Goal: Book appointment/travel/reservation

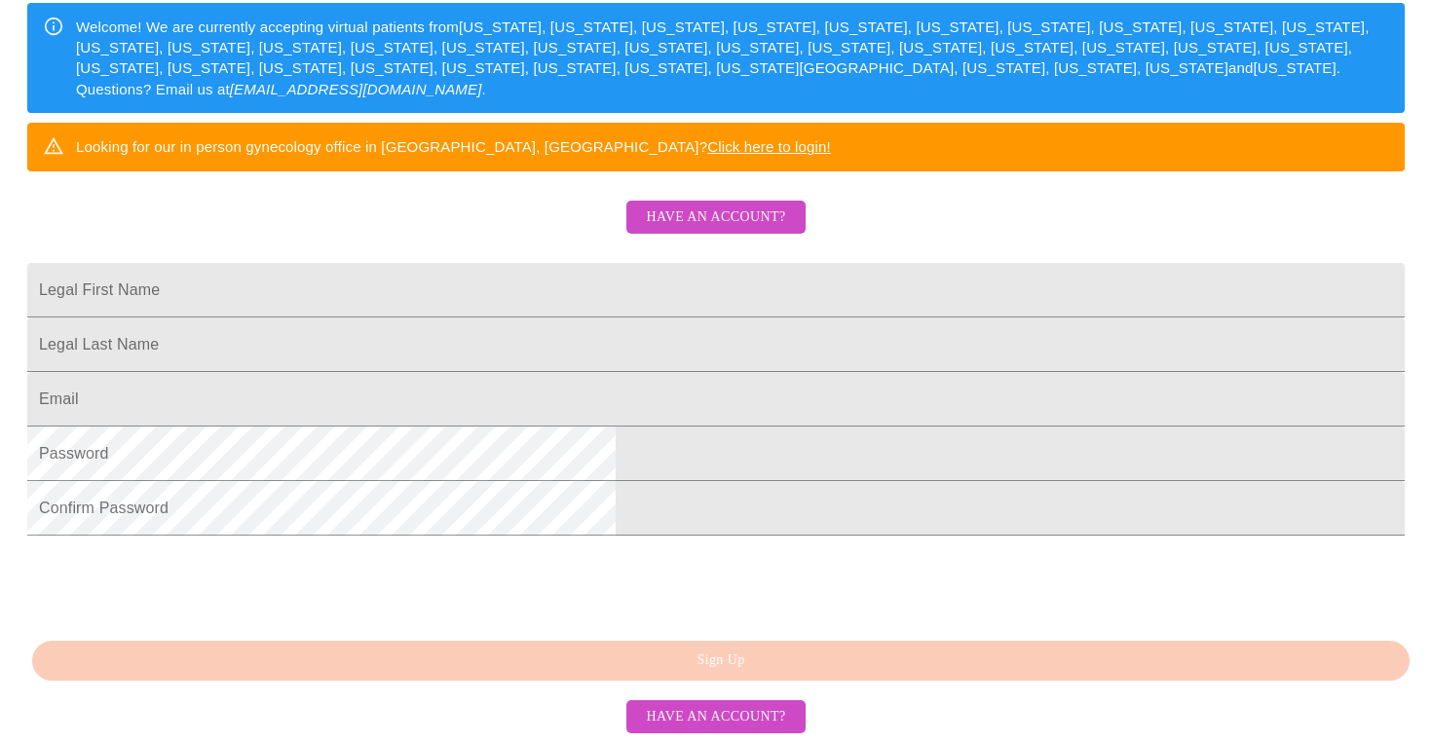
scroll to position [475, 0]
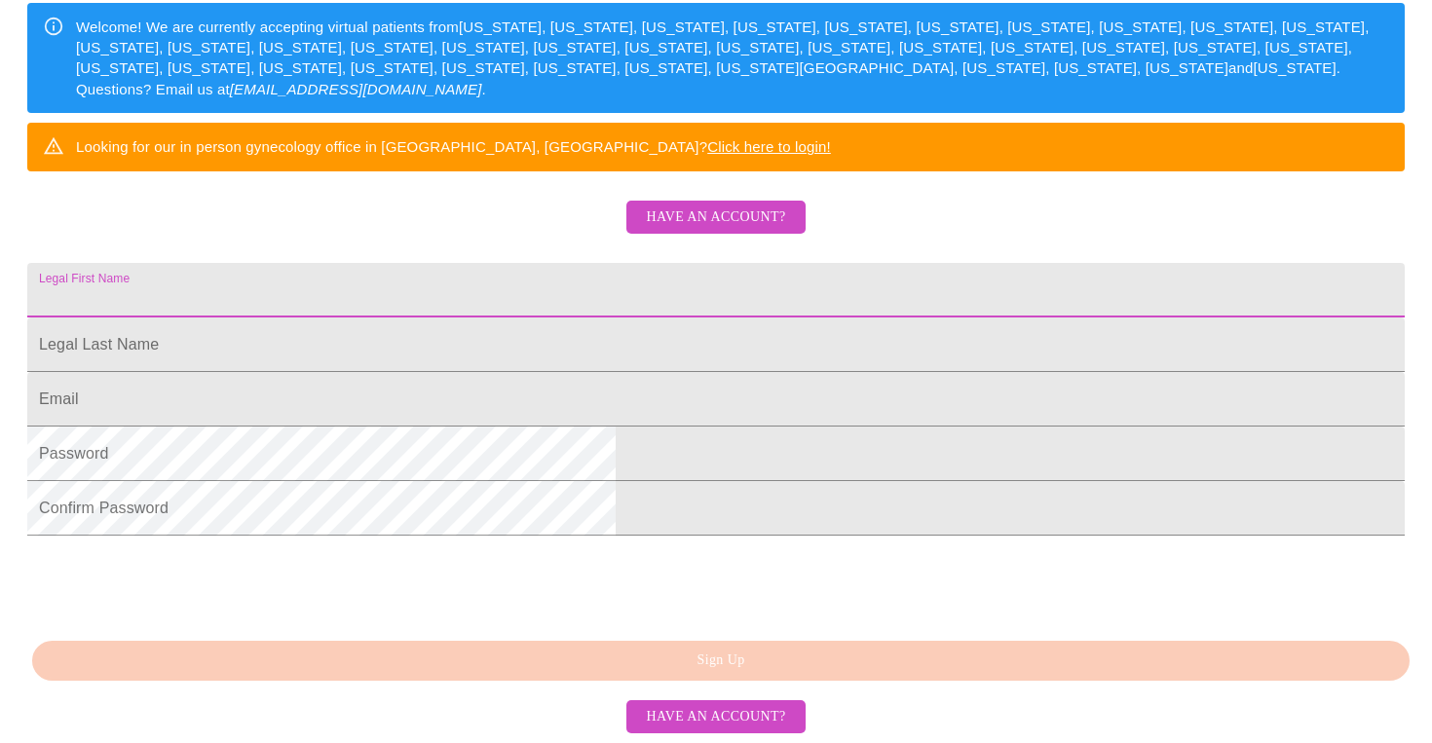
click at [626, 263] on input "Legal First Name" at bounding box center [715, 290] width 1377 height 55
type input "[PERSON_NAME]"
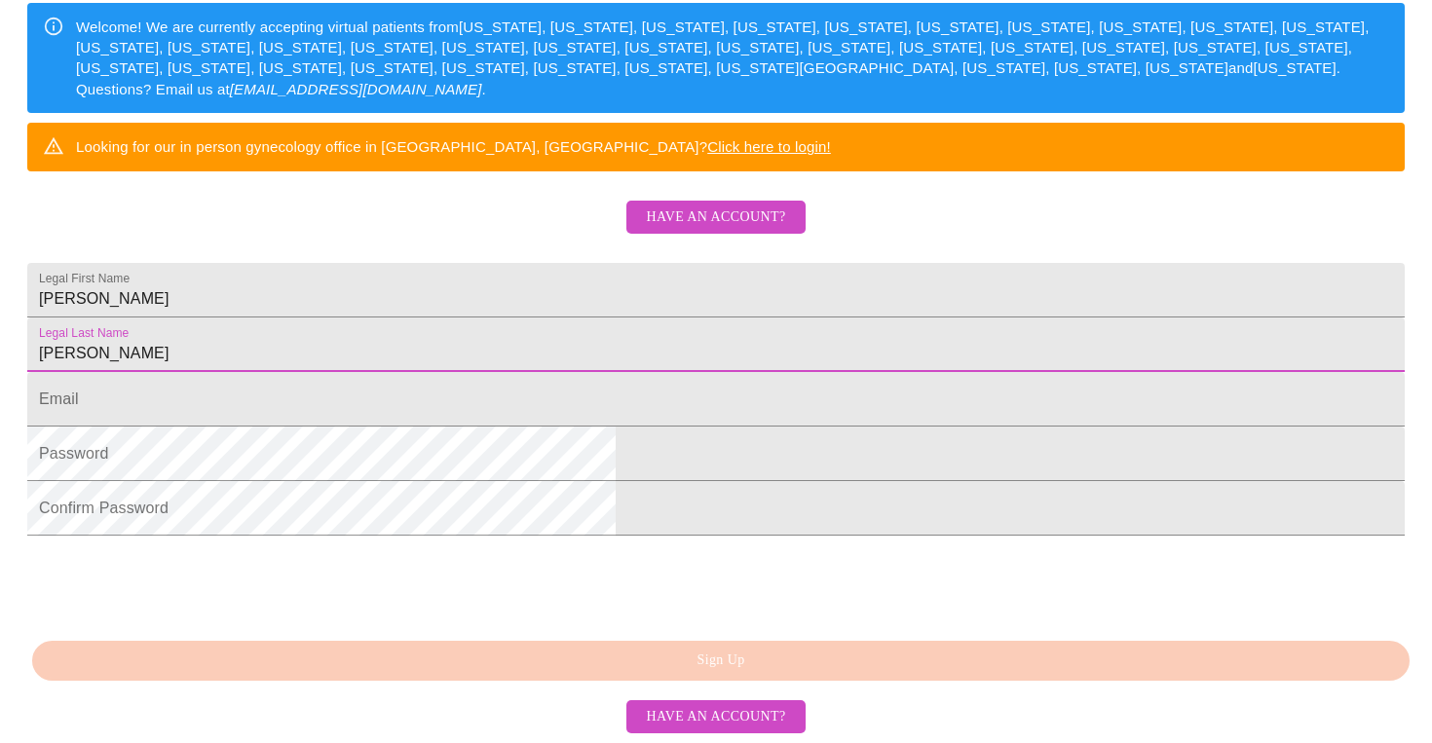
type input "[PERSON_NAME]"
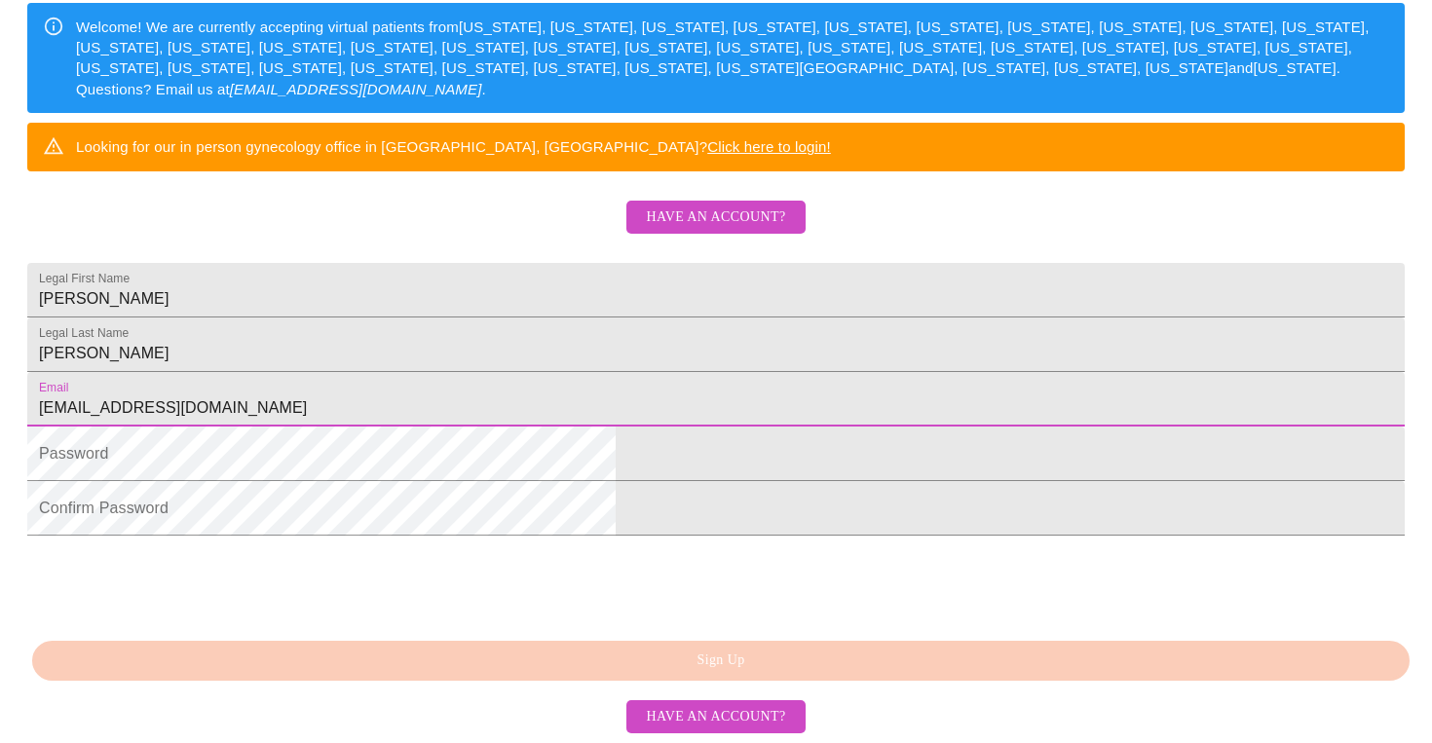
type input "[EMAIL_ADDRESS][DOMAIN_NAME]"
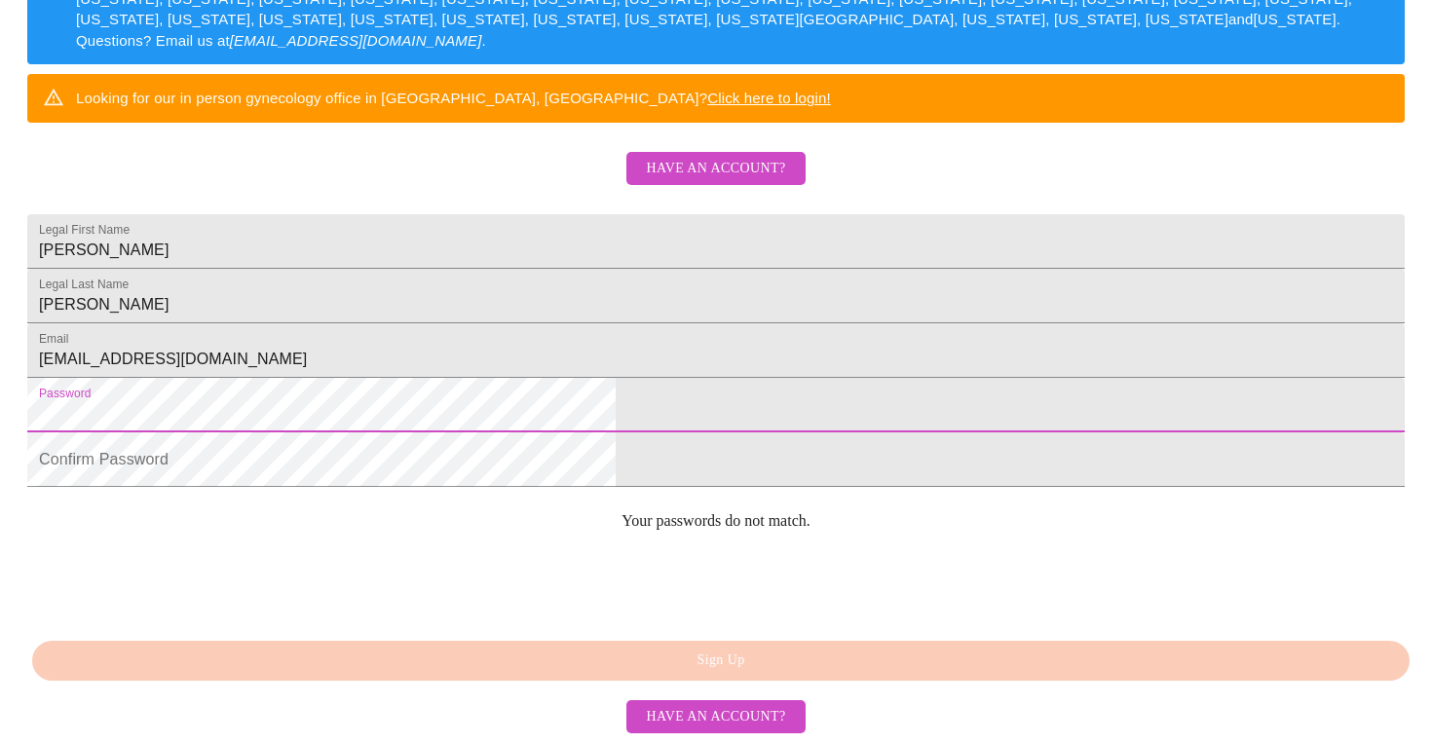
click at [404, 436] on html "MyMenopauseRx Sign Up Welcome! We are currently accepting virtual patients from…" at bounding box center [716, 78] width 1432 height 908
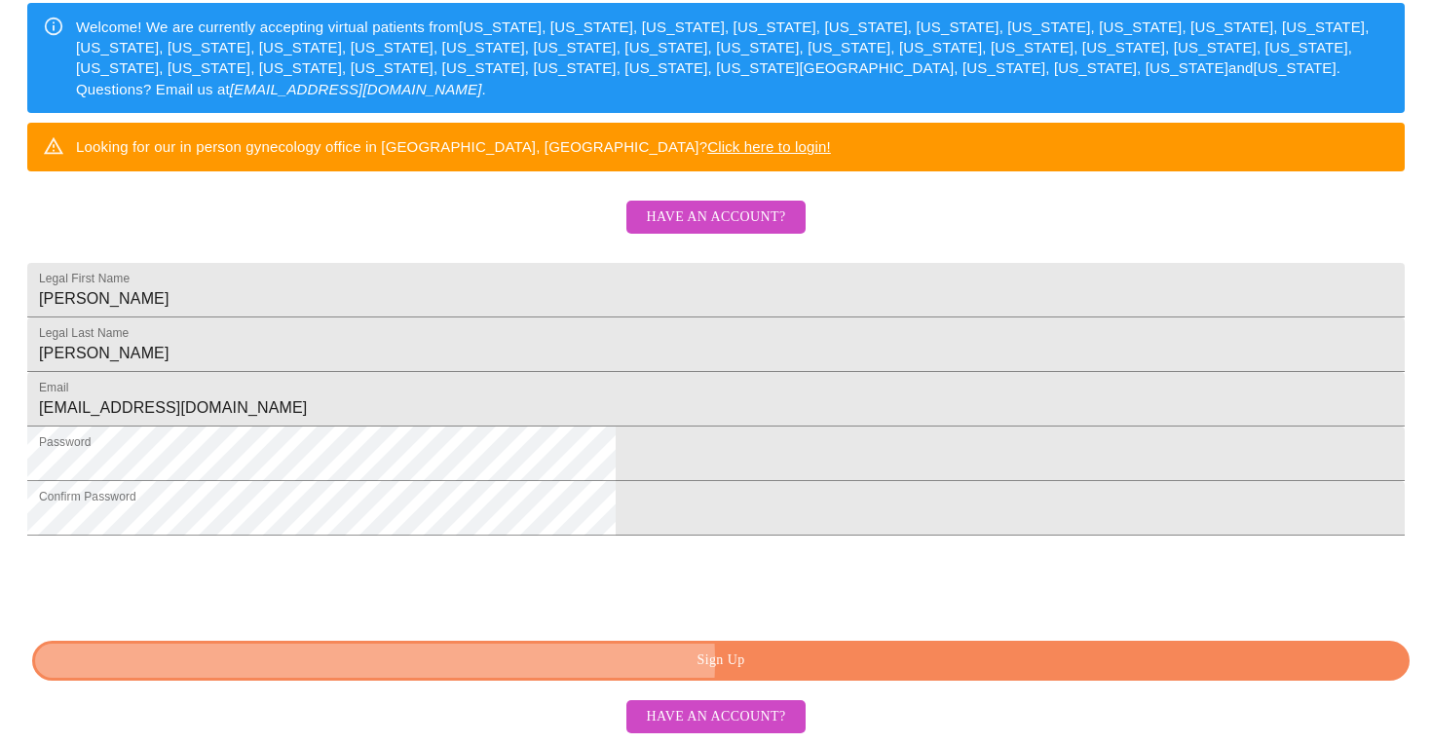
click at [768, 662] on span "Sign Up" at bounding box center [721, 661] width 1332 height 24
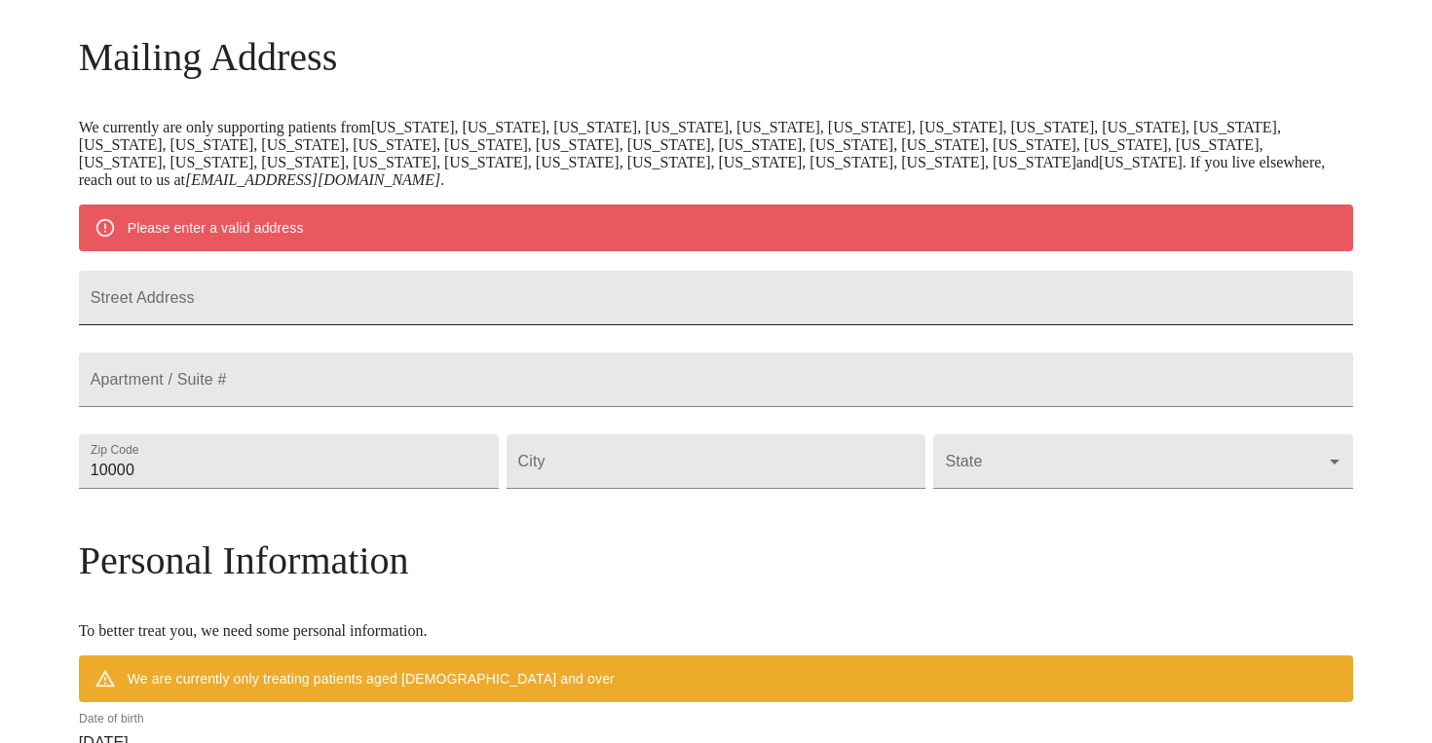
scroll to position [251, 0]
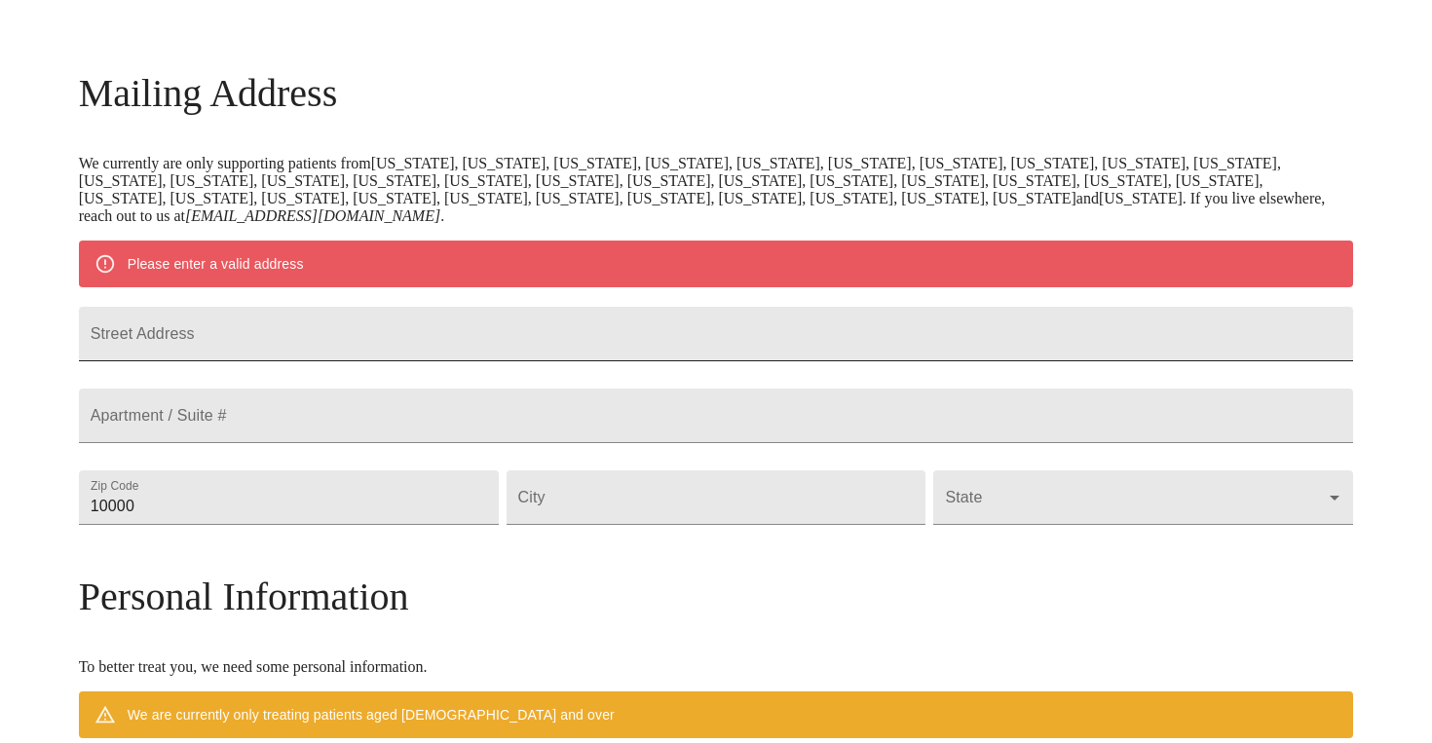
click at [345, 353] on input "Street Address" at bounding box center [716, 334] width 1275 height 55
type input "[STREET_ADDRESS]"
type input "99202"
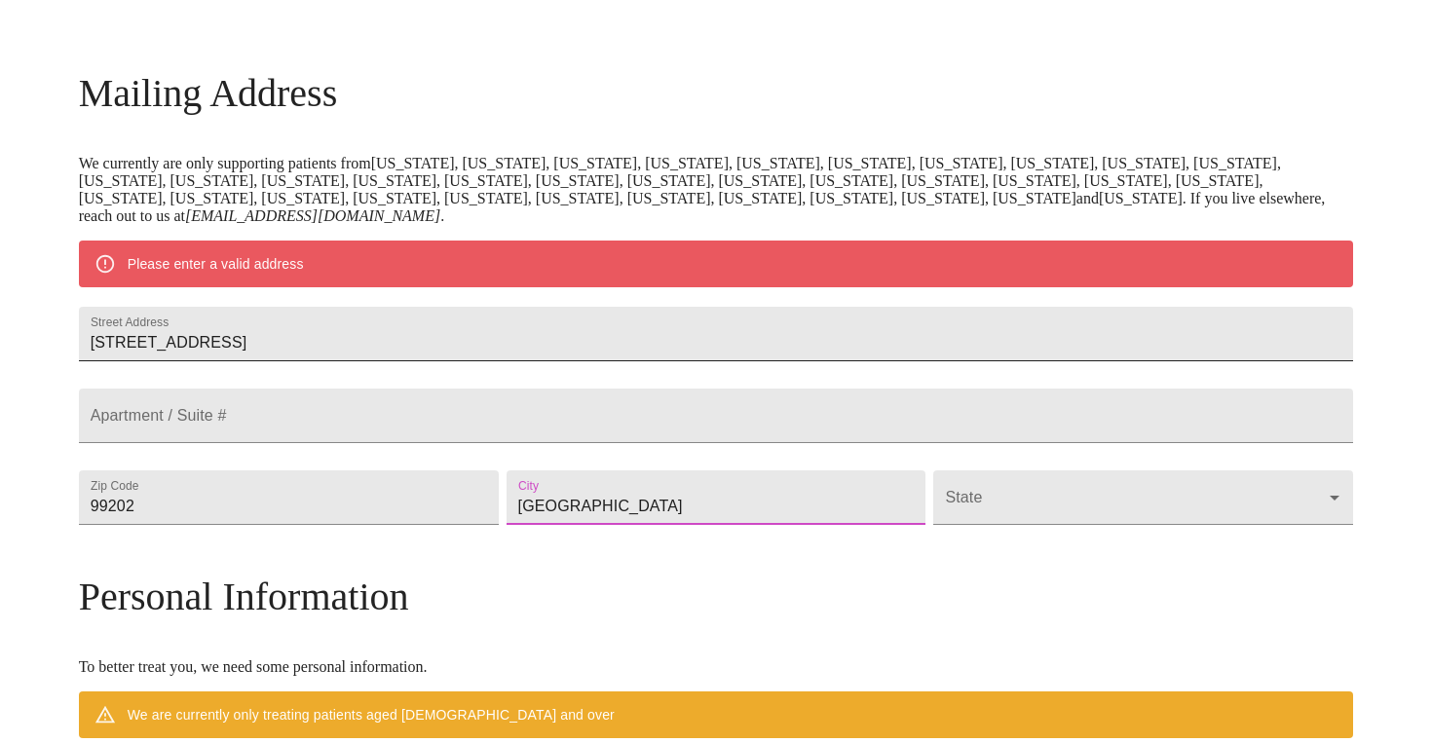
type input "[GEOGRAPHIC_DATA]"
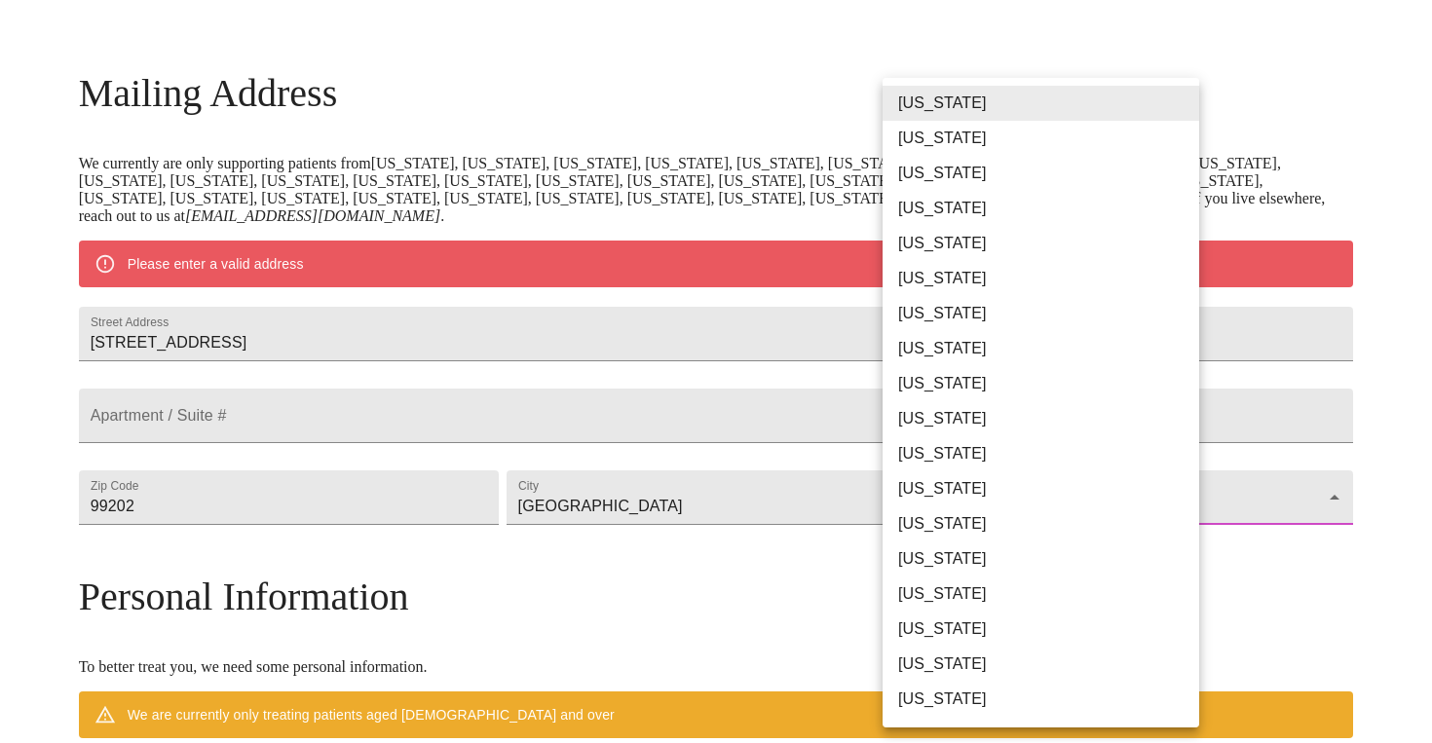
click at [1178, 545] on body "MyMenopauseRx Welcome to MyMenopauseRx Since it's your first time here, you'll …" at bounding box center [716, 524] width 1416 height 1536
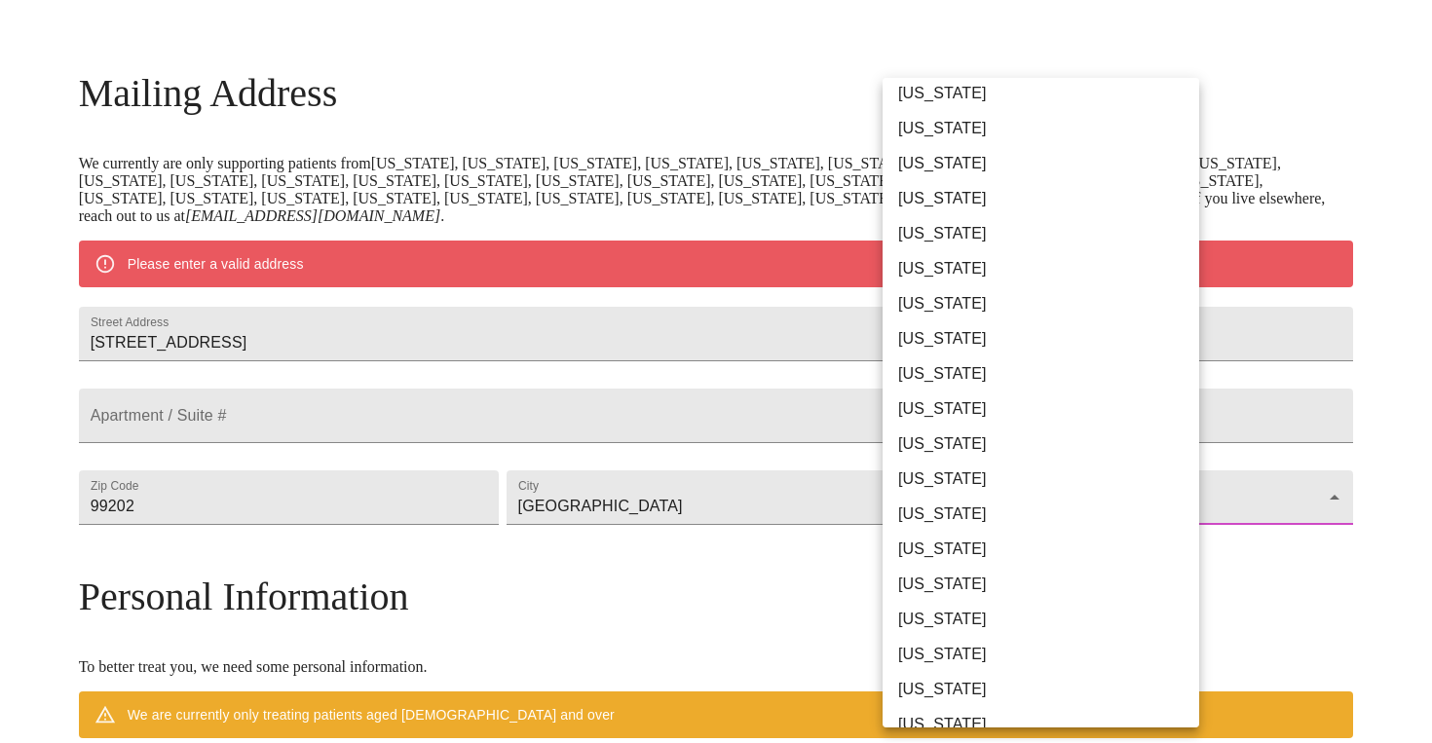
scroll to position [1154, 0]
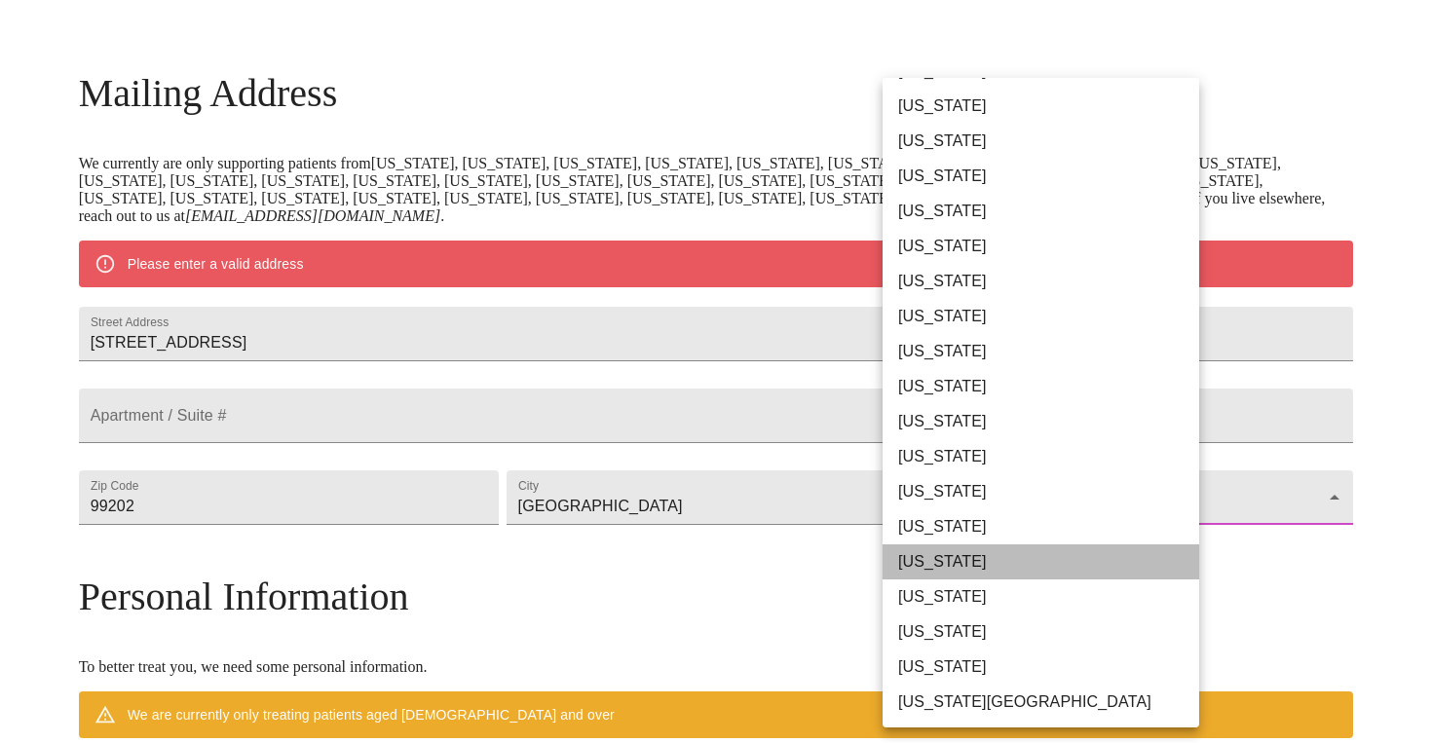
click at [983, 564] on li "[US_STATE]" at bounding box center [1040, 561] width 317 height 35
type input "[US_STATE]"
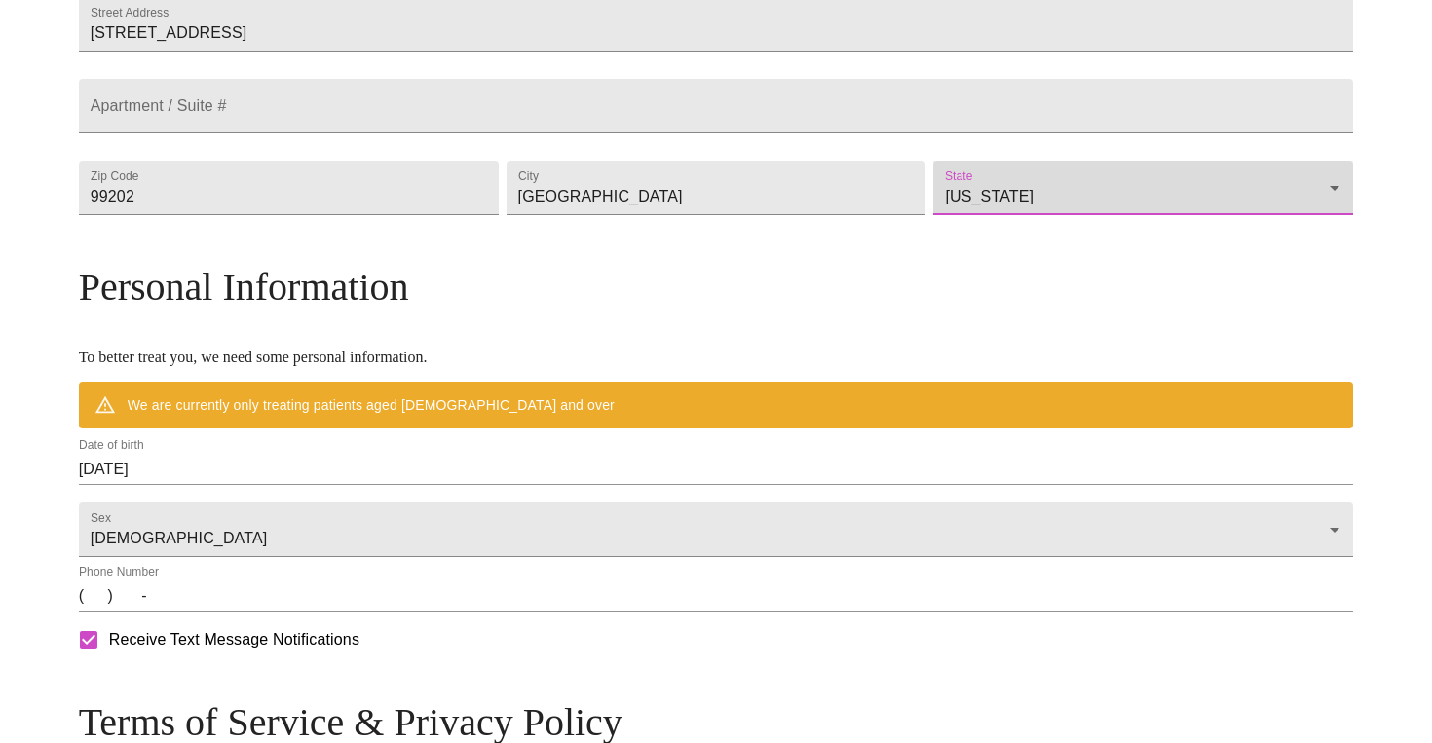
scroll to position [510, 0]
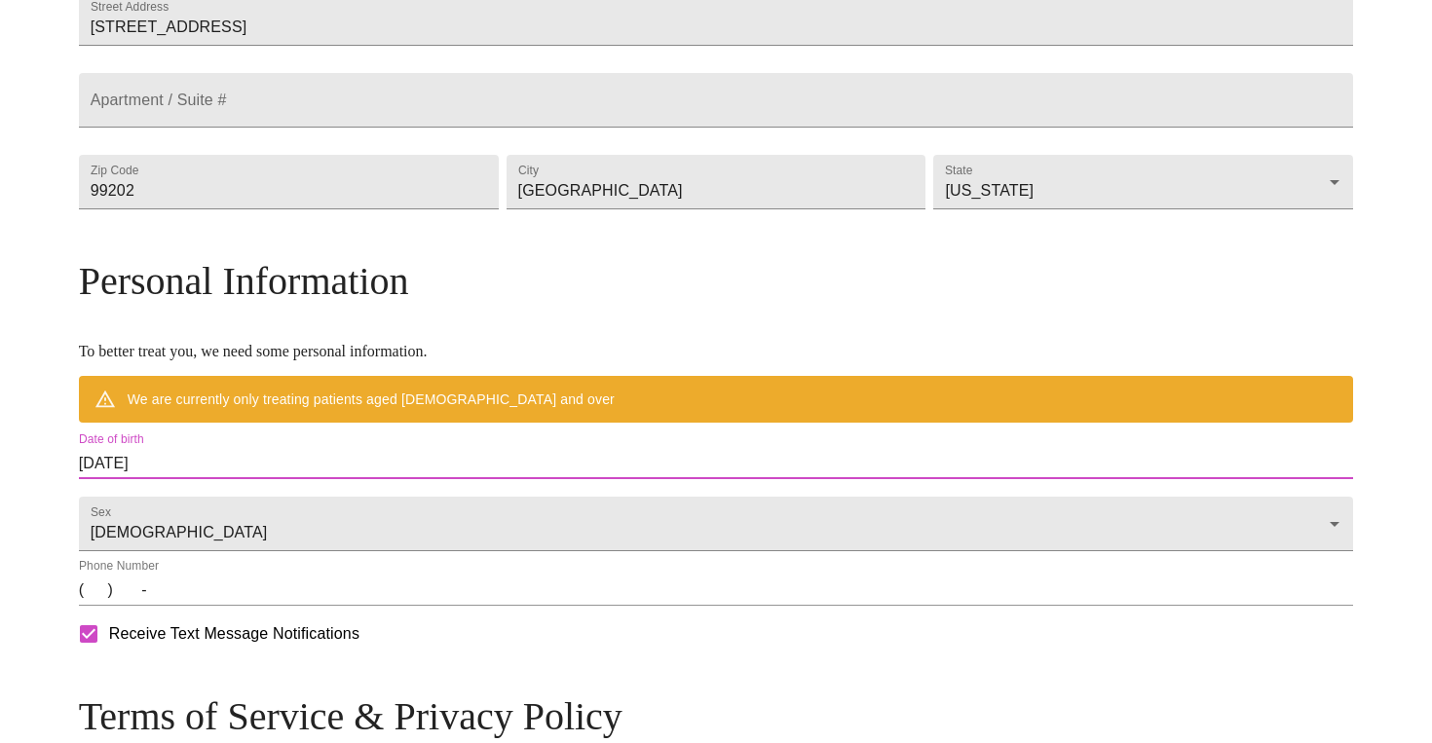
drag, startPoint x: 332, startPoint y: 510, endPoint x: 170, endPoint y: 505, distance: 161.8
click at [173, 504] on div "MyMenopauseRx Welcome to MyMenopauseRx Since it's your first time here, you'll …" at bounding box center [716, 237] width 1275 height 1480
click at [264, 479] on input "[DATE]" at bounding box center [716, 463] width 1275 height 31
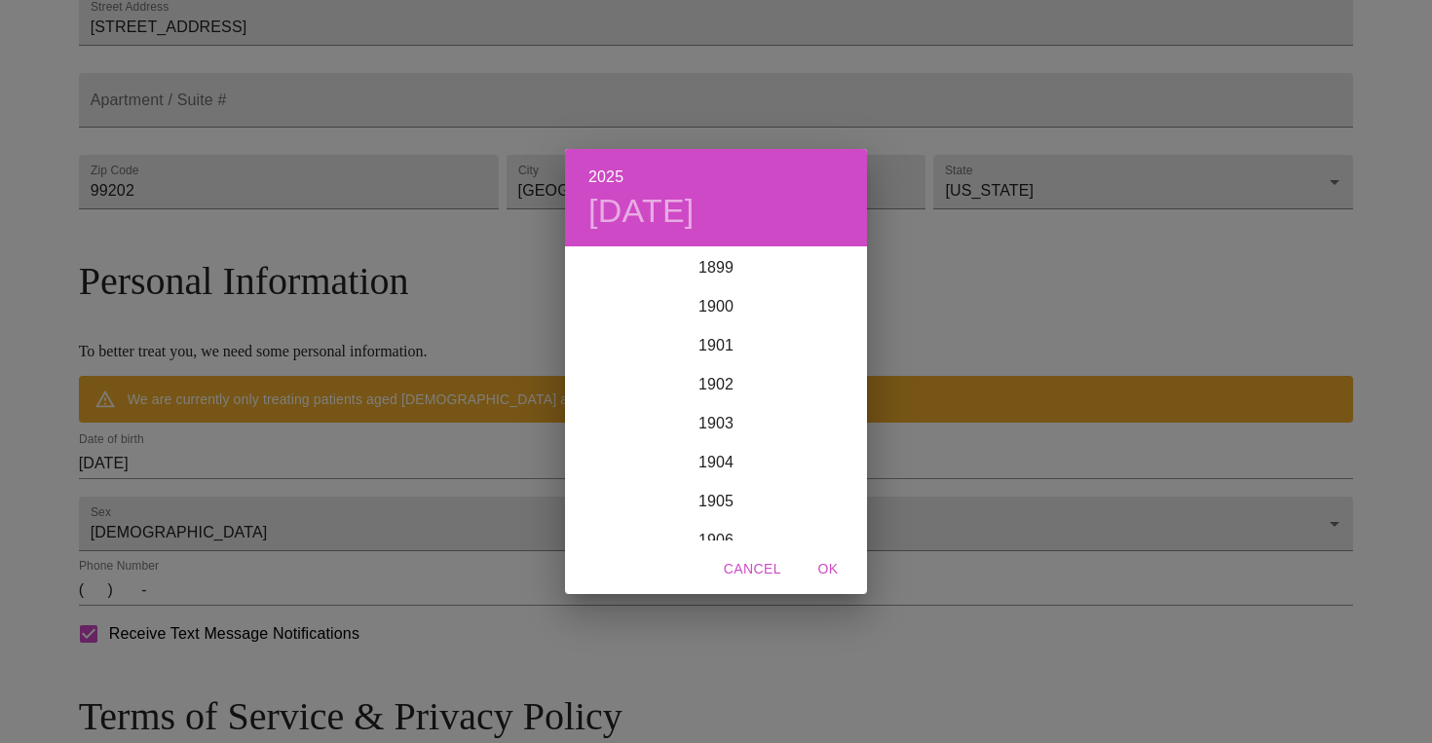
click at [264, 506] on div "2025 [DATE] 1900 1901 1902 1903 1904 1905 1906 1907 1908 1909 1910 1911 1912 19…" at bounding box center [716, 371] width 1432 height 743
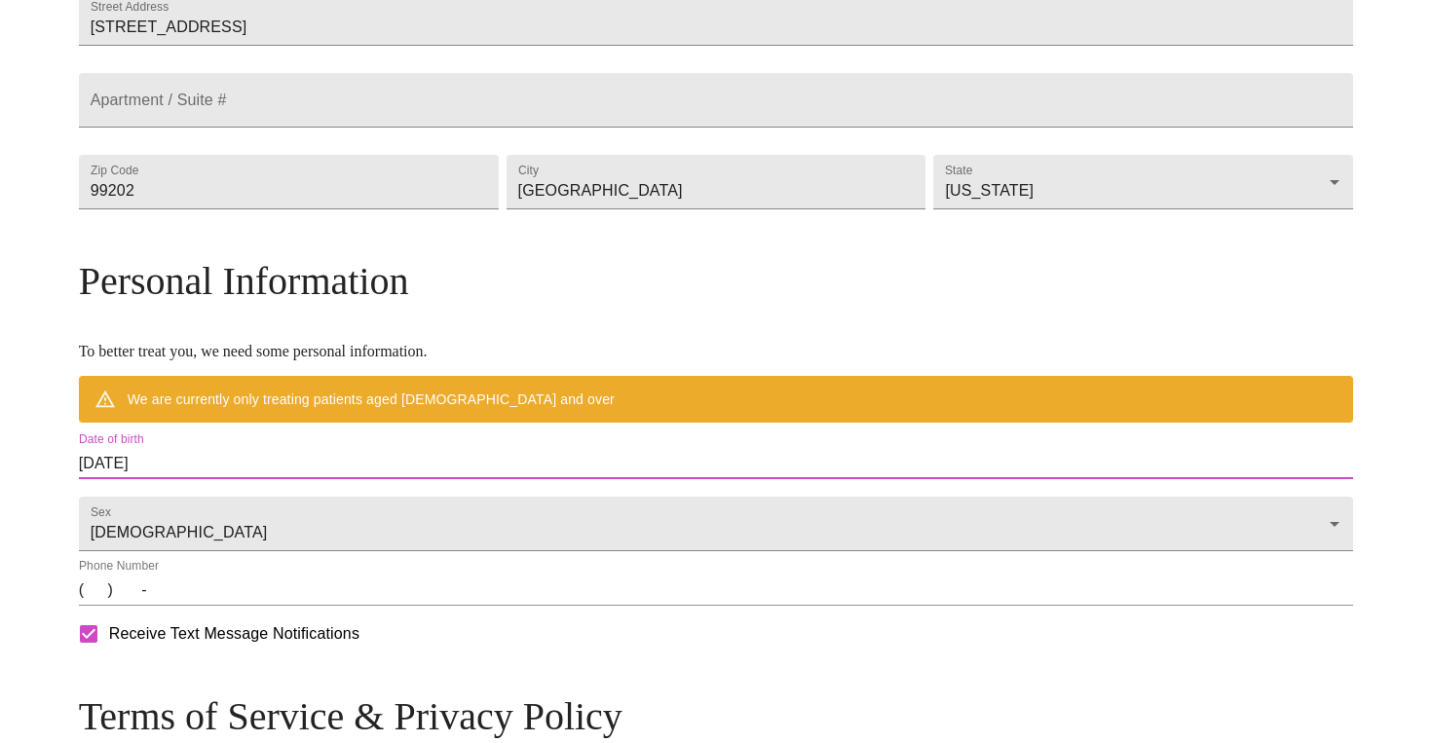
click at [264, 479] on input "[DATE]" at bounding box center [716, 463] width 1275 height 31
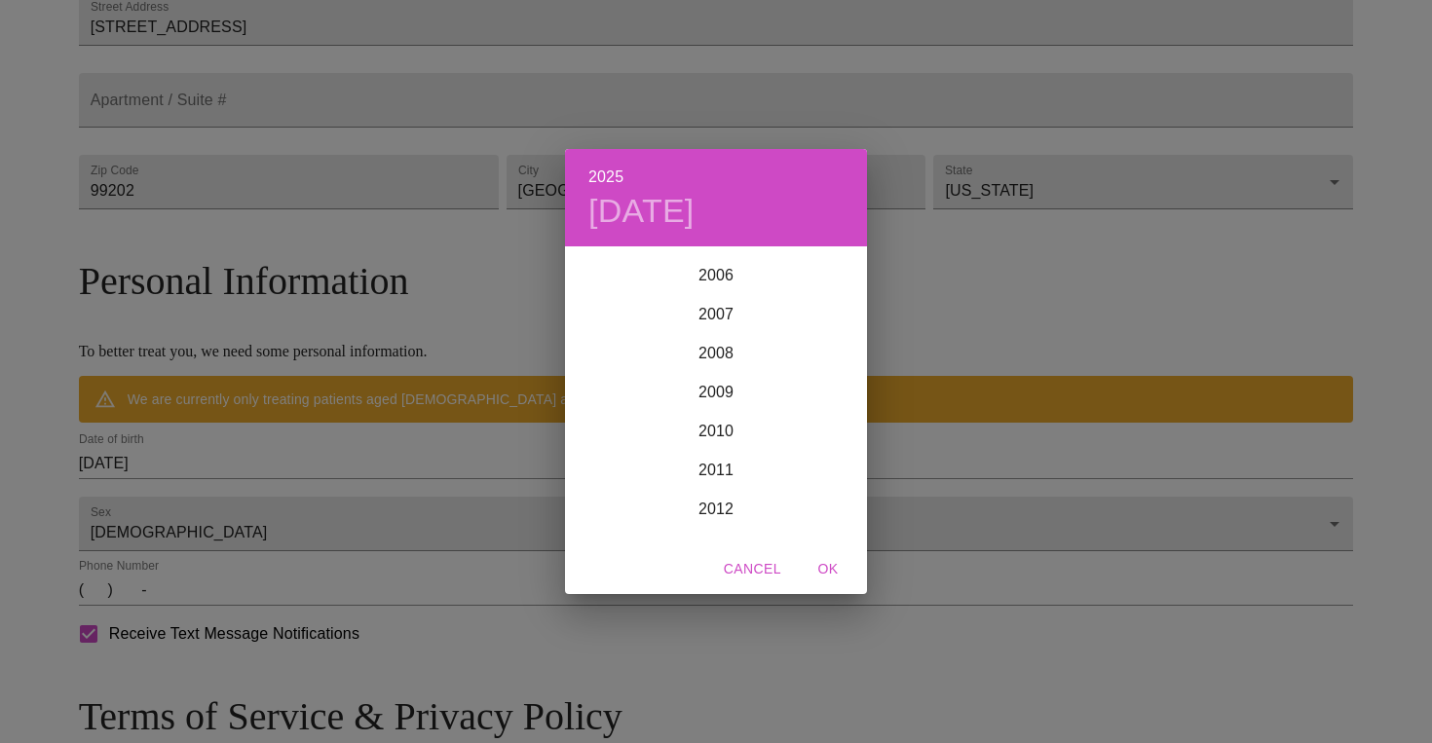
scroll to position [4141, 0]
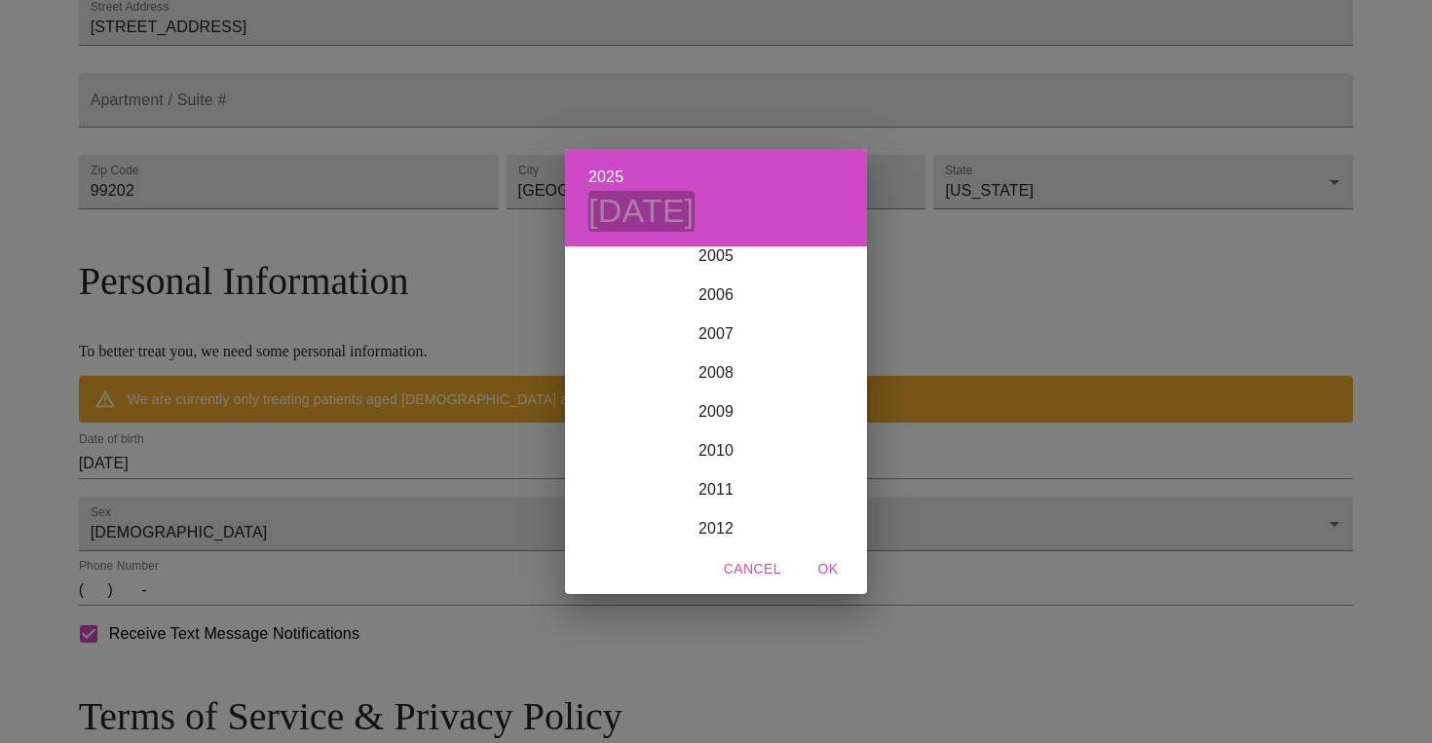
click at [678, 206] on h4 "[DATE]" at bounding box center [641, 211] width 106 height 41
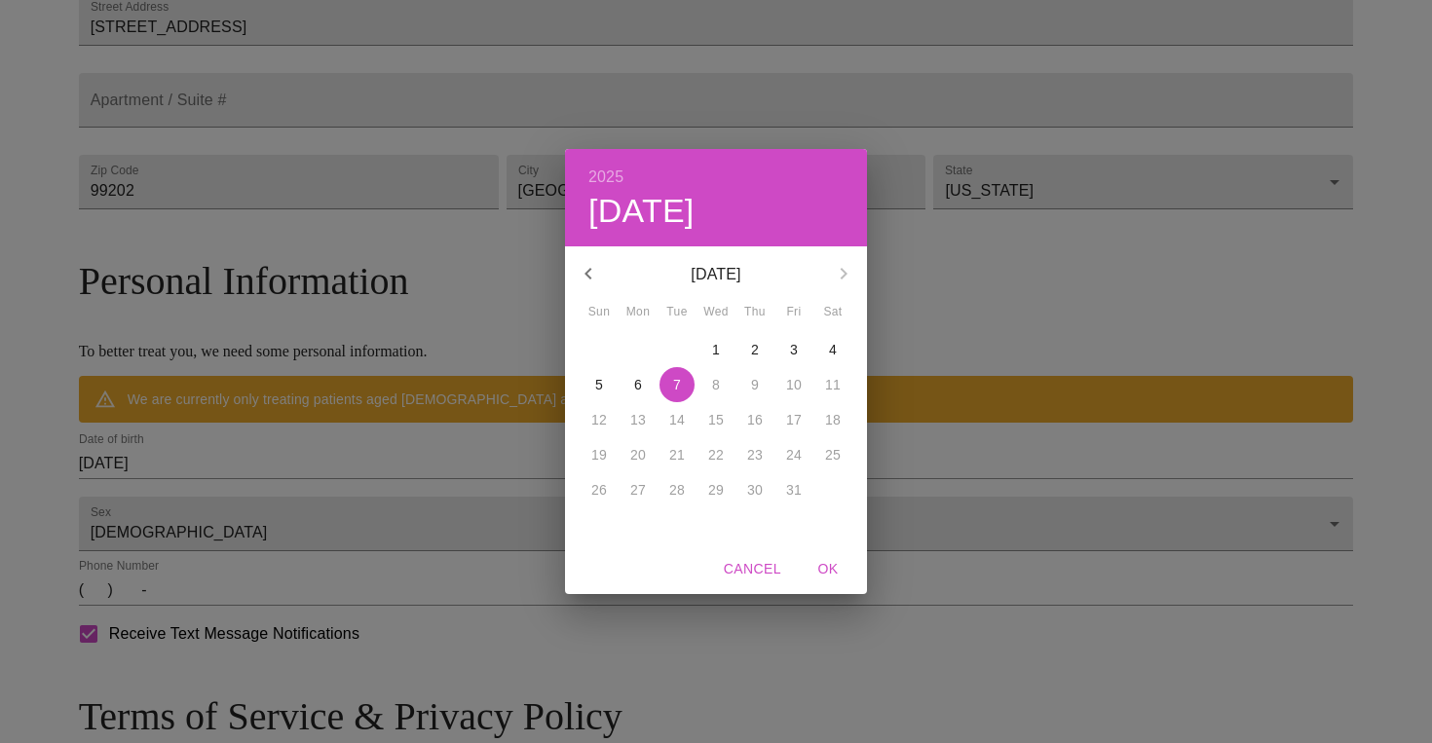
click at [591, 268] on icon "button" at bounding box center [588, 273] width 23 height 23
click at [843, 275] on icon "button" at bounding box center [844, 274] width 7 height 12
click at [679, 417] on p "16" at bounding box center [677, 419] width 16 height 19
click at [593, 268] on icon "button" at bounding box center [588, 273] width 23 height 23
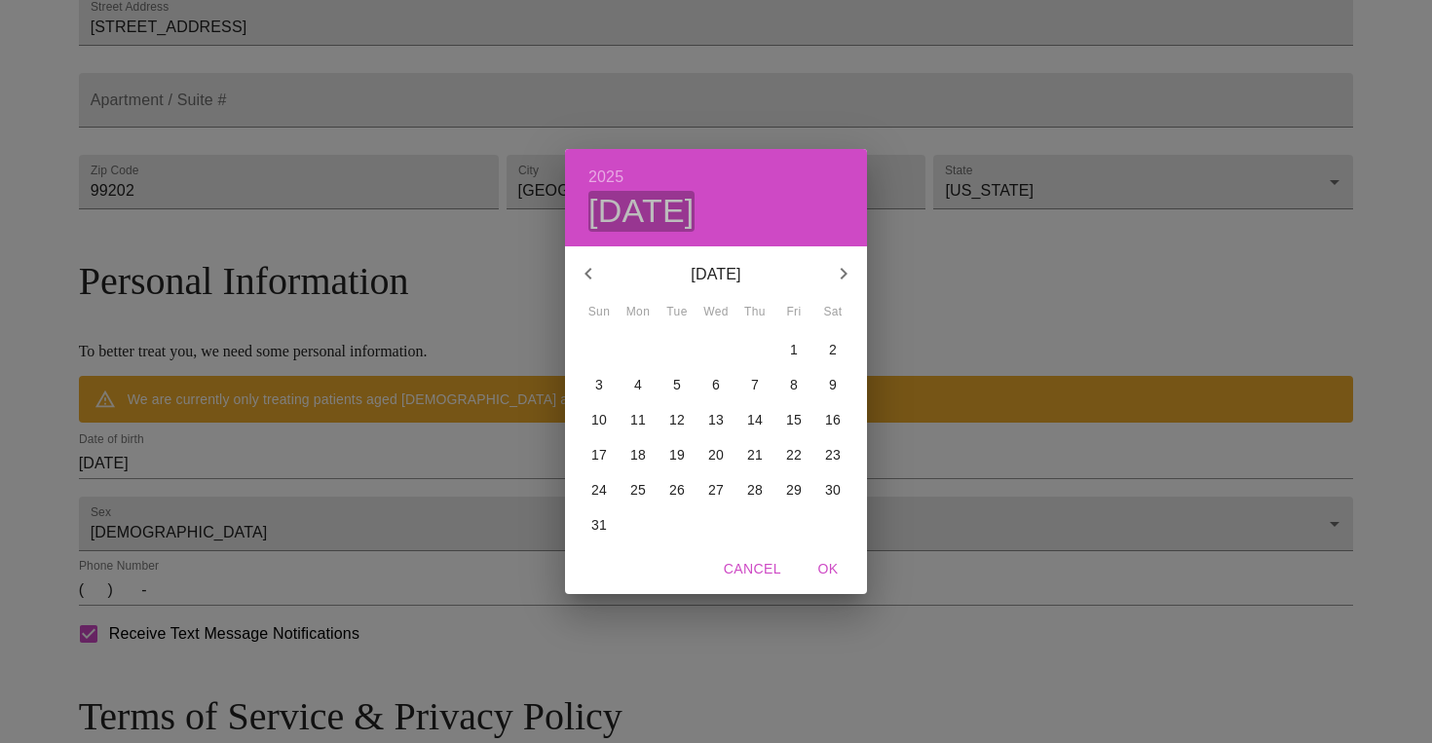
click at [651, 195] on h4 "[DATE]" at bounding box center [641, 211] width 106 height 41
click at [758, 570] on span "Cancel" at bounding box center [752, 569] width 57 height 24
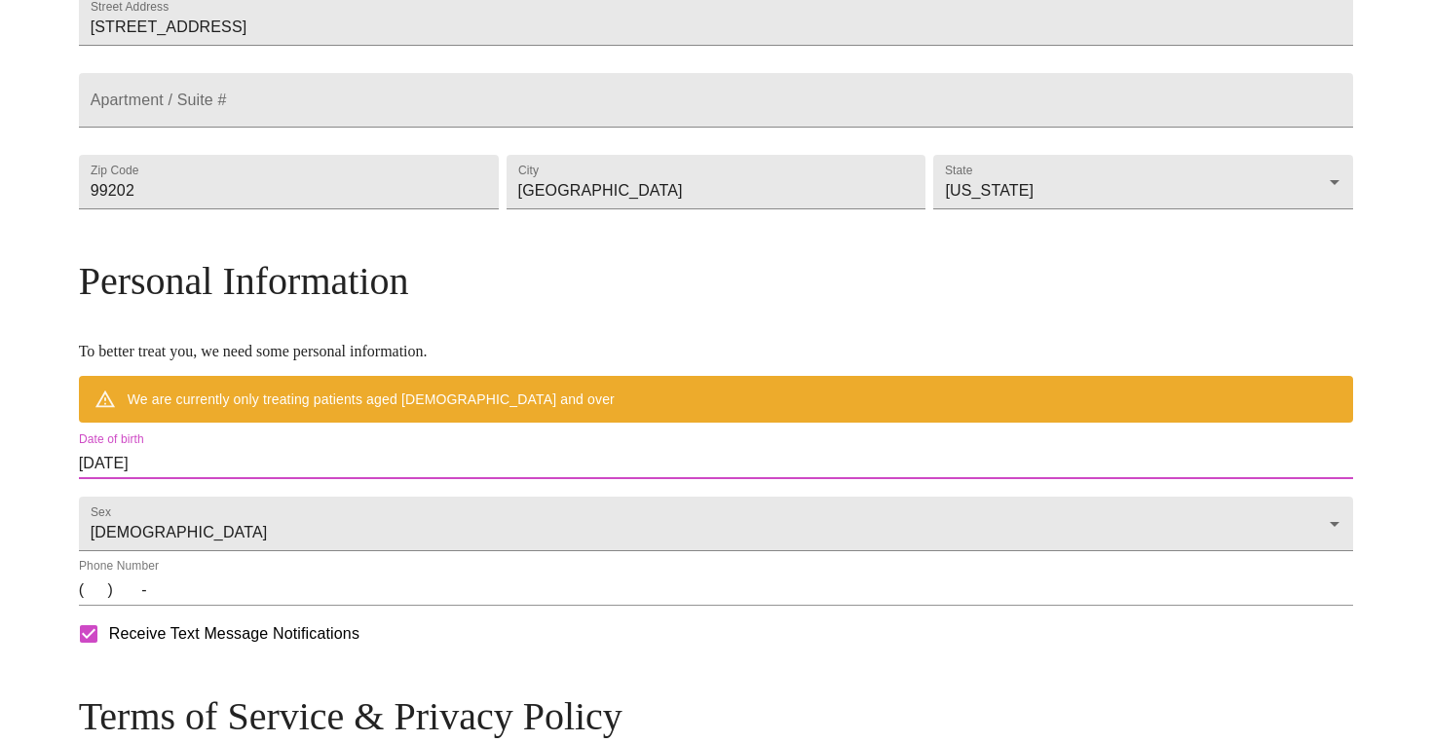
click at [312, 479] on input "[DATE]" at bounding box center [716, 463] width 1275 height 31
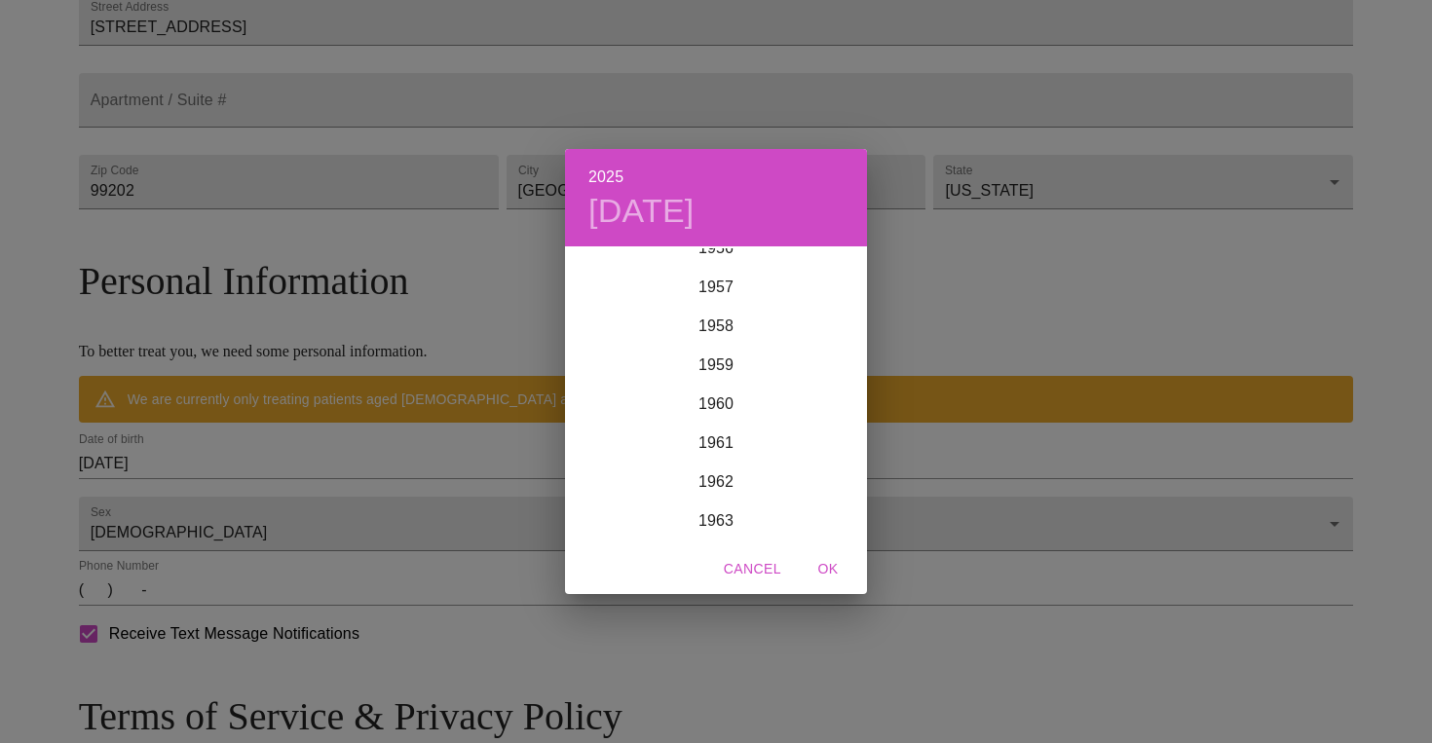
scroll to position [2264, 0]
click at [718, 460] on div "1962" at bounding box center [716, 458] width 302 height 39
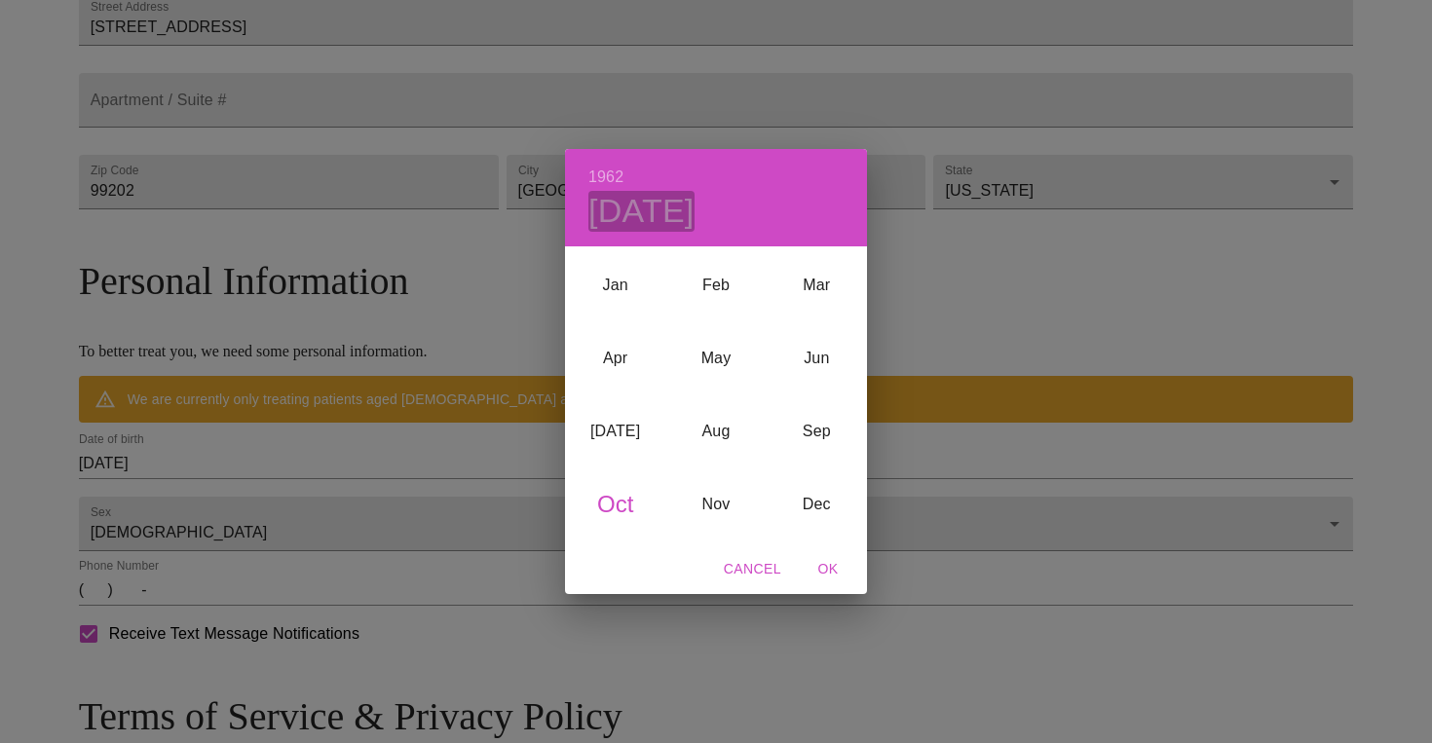
click at [664, 210] on h4 "[DATE]" at bounding box center [641, 211] width 106 height 41
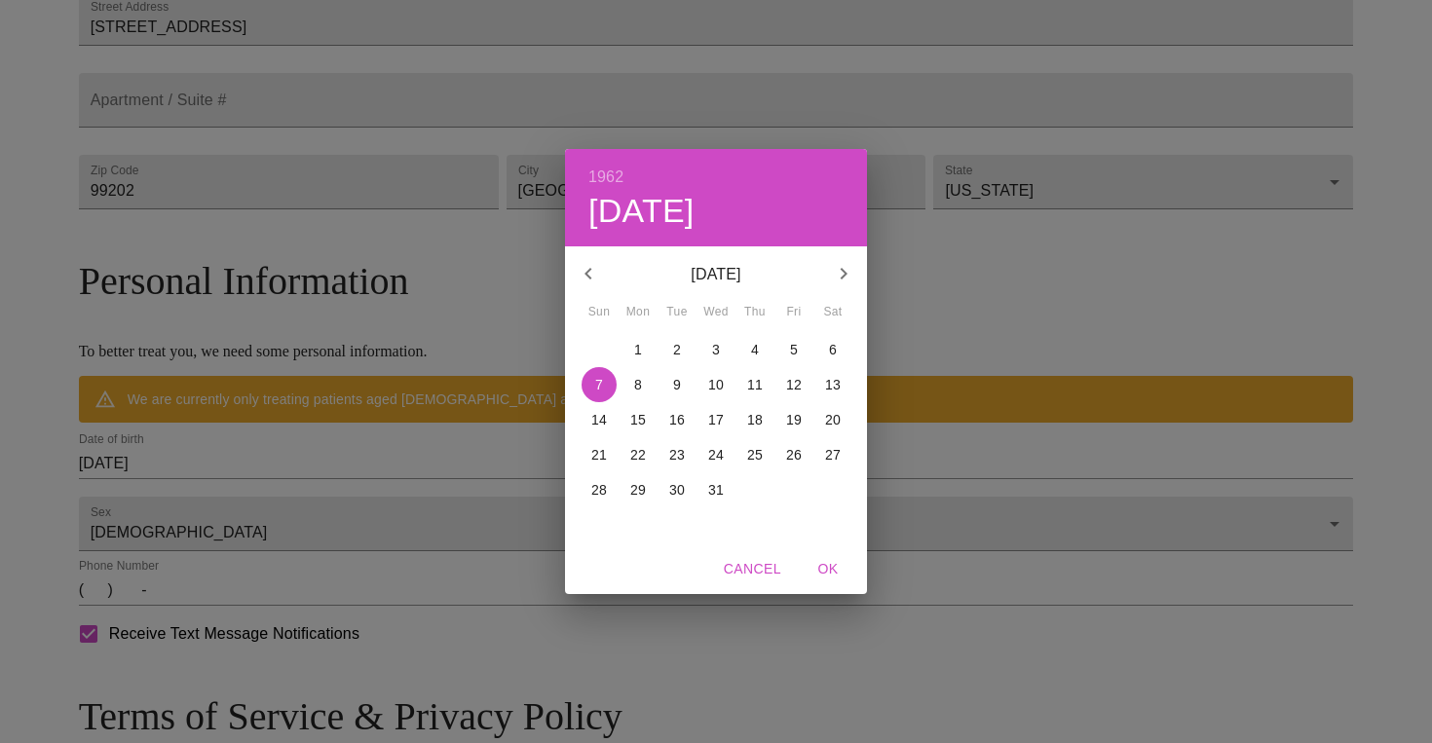
click at [594, 266] on icon "button" at bounding box center [588, 273] width 23 height 23
click at [599, 451] on p "16" at bounding box center [599, 454] width 16 height 19
click at [828, 565] on span "OK" at bounding box center [828, 569] width 47 height 24
type input "[DATE]"
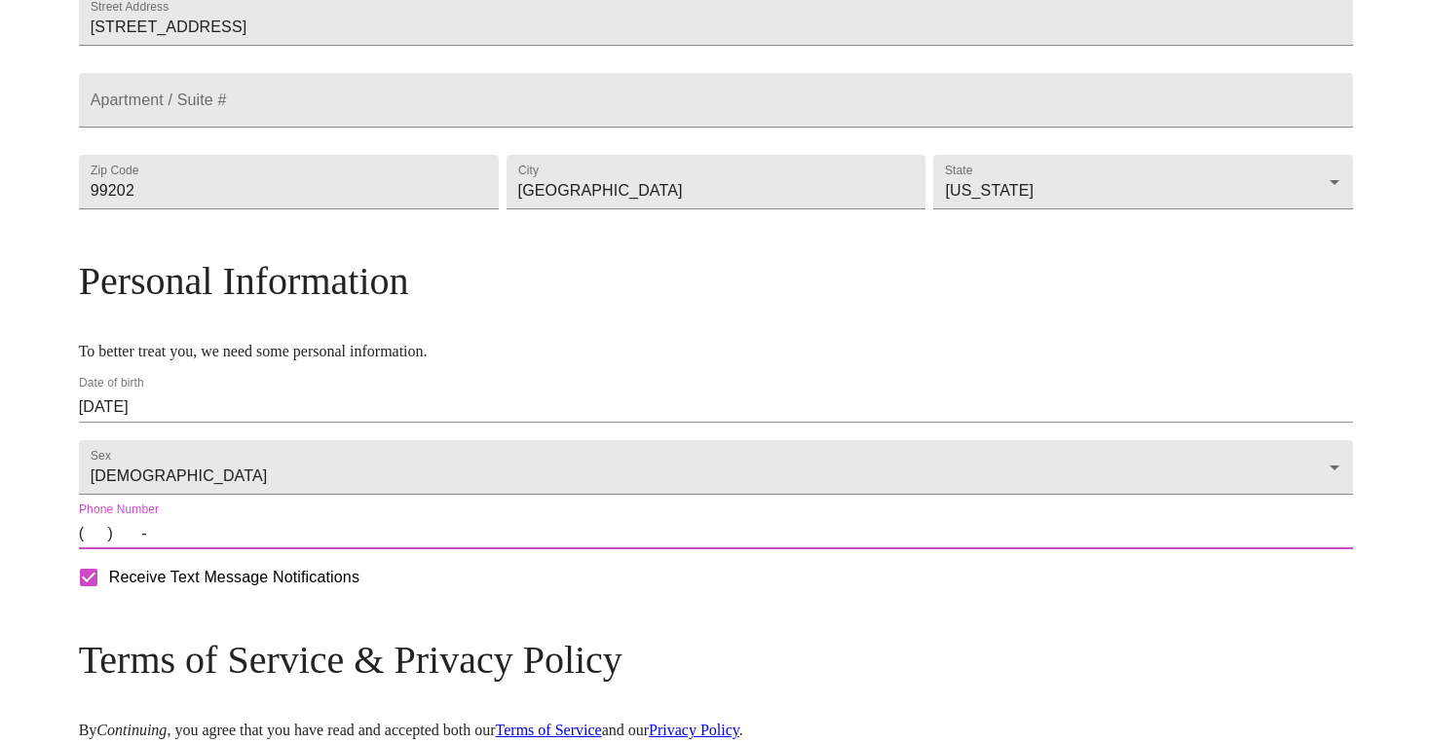
click at [250, 549] on input "(   )    -" at bounding box center [716, 533] width 1275 height 31
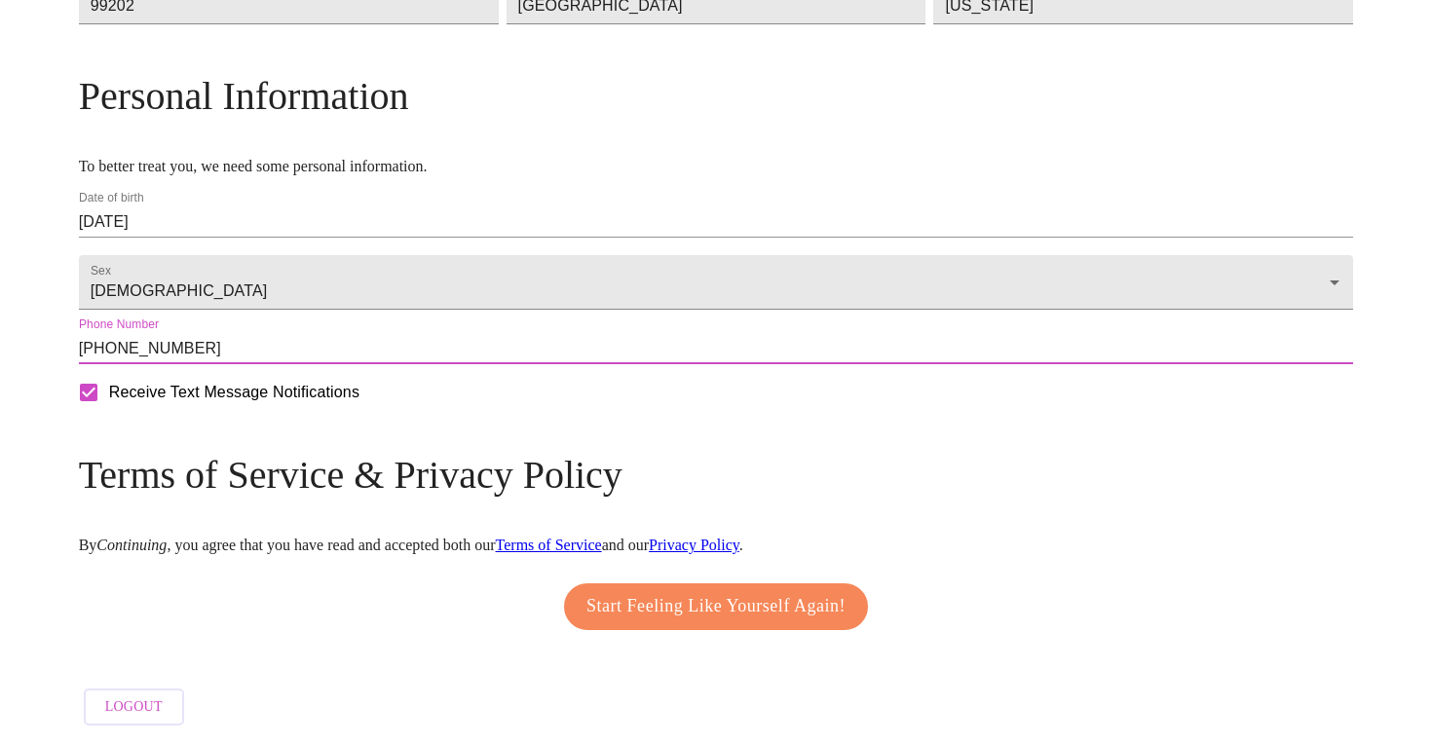
scroll to position [754, 0]
type input "[PHONE_NUMBER]"
click at [680, 600] on span "Start Feeling Like Yourself Again!" at bounding box center [715, 606] width 259 height 31
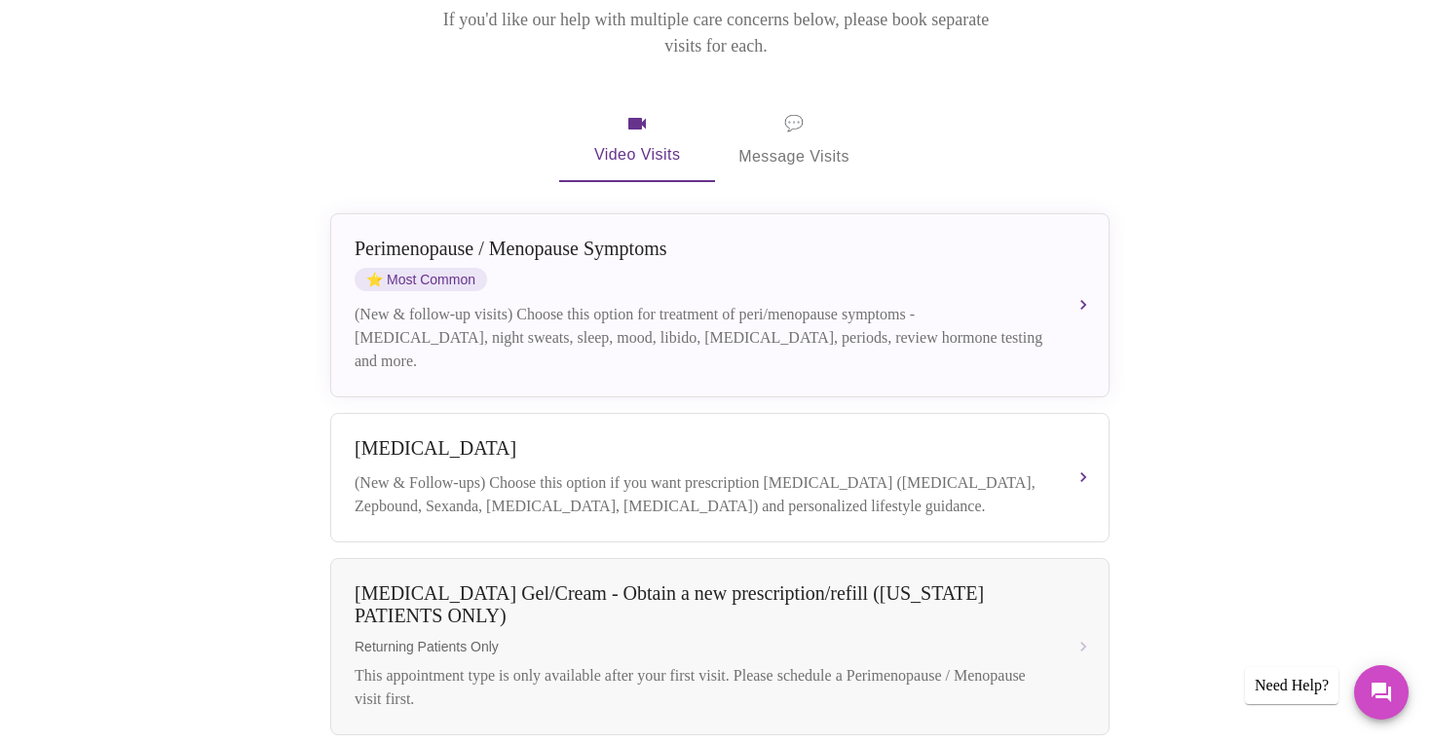
scroll to position [286, 0]
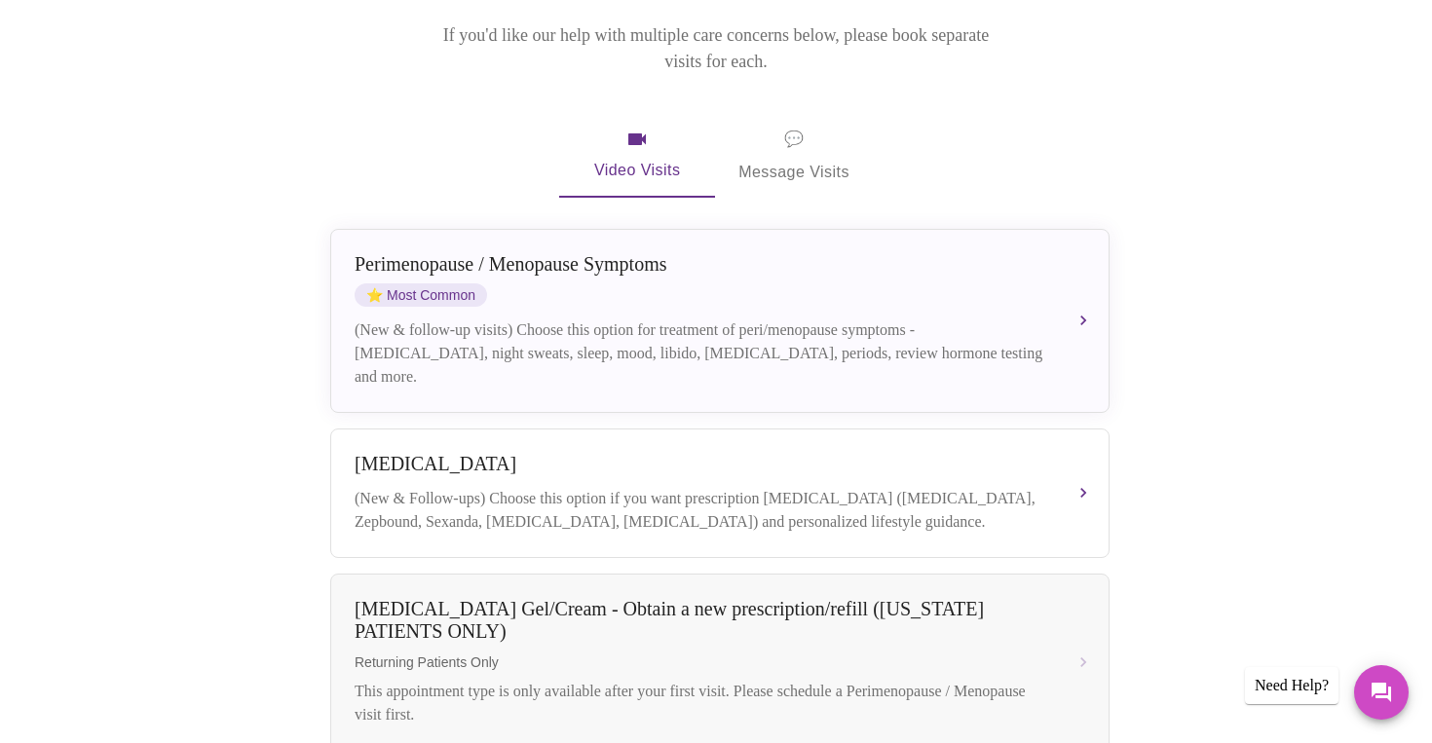
click at [792, 126] on span "💬" at bounding box center [793, 139] width 19 height 27
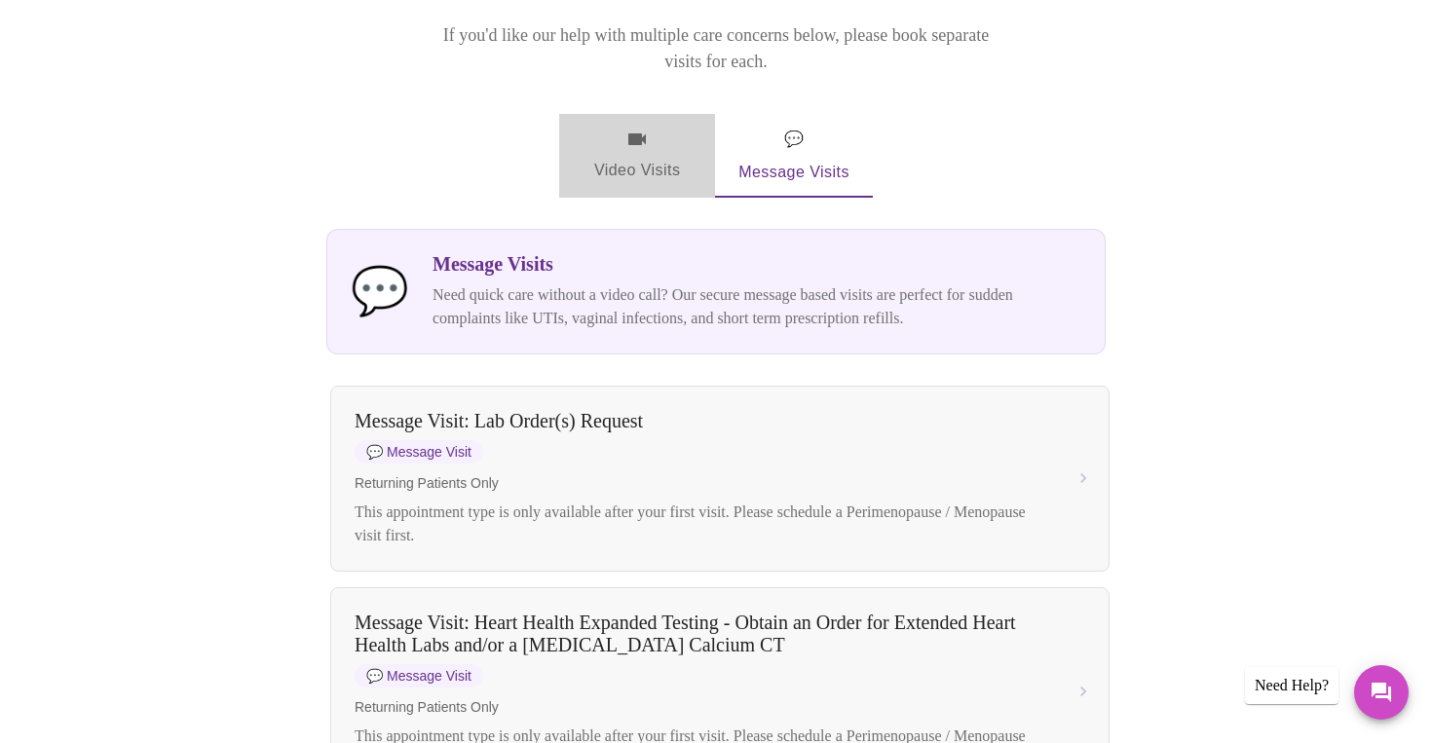
click at [647, 128] on span "Video Visits" at bounding box center [636, 156] width 109 height 56
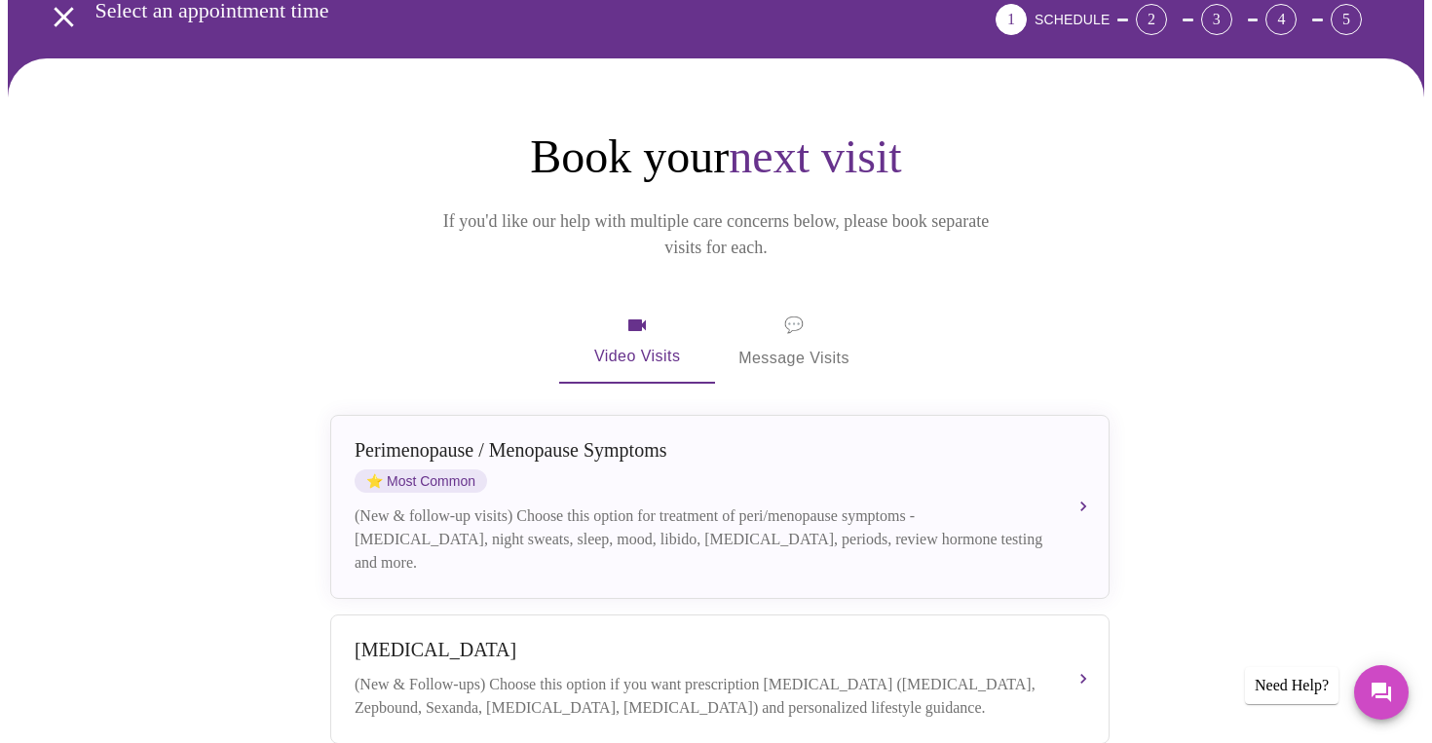
scroll to position [0, 0]
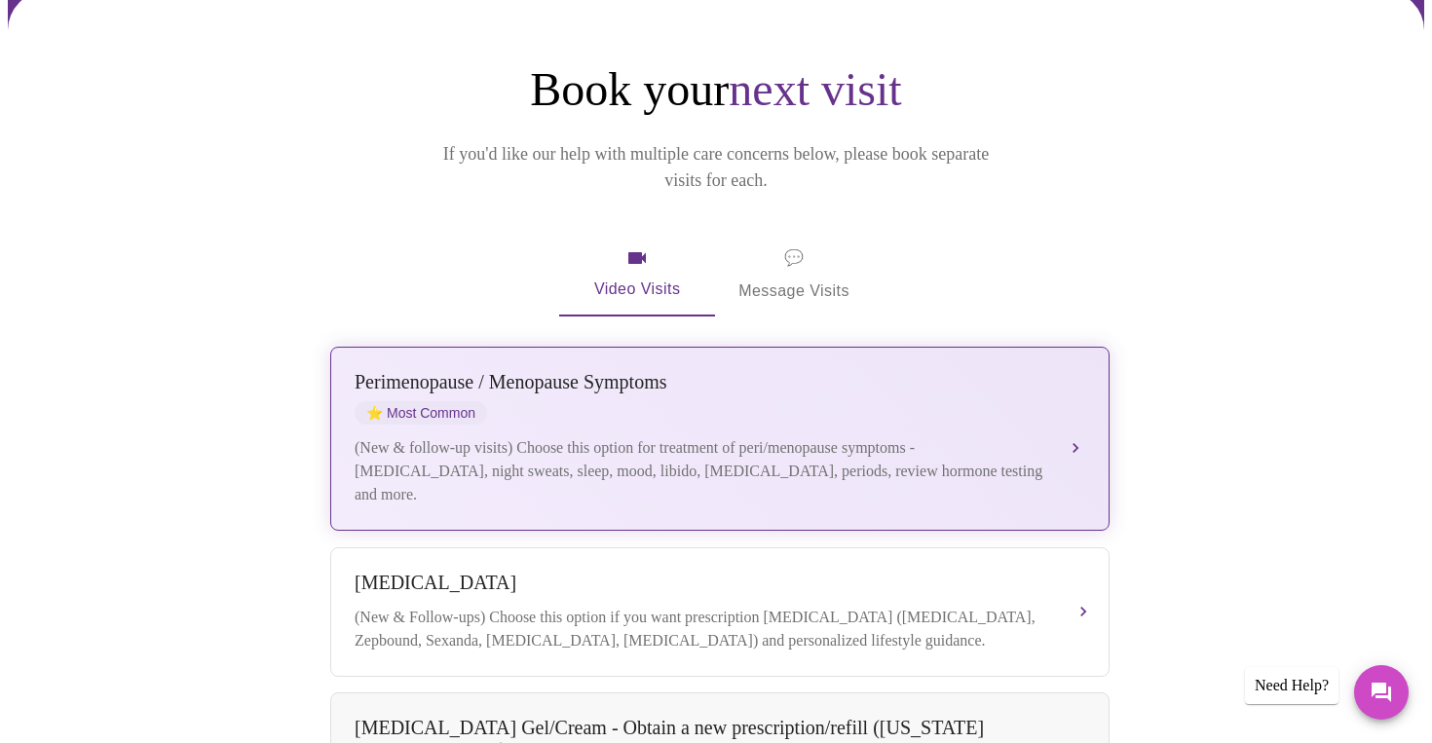
click at [860, 386] on div "[MEDICAL_DATA] / Menopause Symptoms ⭐ Most Common" at bounding box center [701, 398] width 692 height 54
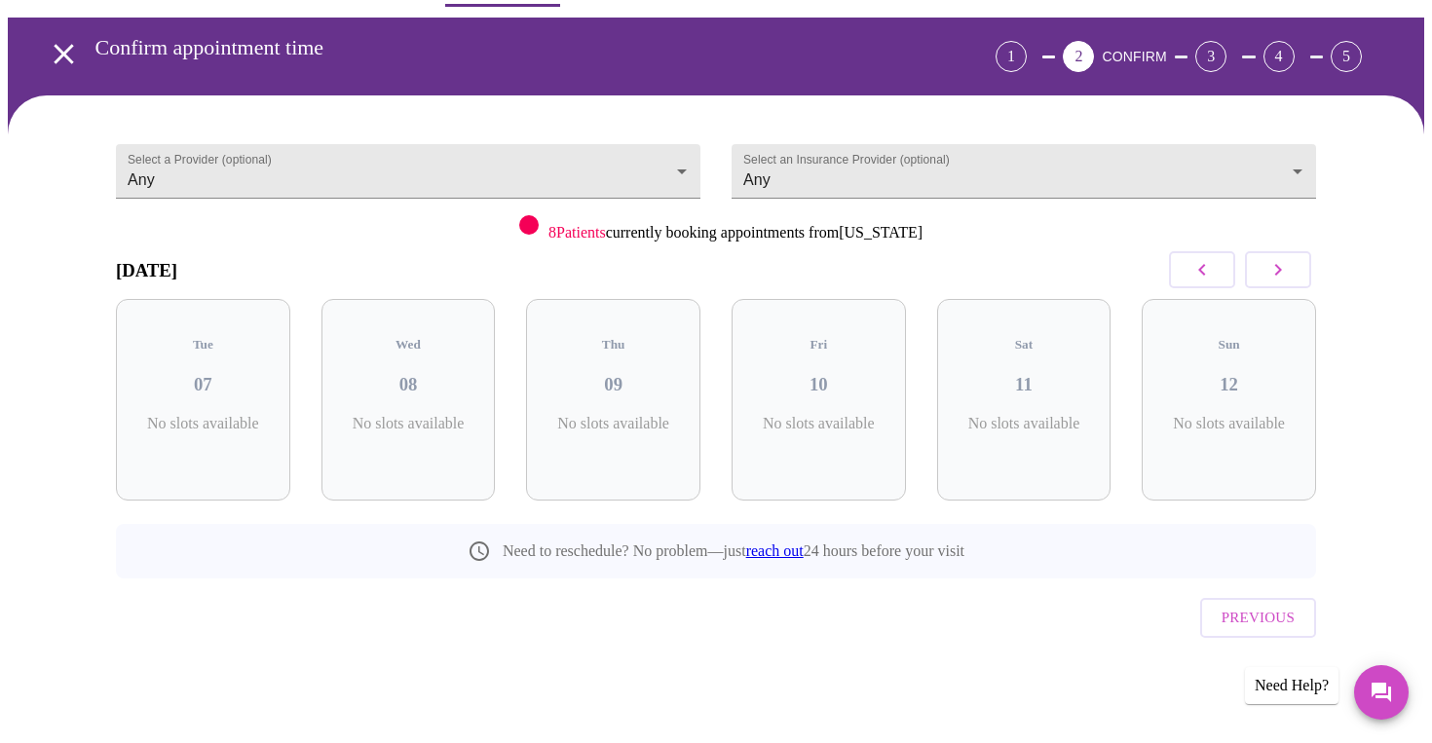
scroll to position [22, 0]
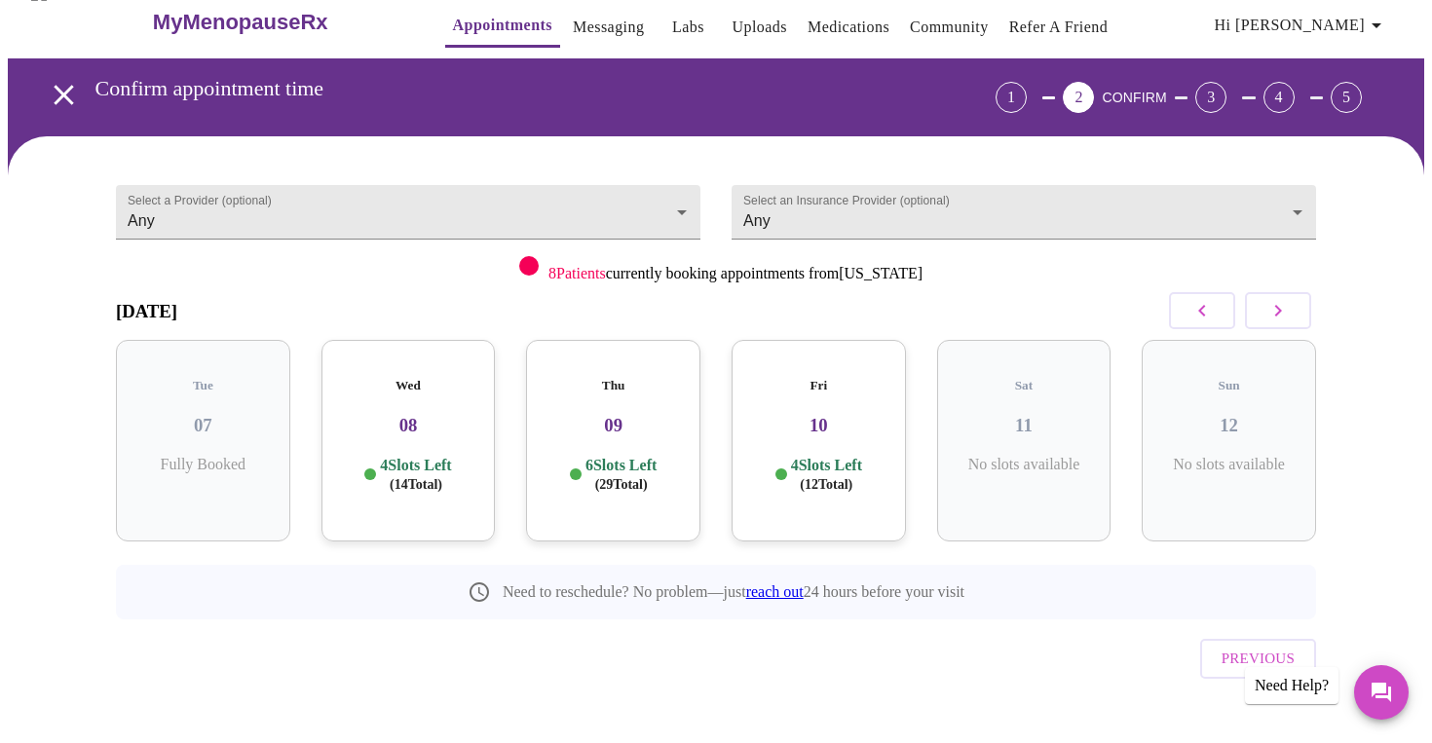
click at [427, 415] on h3 "08" at bounding box center [408, 425] width 143 height 21
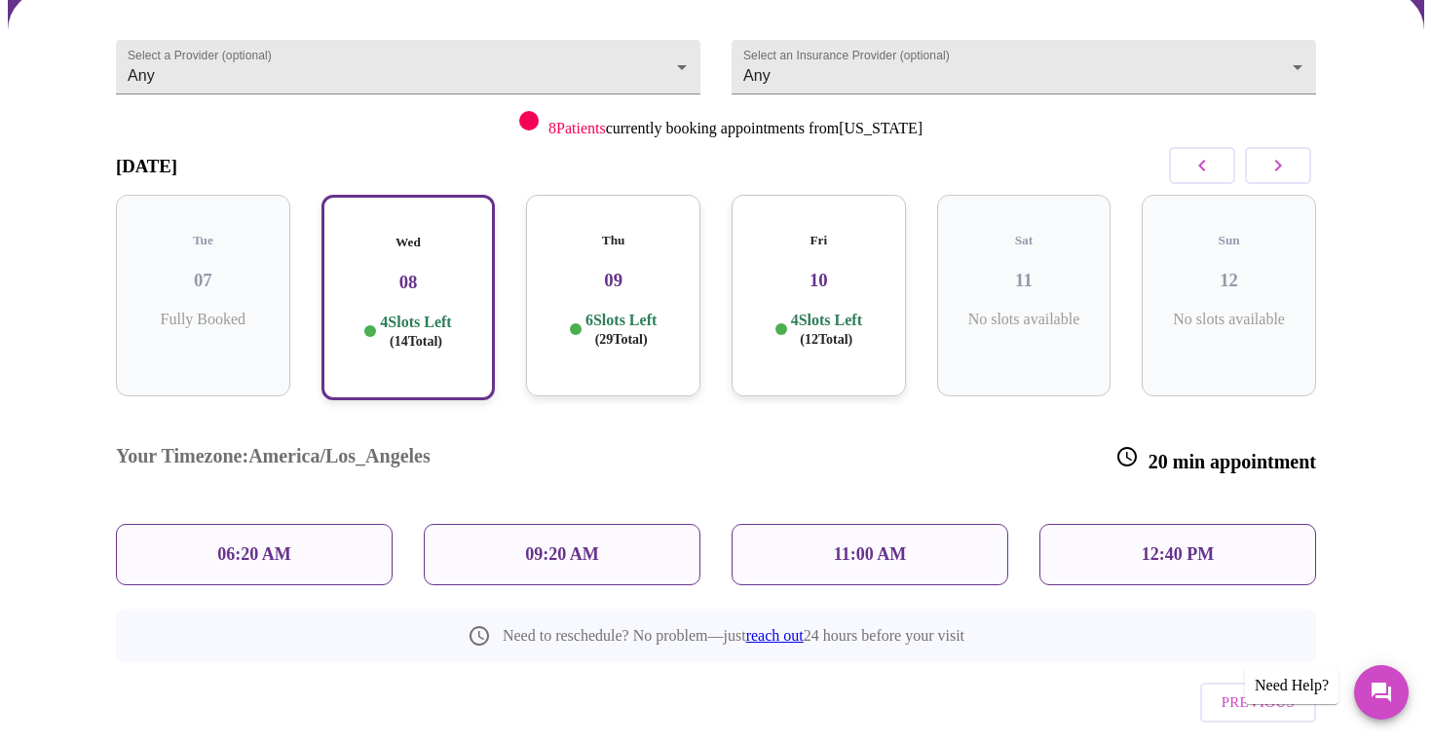
click at [1186, 544] on p "12:40 PM" at bounding box center [1178, 554] width 72 height 20
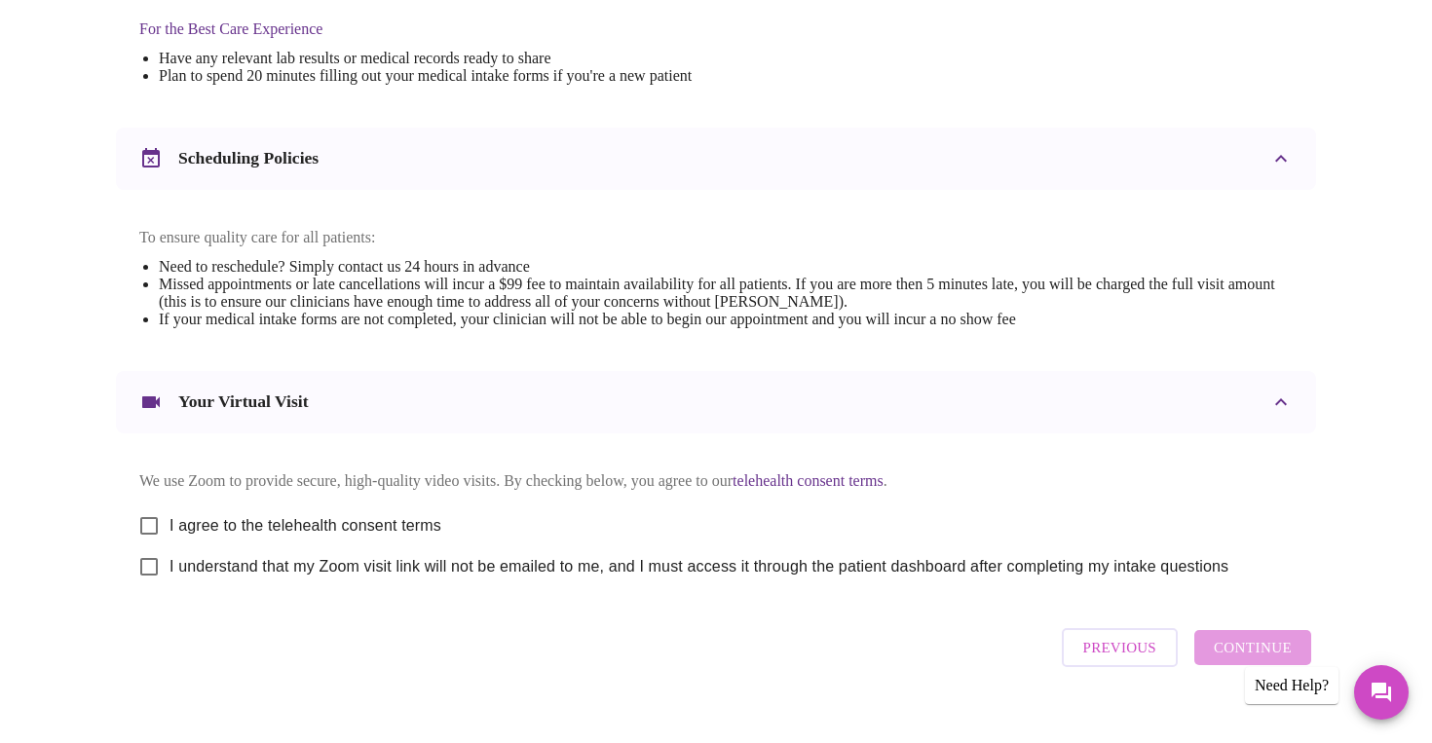
scroll to position [622, 0]
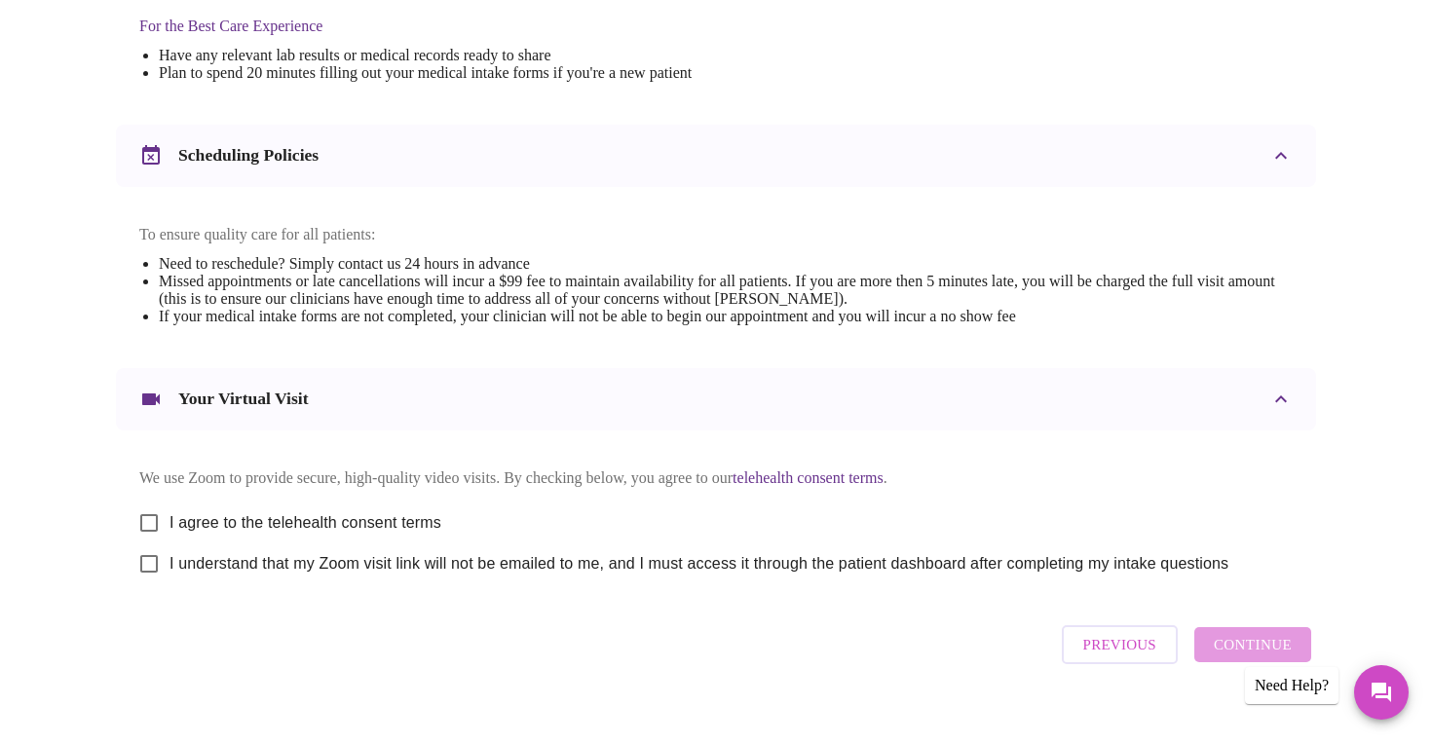
click at [146, 538] on input "I agree to the telehealth consent terms" at bounding box center [149, 523] width 41 height 41
checkbox input "true"
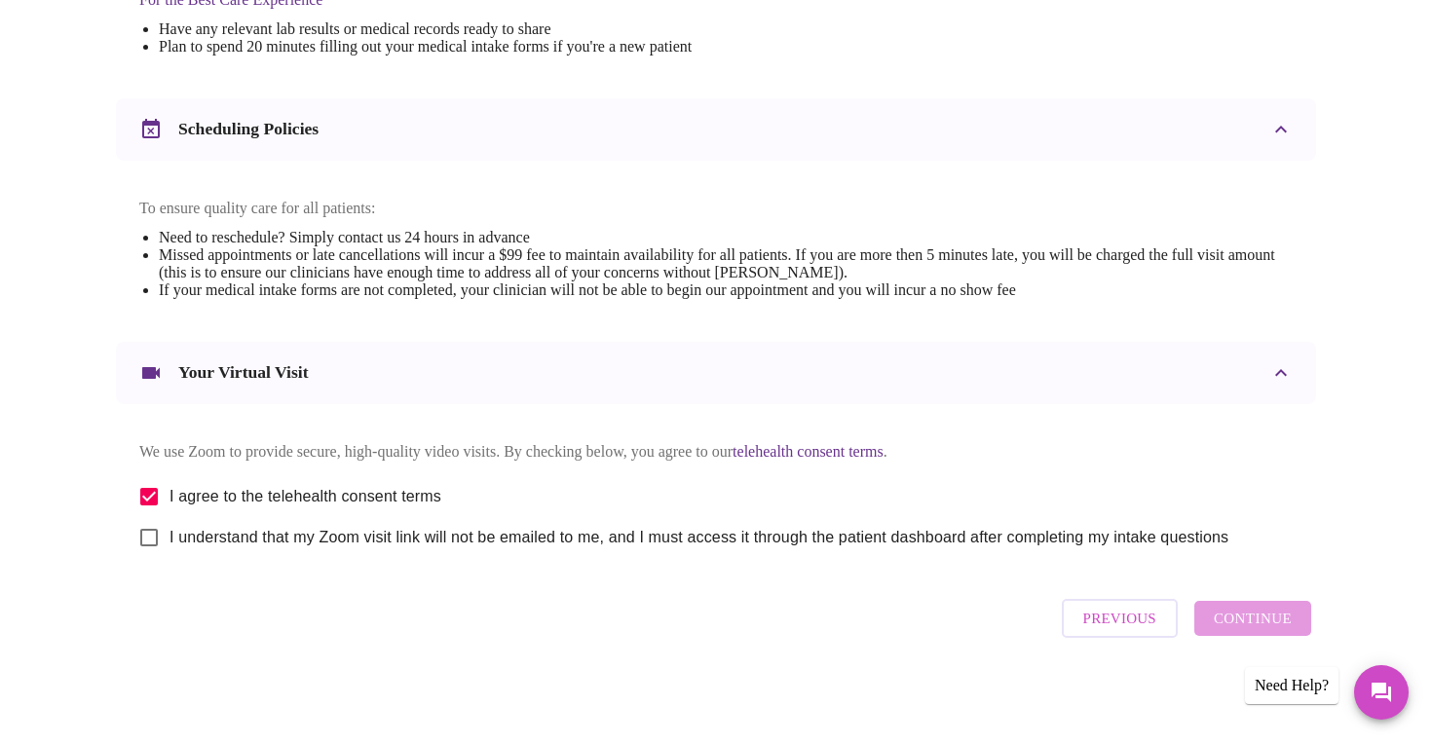
scroll to position [668, 0]
click at [149, 538] on input "I understand that my Zoom visit link will not be emailed to me, and I must acce…" at bounding box center [149, 537] width 41 height 41
checkbox input "true"
click at [1262, 623] on span "Continue" at bounding box center [1253, 618] width 78 height 25
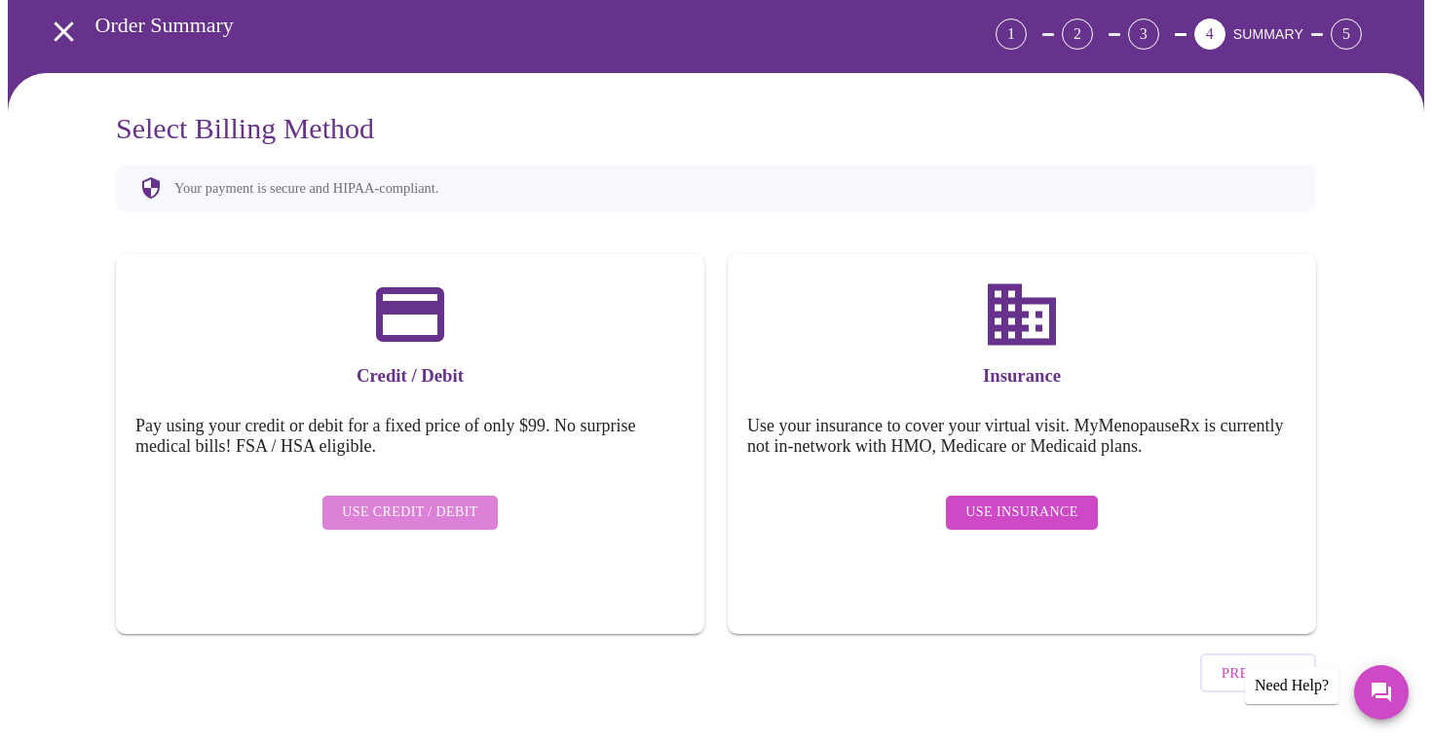
click at [431, 501] on span "Use Credit / Debit" at bounding box center [410, 513] width 136 height 24
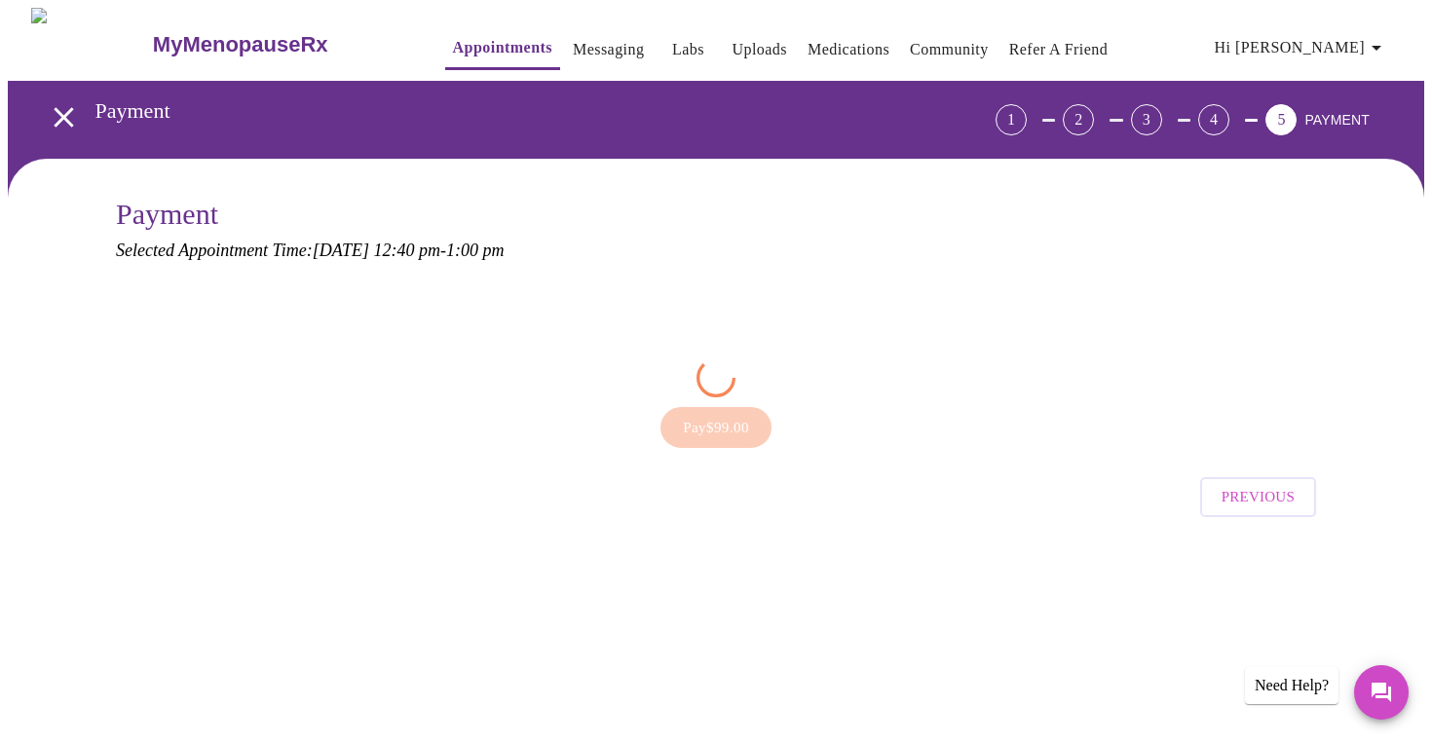
scroll to position [0, 0]
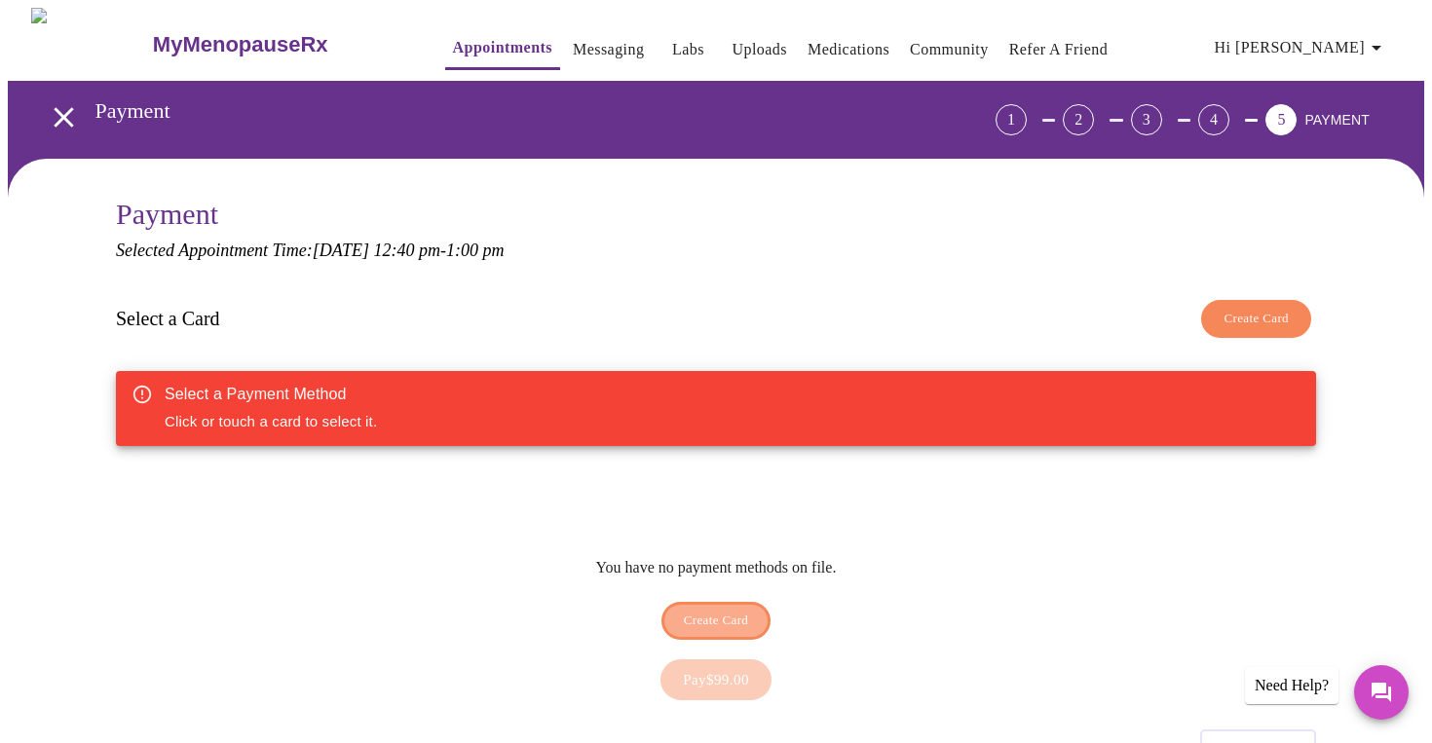
click at [731, 610] on span "Create Card" at bounding box center [716, 621] width 65 height 22
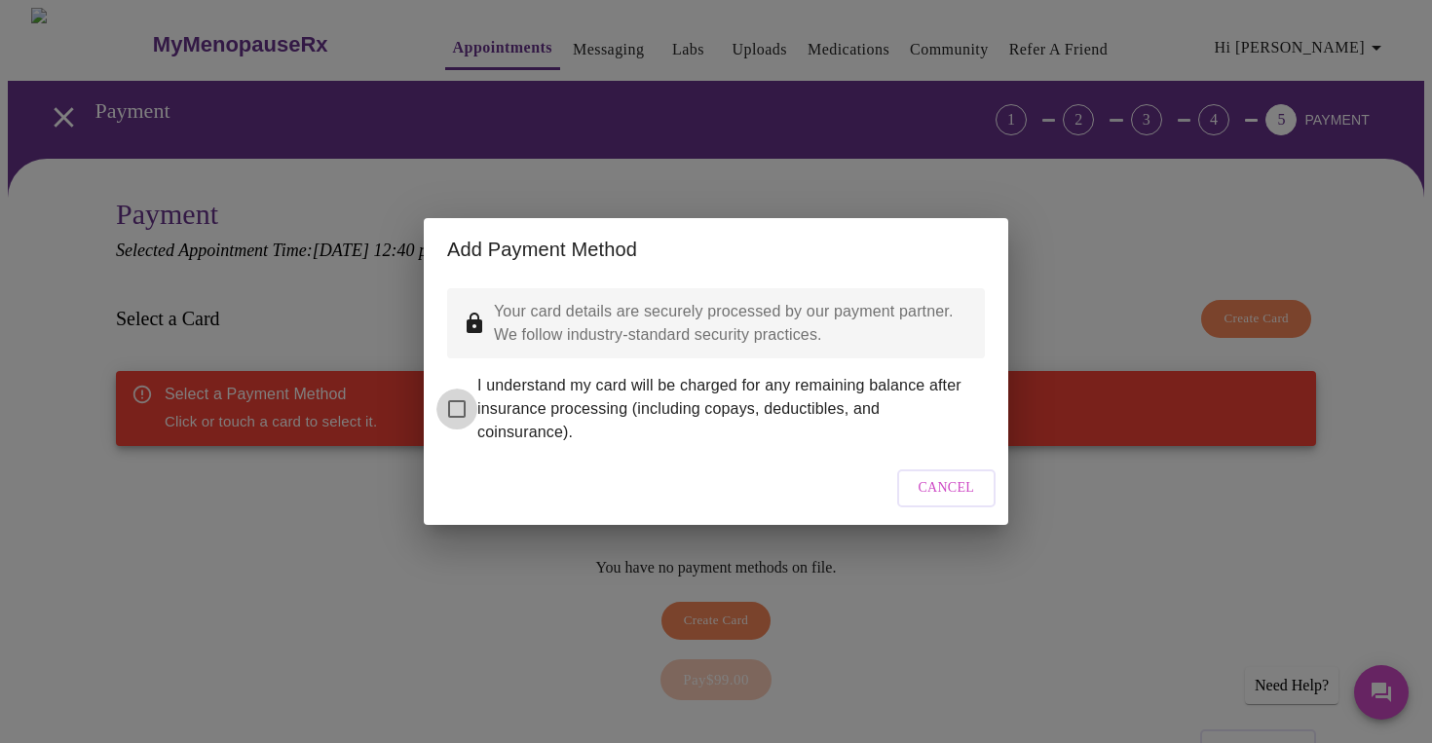
click at [457, 393] on input "I understand my card will be charged for any remaining balance after insurance …" at bounding box center [456, 409] width 41 height 41
checkbox input "true"
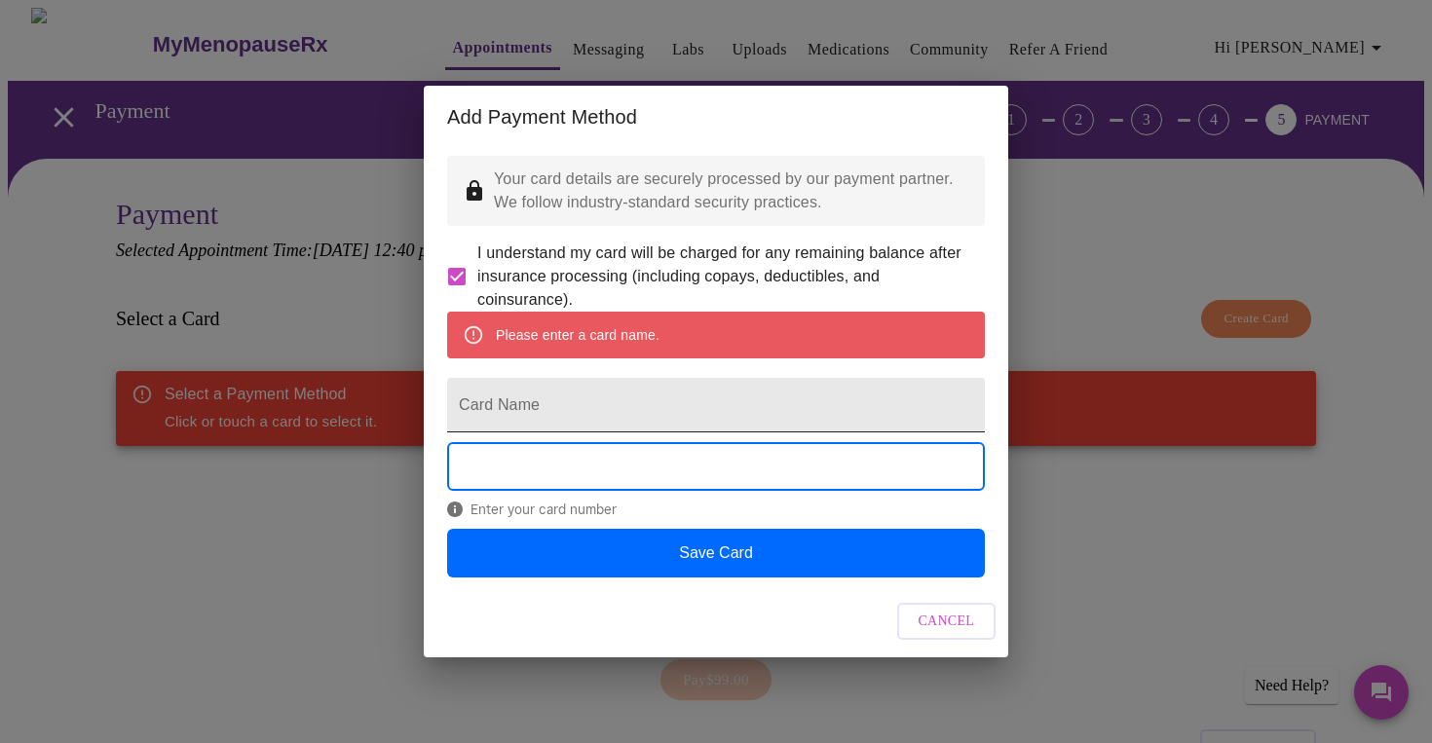
click at [618, 406] on input "Card Name" at bounding box center [716, 405] width 538 height 55
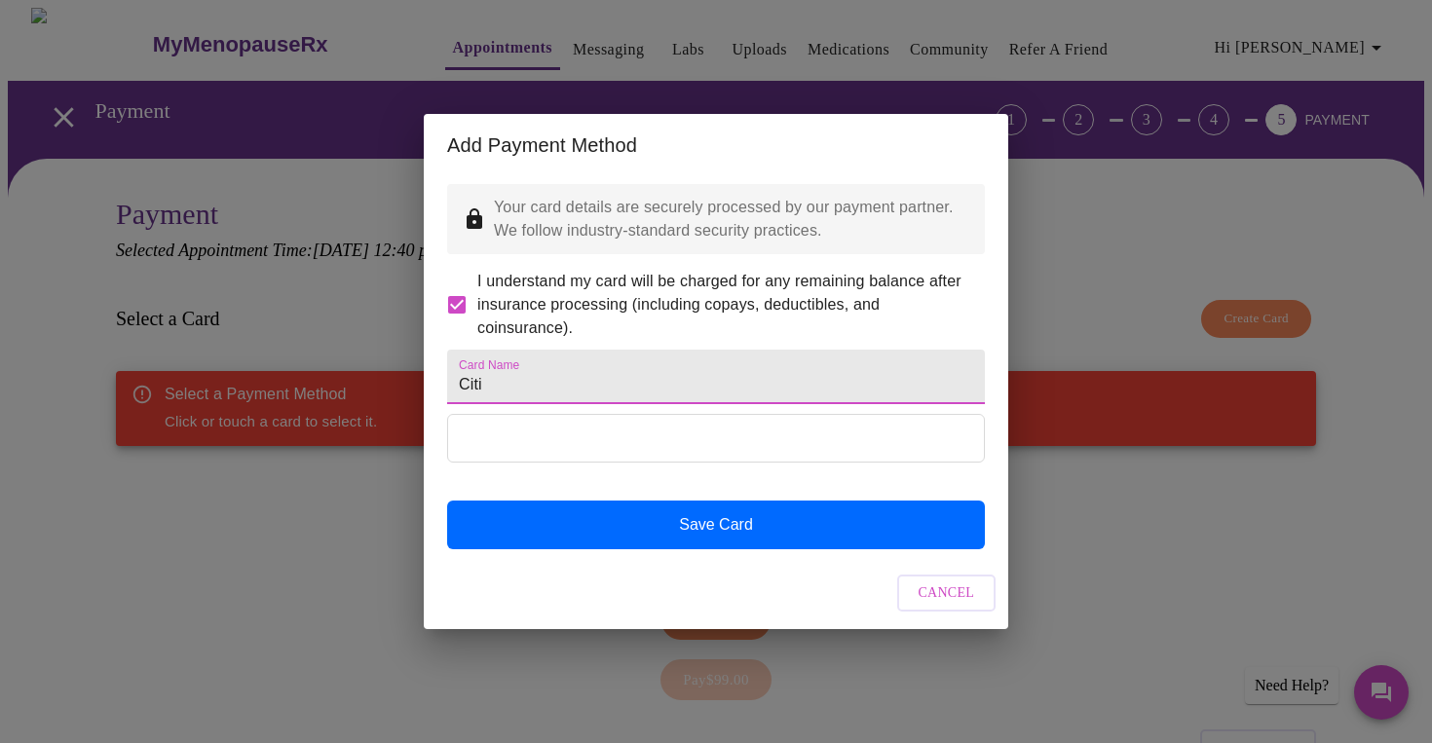
type input "Citi"
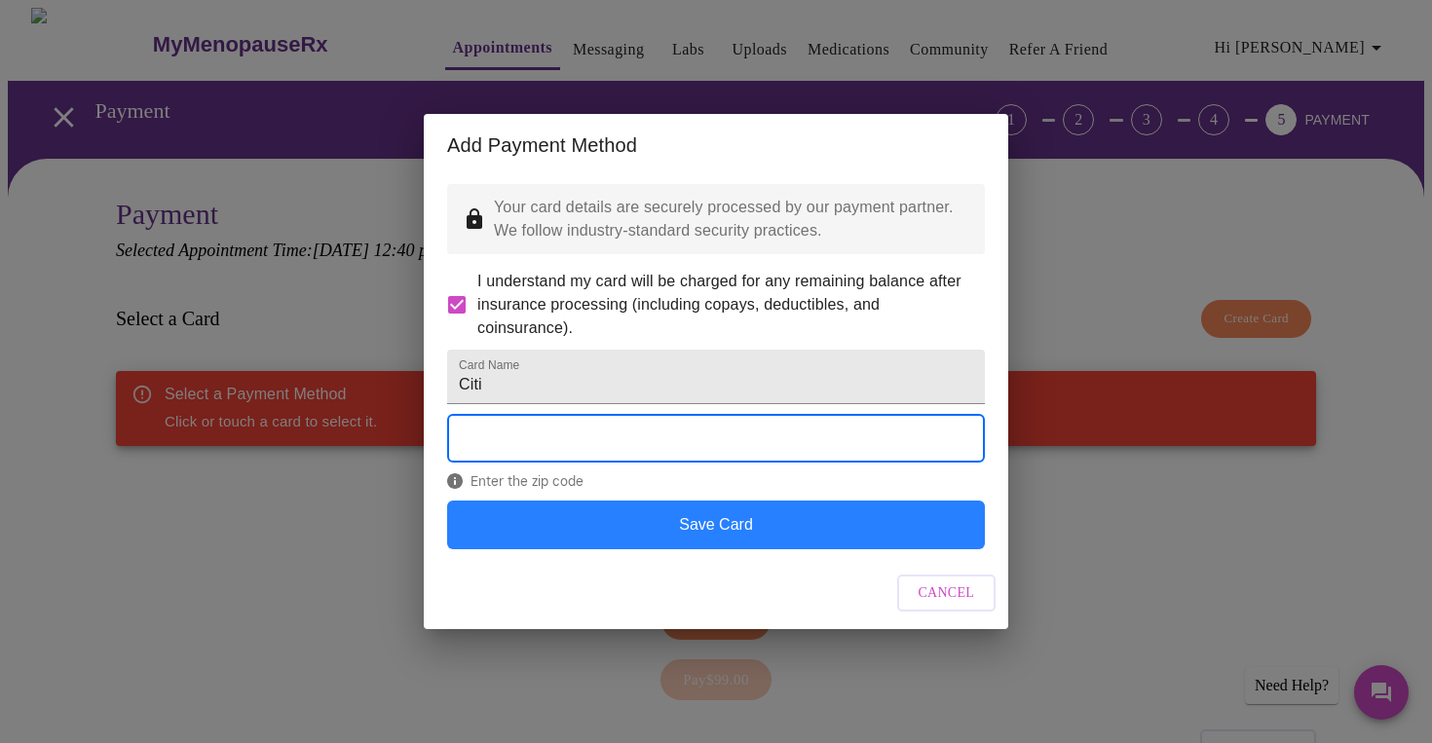
click at [710, 549] on button "Save Card" at bounding box center [716, 525] width 538 height 49
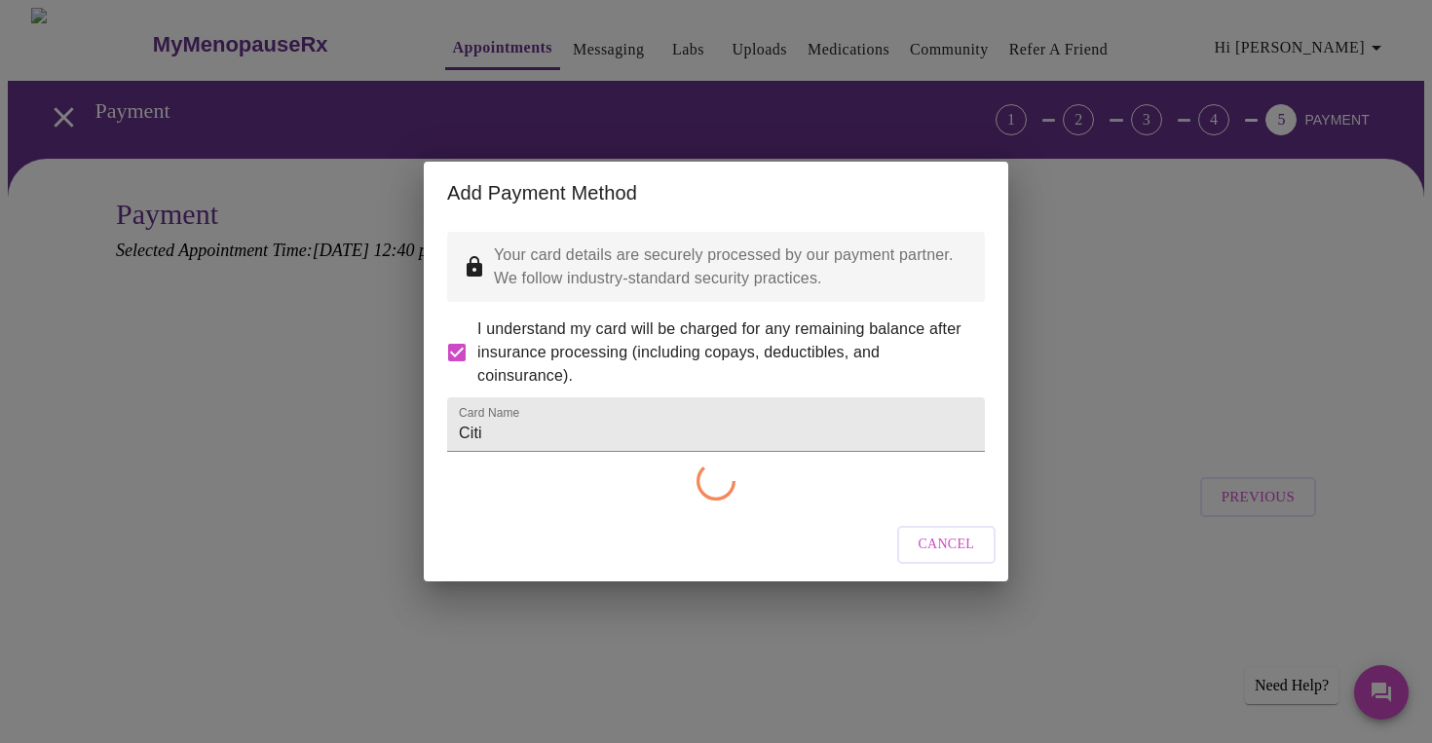
checkbox input "false"
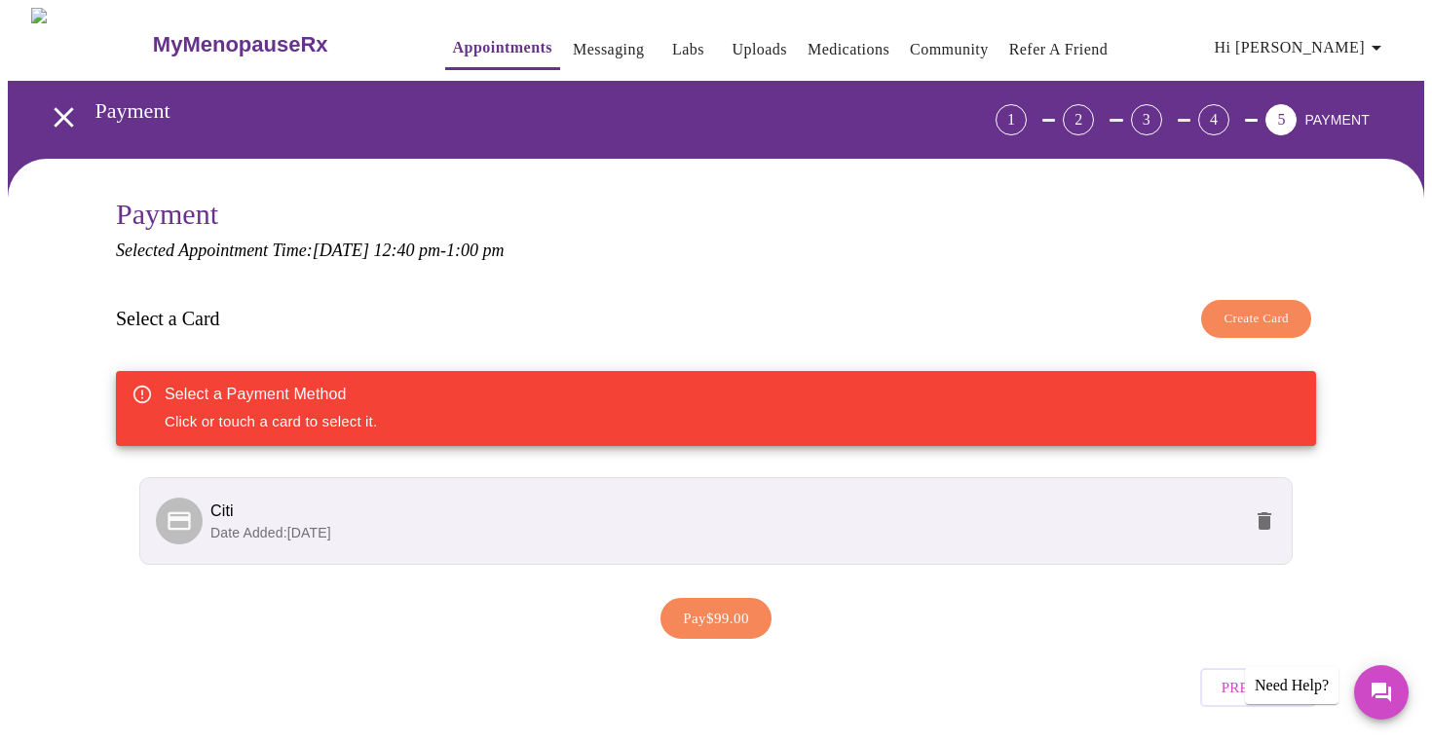
click at [563, 532] on p "Date Added: [DATE]" at bounding box center [725, 532] width 1030 height 19
click at [435, 515] on span "Citi" at bounding box center [725, 511] width 1030 height 23
click at [719, 617] on span "Pay $99.00" at bounding box center [716, 618] width 66 height 25
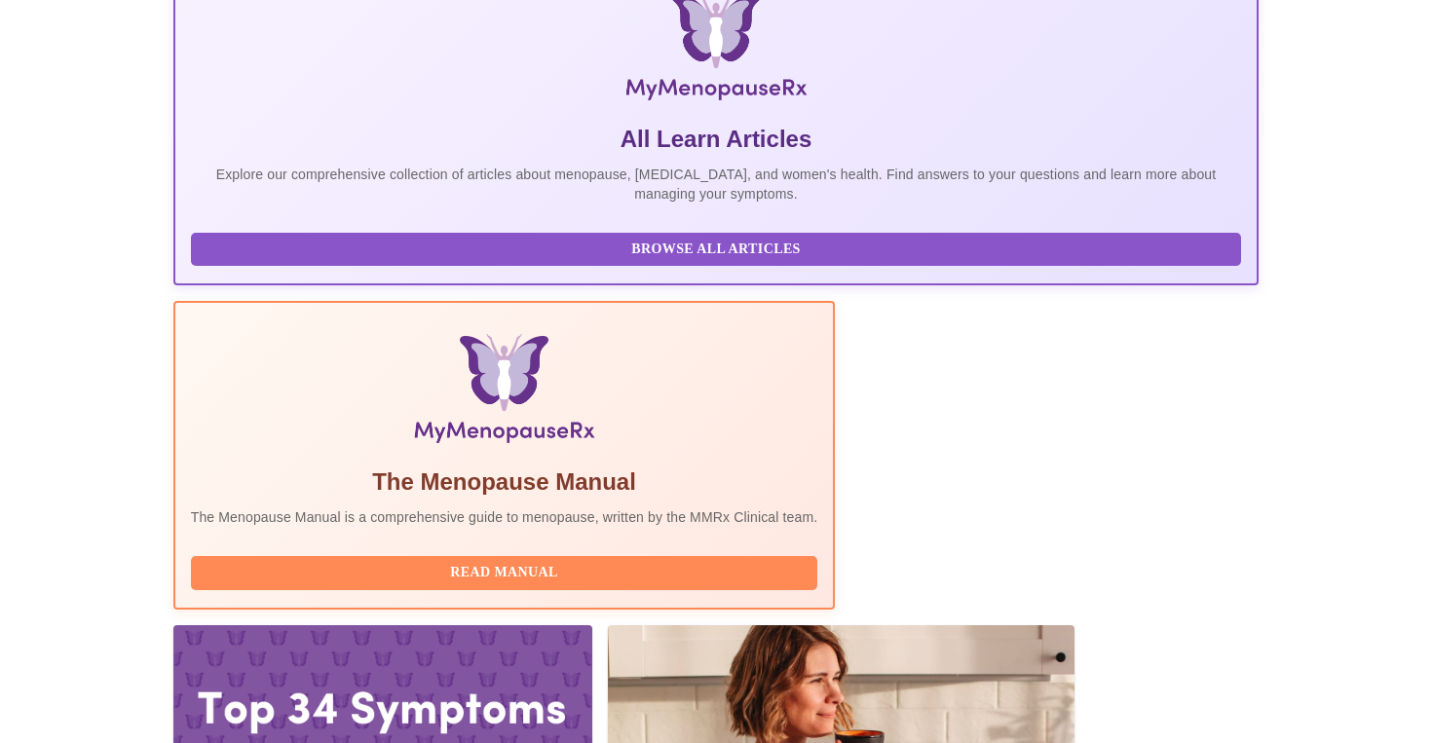
scroll to position [379, 0]
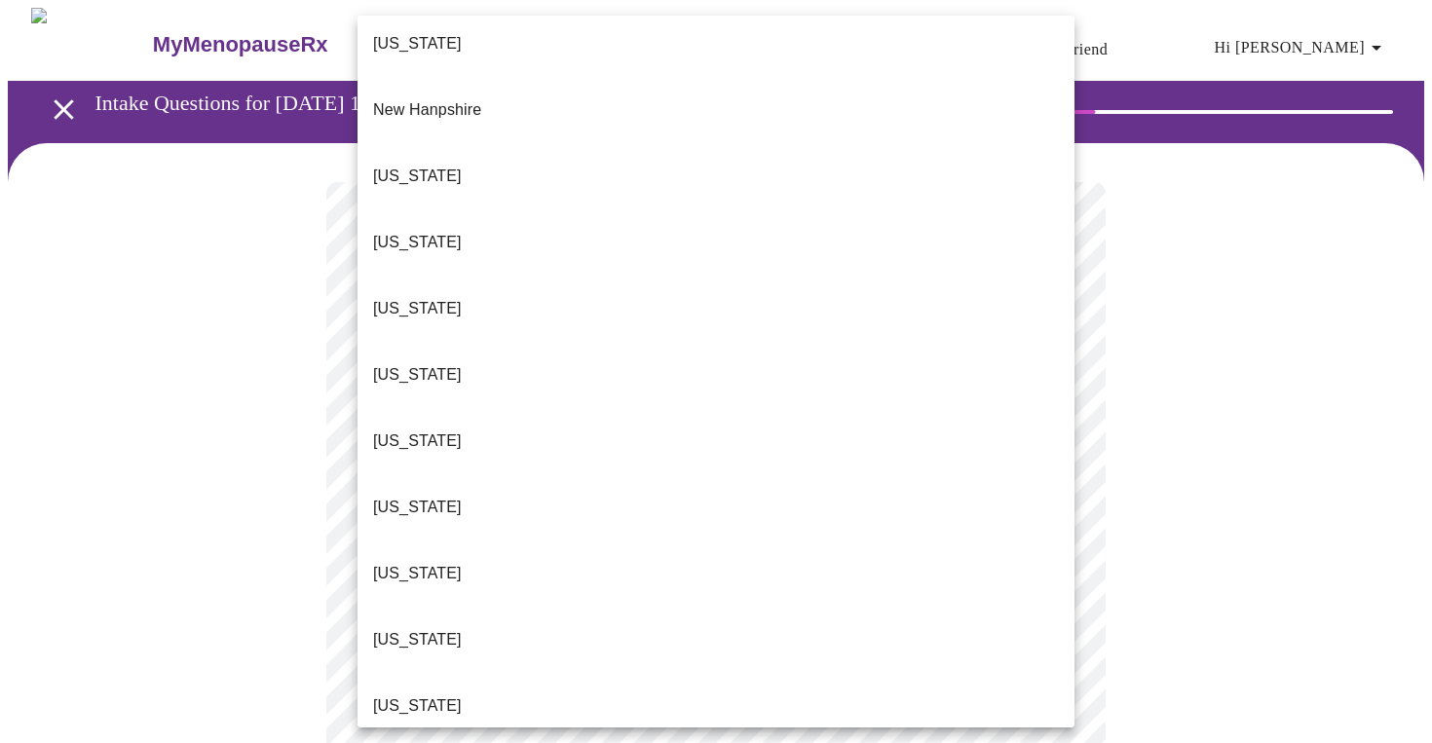
scroll to position [1836, 0]
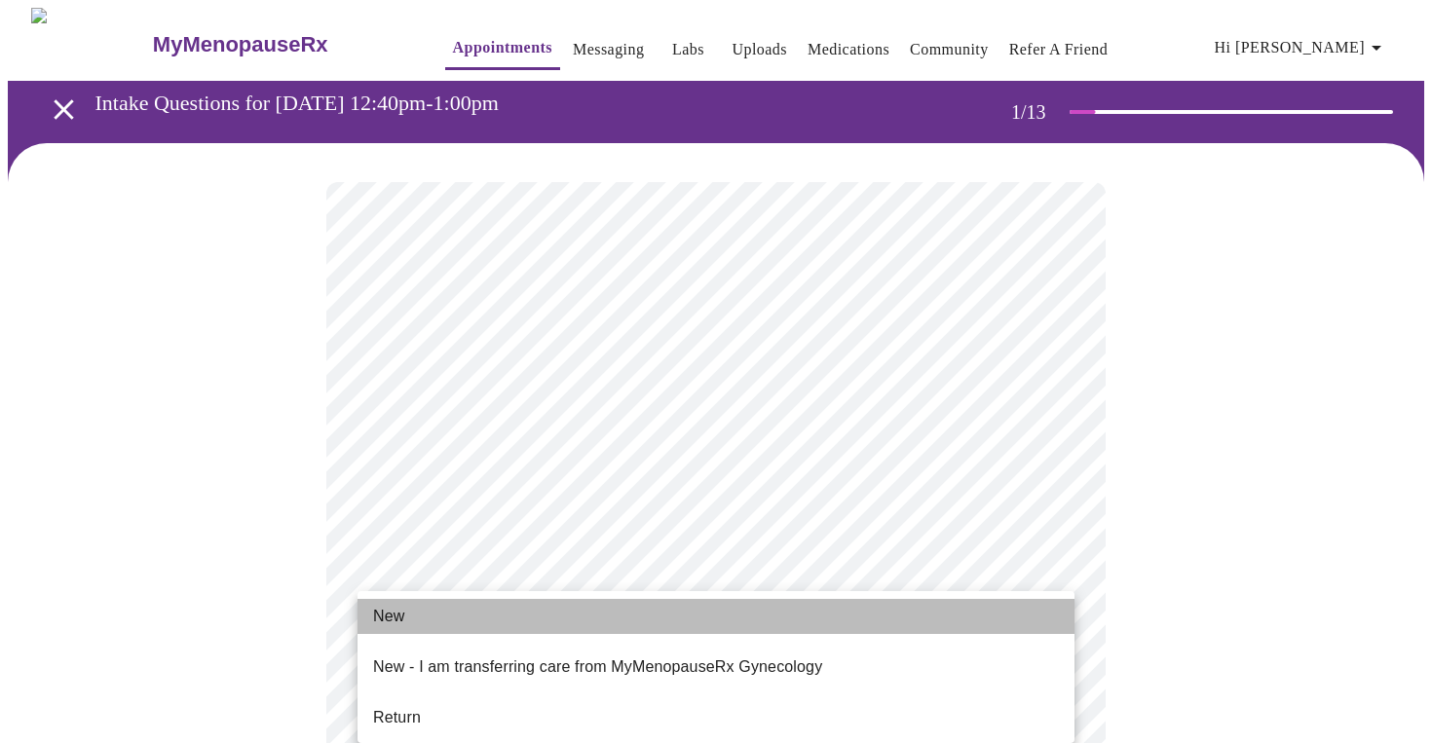
click at [498, 611] on li "New" at bounding box center [715, 616] width 717 height 35
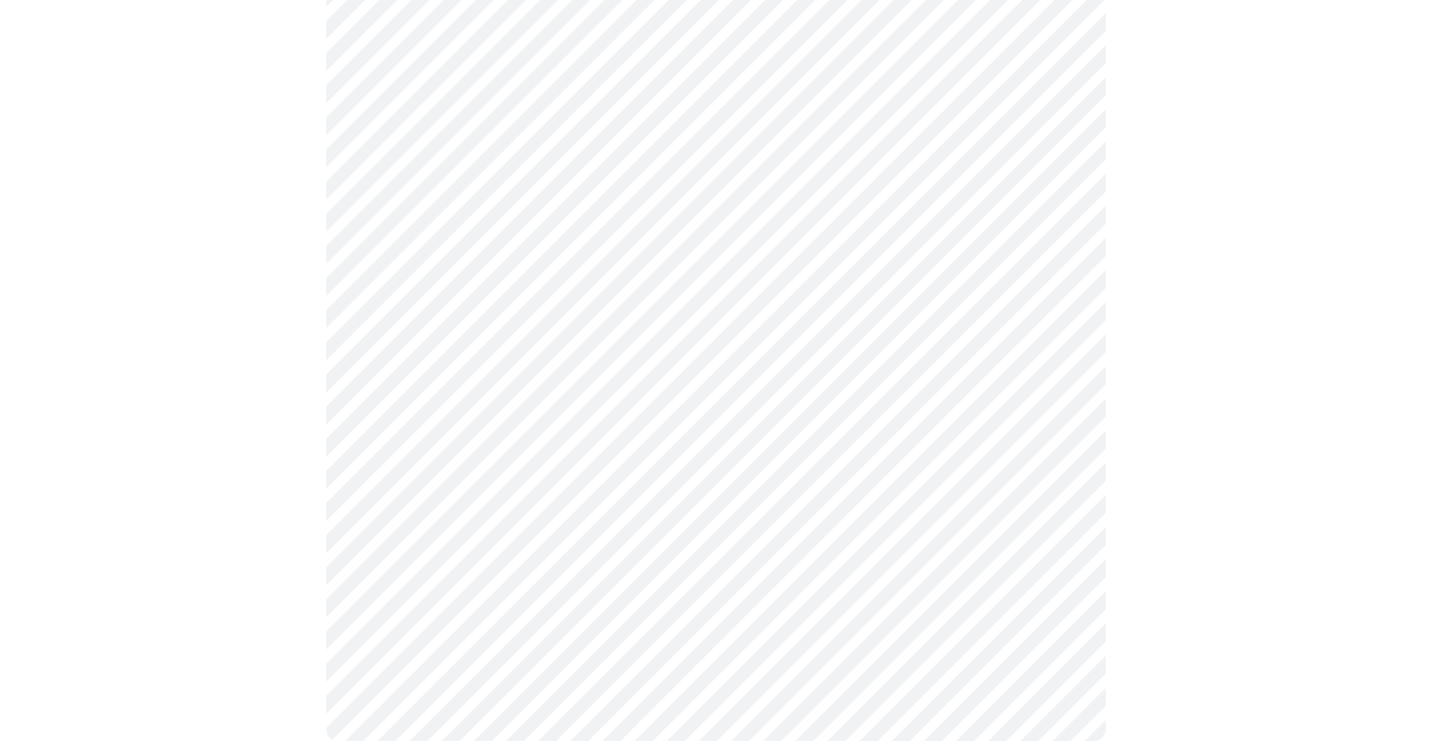
scroll to position [1131, 0]
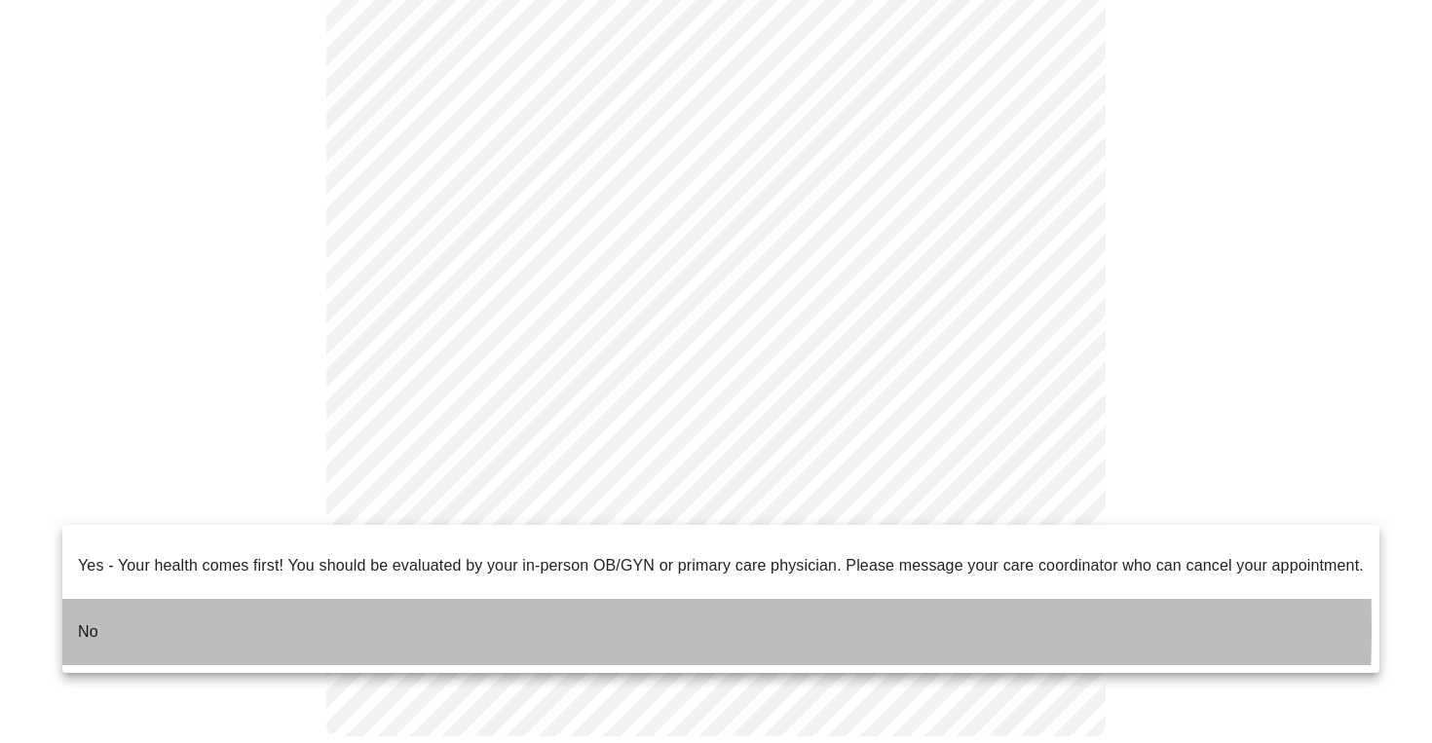
click at [196, 613] on li "No" at bounding box center [720, 632] width 1317 height 66
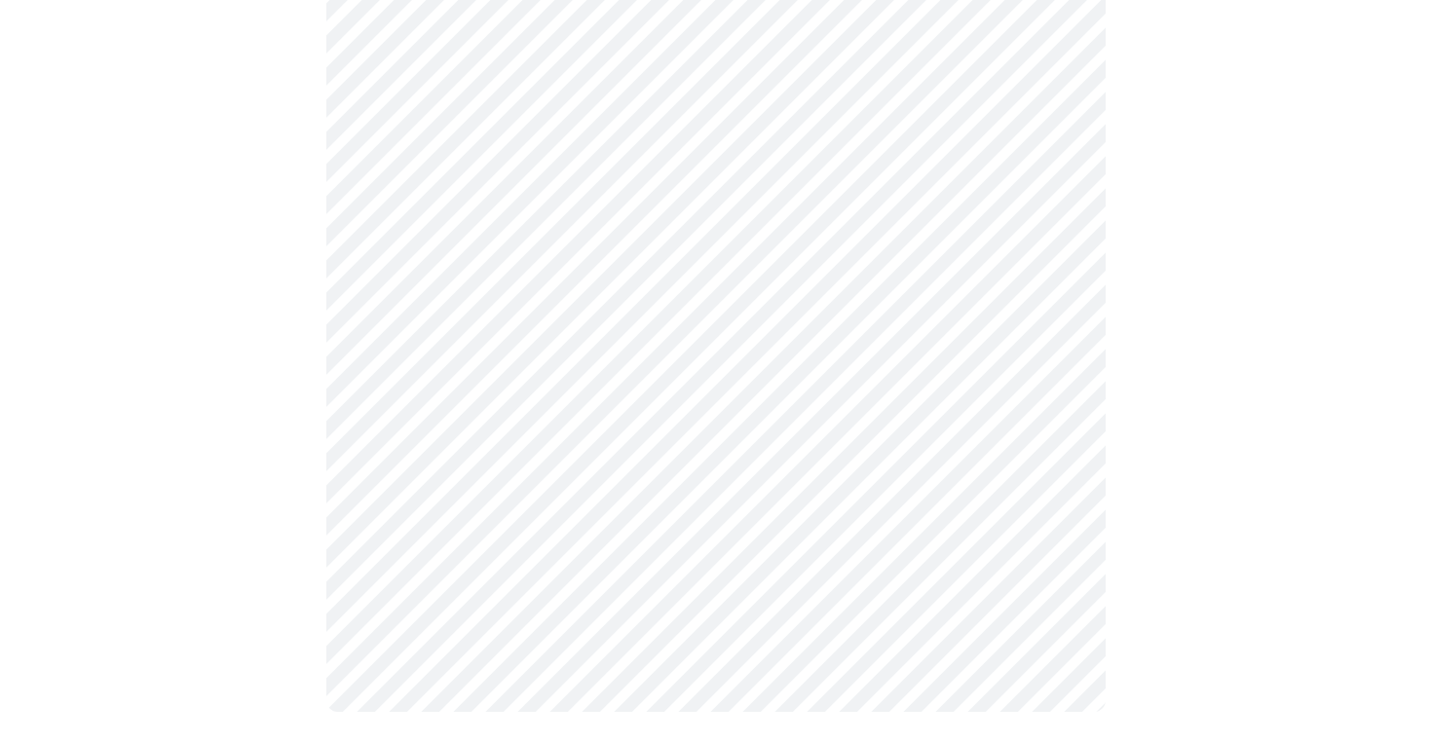
scroll to position [0, 0]
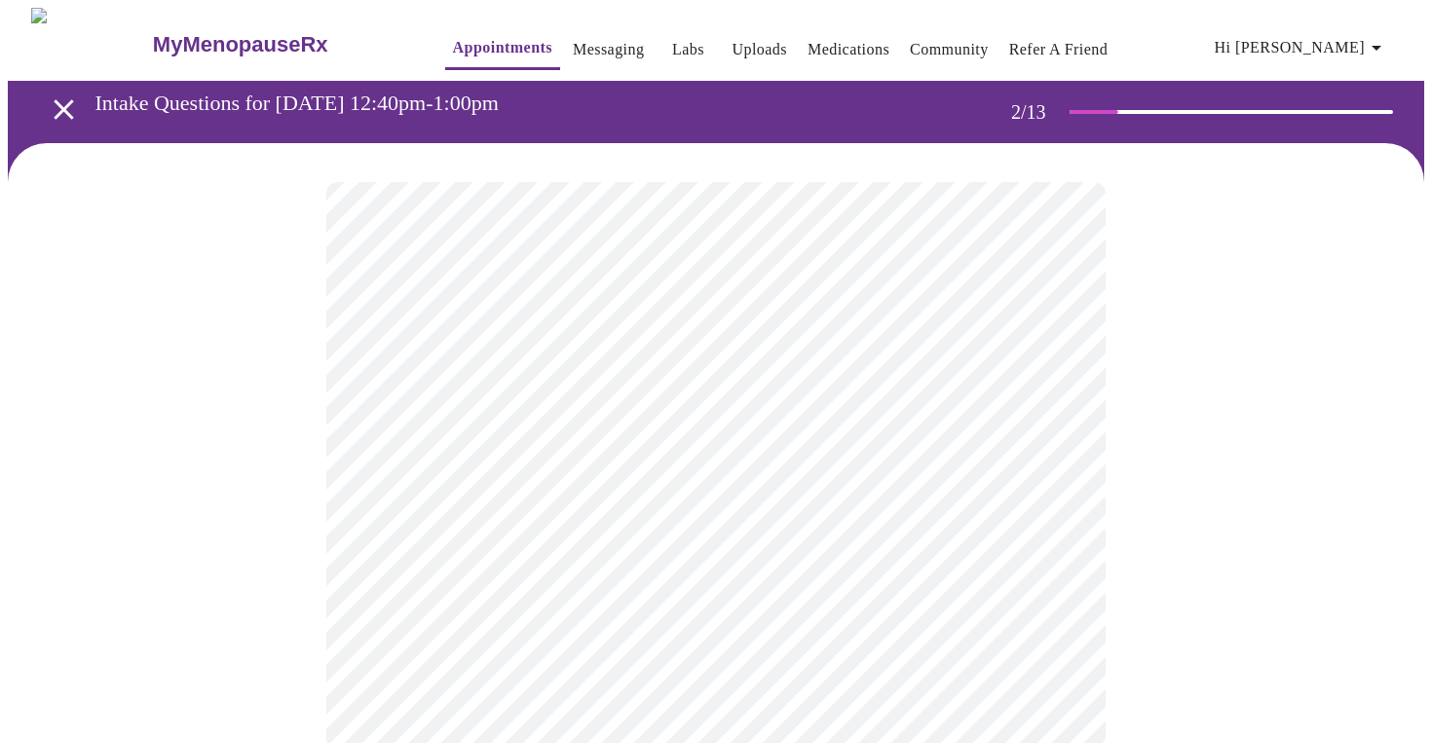
click at [556, 390] on body "MyMenopauseRx Appointments Messaging Labs Uploads Medications Community Refer a…" at bounding box center [716, 683] width 1416 height 1351
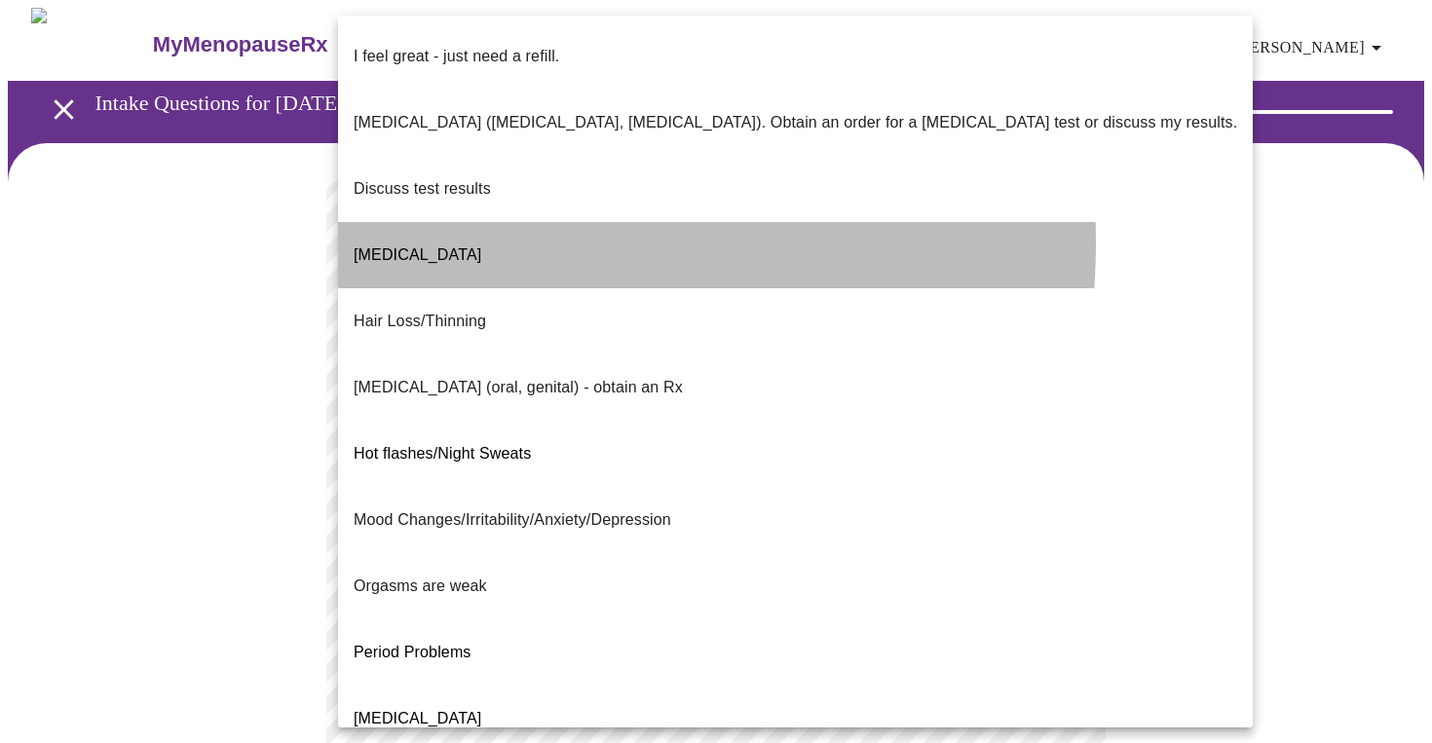
click at [465, 246] on span "[MEDICAL_DATA]" at bounding box center [418, 254] width 128 height 17
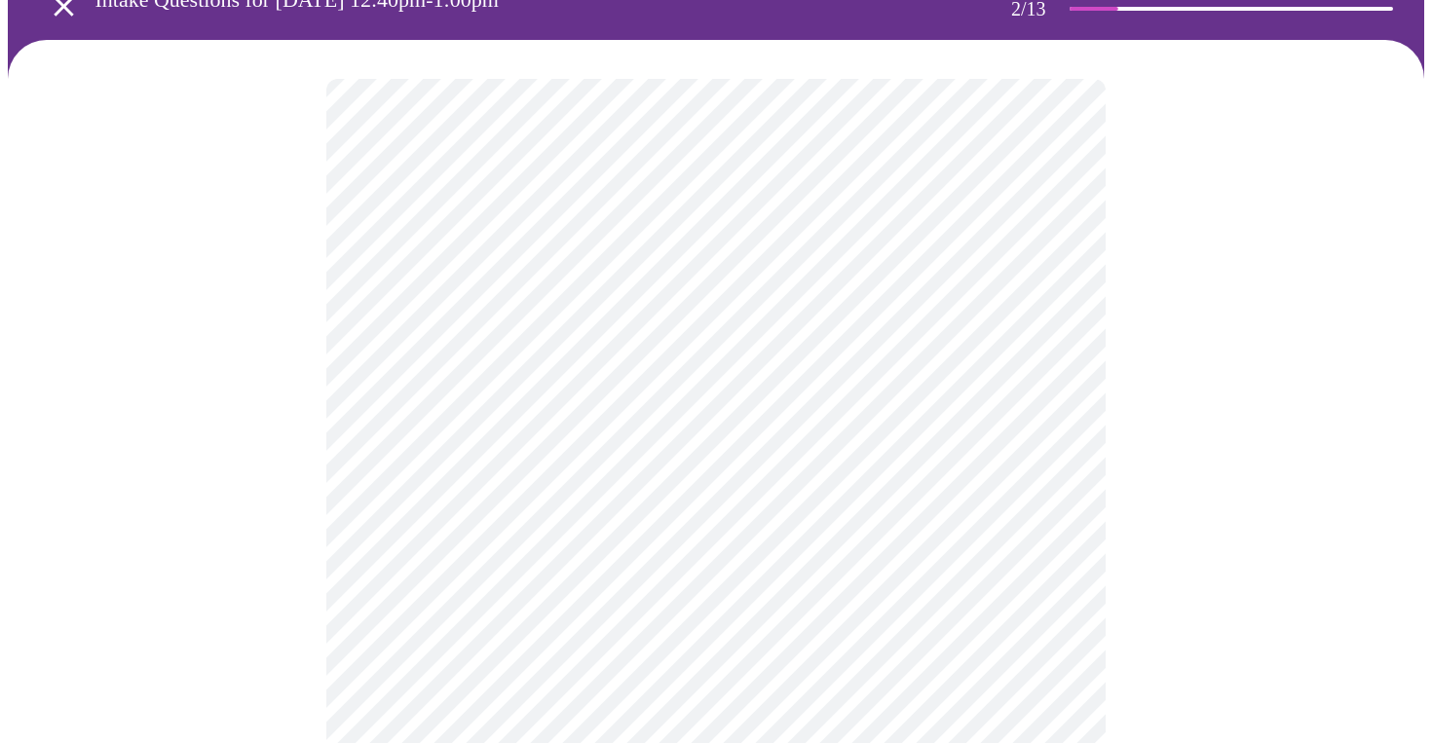
scroll to position [120, 0]
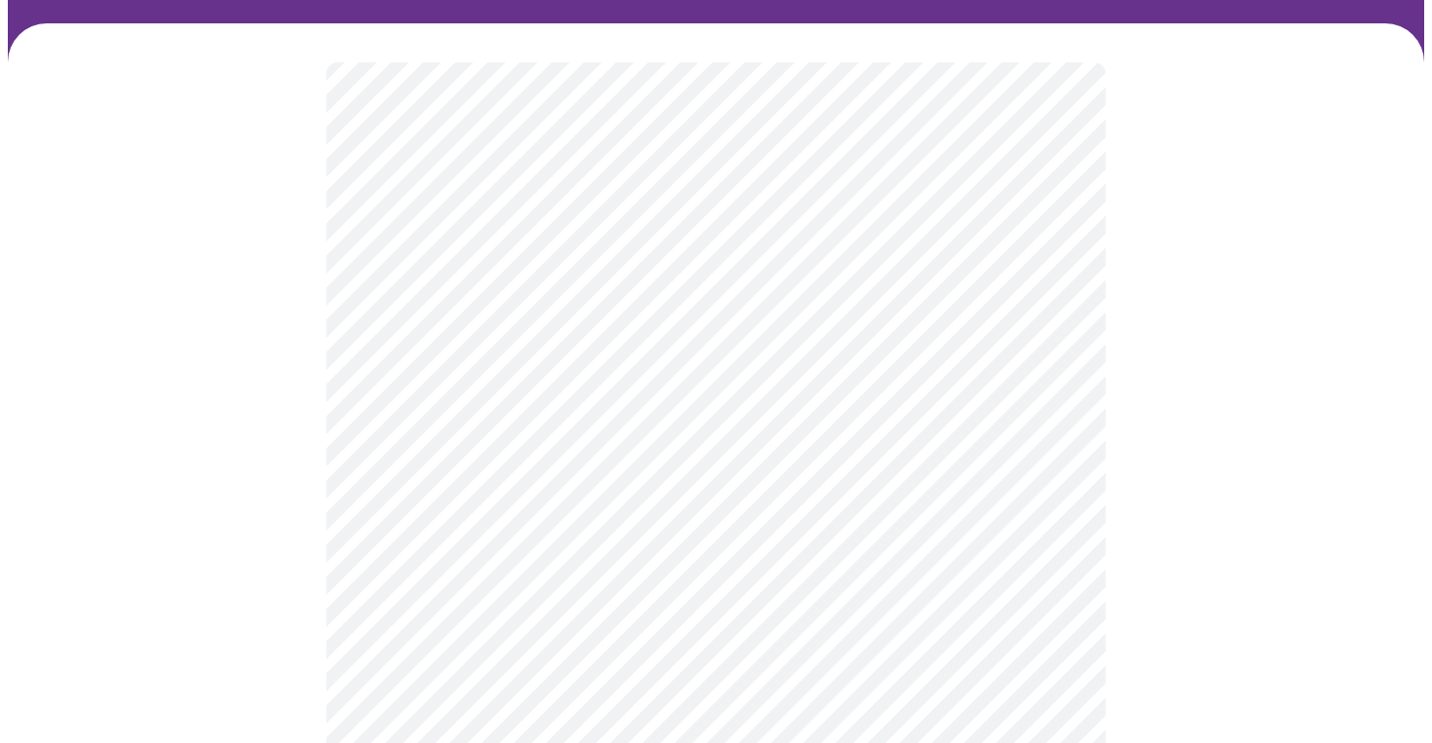
click at [459, 456] on body "MyMenopauseRx Appointments Messaging Labs Uploads Medications Community Refer a…" at bounding box center [716, 558] width 1416 height 1340
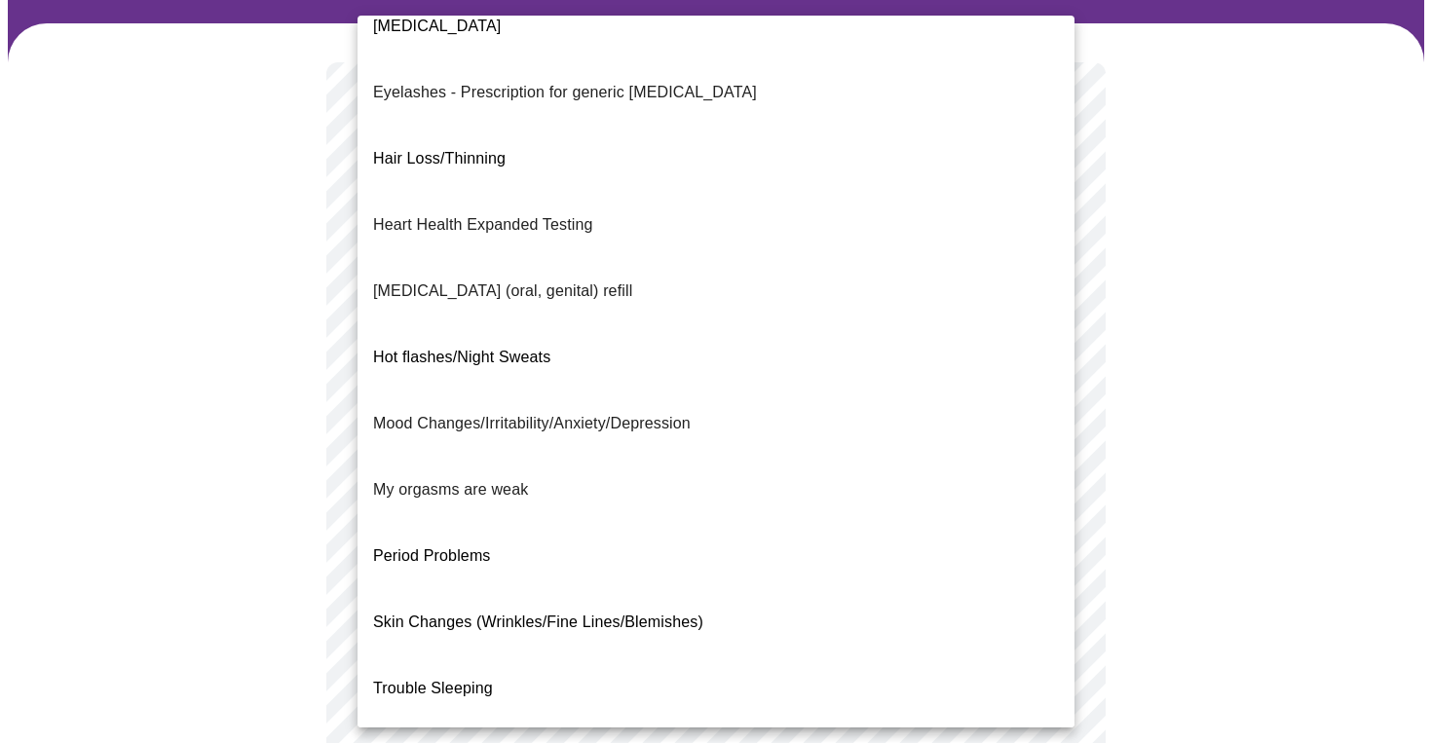
scroll to position [165, 0]
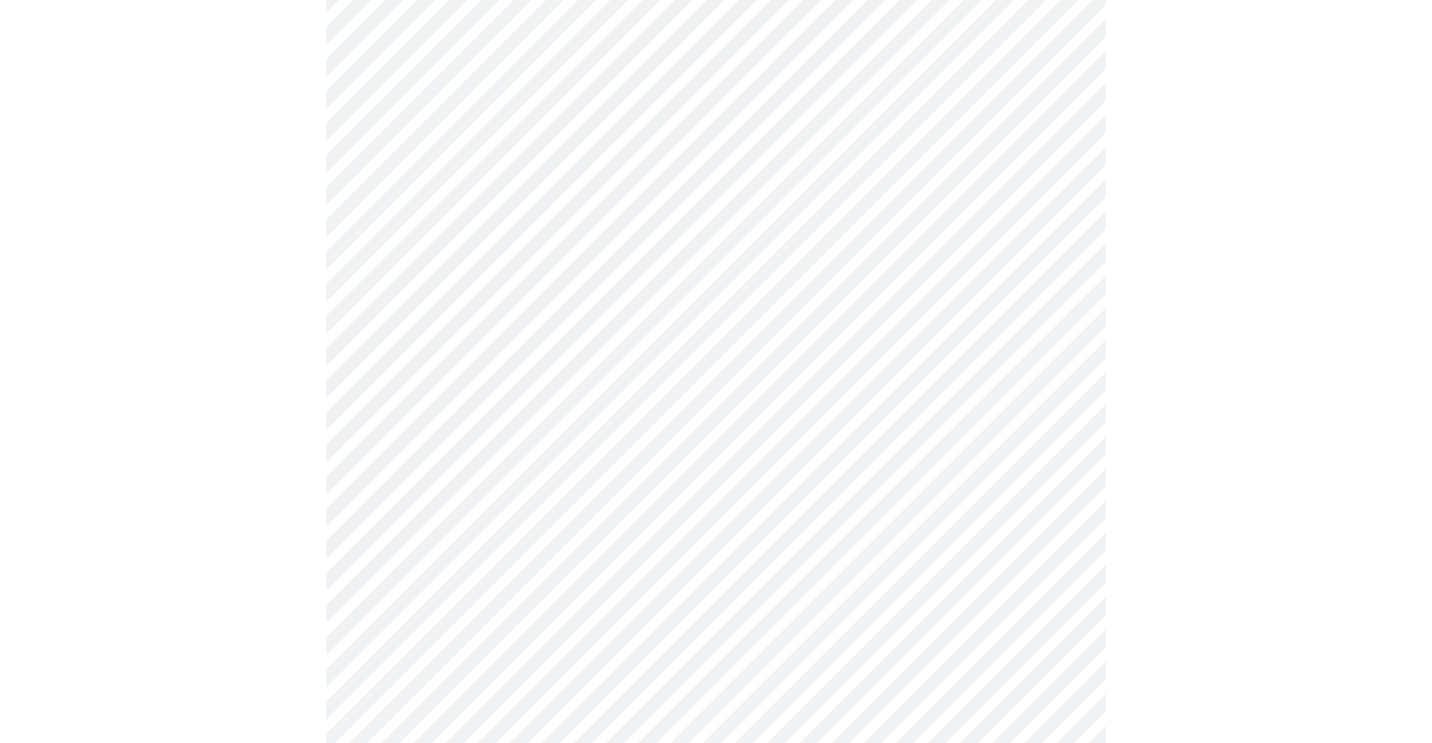
scroll to position [397, 0]
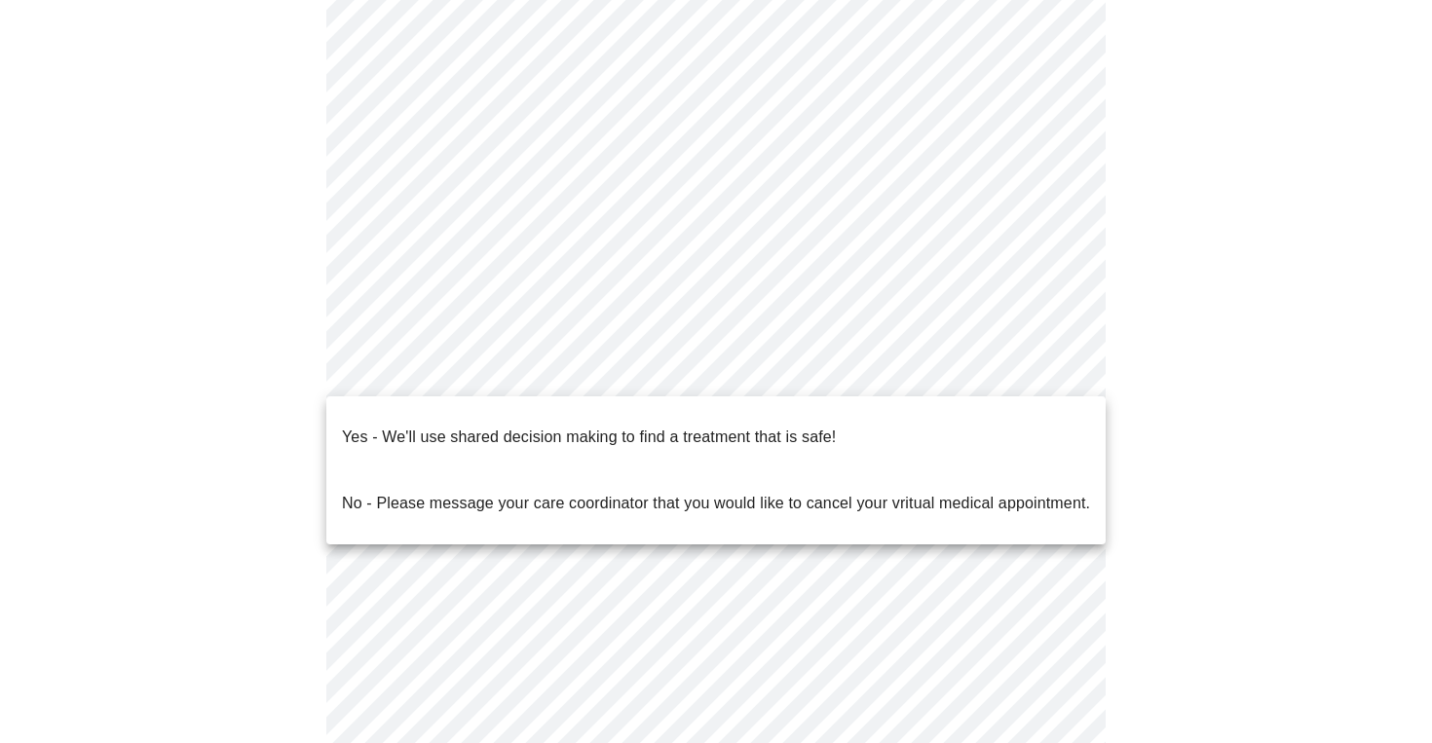
click at [522, 376] on body "MyMenopauseRx Appointments Messaging Labs Uploads Medications Community Refer a…" at bounding box center [716, 274] width 1416 height 1329
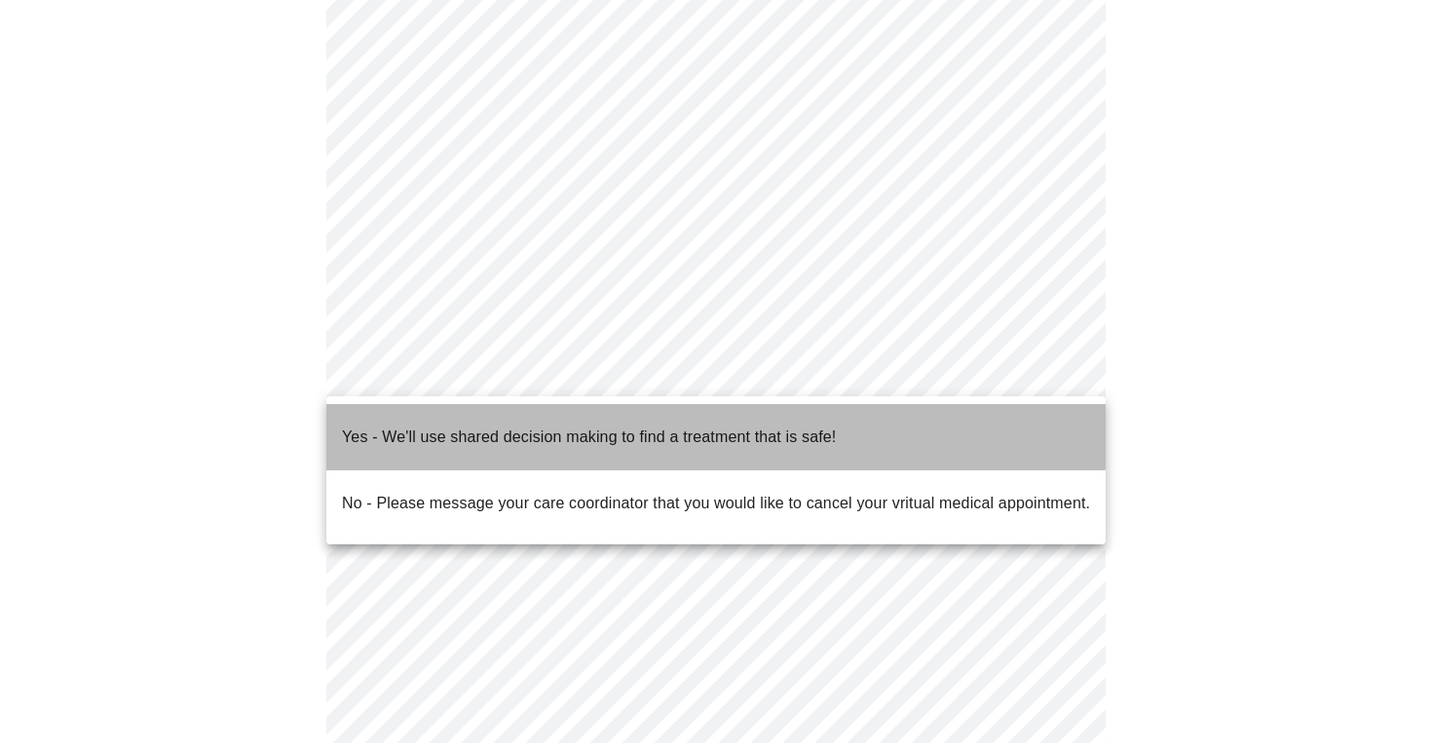
click at [503, 426] on p "Yes - We'll use shared decision making to find a treatment that is safe!" at bounding box center [589, 437] width 494 height 23
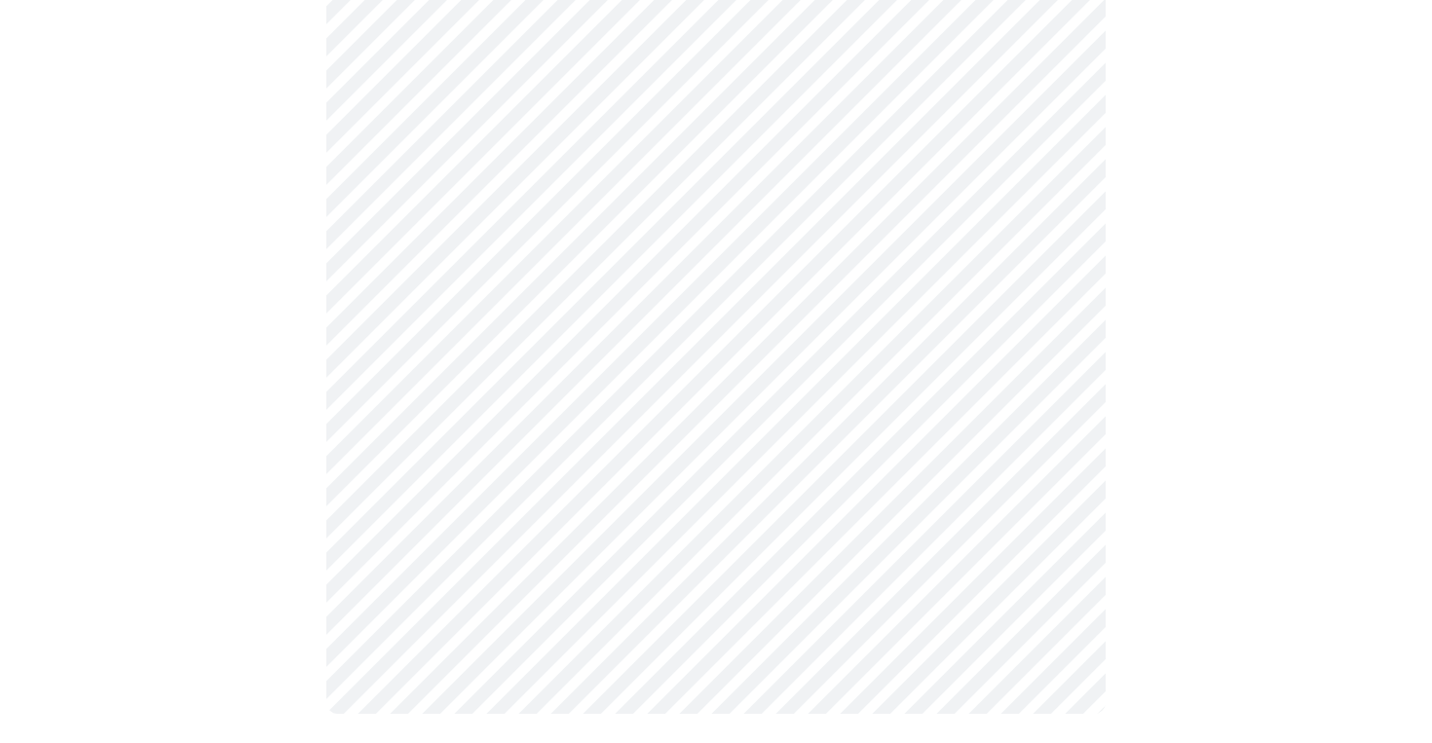
scroll to position [0, 0]
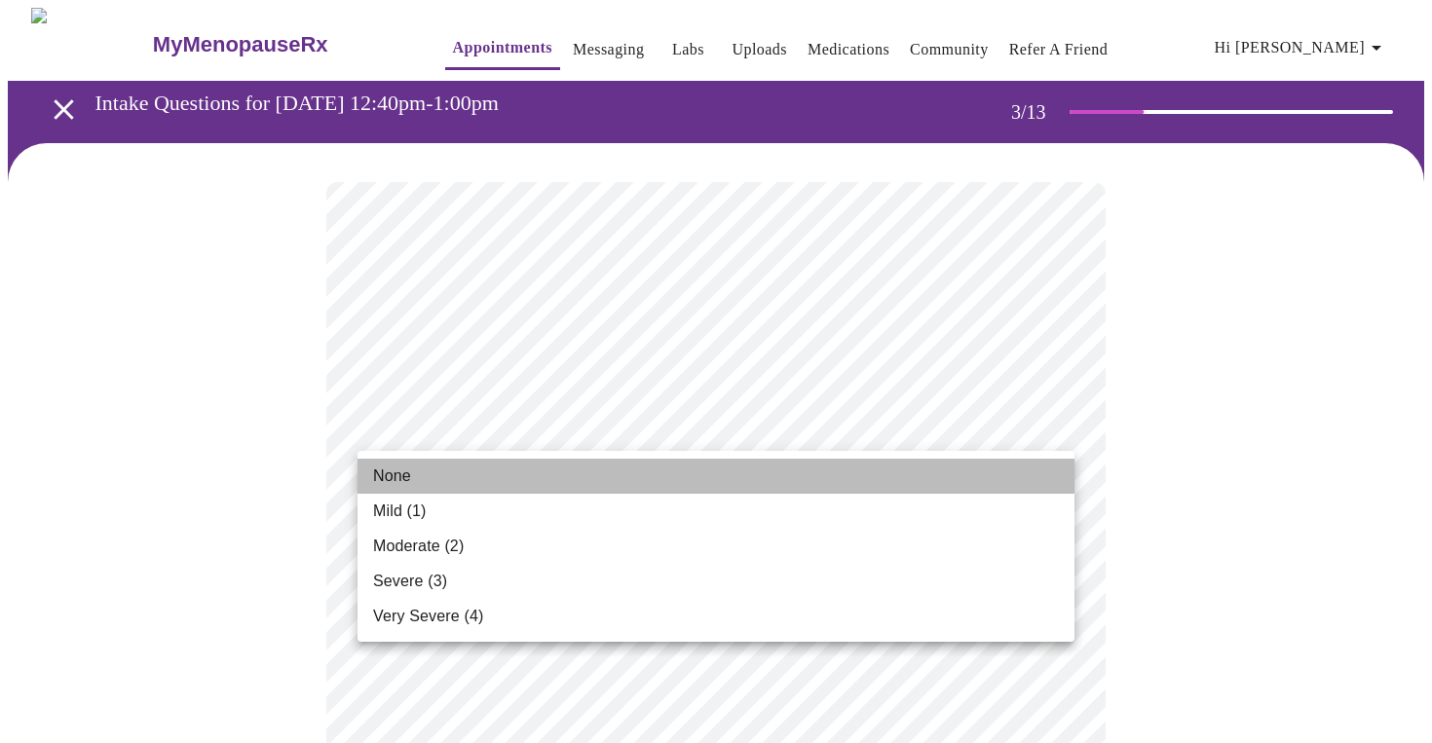
click at [539, 480] on li "None" at bounding box center [715, 476] width 717 height 35
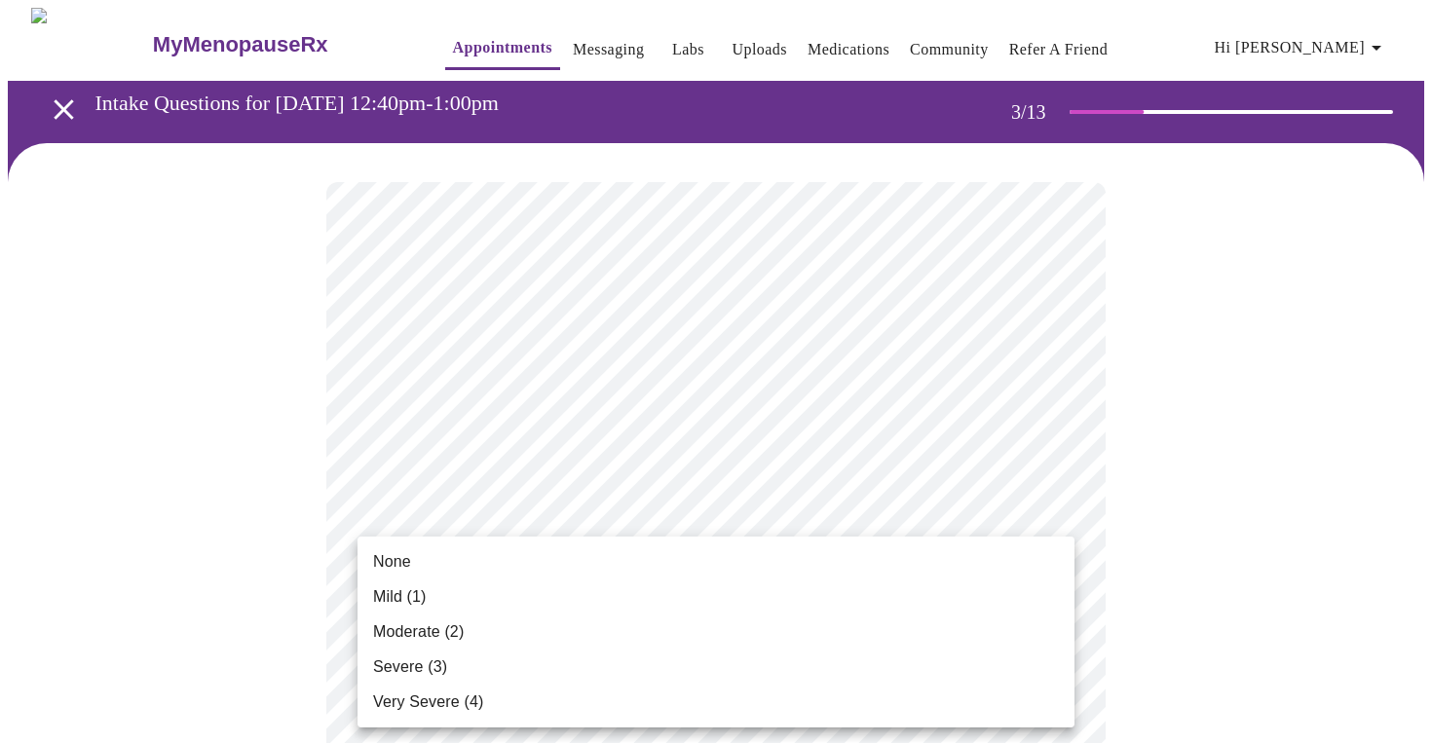
click at [561, 630] on li "Moderate (2)" at bounding box center [715, 632] width 717 height 35
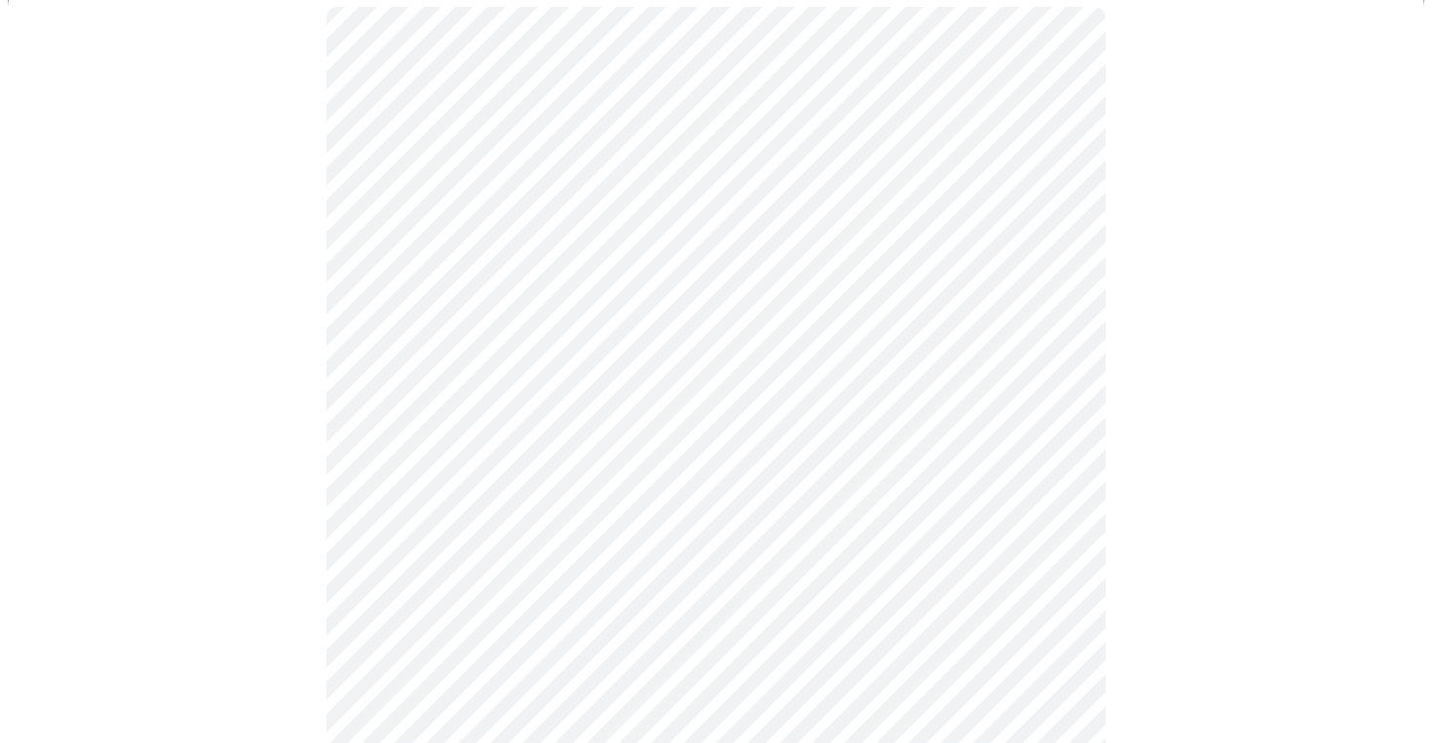
scroll to position [176, 0]
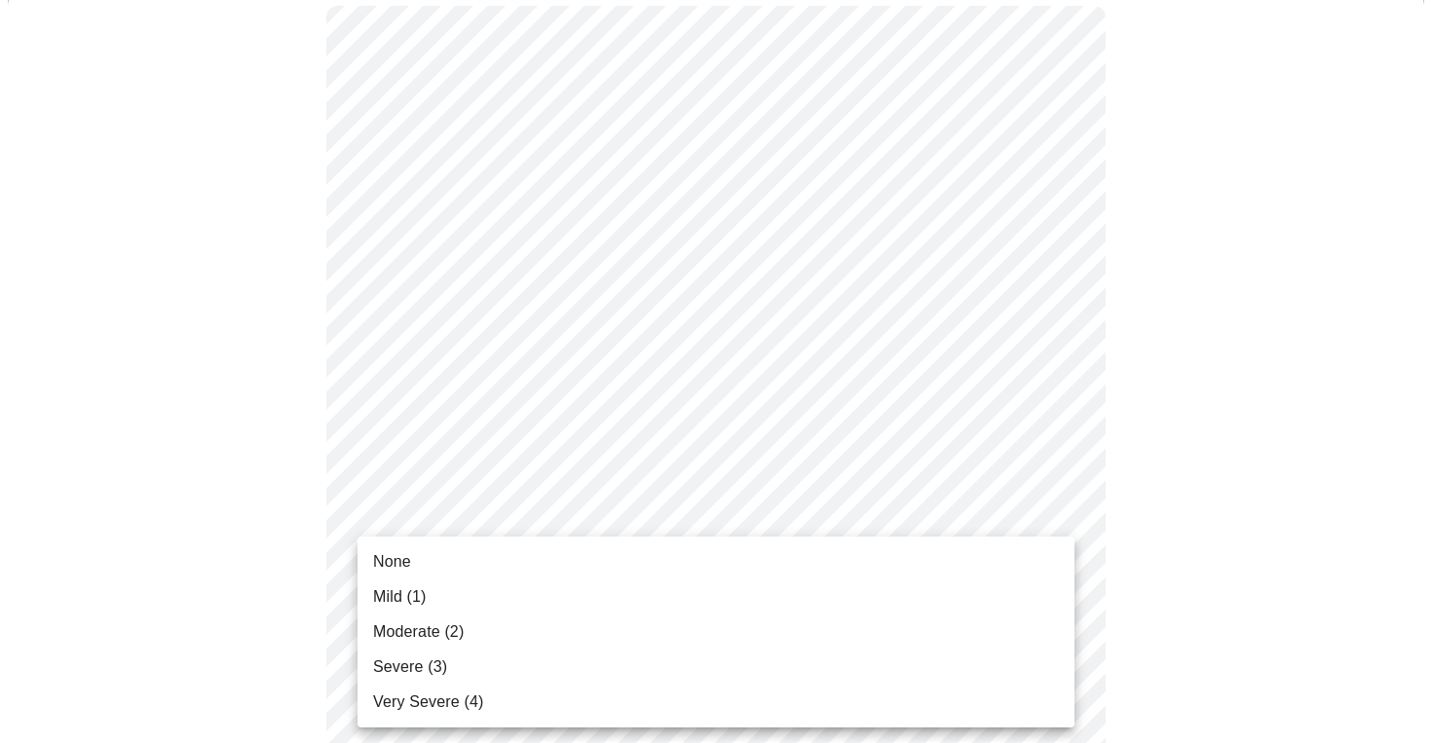
click at [461, 628] on span "Moderate (2)" at bounding box center [418, 631] width 91 height 23
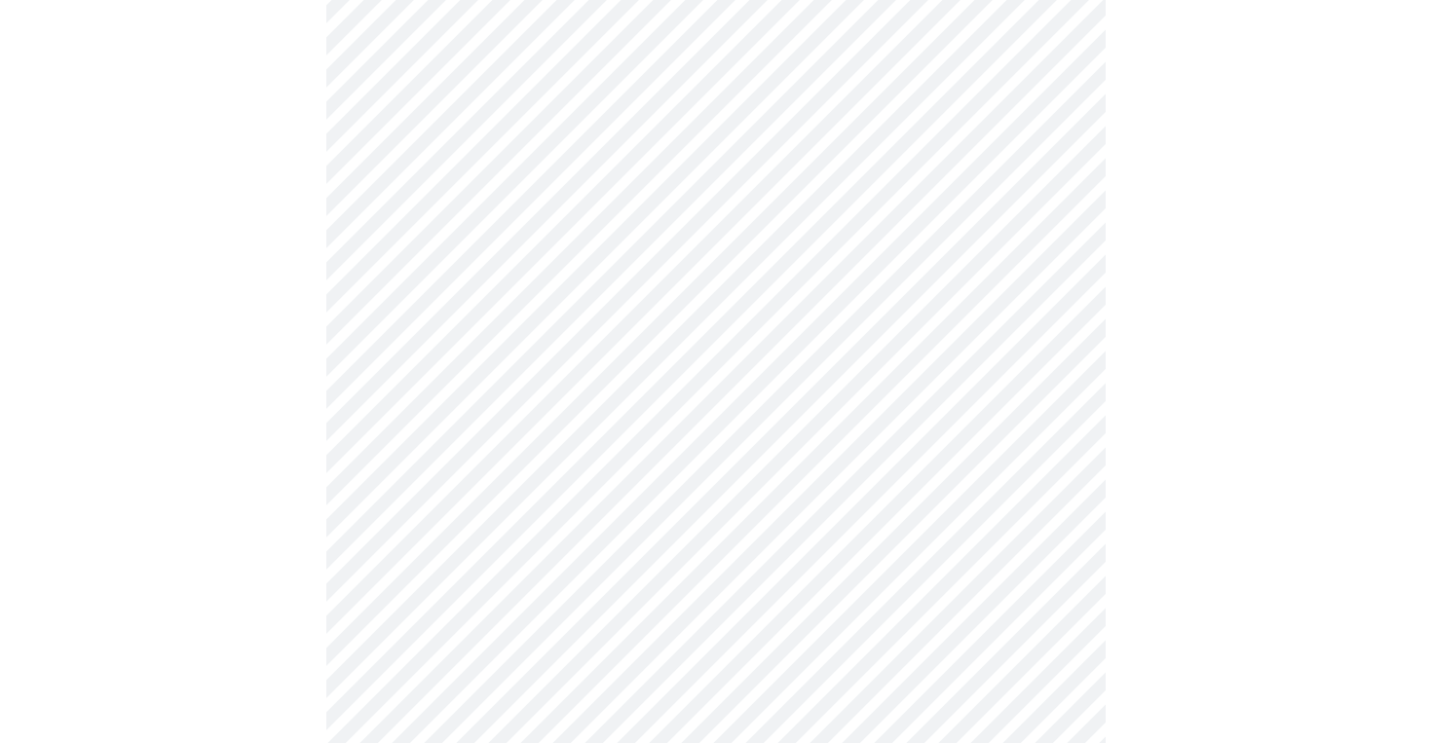
scroll to position [409, 0]
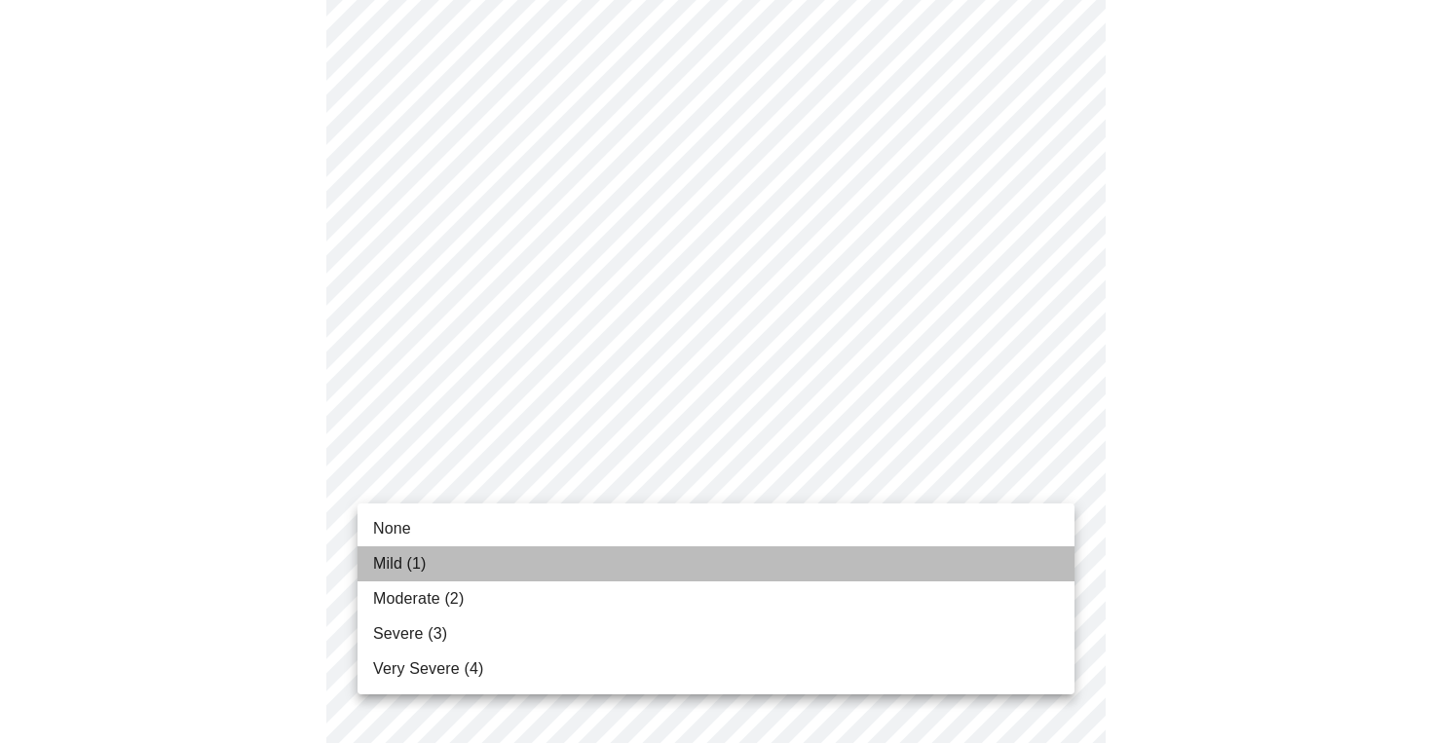
click at [431, 567] on li "Mild (1)" at bounding box center [715, 563] width 717 height 35
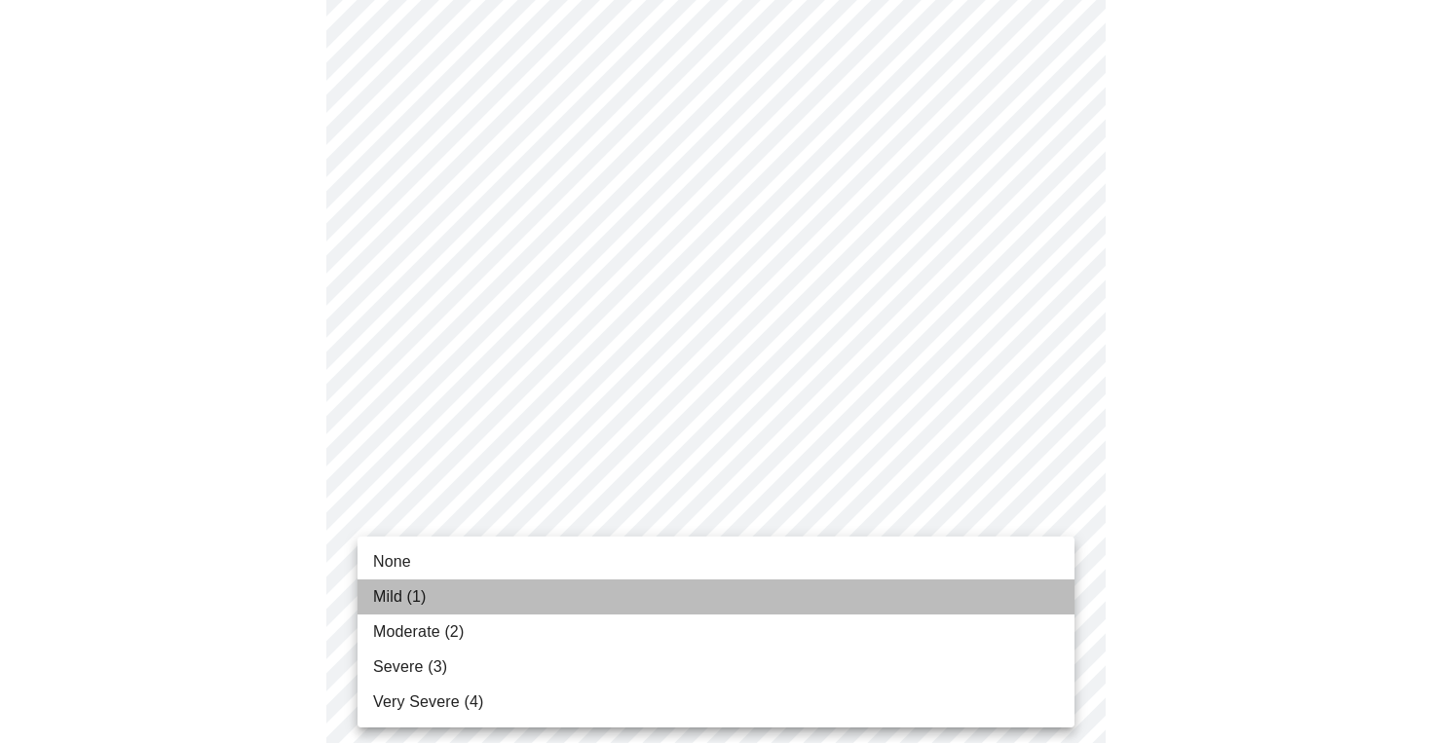
click at [446, 590] on li "Mild (1)" at bounding box center [715, 597] width 717 height 35
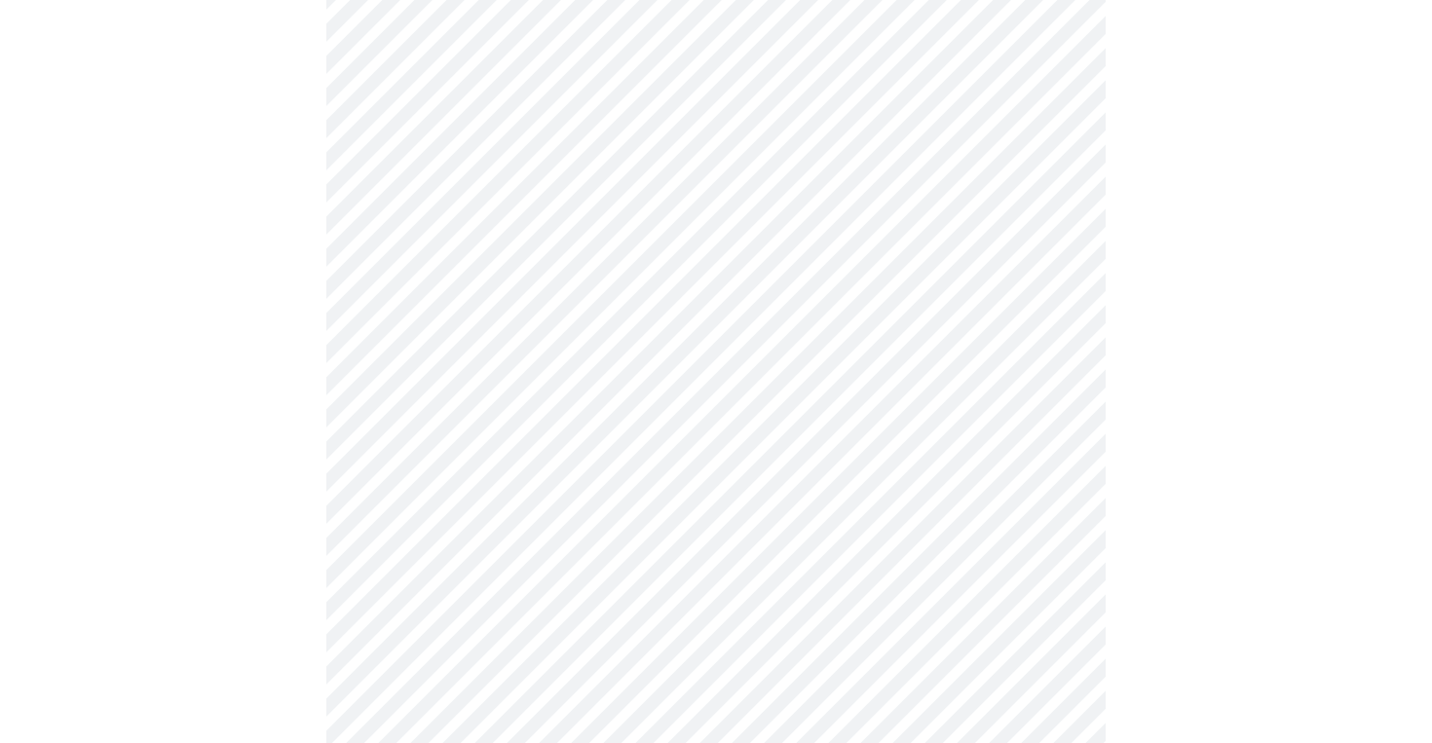
scroll to position [615, 0]
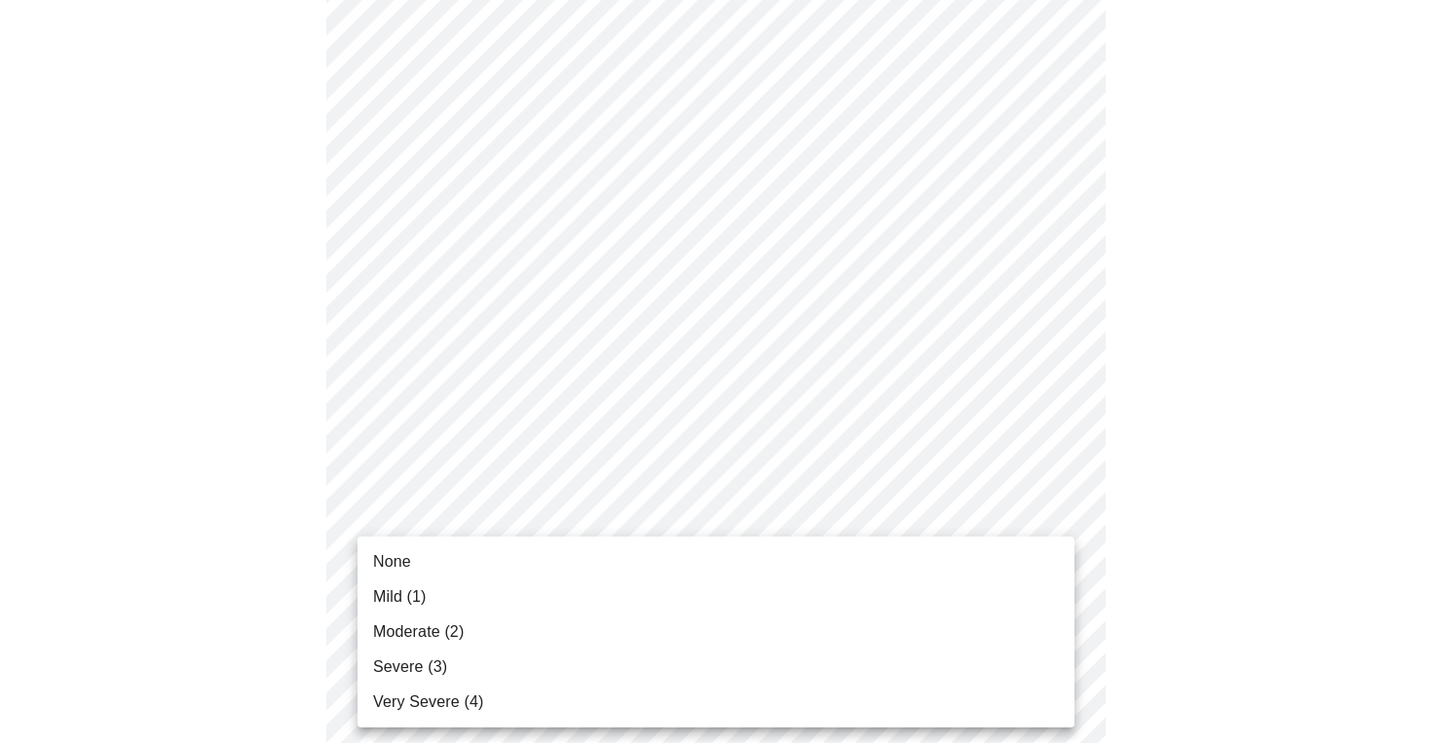
click at [468, 532] on body "MyMenopauseRx Appointments Messaging Labs Uploads Medications Community Refer a…" at bounding box center [716, 620] width 1416 height 2454
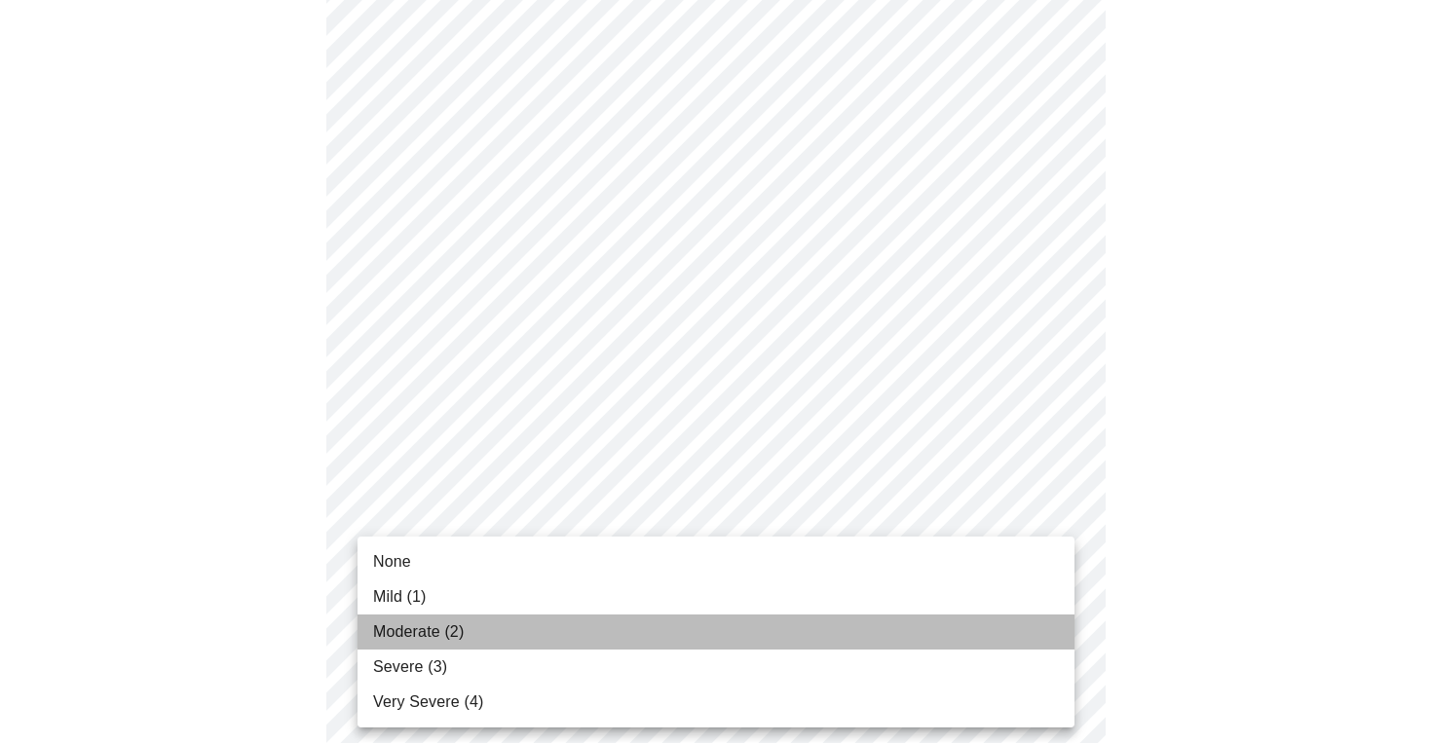
click at [463, 639] on span "Moderate (2)" at bounding box center [418, 631] width 91 height 23
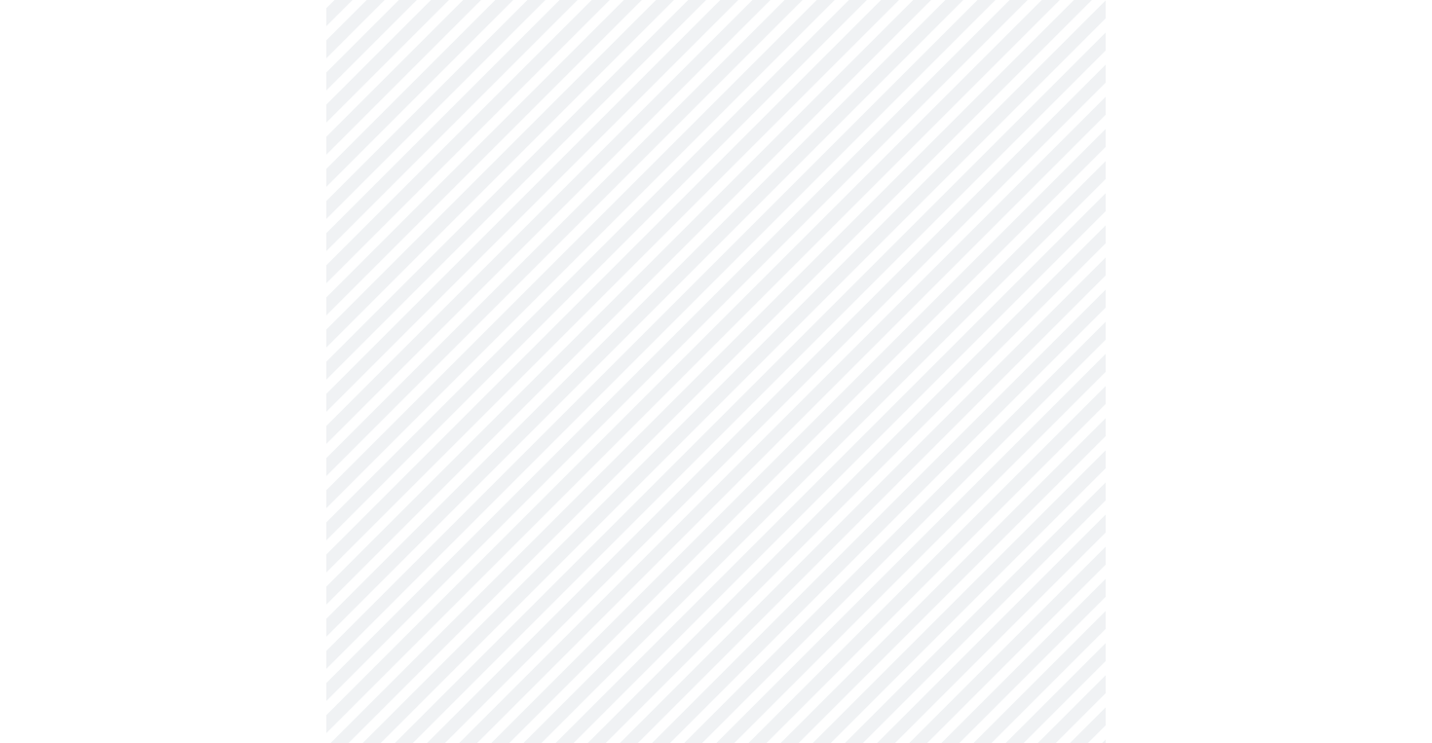
scroll to position [737, 0]
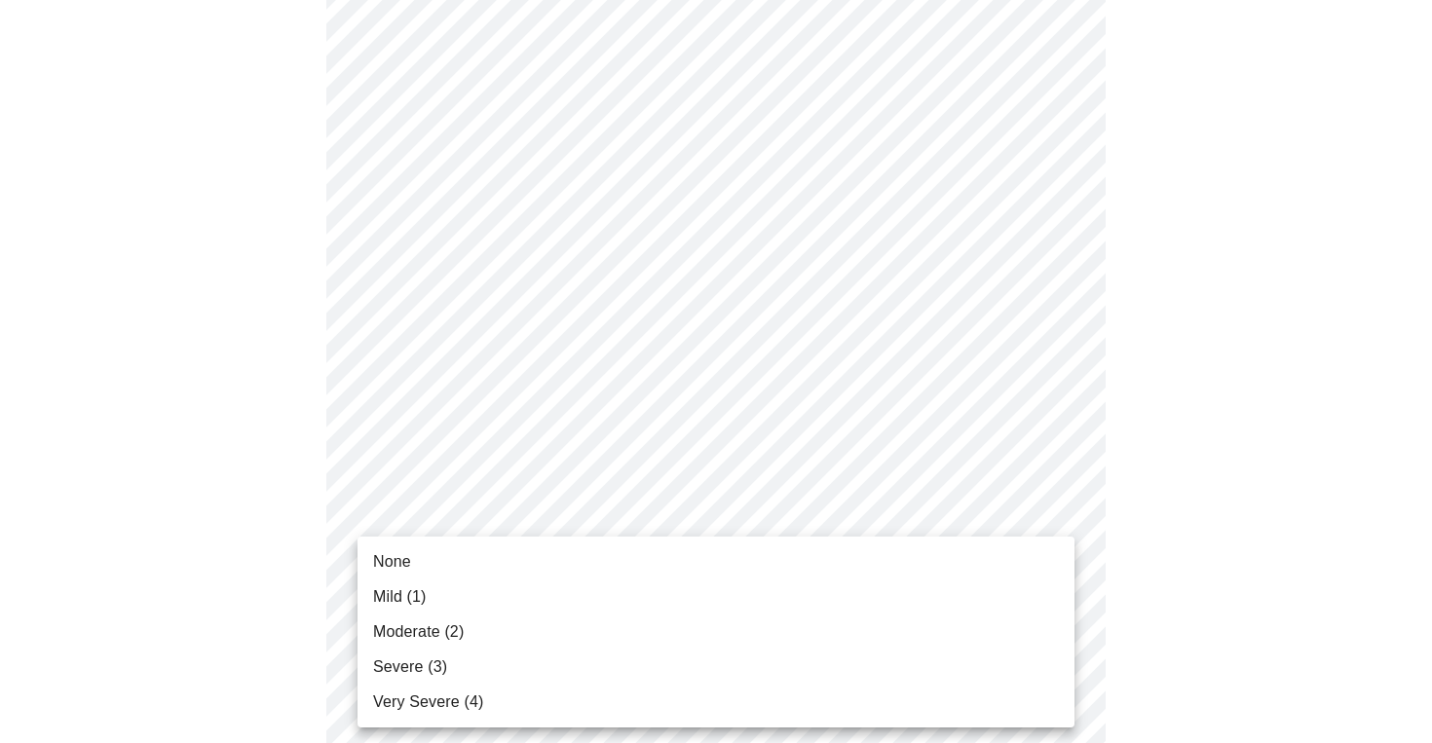
click at [434, 556] on body "MyMenopauseRx Appointments Messaging Labs Uploads Medications Community Refer a…" at bounding box center [716, 483] width 1416 height 2427
click at [430, 667] on span "Severe (3)" at bounding box center [410, 667] width 74 height 23
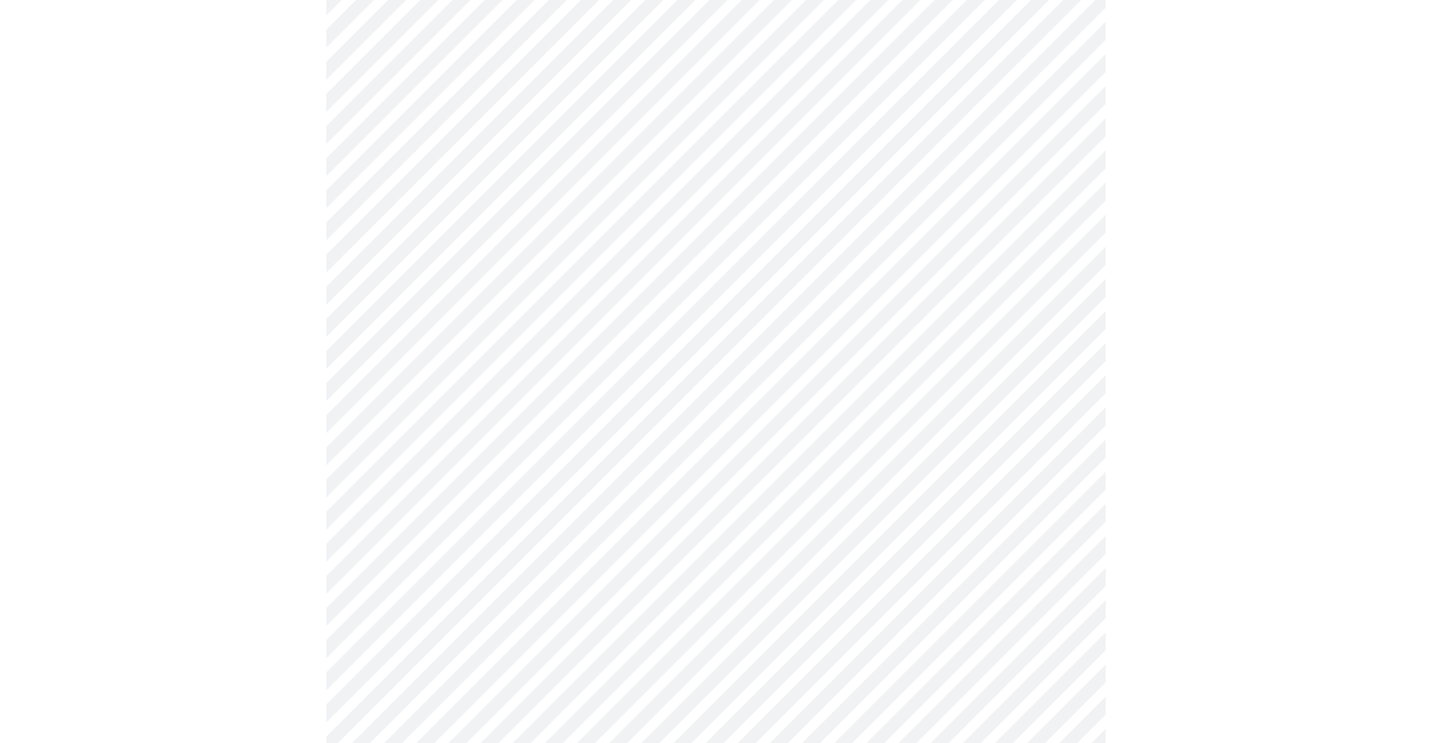
scroll to position [936, 0]
click at [479, 520] on body "MyMenopauseRx Appointments Messaging Labs Uploads Medications Community Refer a…" at bounding box center [716, 272] width 1416 height 2400
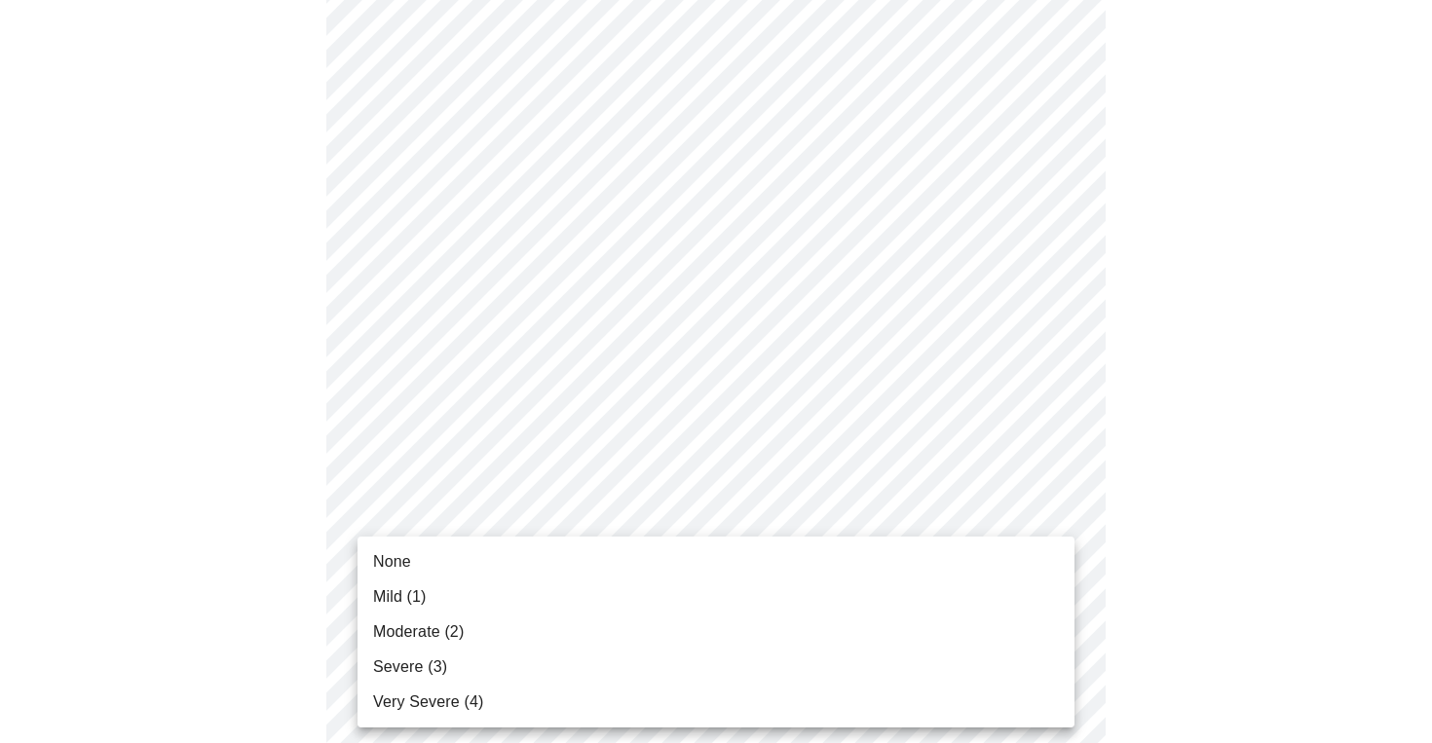
click at [438, 667] on span "Severe (3)" at bounding box center [410, 667] width 74 height 23
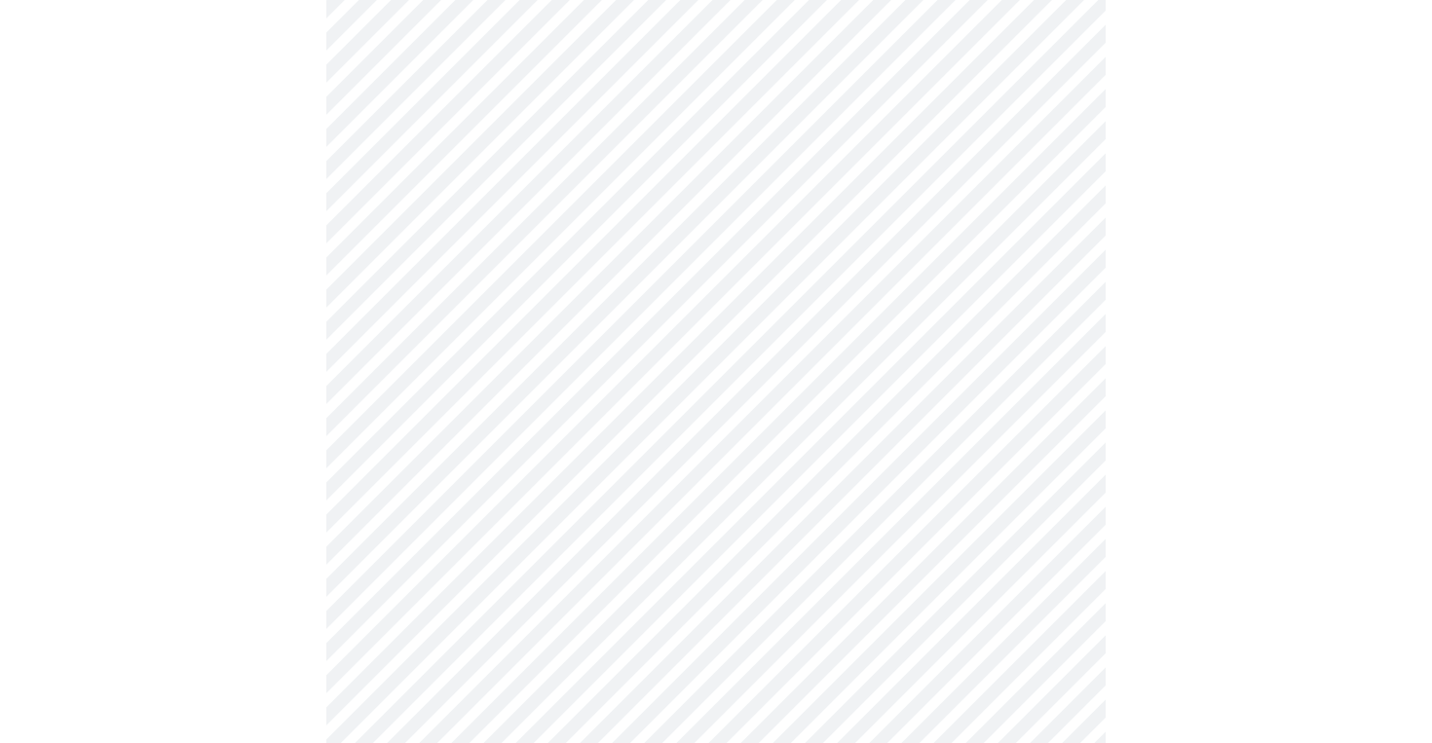
scroll to position [1121, 0]
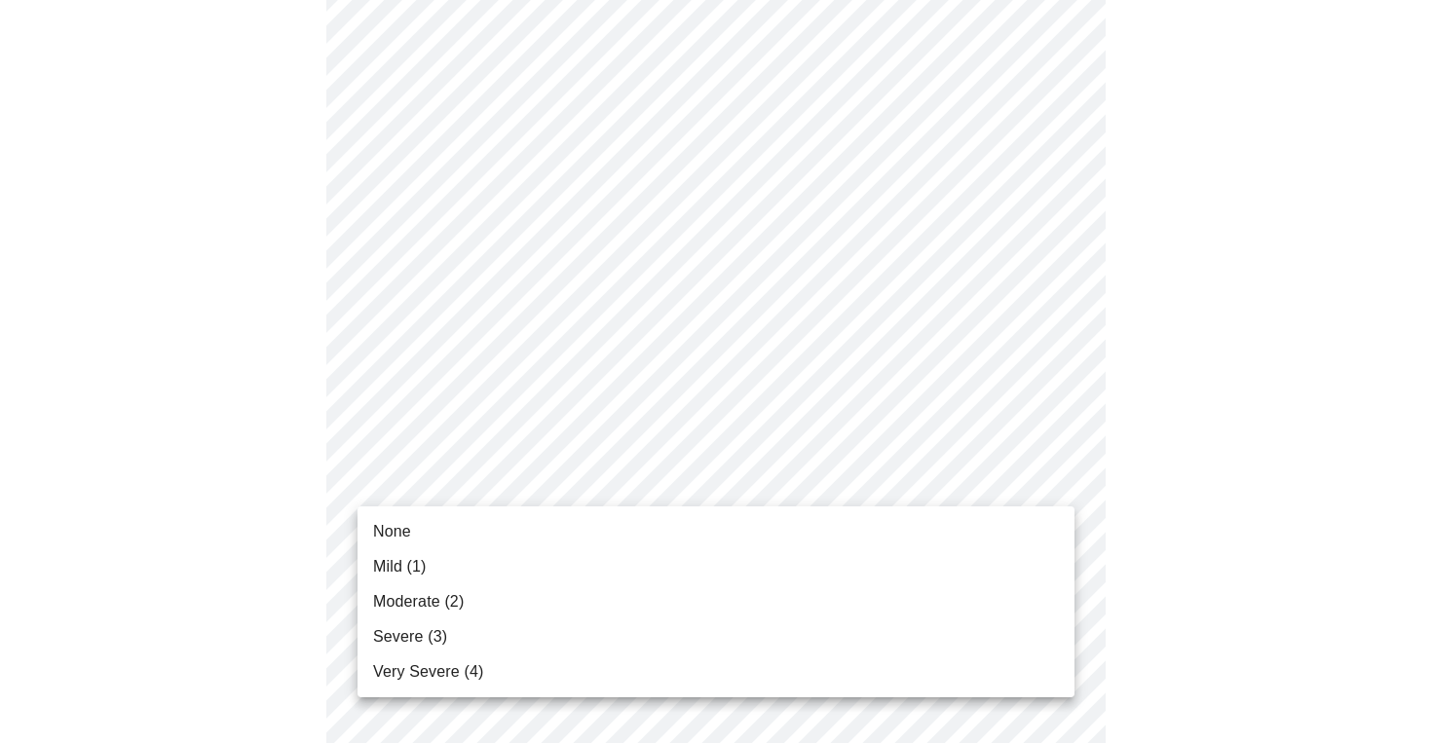
click at [450, 479] on body "MyMenopauseRx Appointments Messaging Labs Uploads Medications Community Refer a…" at bounding box center [716, 73] width 1416 height 2373
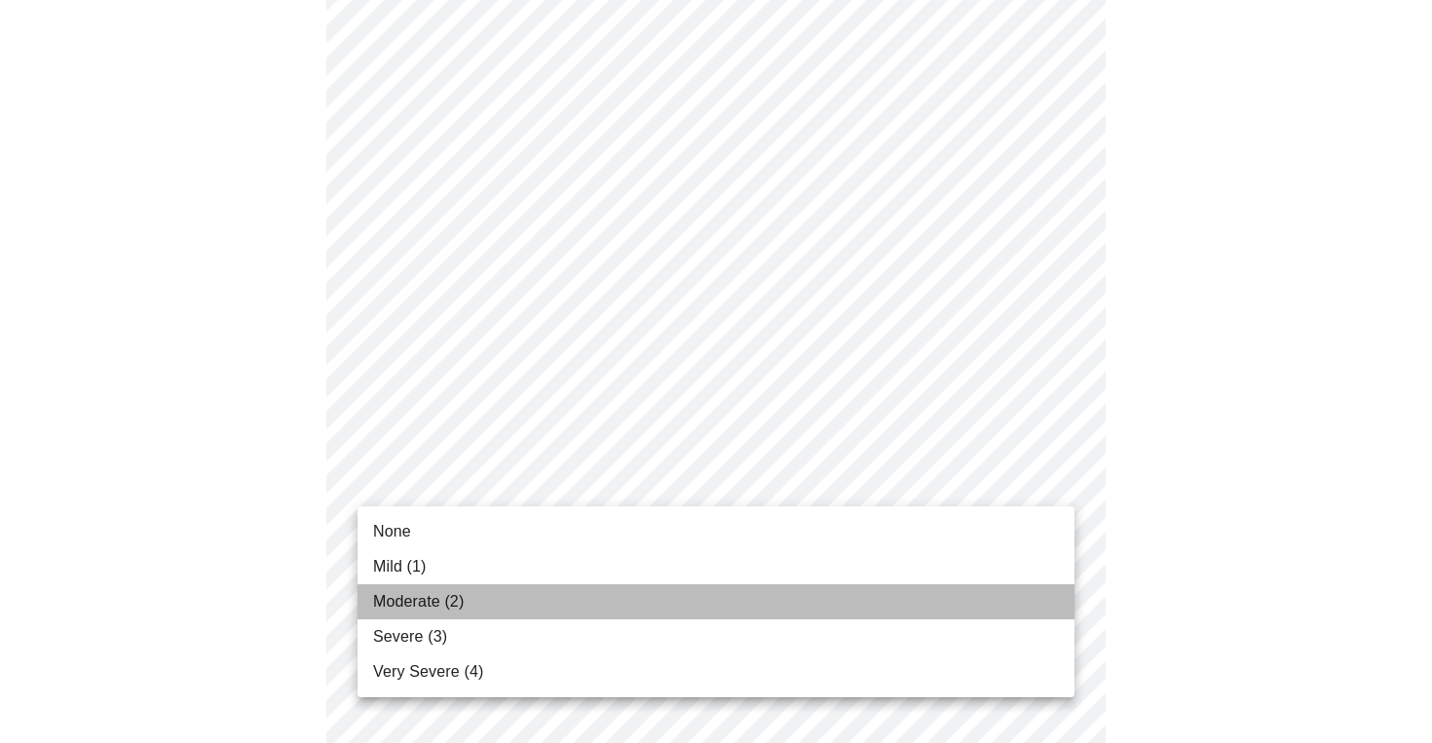
click at [431, 609] on span "Moderate (2)" at bounding box center [418, 601] width 91 height 23
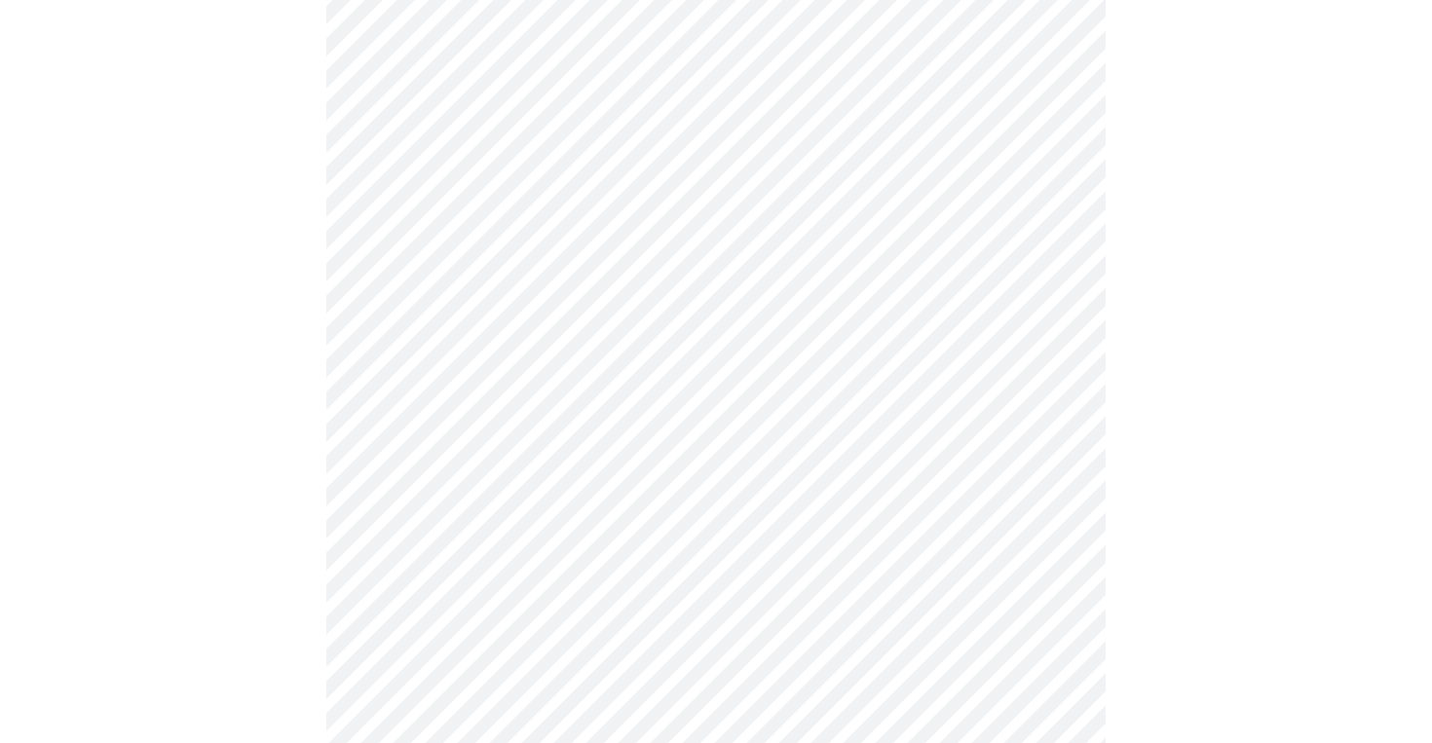
scroll to position [1247, 0]
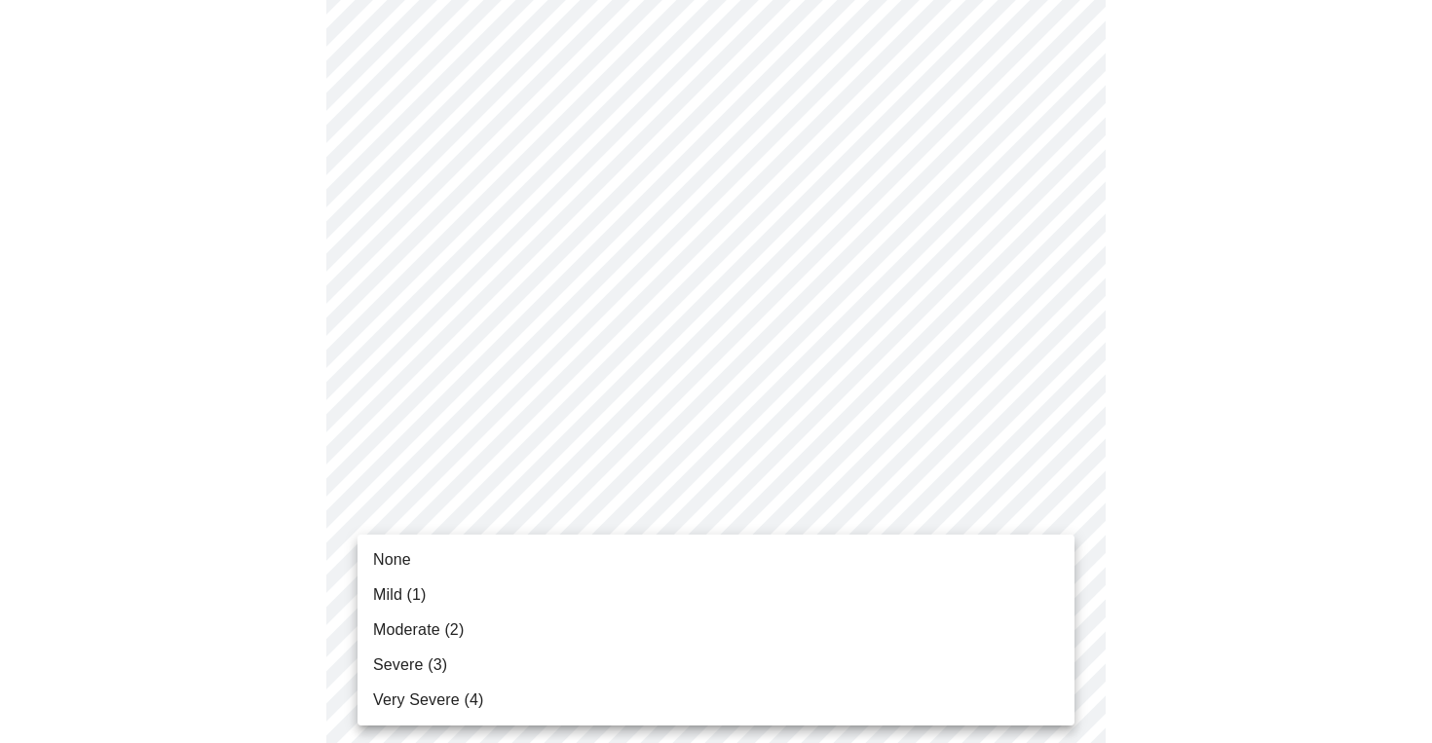
click at [425, 666] on span "Severe (3)" at bounding box center [410, 665] width 74 height 23
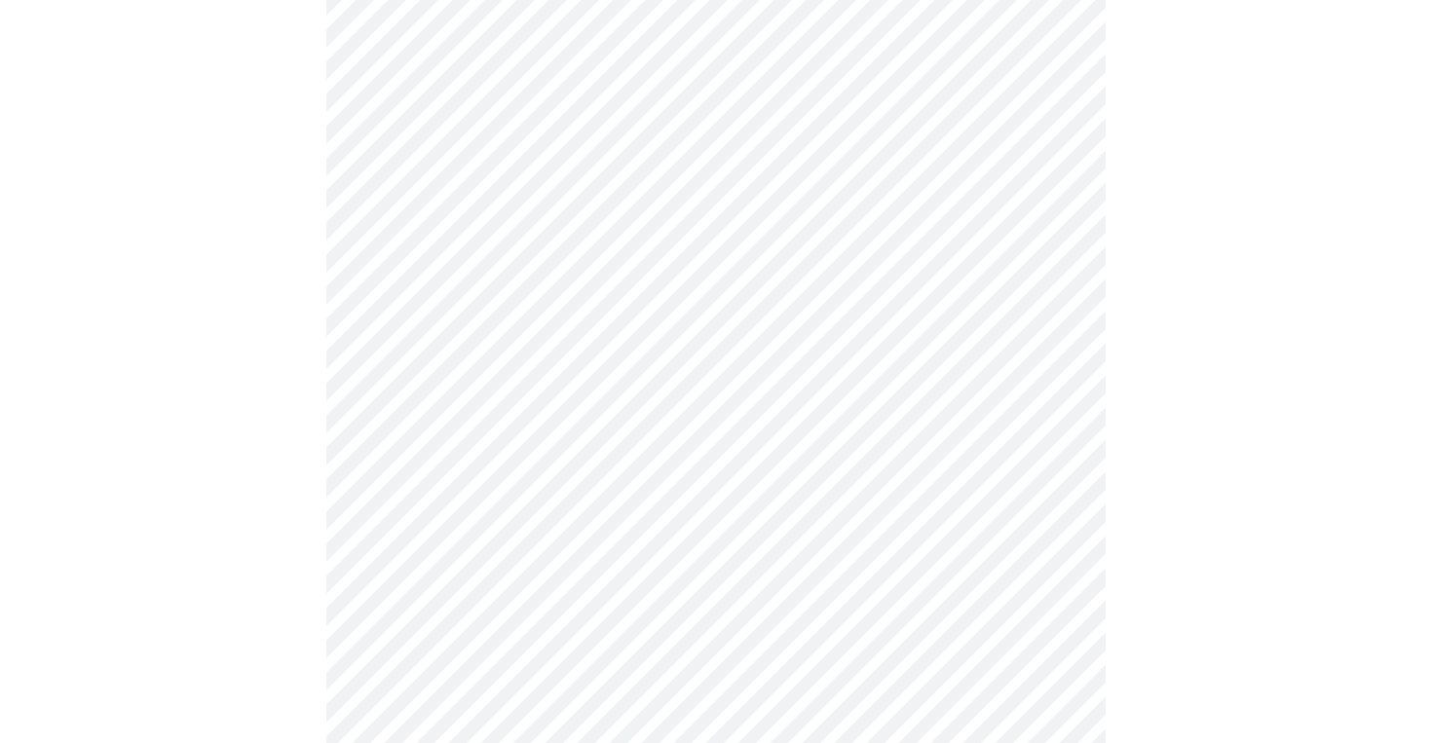
scroll to position [1390, 0]
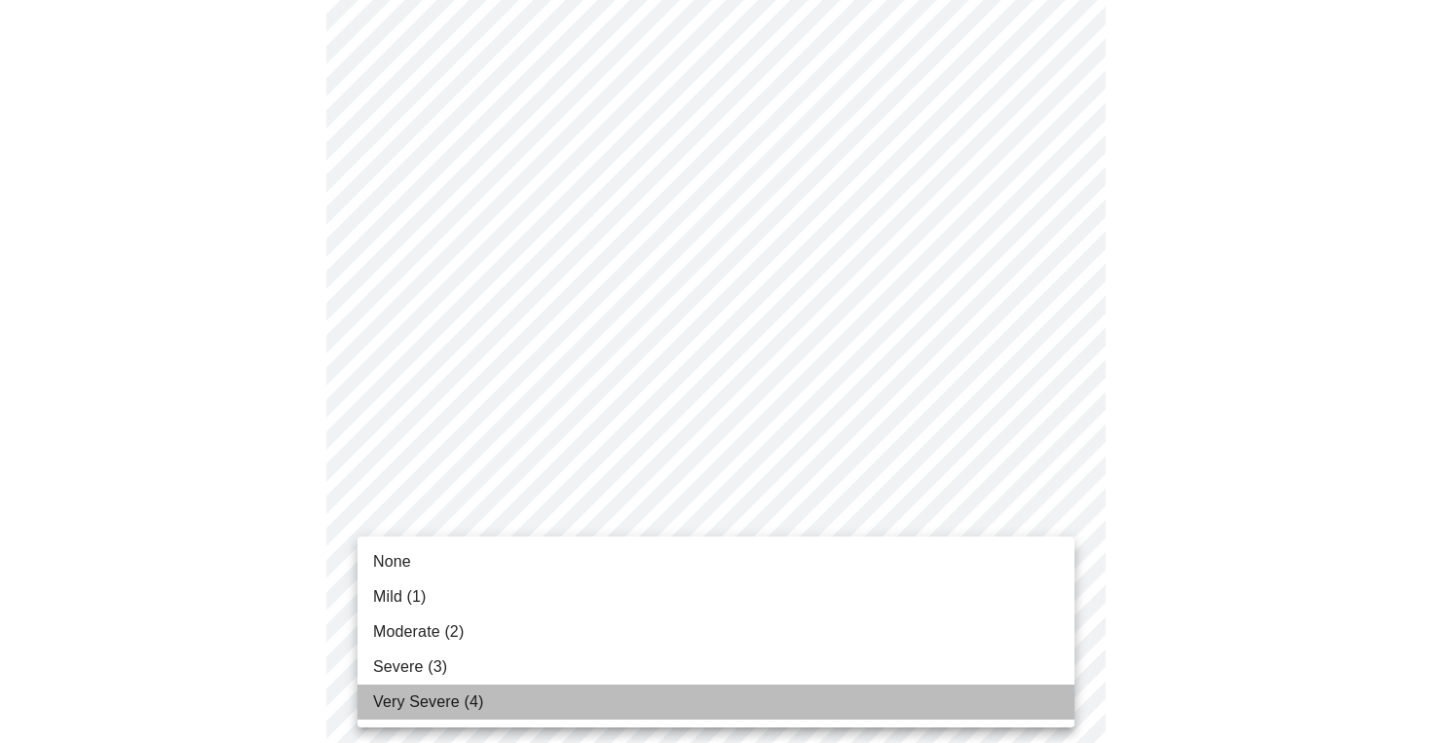
click at [467, 711] on span "Very Severe (4)" at bounding box center [428, 702] width 110 height 23
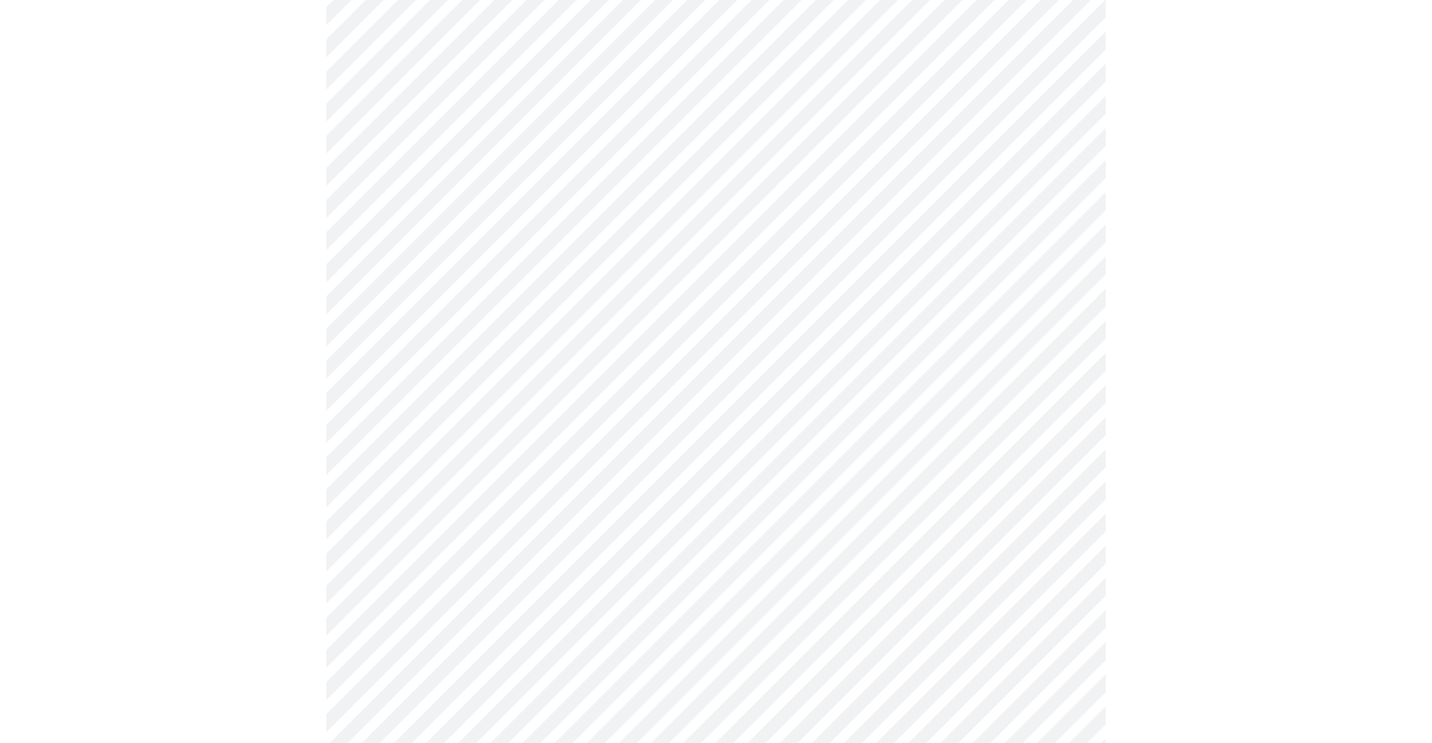
scroll to position [711, 0]
click at [426, 477] on body "MyMenopauseRx Appointments Messaging Labs Uploads Medications Community Refer a…" at bounding box center [716, 258] width 1416 height 1923
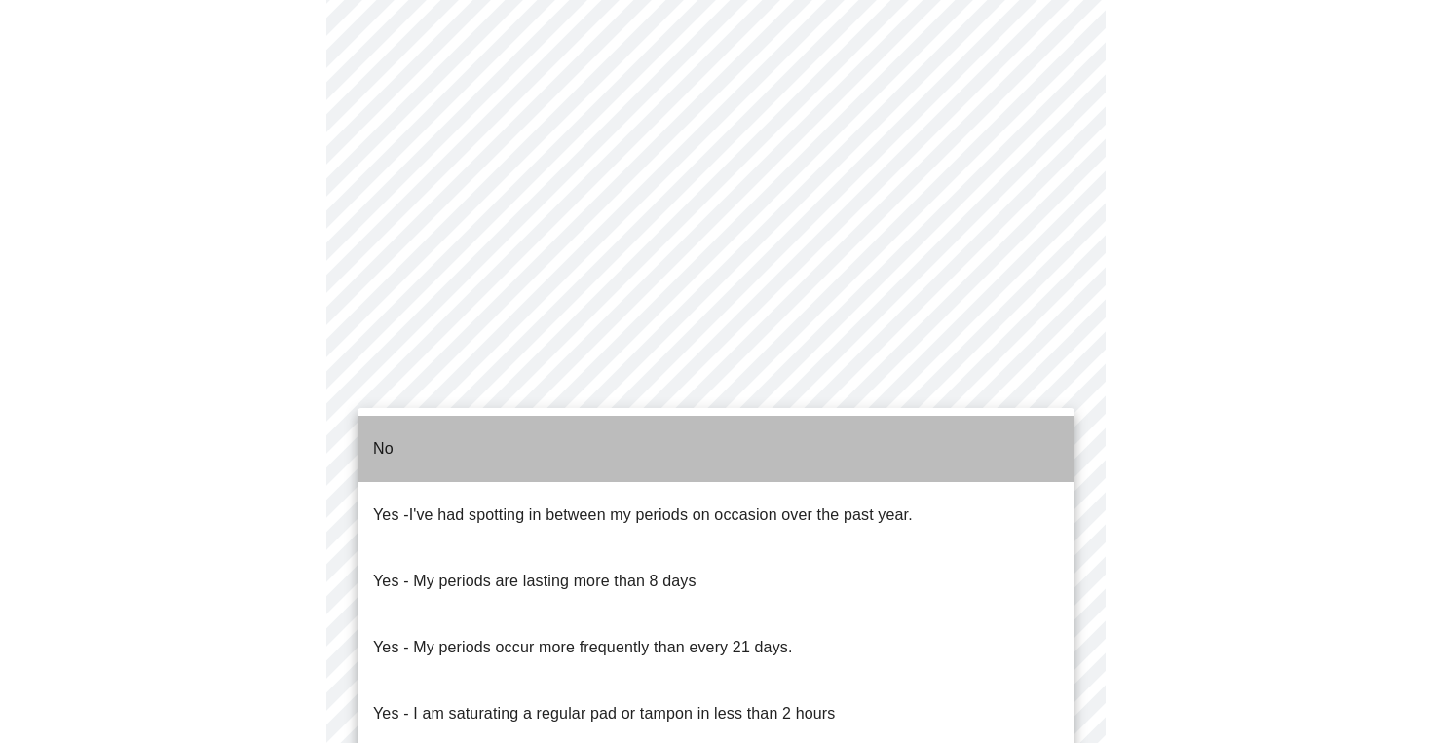
click at [437, 429] on li "No" at bounding box center [715, 449] width 717 height 66
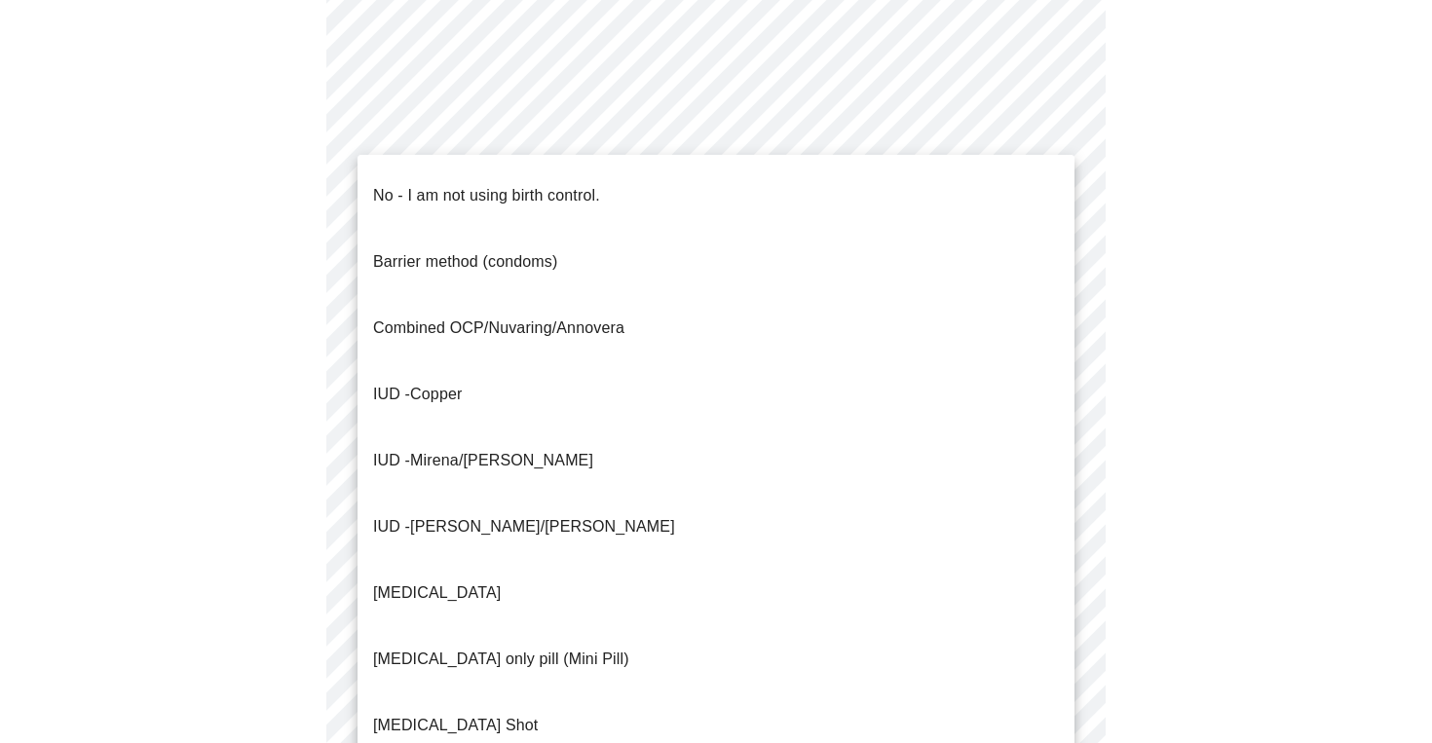
click at [395, 632] on body "MyMenopauseRx Appointments Messaging Labs Uploads Medications Community Refer a…" at bounding box center [716, 252] width 1416 height 1911
click at [457, 184] on p "No - I am not using birth control." at bounding box center [486, 195] width 227 height 23
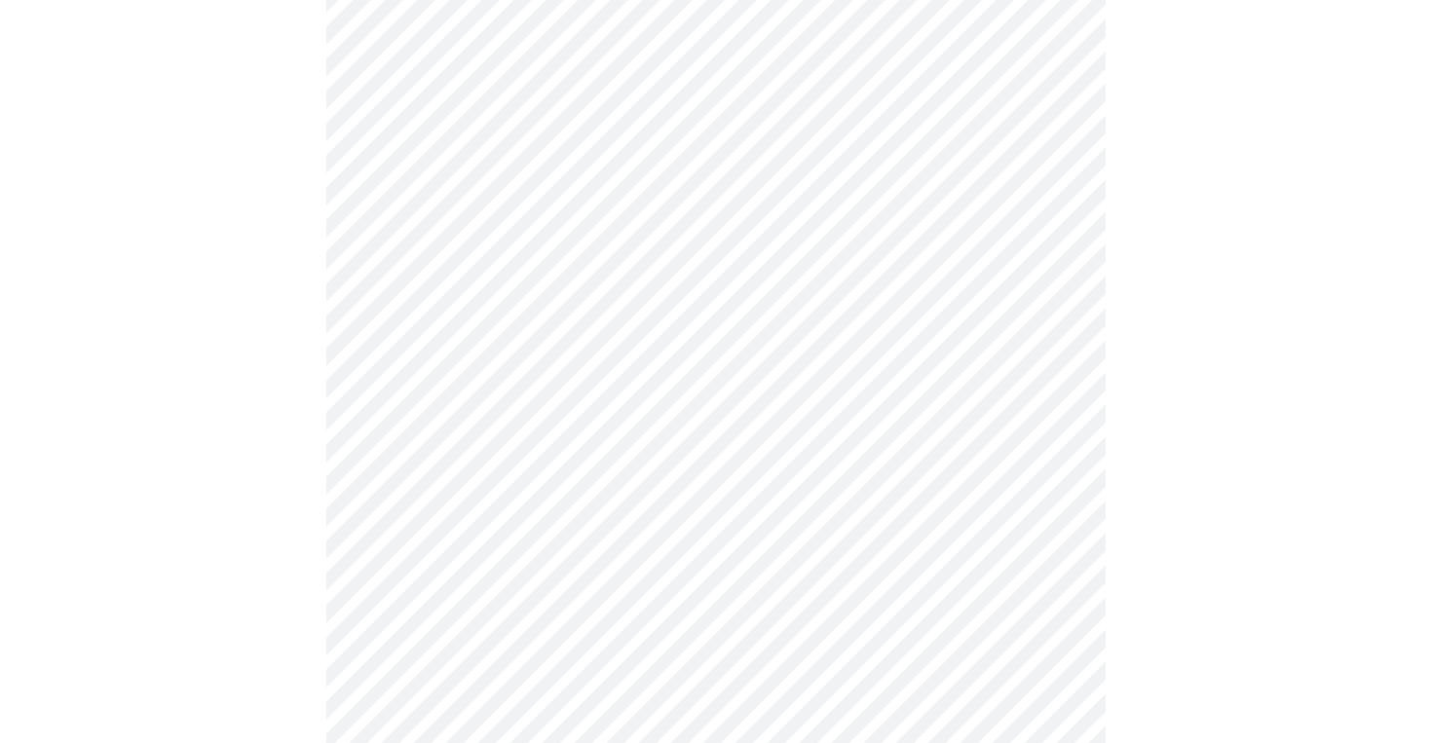
scroll to position [992, 0]
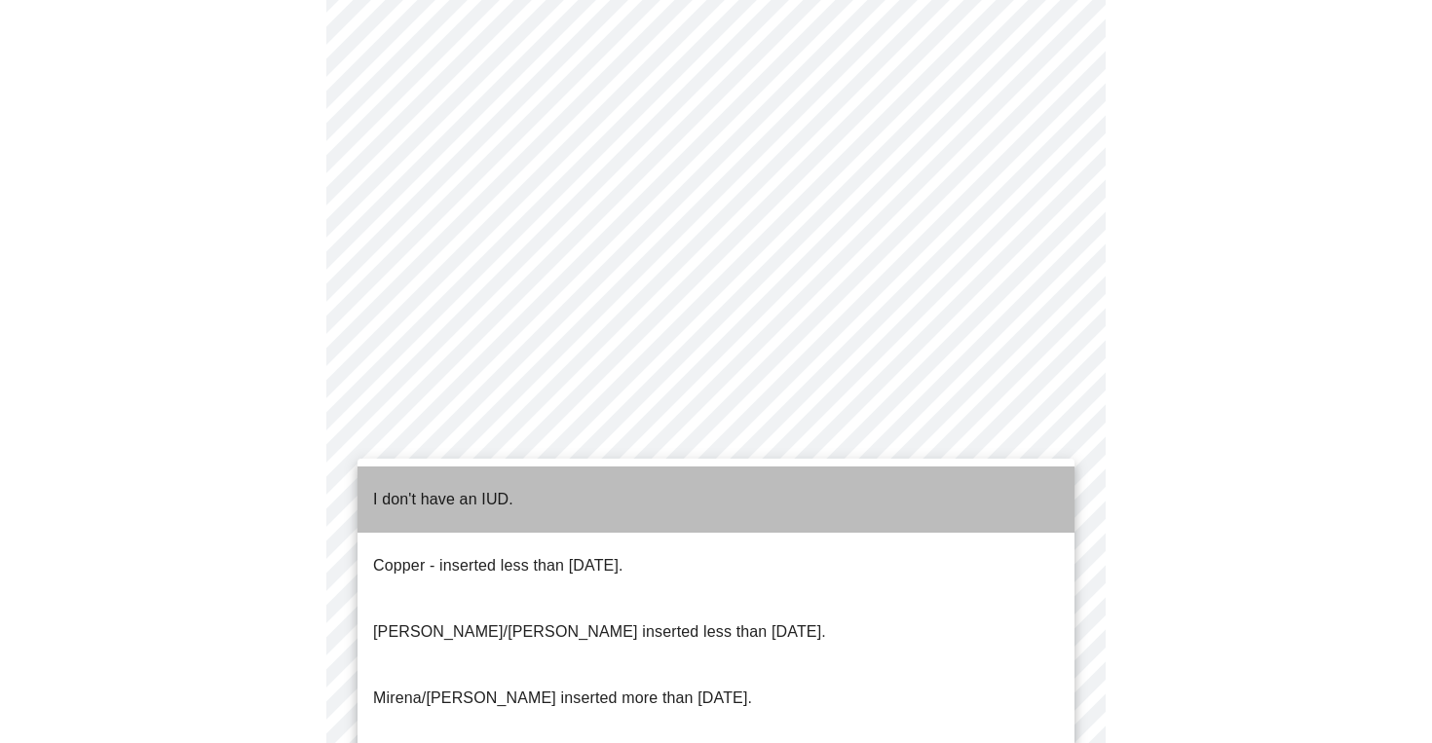
click at [430, 488] on p "I don't have an IUD." at bounding box center [443, 499] width 140 height 23
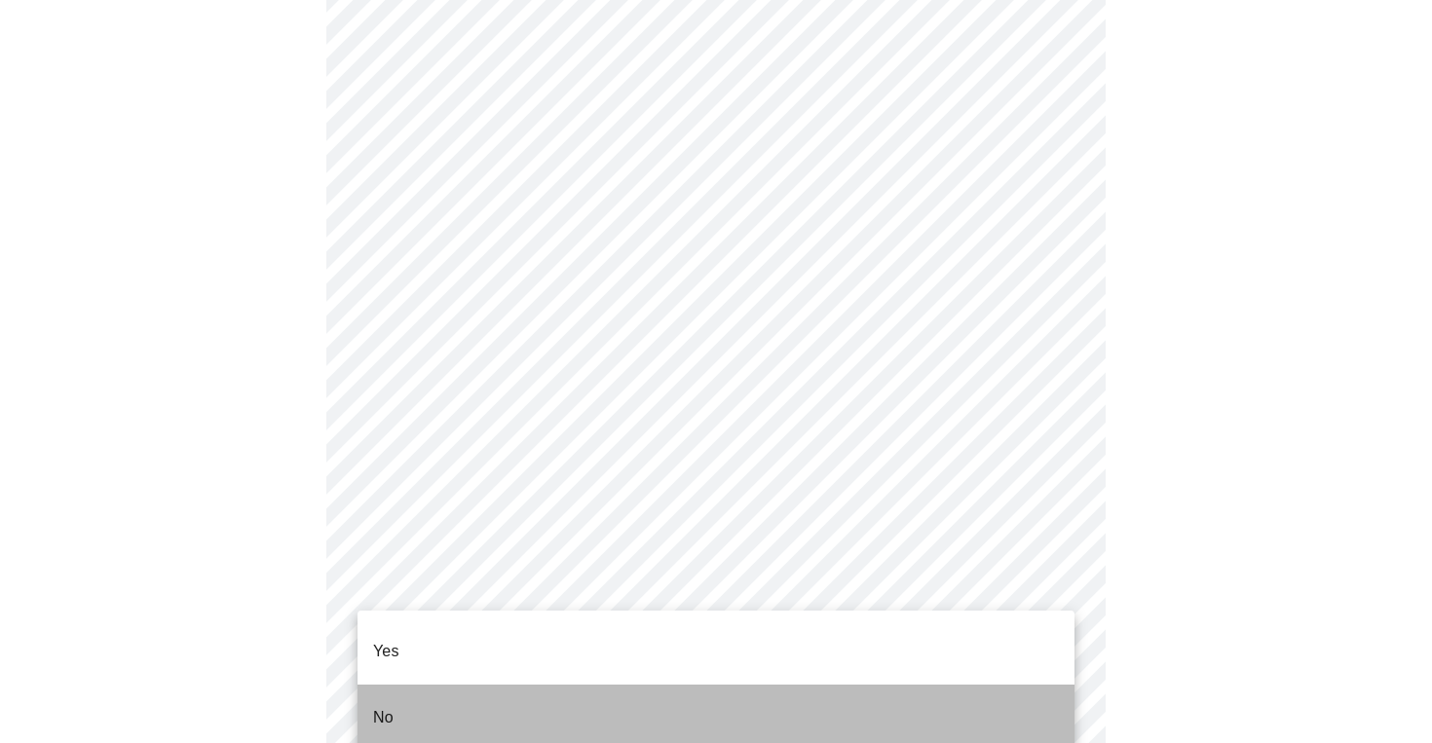
click at [405, 687] on li "No" at bounding box center [715, 718] width 717 height 66
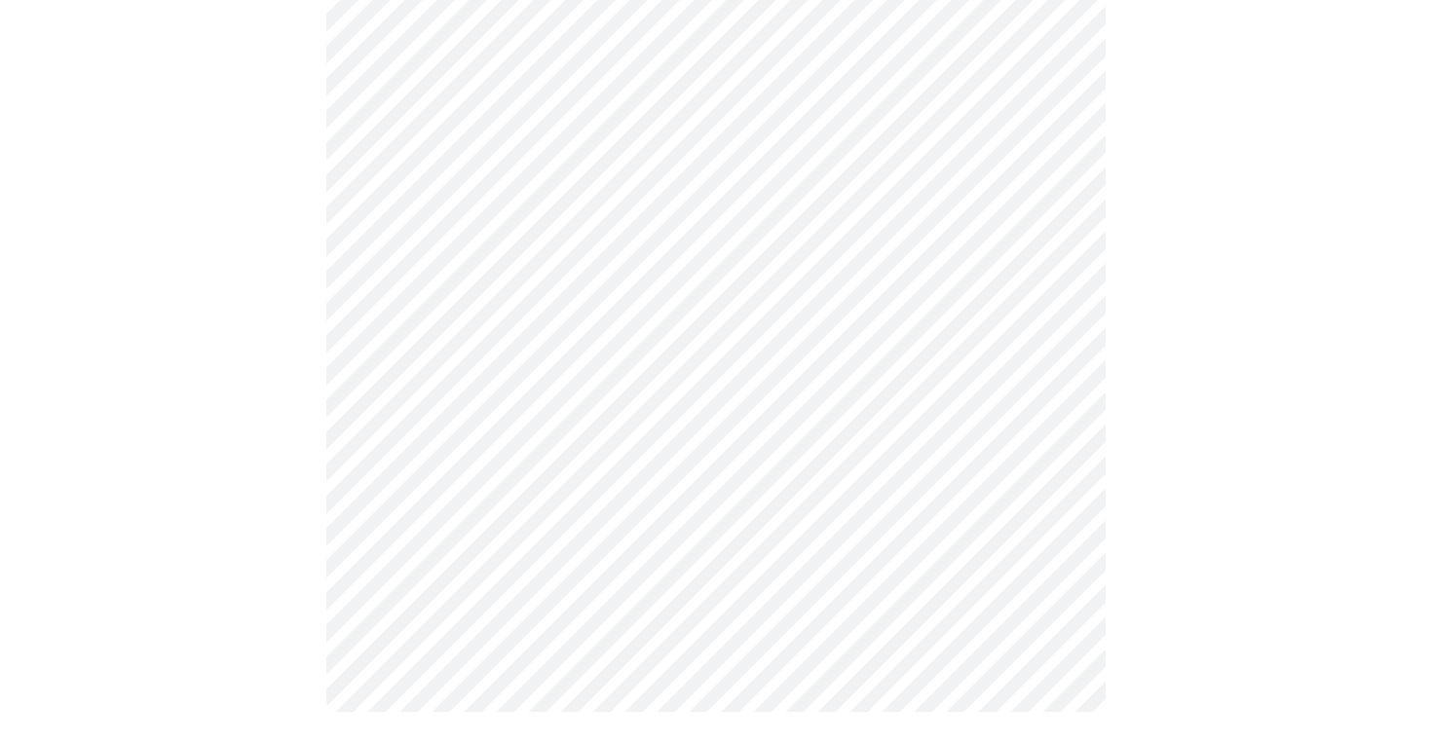
scroll to position [0, 0]
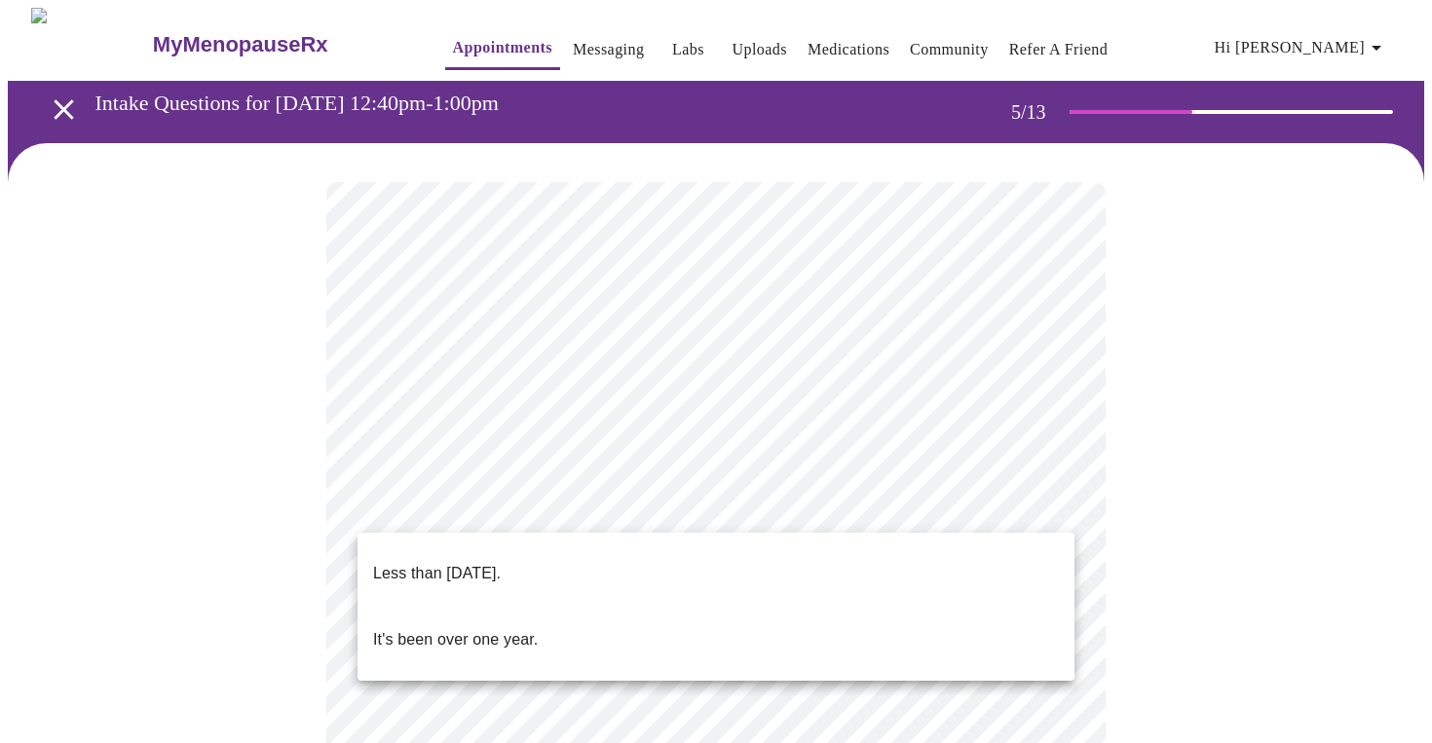
click at [562, 553] on li "Less than [DATE]." at bounding box center [715, 574] width 717 height 66
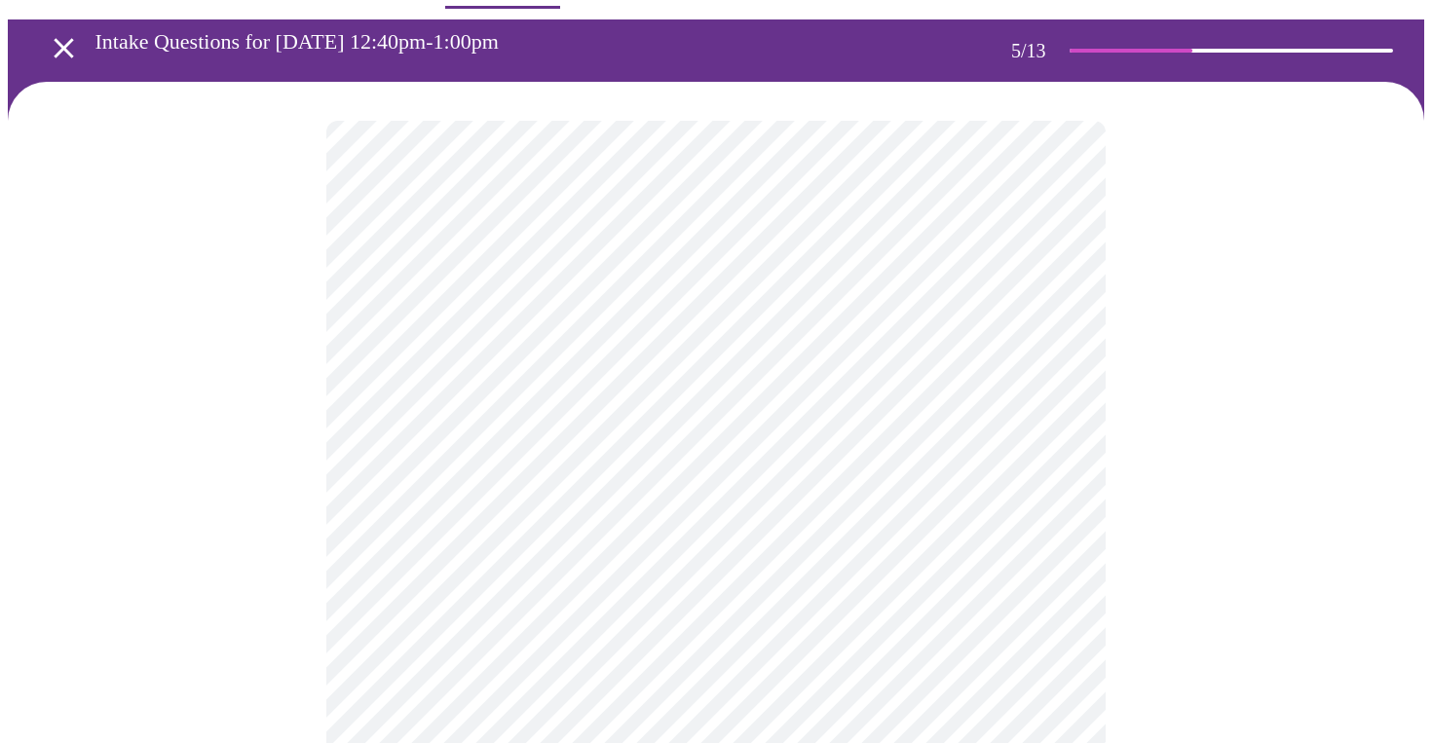
scroll to position [68, 0]
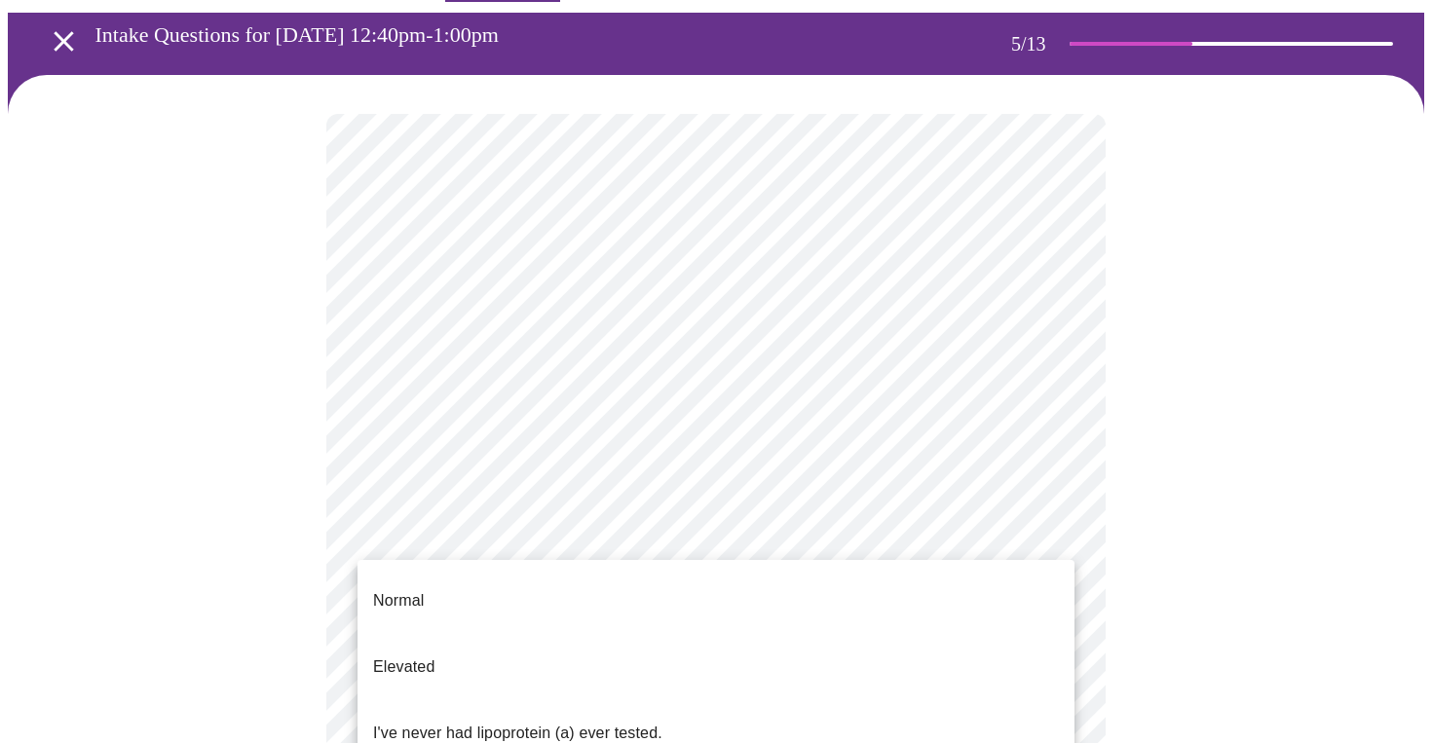
click at [631, 608] on body "MyMenopauseRx Appointments Messaging Labs Uploads Medications Community Refer a…" at bounding box center [716, 723] width 1416 height 1566
click at [288, 563] on div at bounding box center [716, 371] width 1432 height 743
click at [471, 602] on body "MyMenopauseRx Appointments Messaging Labs Uploads Medications Community Refer a…" at bounding box center [716, 723] width 1416 height 1566
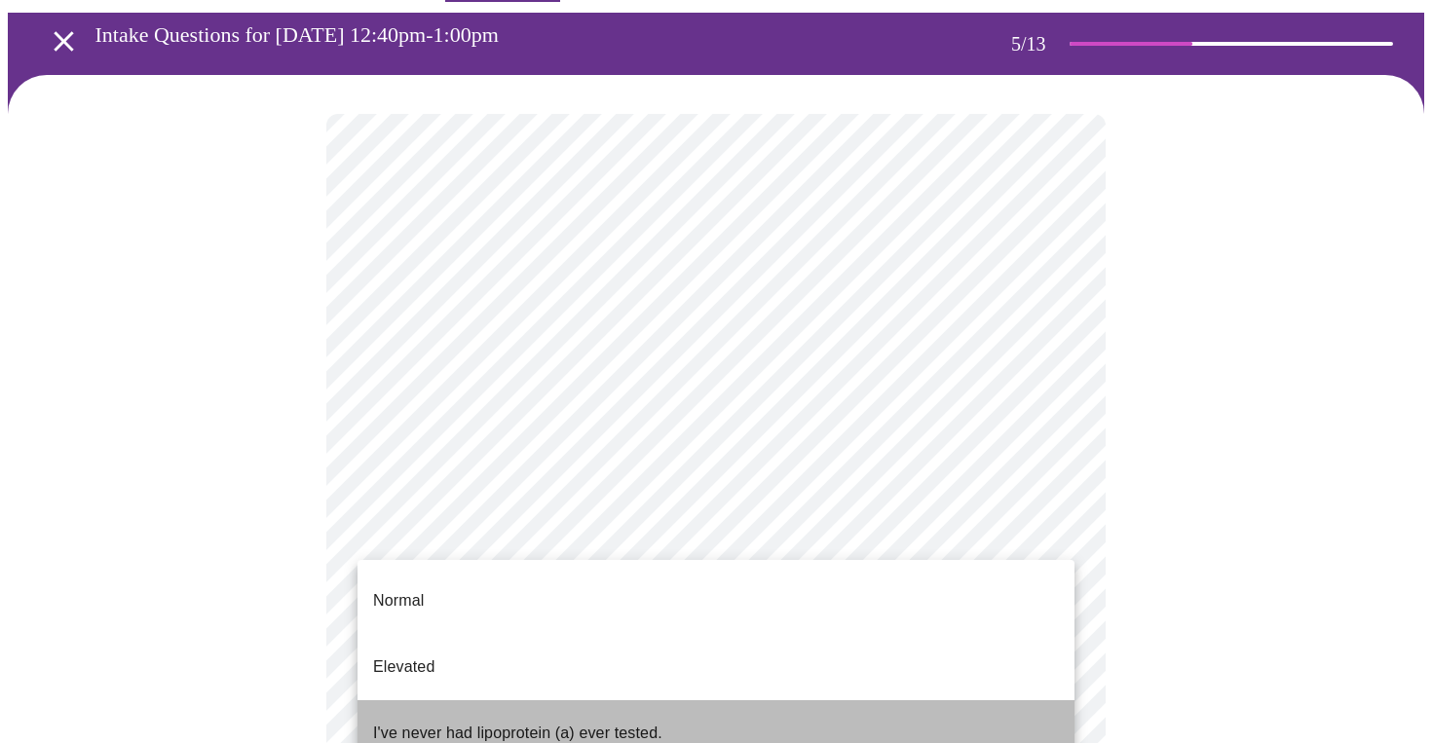
click at [469, 722] on p "I've never had lipoprotein (a) ever tested." at bounding box center [517, 733] width 289 height 23
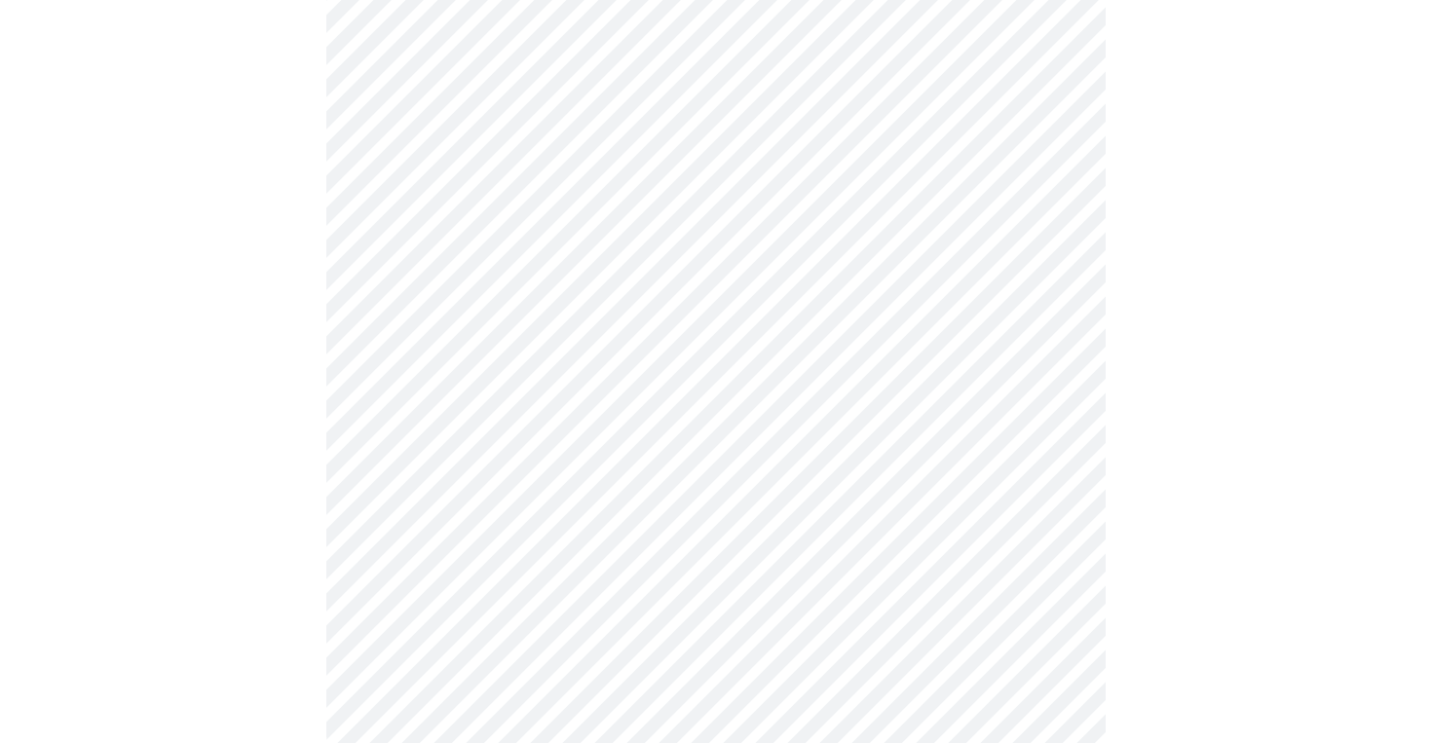
scroll to position [0, 0]
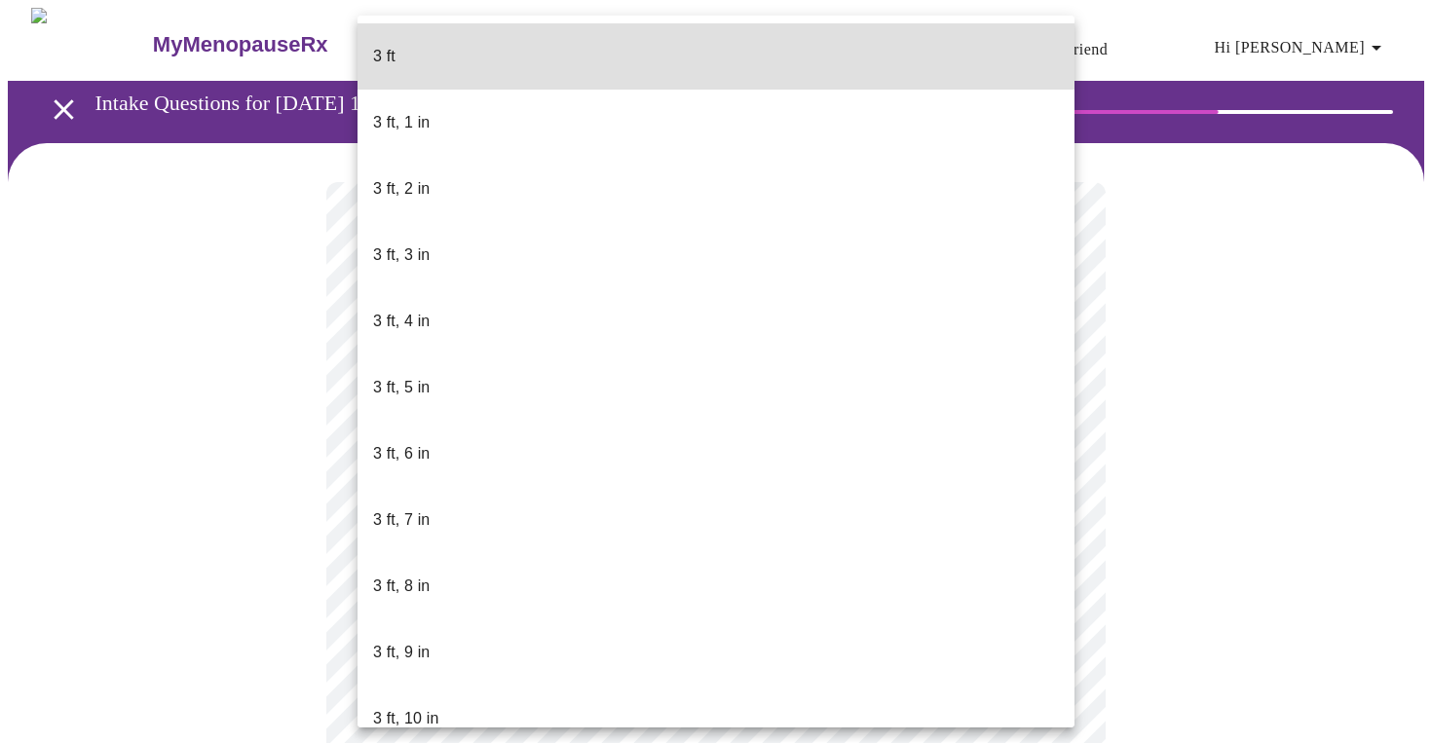
click at [516, 550] on body "MyMenopauseRx Appointments Messaging Labs Uploads Medications Community Refer a…" at bounding box center [716, 528] width 1416 height 1040
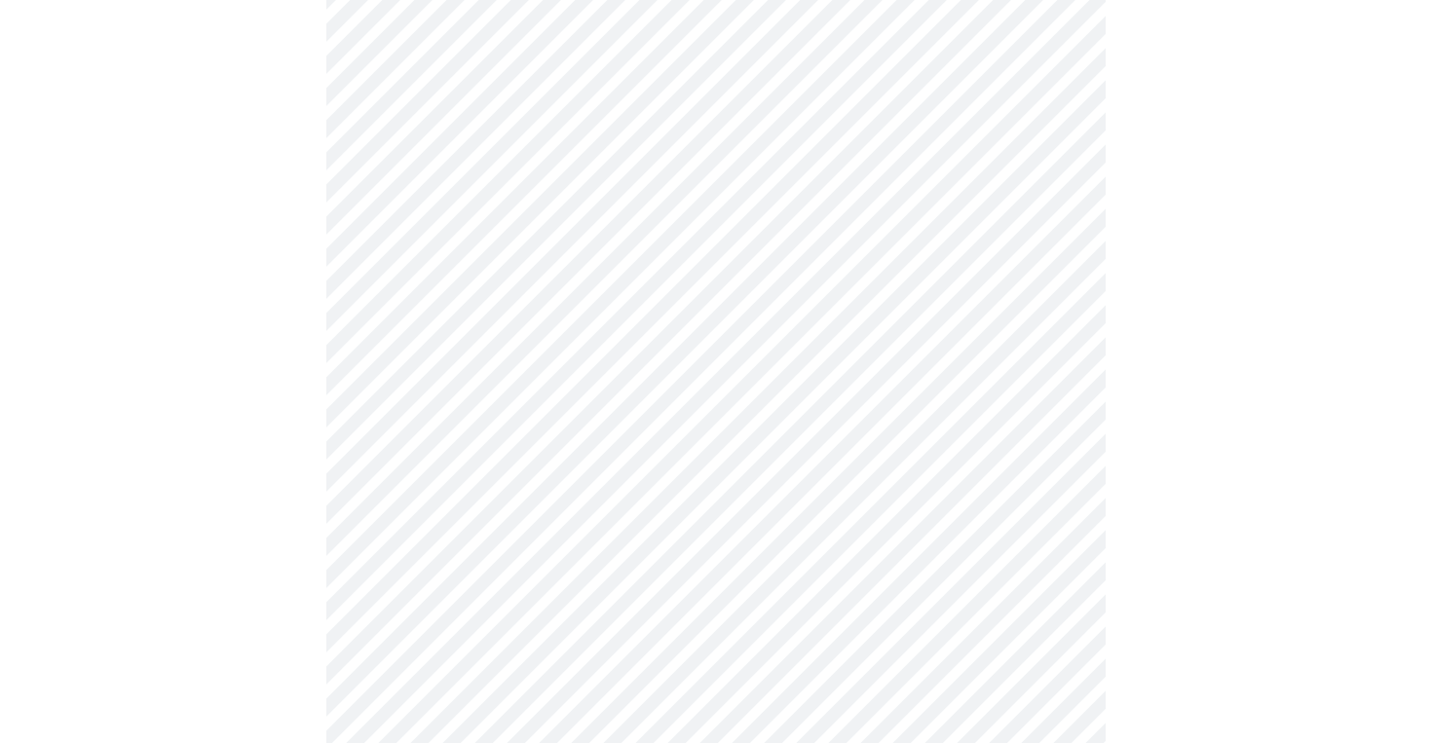
scroll to position [4865, 0]
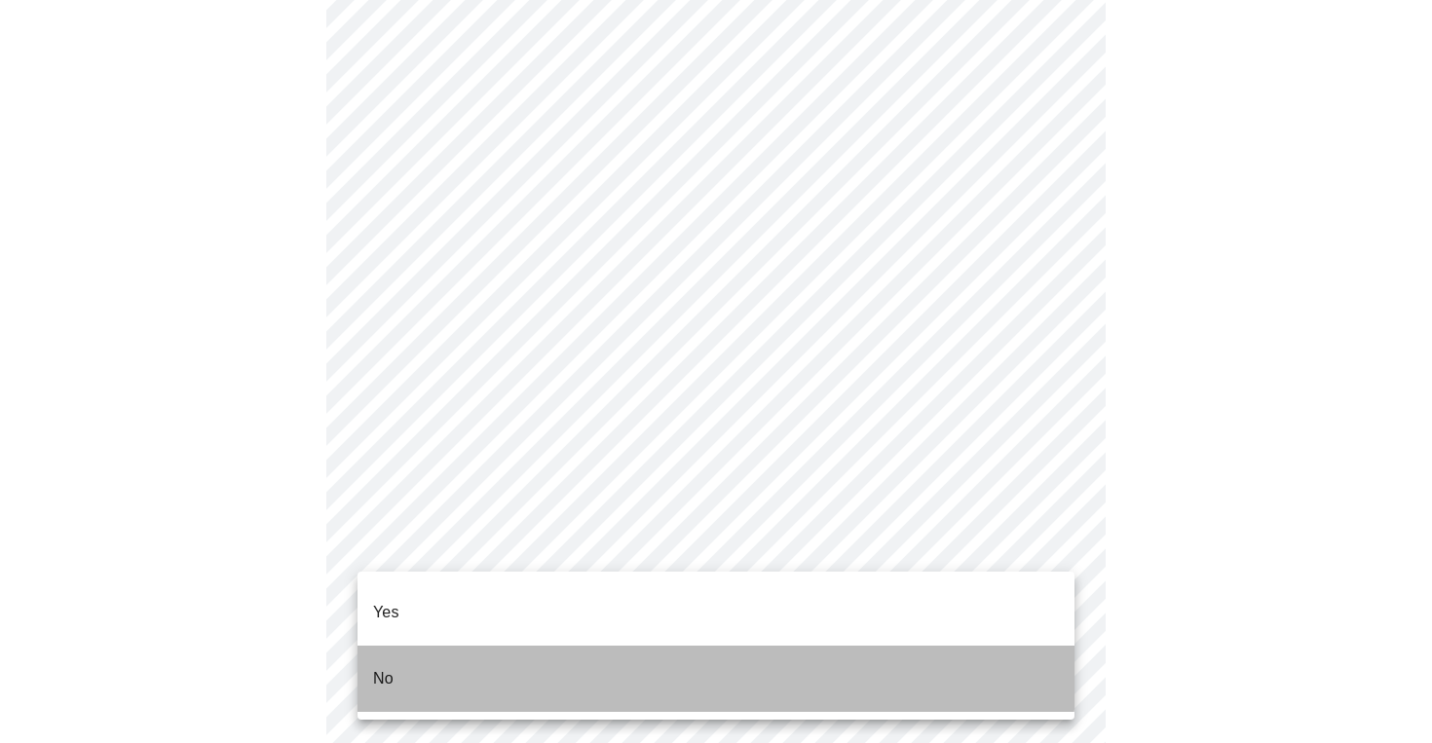
click at [443, 646] on li "No" at bounding box center [715, 679] width 717 height 66
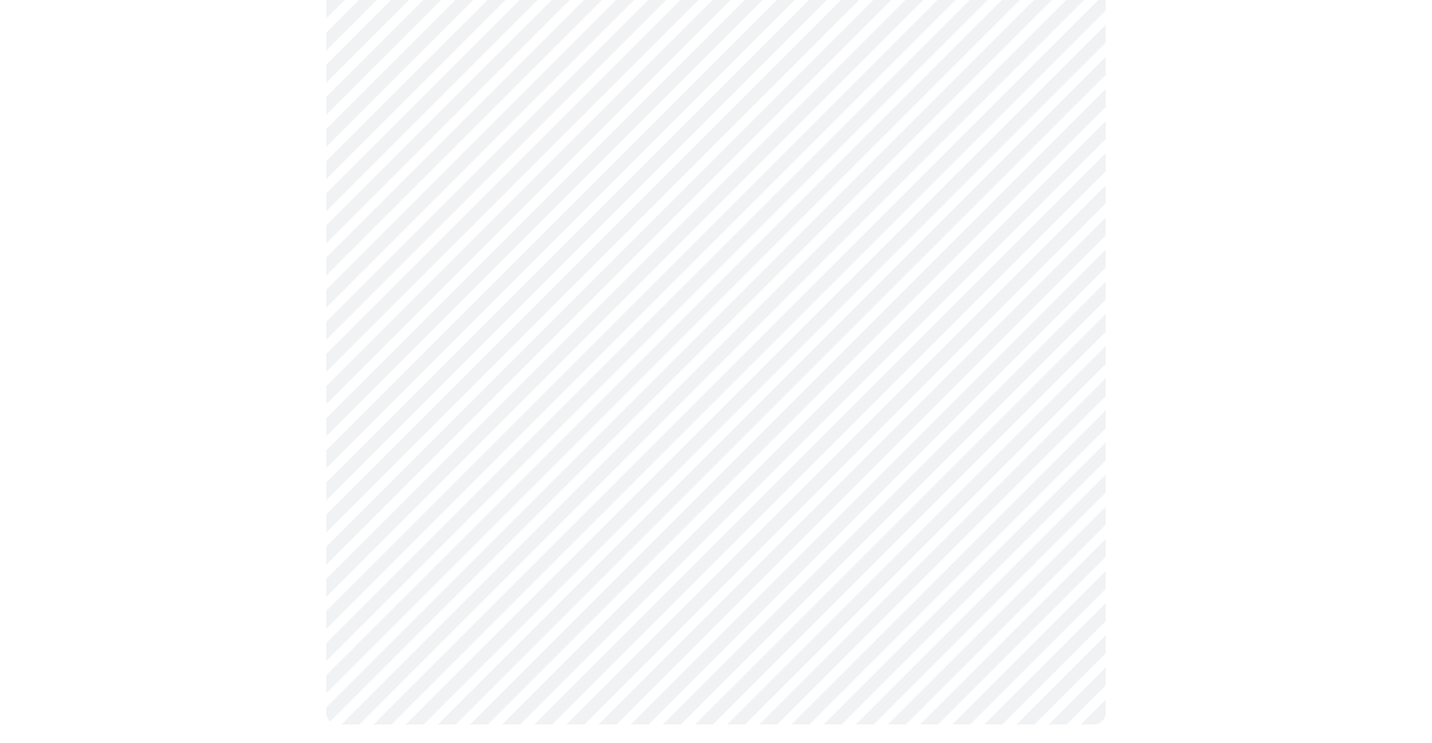
scroll to position [1159, 0]
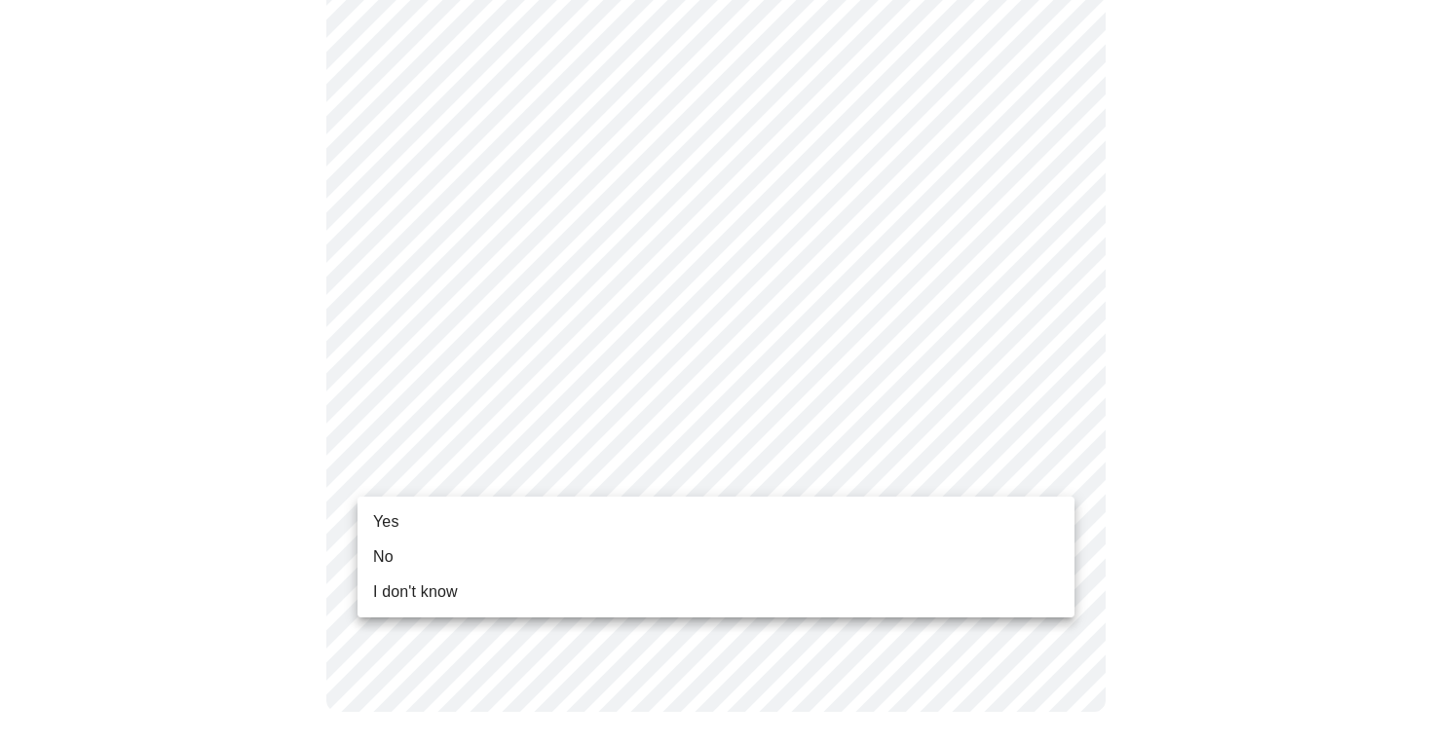
click at [536, 510] on li "Yes" at bounding box center [715, 522] width 717 height 35
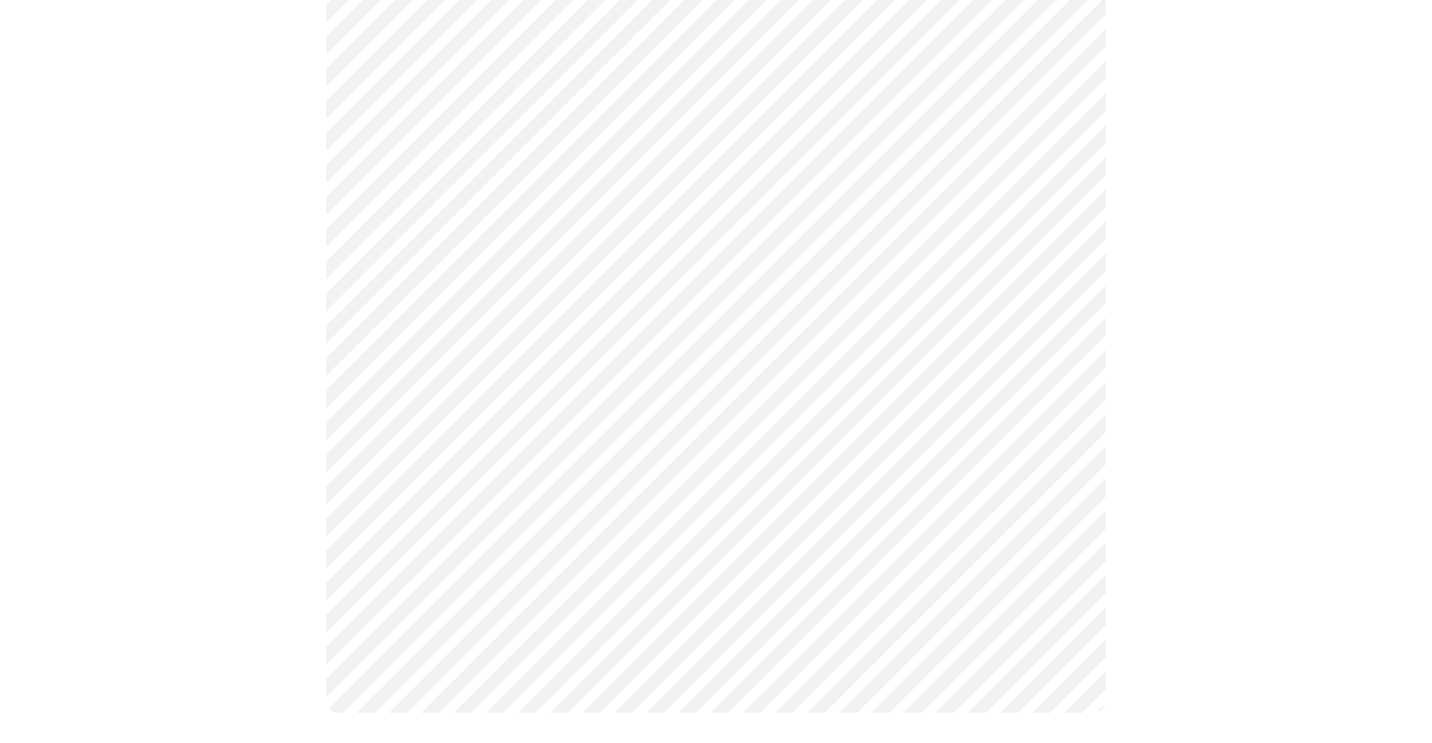
scroll to position [0, 0]
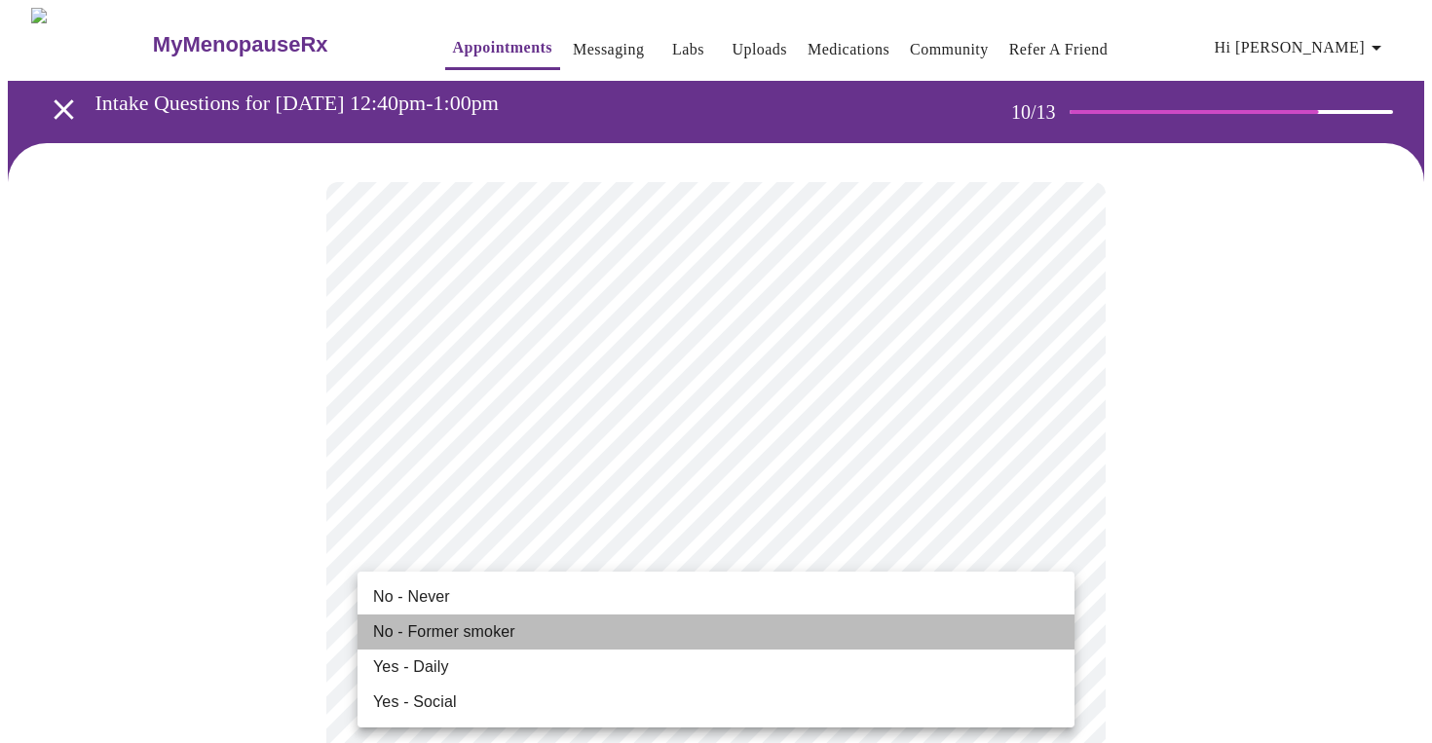
click at [510, 635] on span "No - Former smoker" at bounding box center [444, 631] width 142 height 23
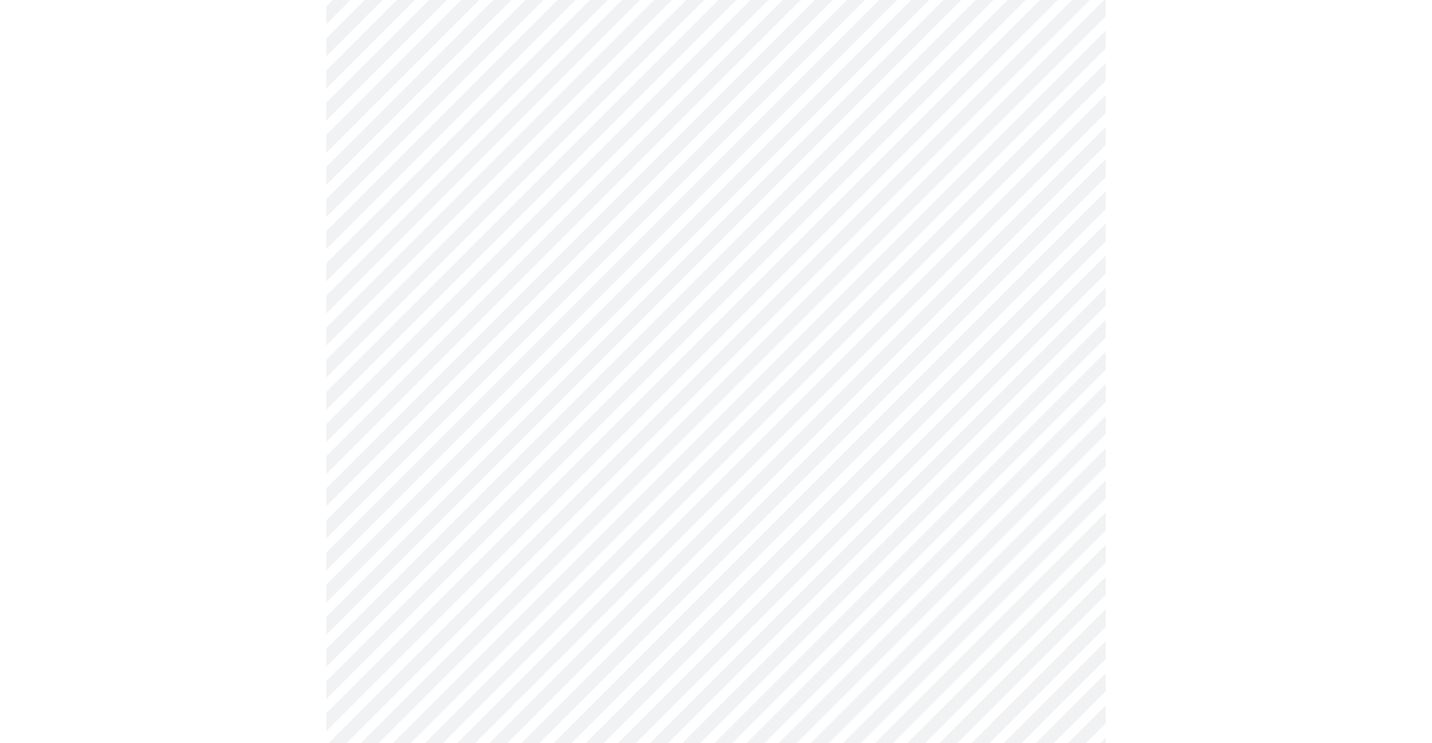
scroll to position [1500, 0]
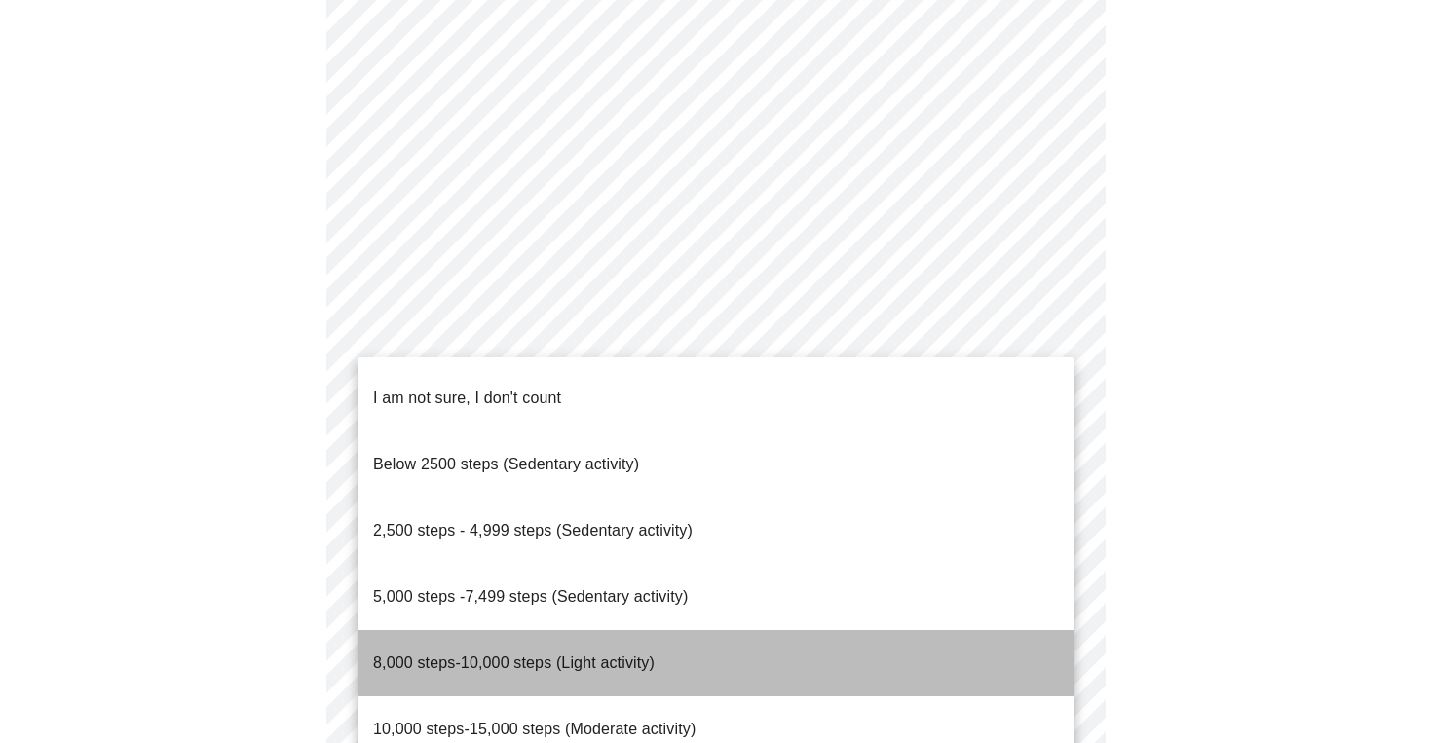
click at [499, 636] on span "8,000 steps-10,000 steps (Light activity)" at bounding box center [513, 663] width 281 height 55
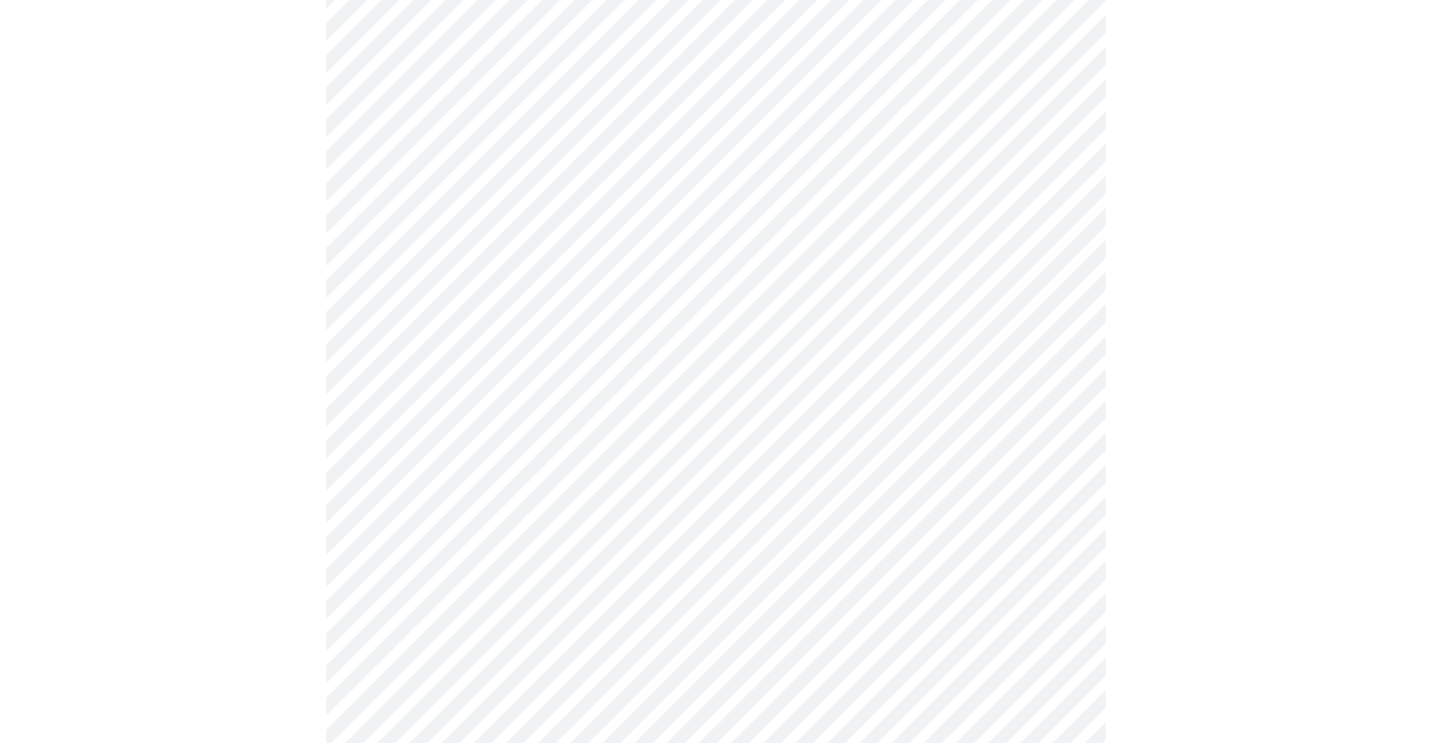
scroll to position [1579, 0]
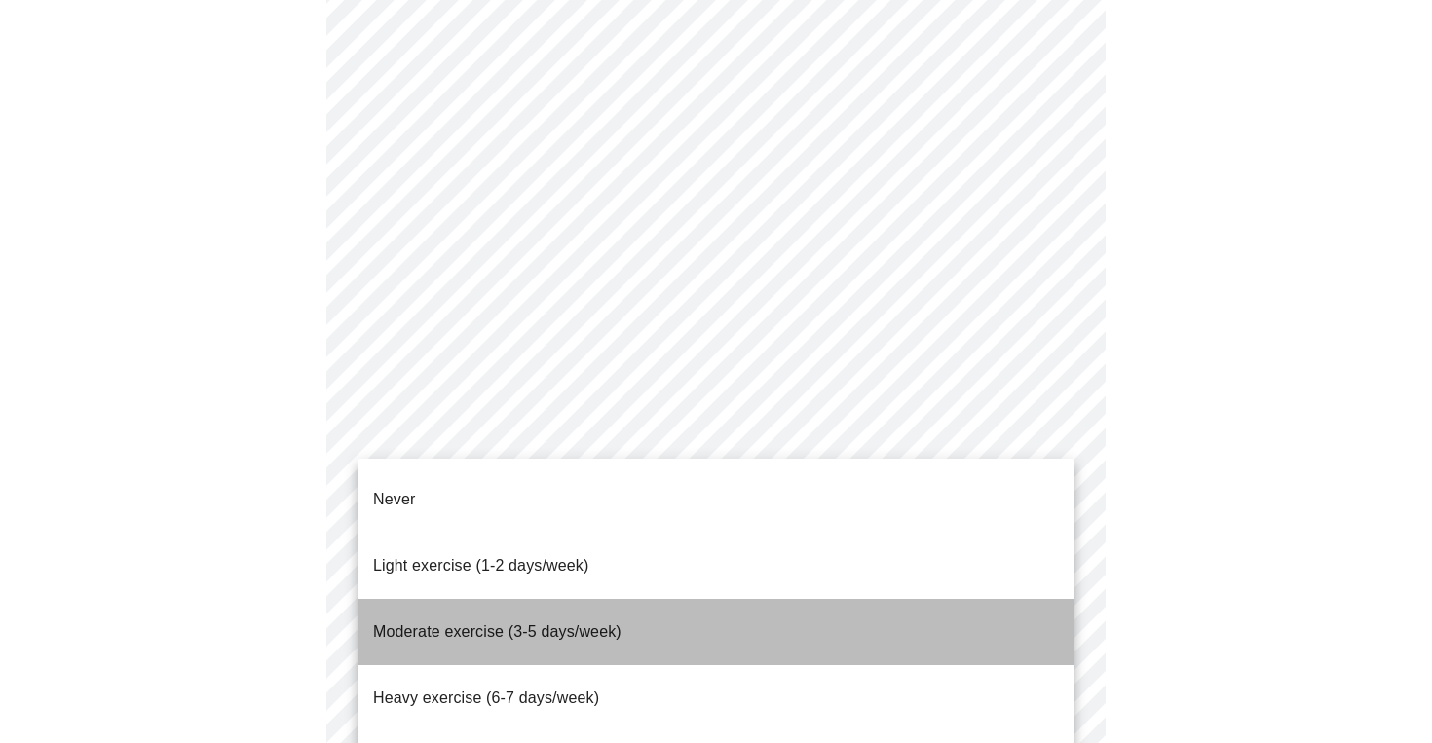
click at [500, 623] on span "Moderate exercise (3-5 days/week)" at bounding box center [497, 631] width 248 height 17
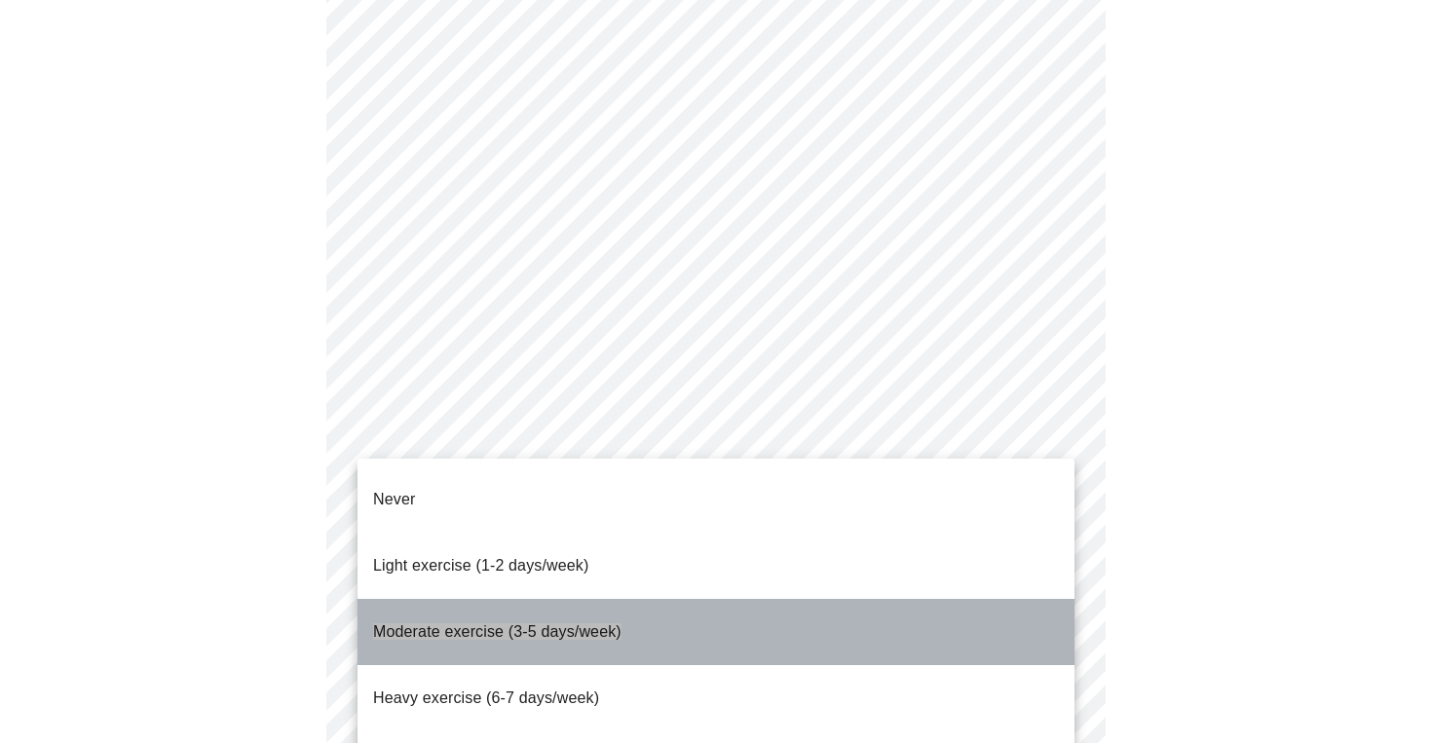
click at [482, 623] on span "Moderate exercise (3-5 days/week)" at bounding box center [497, 631] width 248 height 17
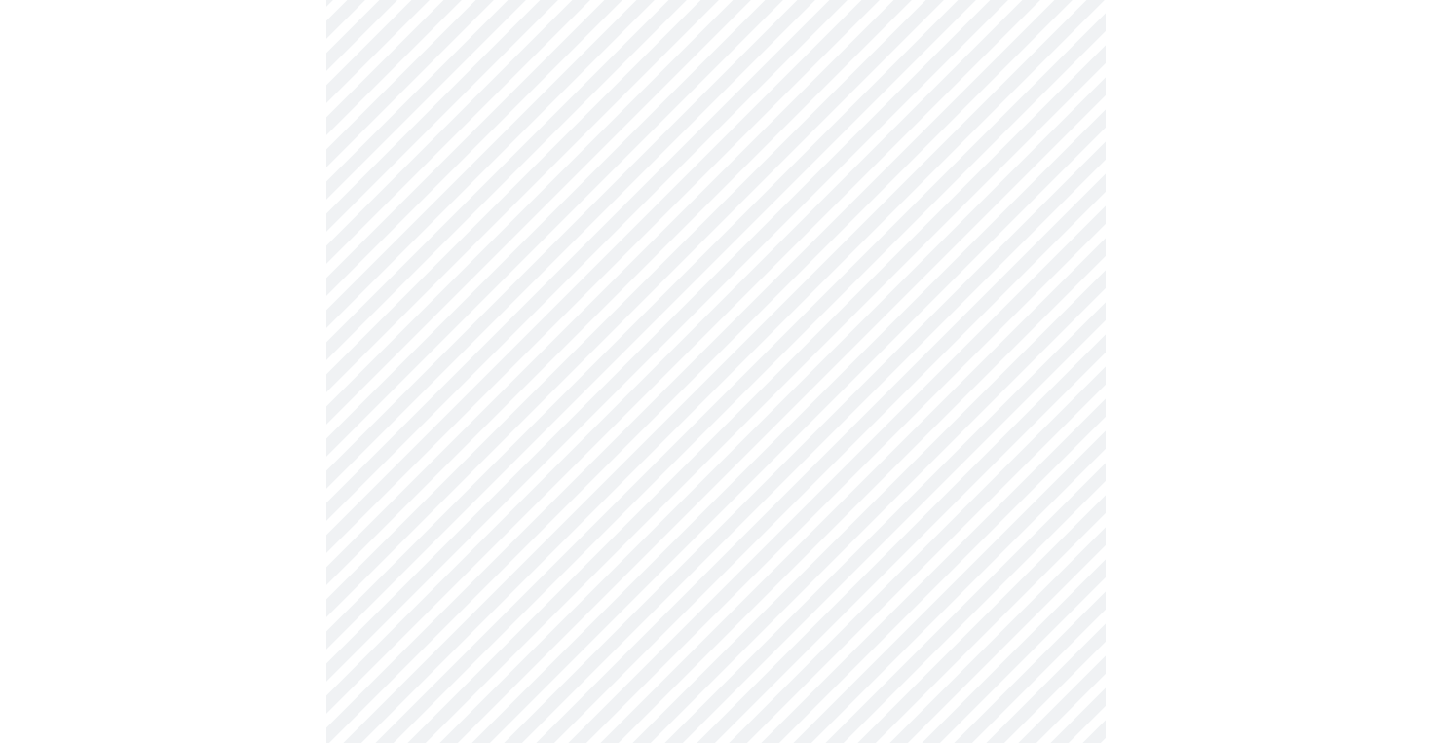
scroll to position [1677, 0]
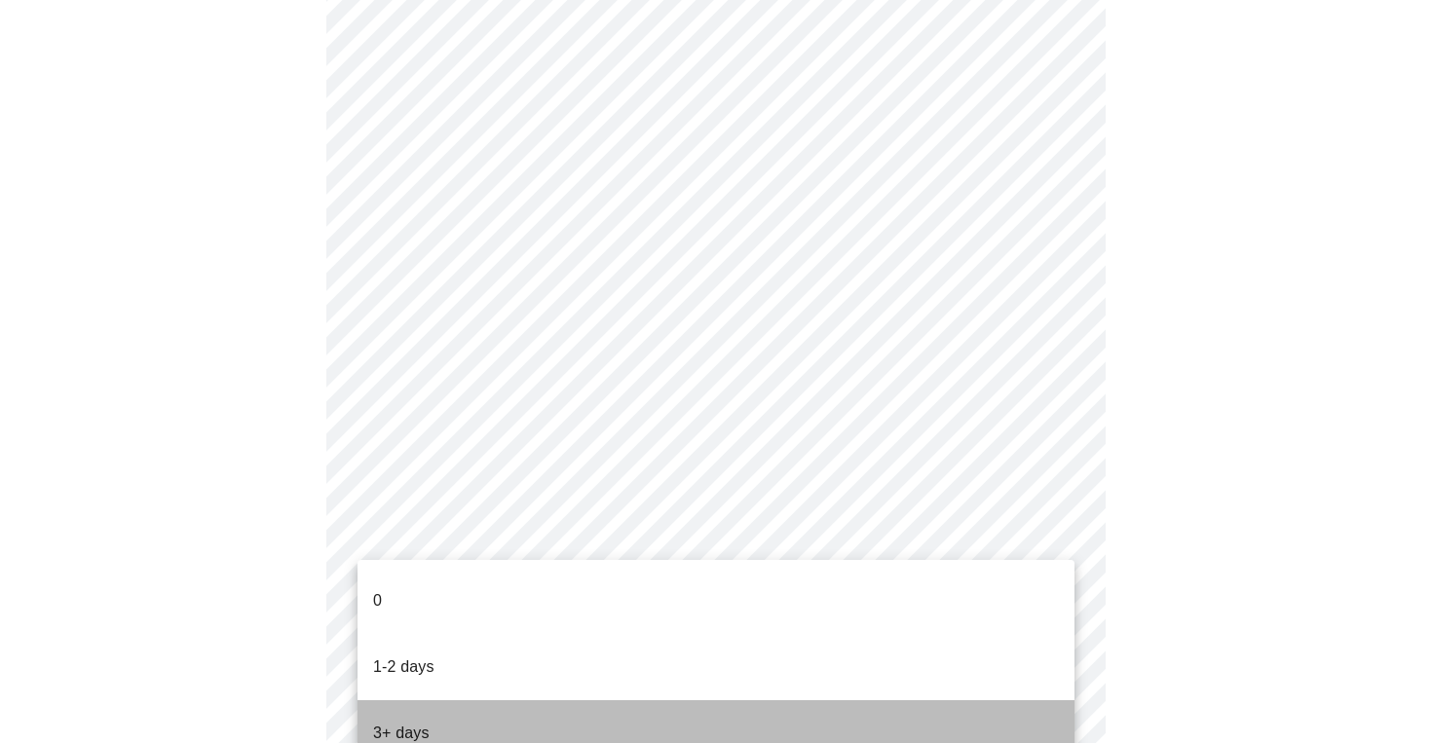
click at [425, 722] on p "3+ days" at bounding box center [401, 733] width 56 height 23
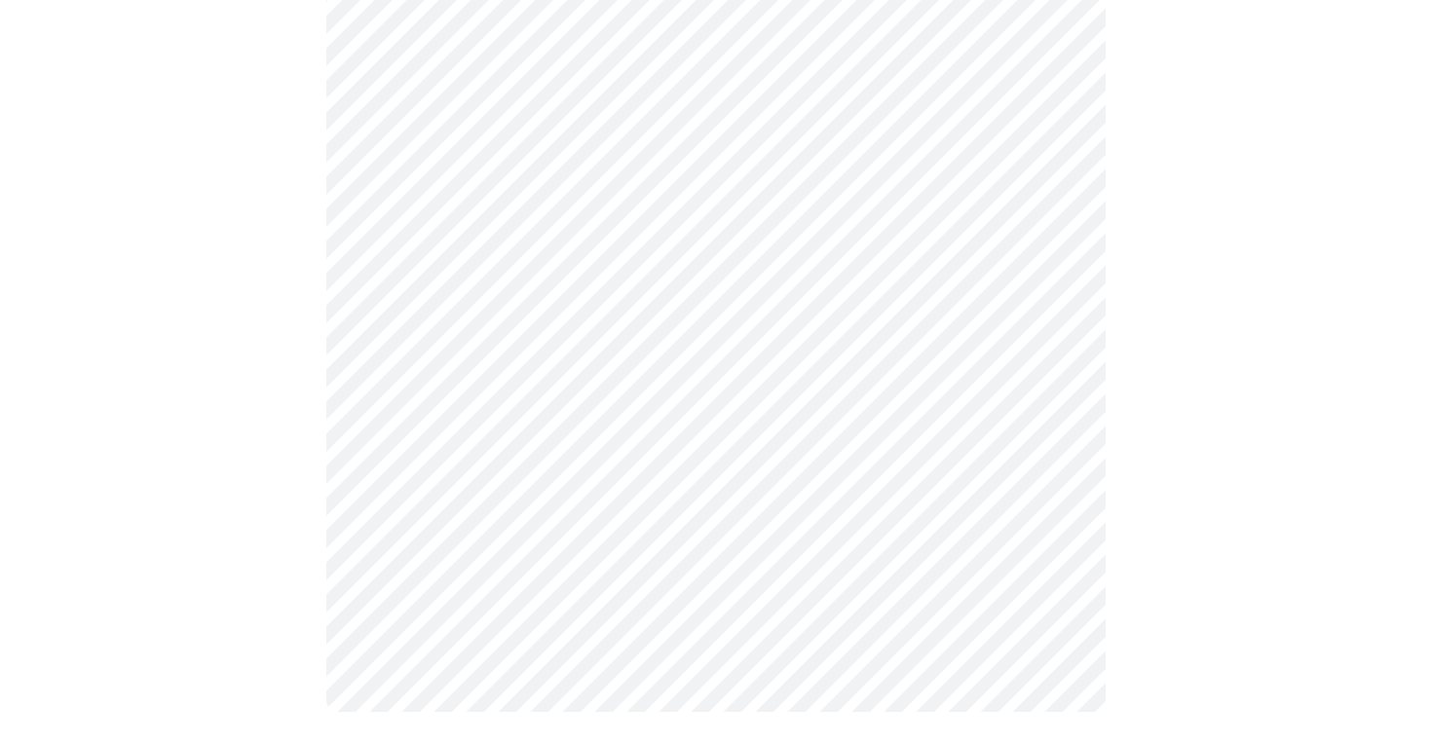
scroll to position [0, 0]
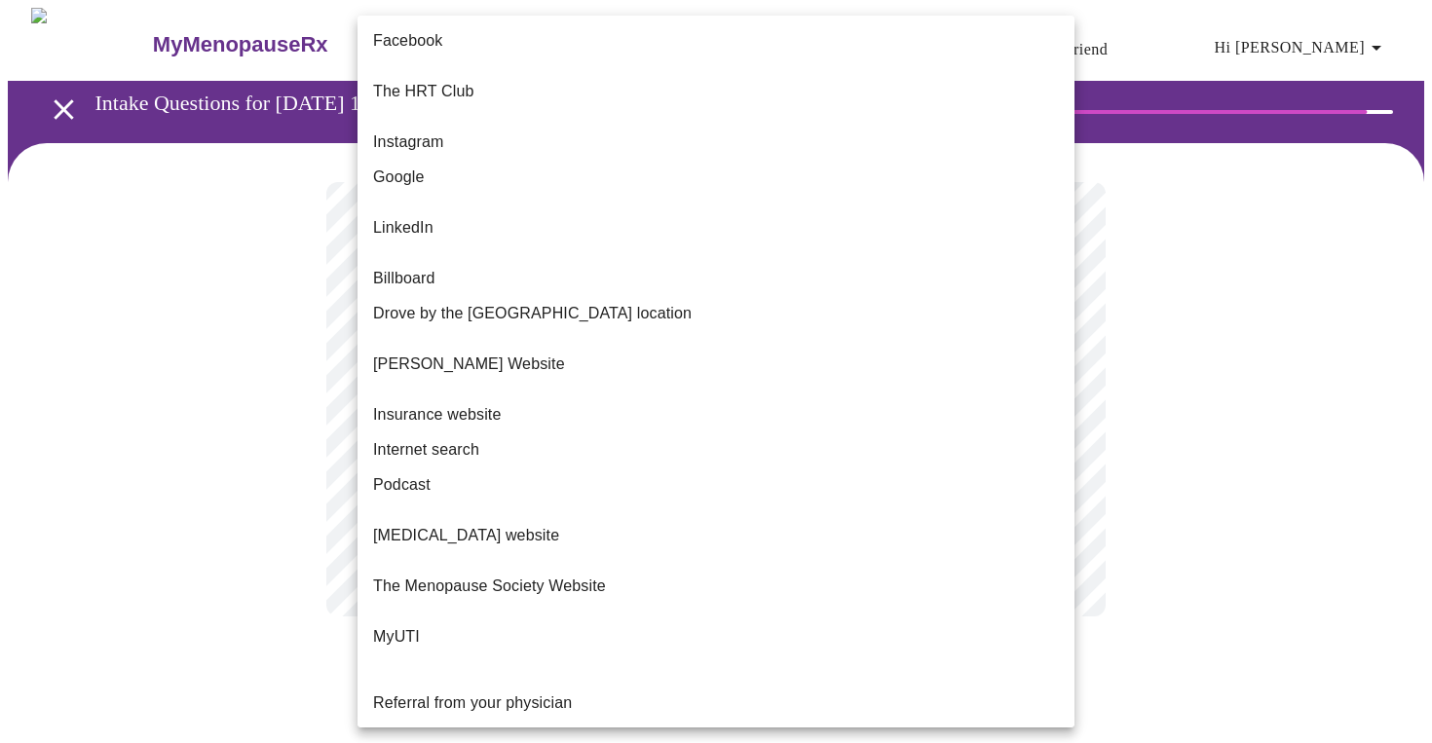
click at [831, 395] on body "MyMenopauseRx Appointments Messaging Labs Uploads Medications Community Refer a…" at bounding box center [716, 332] width 1416 height 648
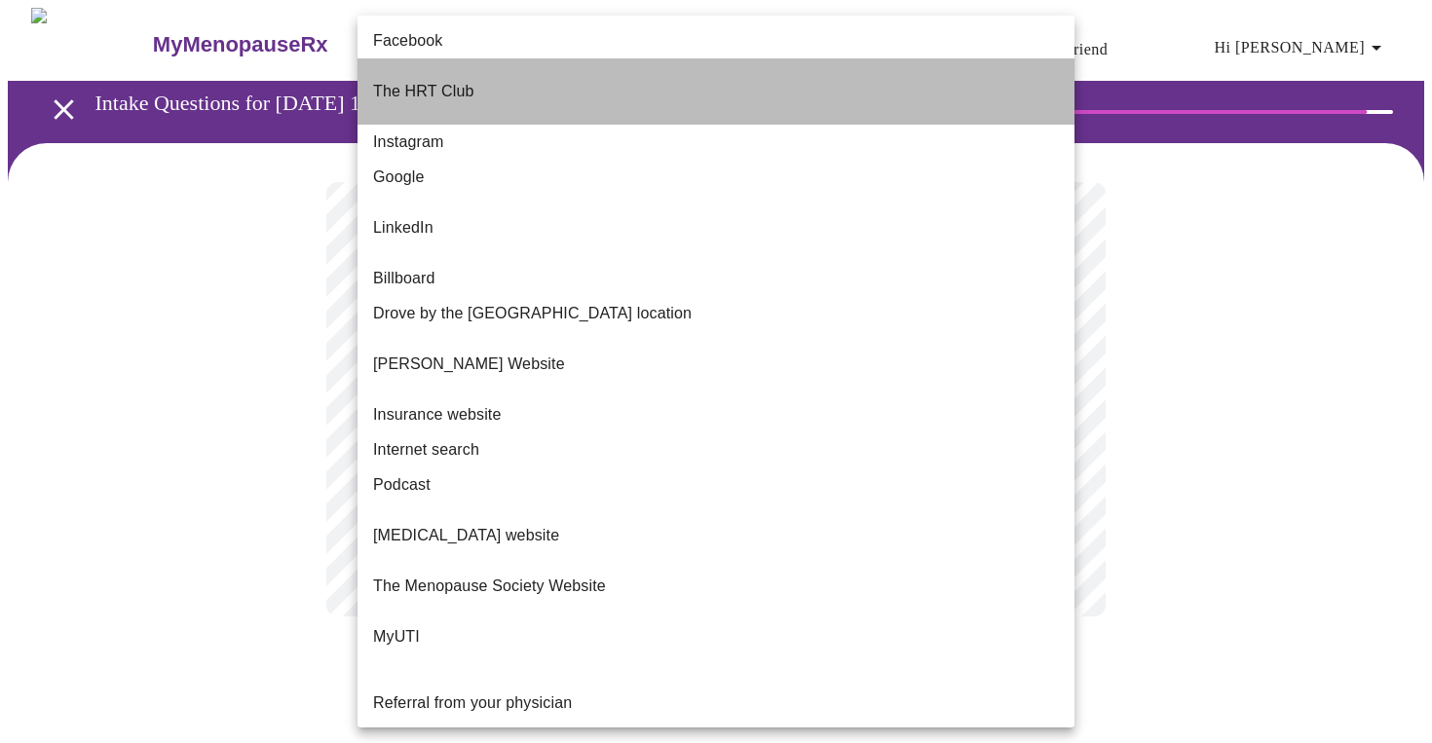
click at [528, 70] on li "The HRT Club" at bounding box center [715, 91] width 717 height 66
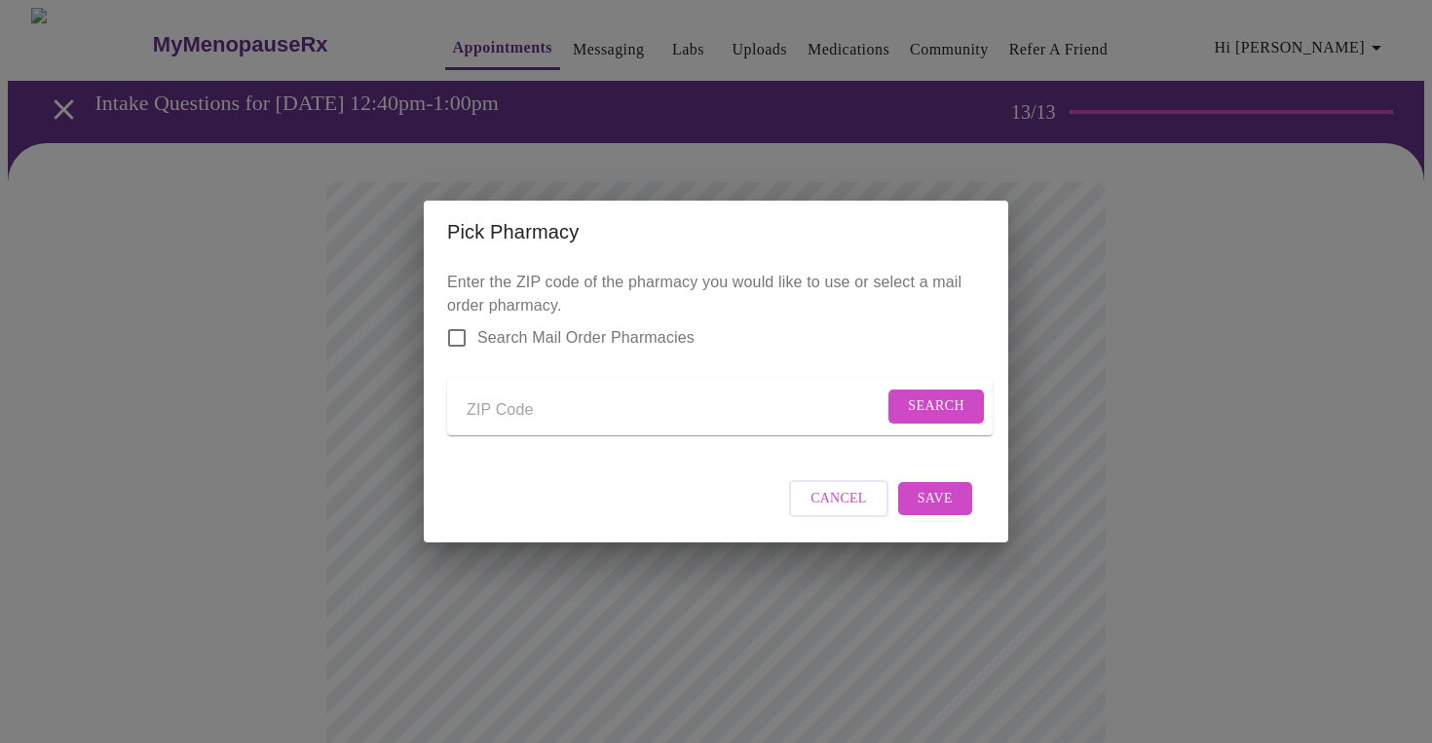
click at [358, 420] on div "Pick Pharmacy Enter the ZIP code of the pharmacy you would like to use or selec…" at bounding box center [716, 371] width 1432 height 743
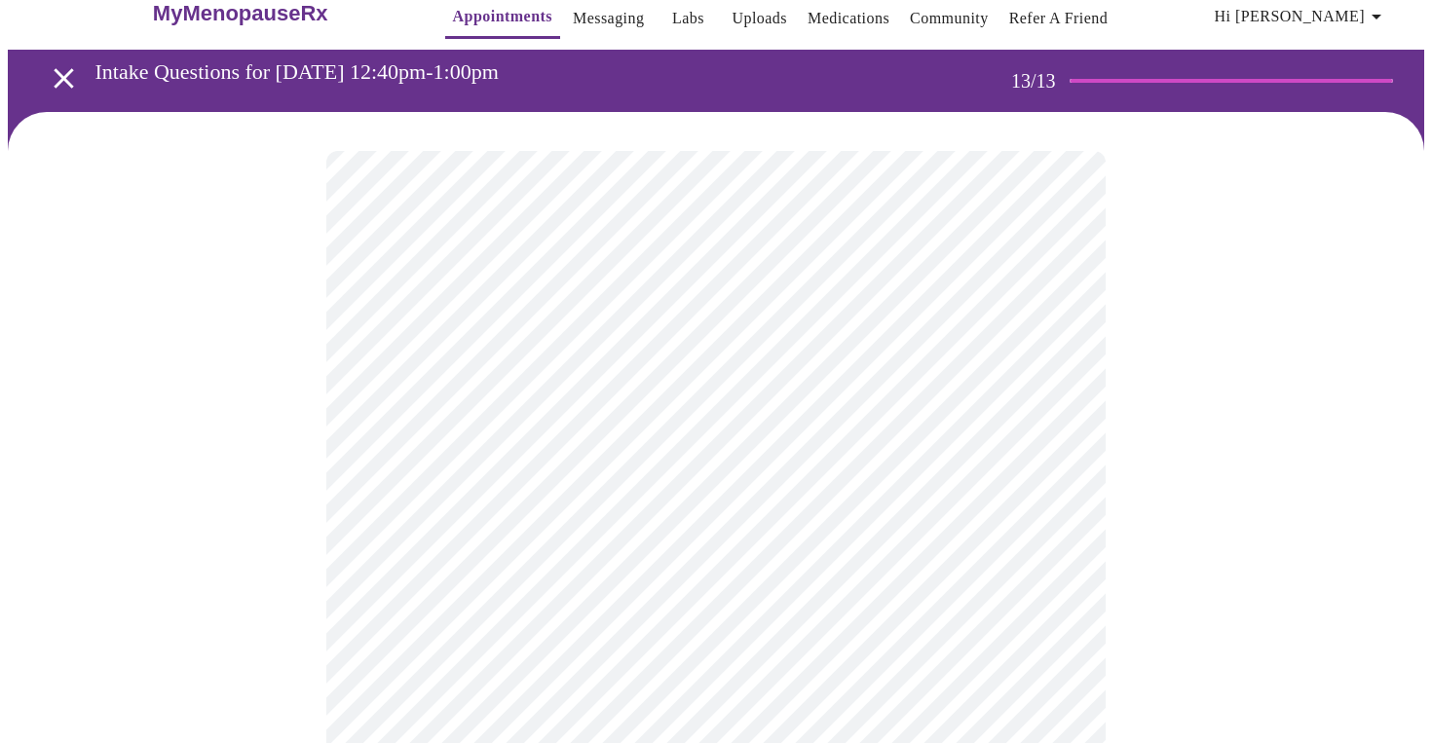
scroll to position [27, 0]
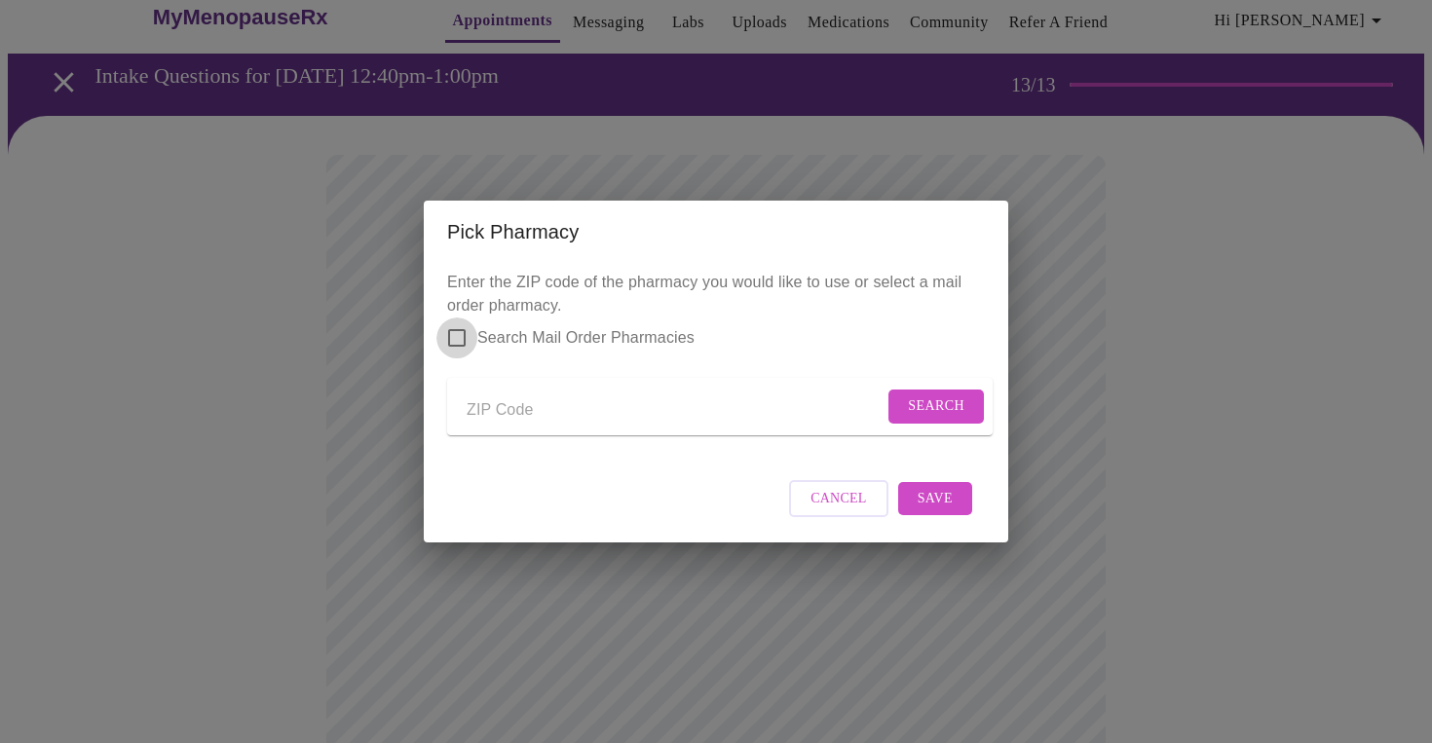
click at [460, 326] on input "Search Mail Order Pharmacies" at bounding box center [456, 338] width 41 height 41
checkbox input "true"
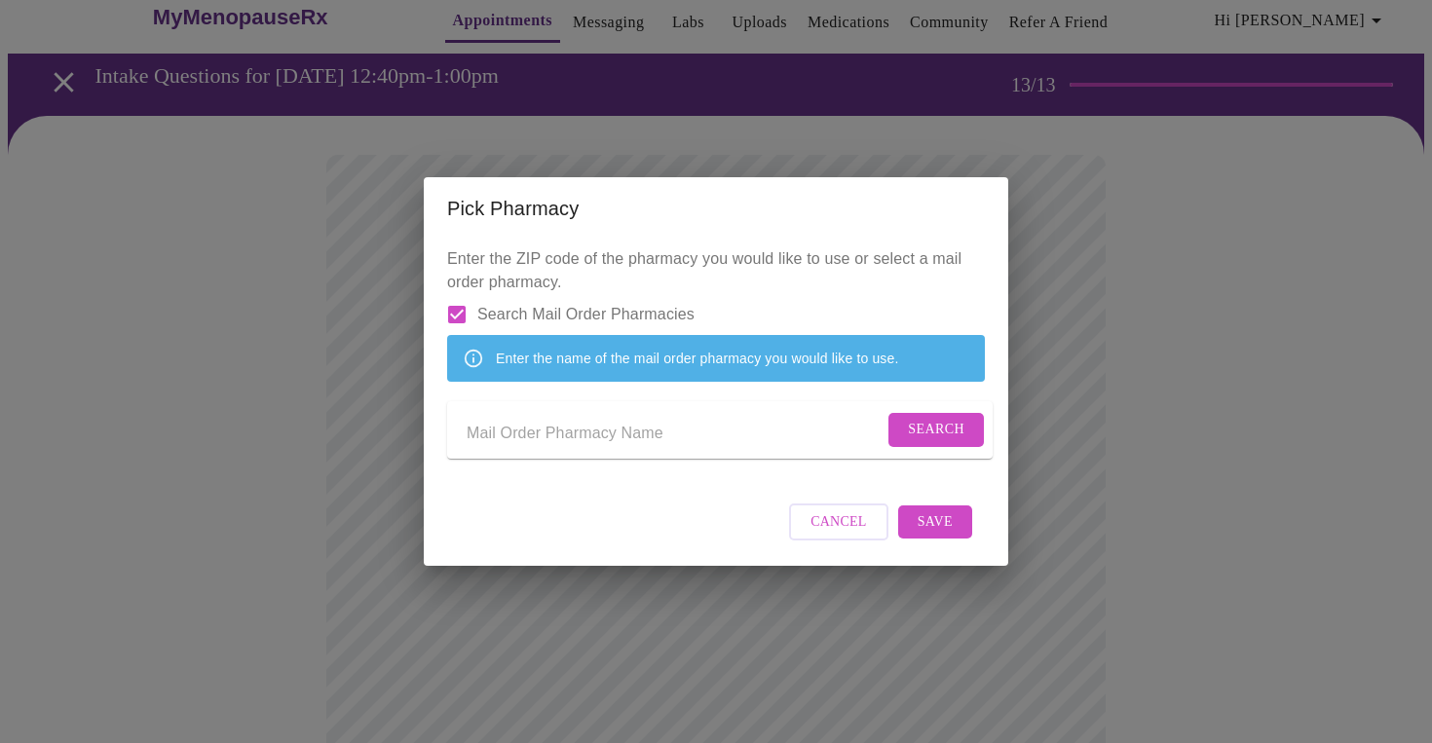
click at [604, 443] on input "Send a message to your care team" at bounding box center [675, 433] width 417 height 31
type input "HRT Club"
click at [929, 431] on span "Search" at bounding box center [936, 430] width 56 height 24
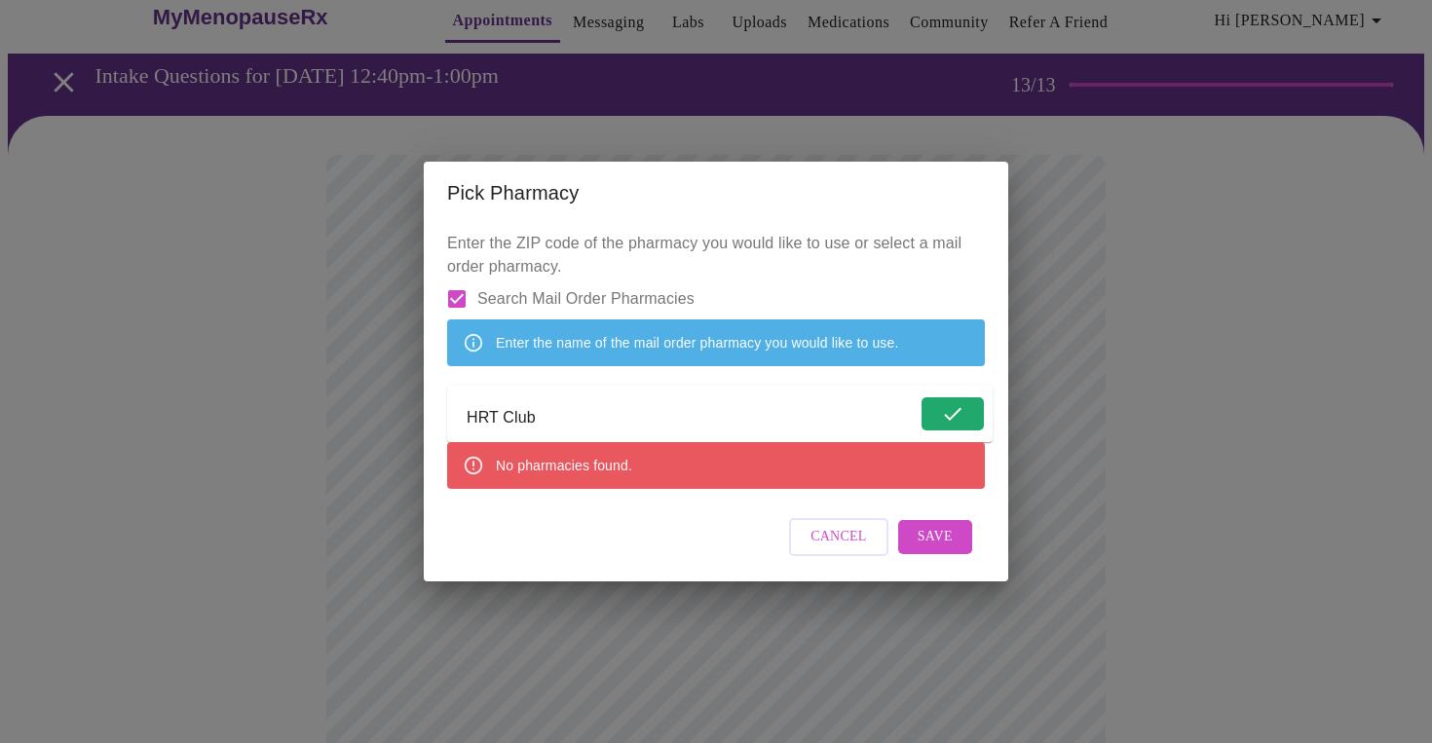
drag, startPoint x: 565, startPoint y: 416, endPoint x: 433, endPoint y: 413, distance: 131.5
click at [433, 413] on div "Enter the ZIP code of the pharmacy you would like to use or select a mail order…" at bounding box center [716, 402] width 584 height 357
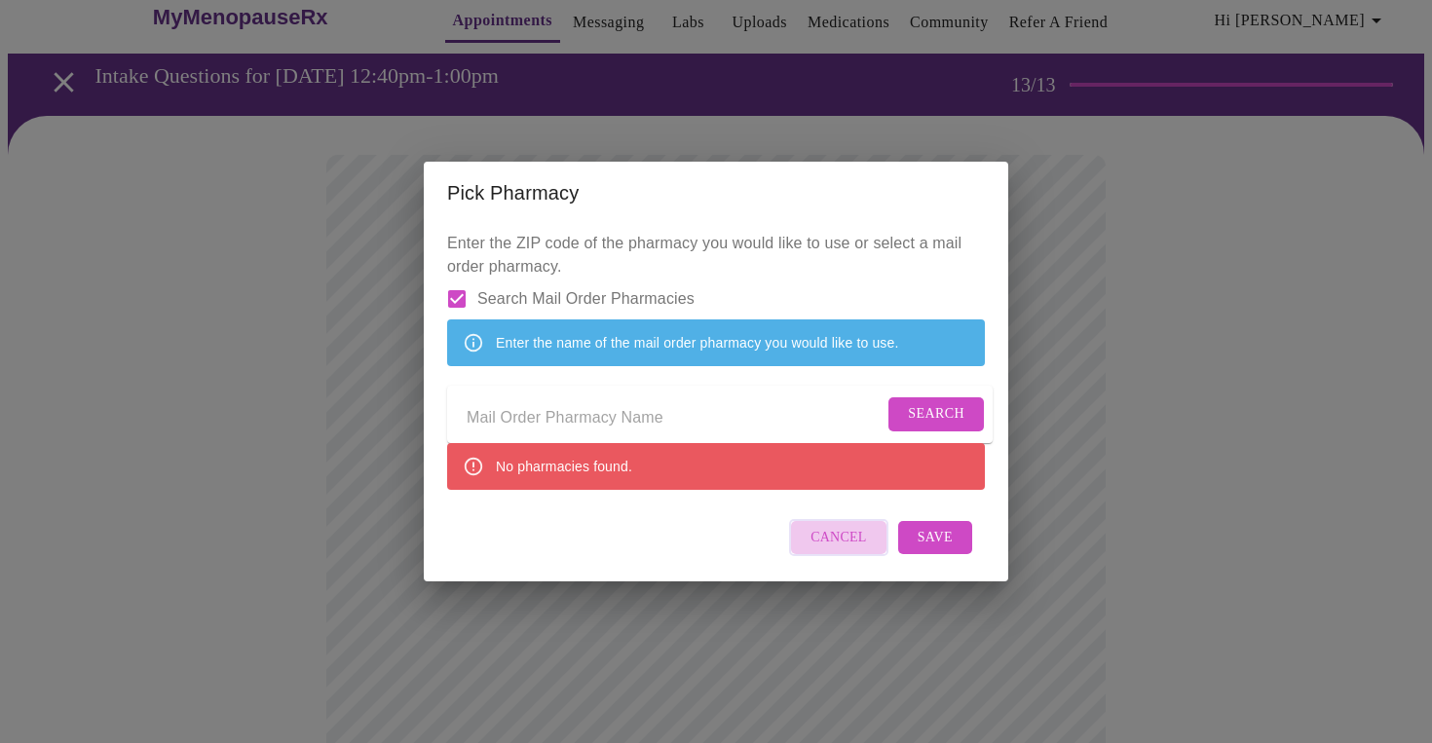
click at [842, 550] on span "Cancel" at bounding box center [838, 538] width 56 height 24
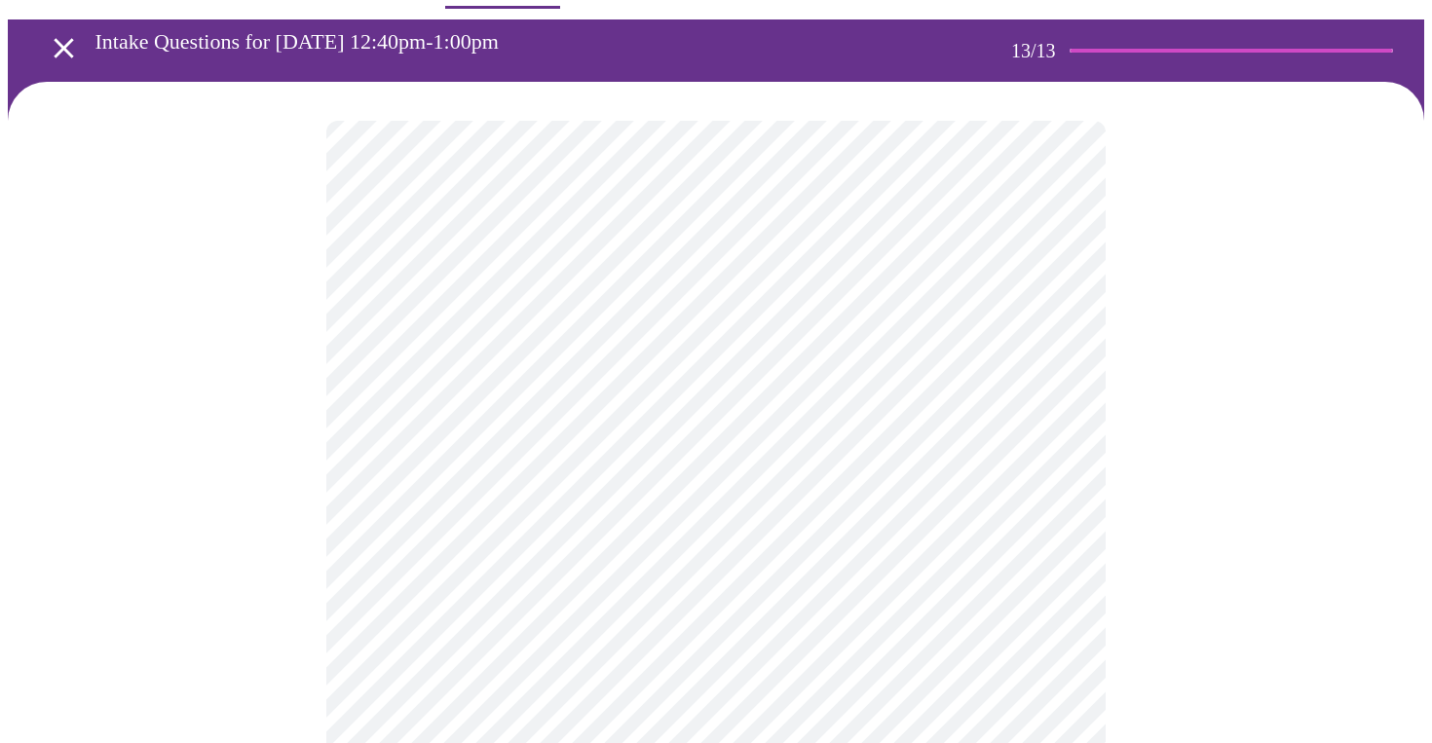
scroll to position [52, 0]
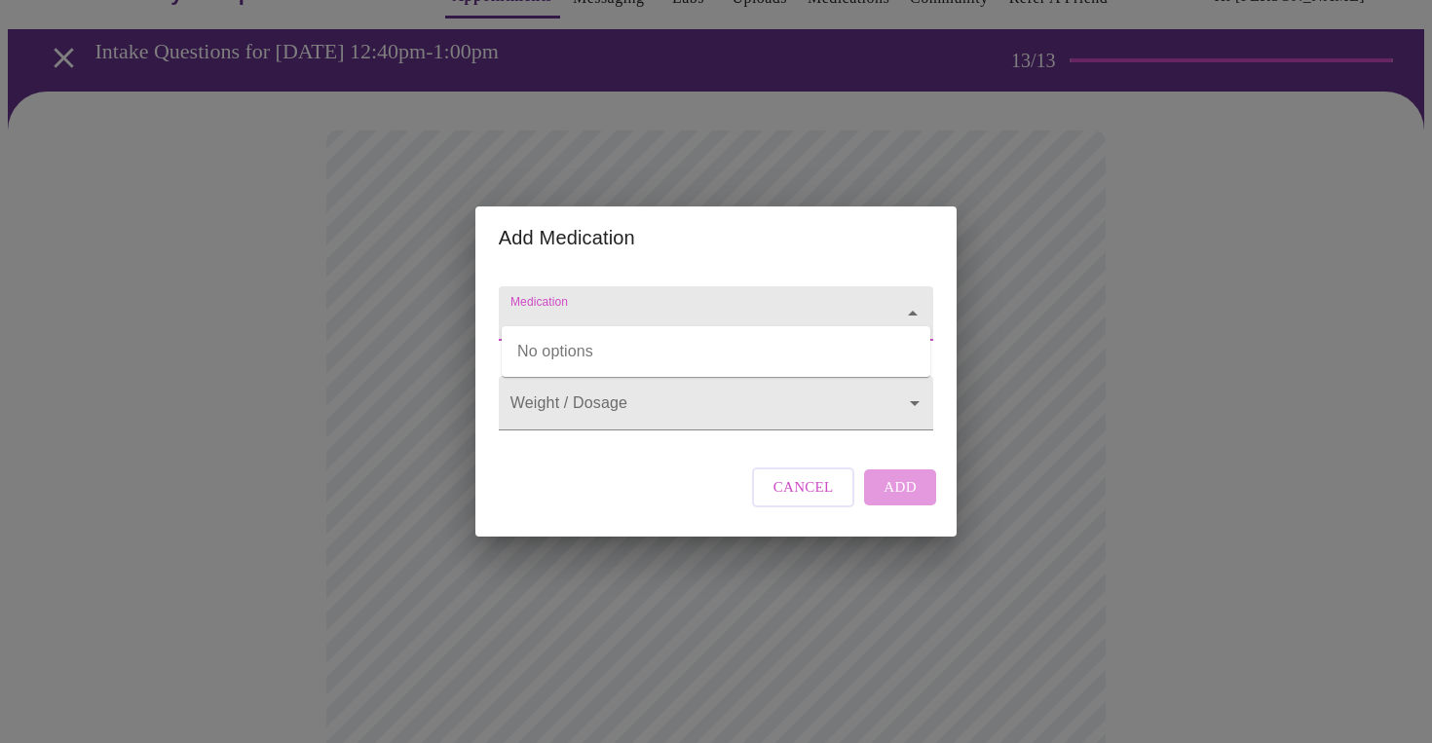
click at [847, 305] on input "Medication" at bounding box center [687, 323] width 363 height 36
type input "b"
click at [393, 470] on div "Add Medication Medication Weight / Dosage ​ Cancel Add" at bounding box center [716, 371] width 1432 height 743
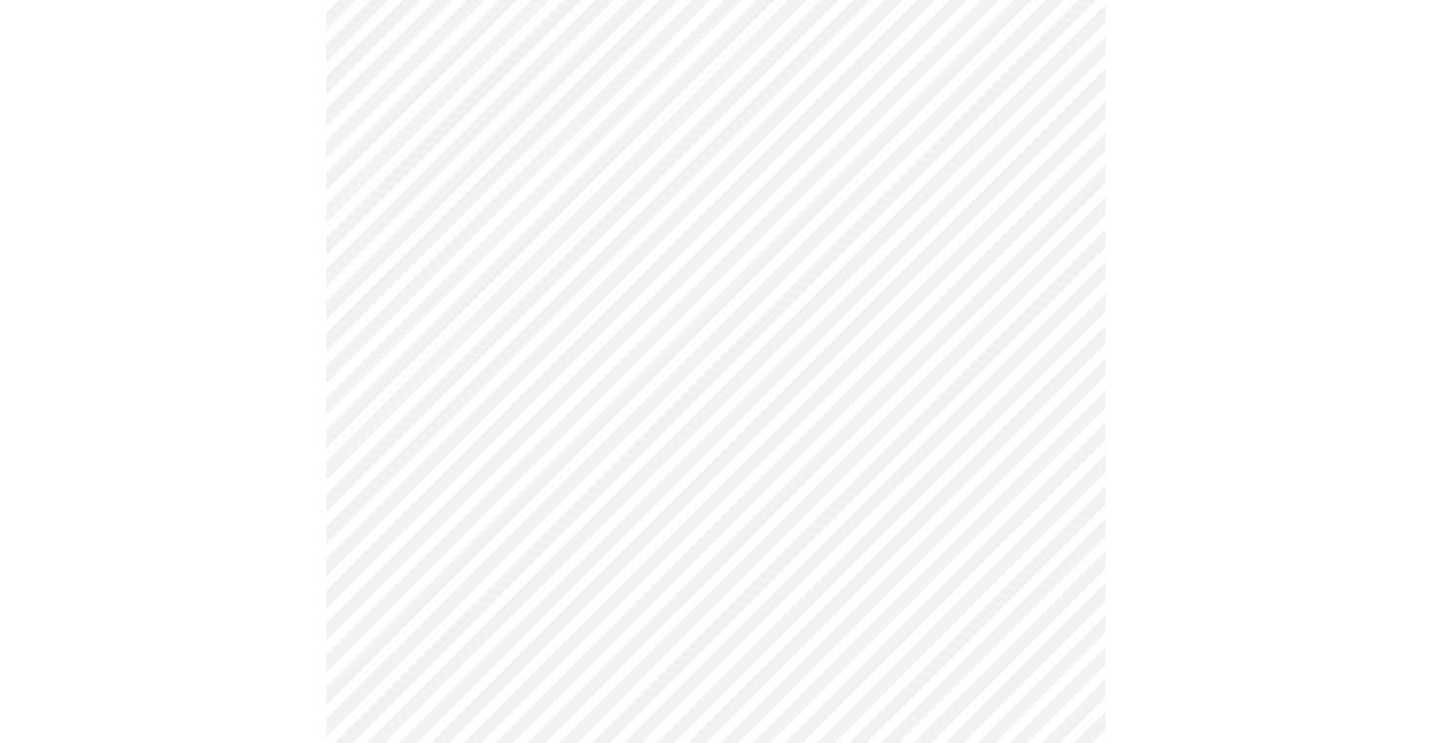
scroll to position [590, 0]
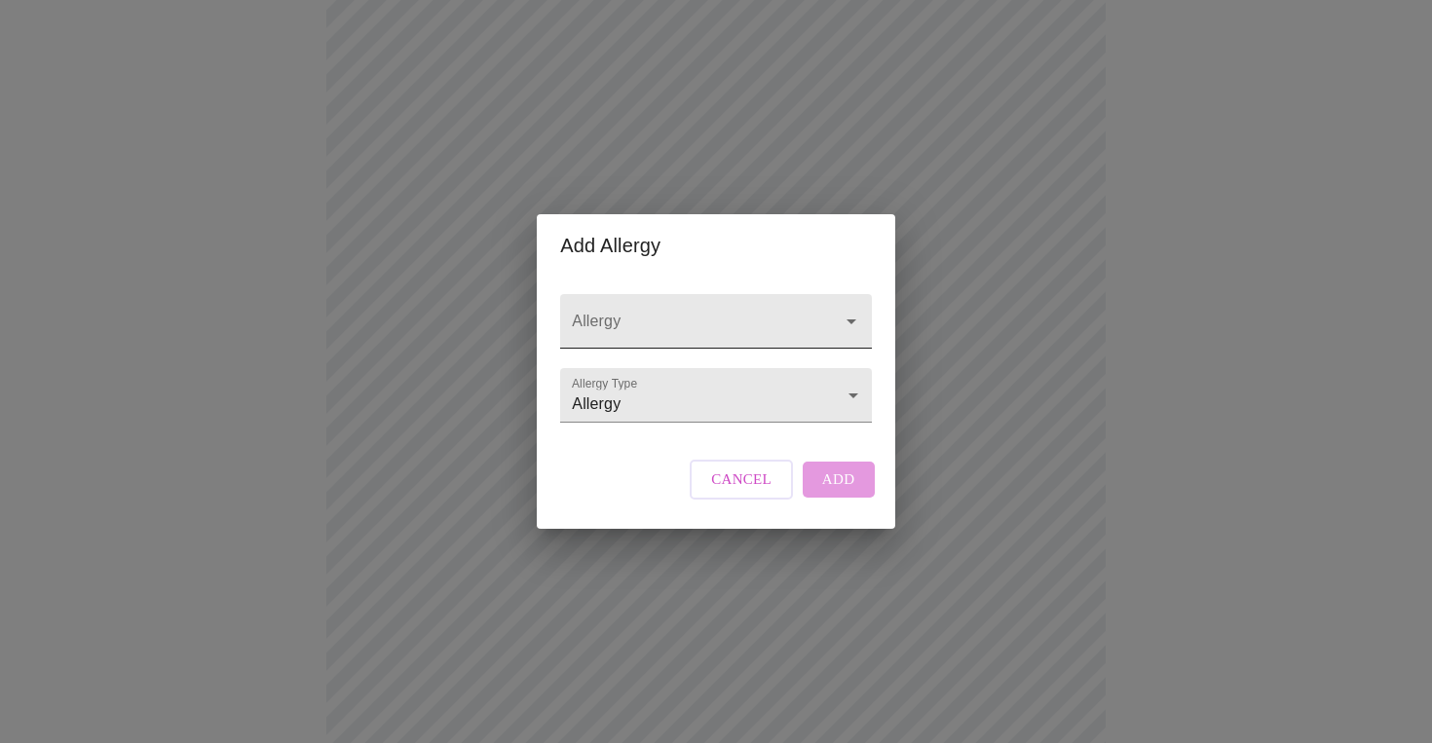
click at [716, 318] on input "Allergy" at bounding box center [688, 331] width 240 height 36
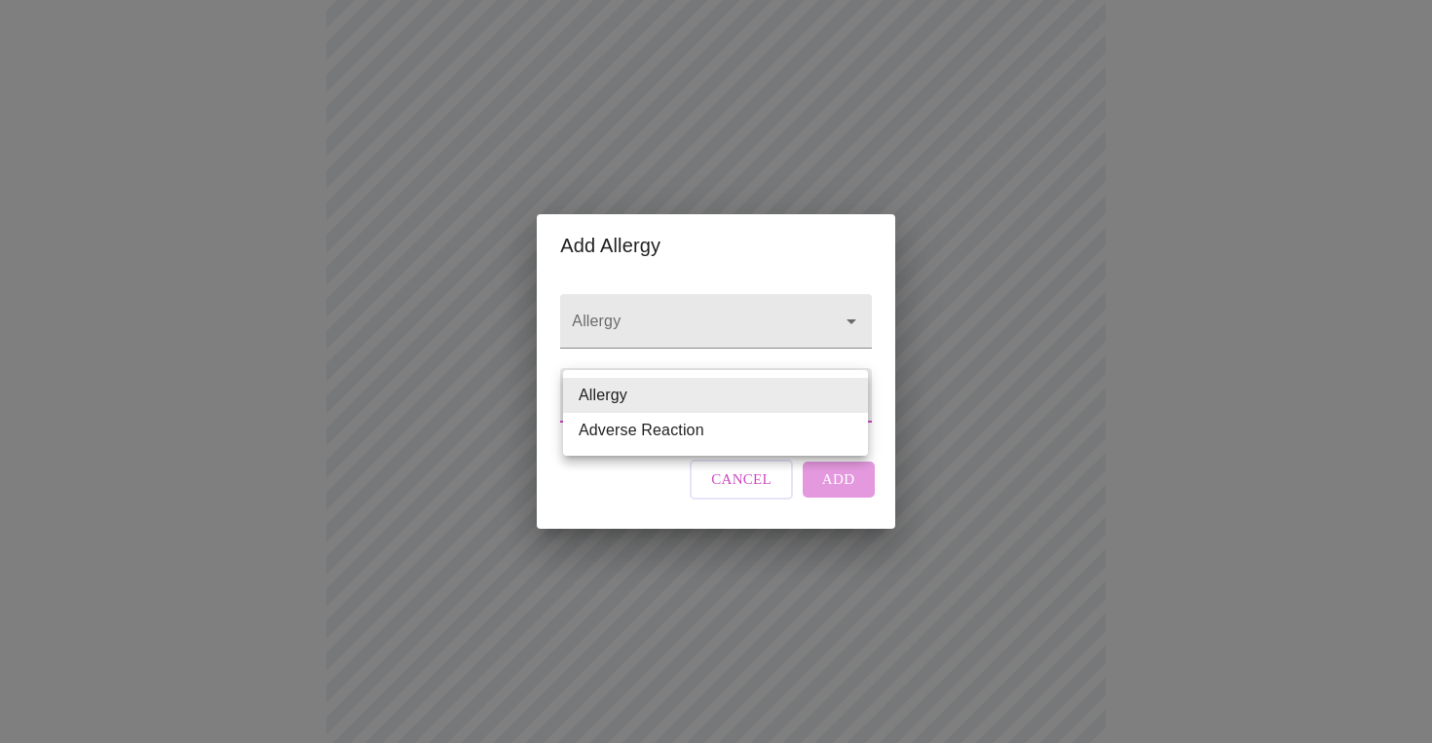
click at [733, 403] on body "MyMenopauseRx Appointments Messaging Labs Uploads Medications Community Refer a…" at bounding box center [716, 150] width 1416 height 1465
click at [733, 403] on li "Allergy" at bounding box center [715, 395] width 305 height 35
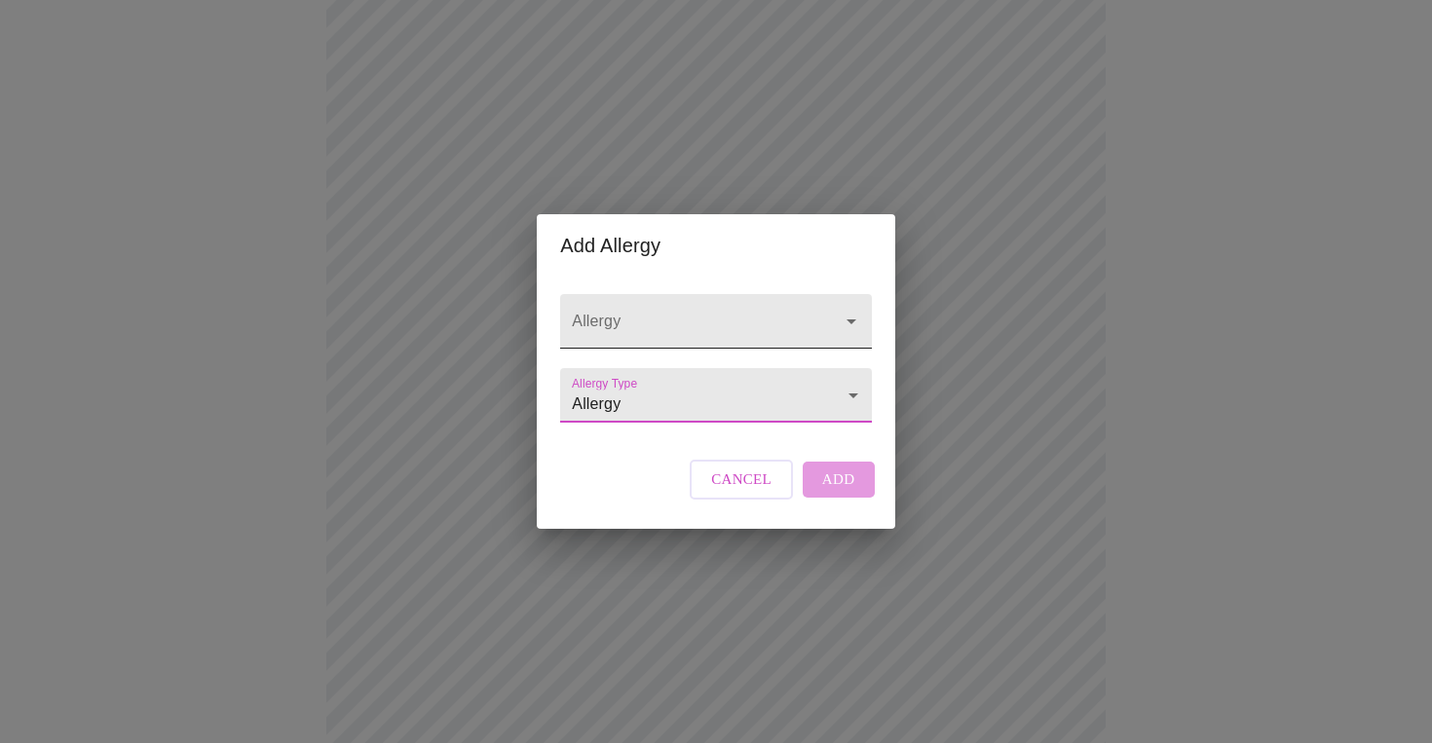
click at [686, 313] on input "Allergy" at bounding box center [688, 331] width 240 height 36
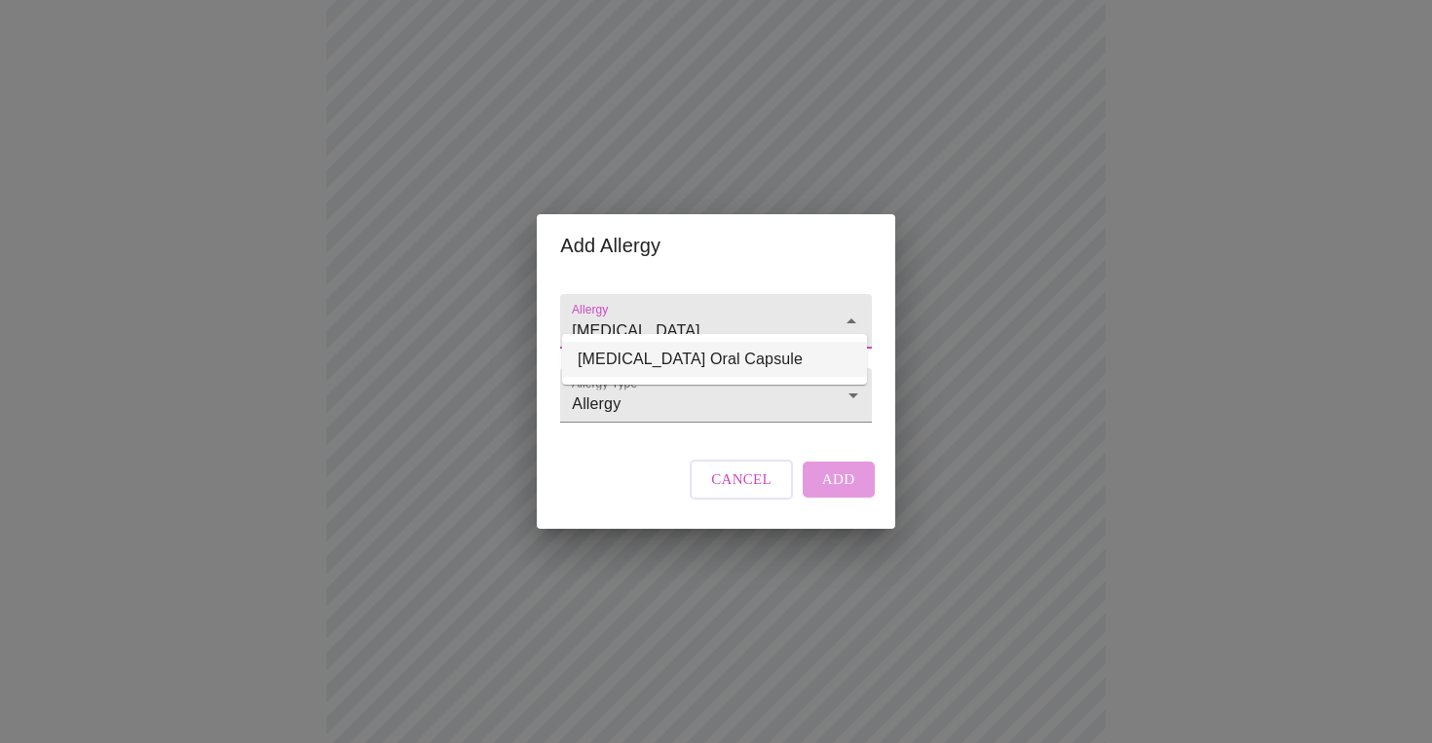
click at [693, 351] on li "[MEDICAL_DATA] Oral Capsule" at bounding box center [714, 359] width 305 height 35
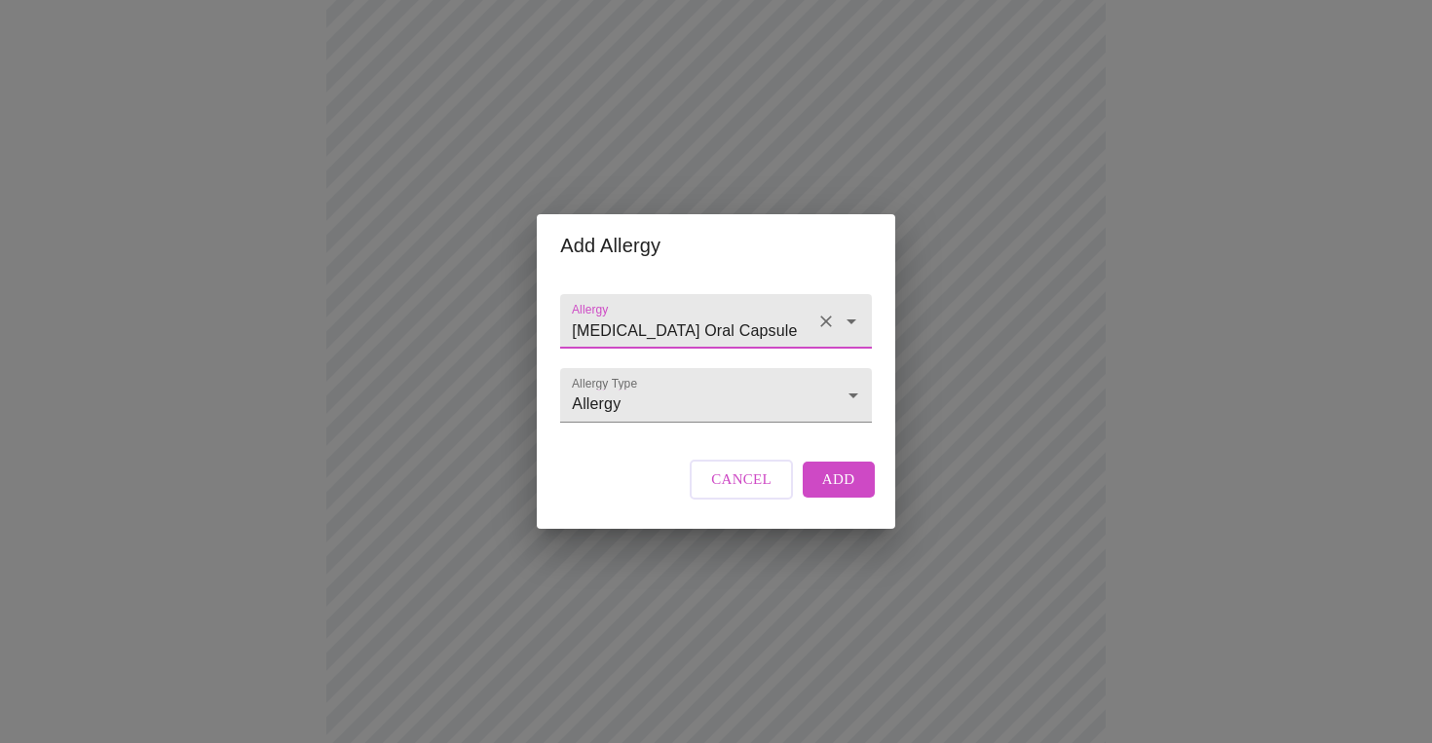
type input "[MEDICAL_DATA] Oral Capsule"
click at [832, 492] on span "Add" at bounding box center [838, 479] width 33 height 25
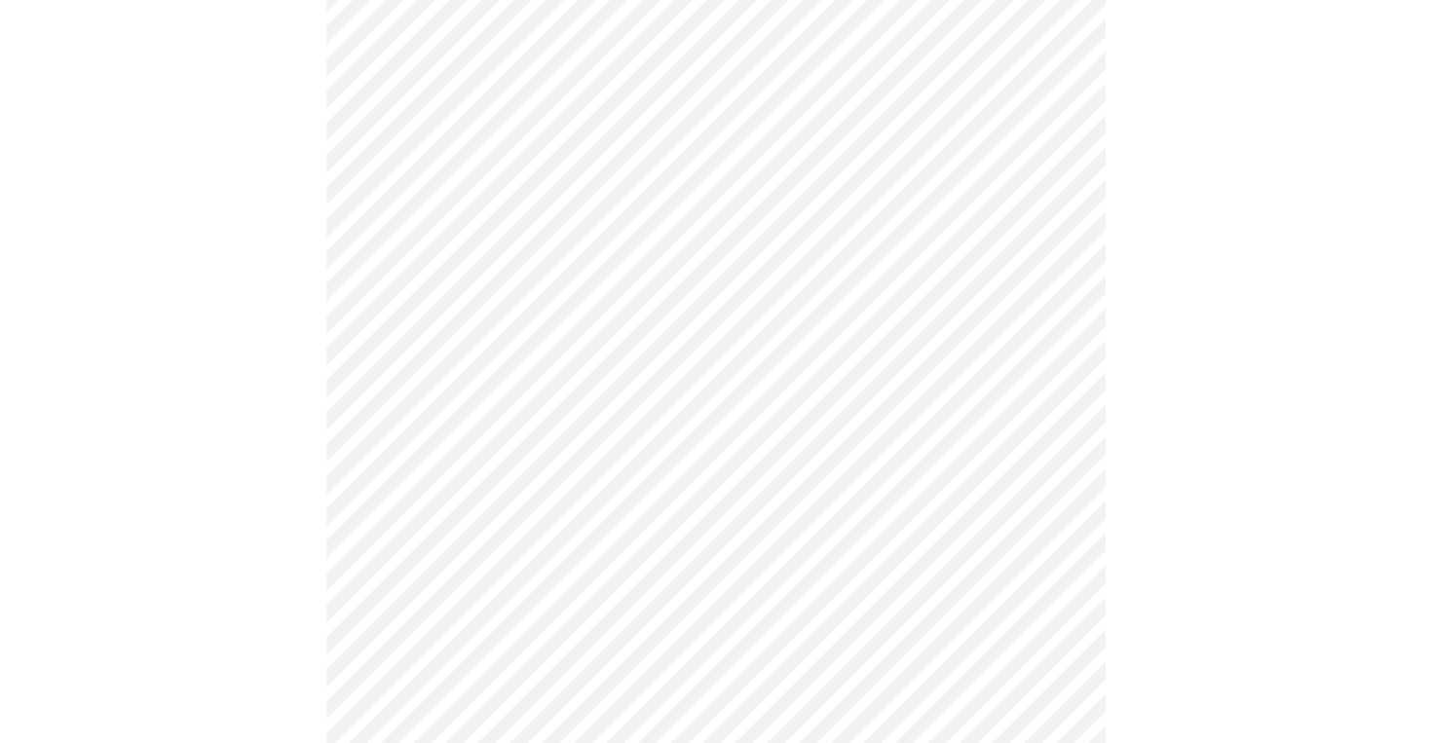
scroll to position [195, 0]
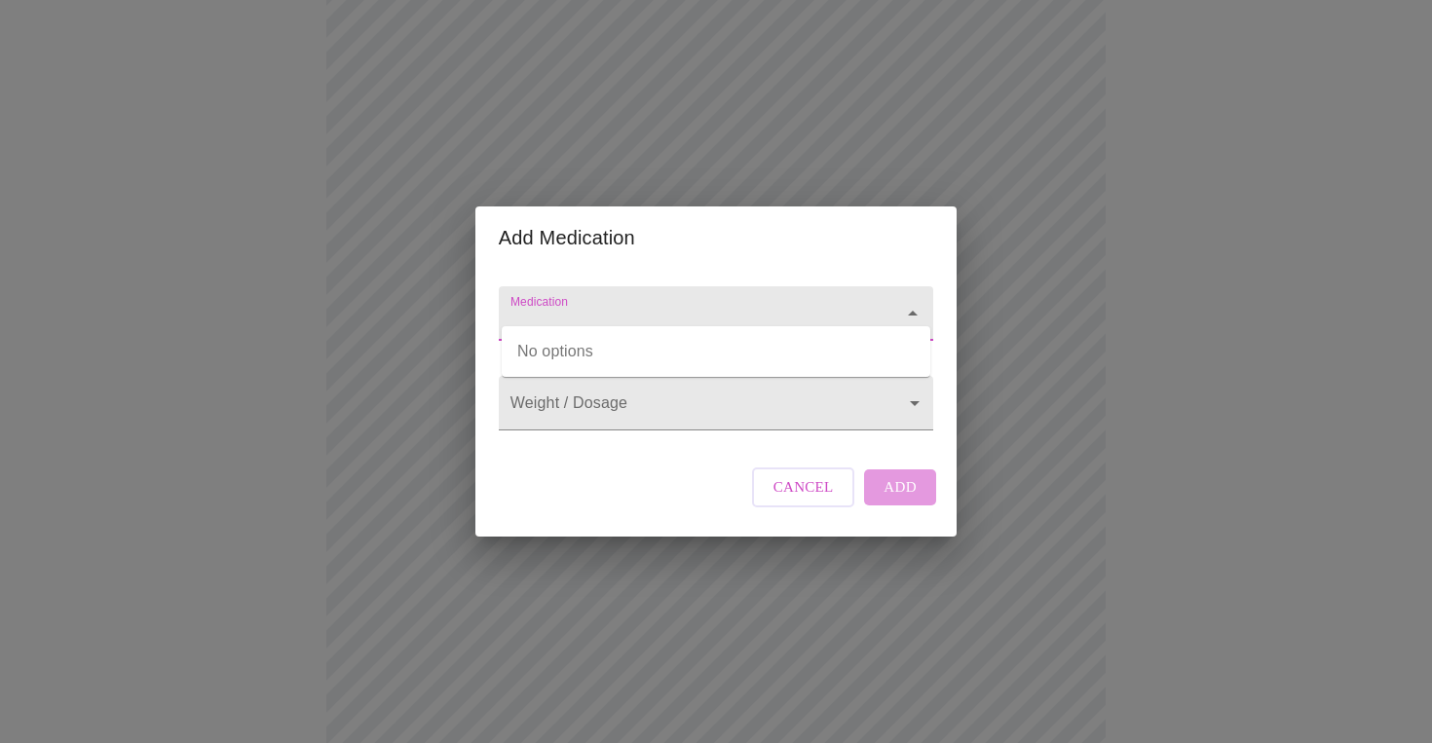
click at [693, 305] on input "Medication" at bounding box center [687, 323] width 363 height 36
type input "Buproprion"
click at [688, 315] on input "Medication" at bounding box center [687, 323] width 363 height 36
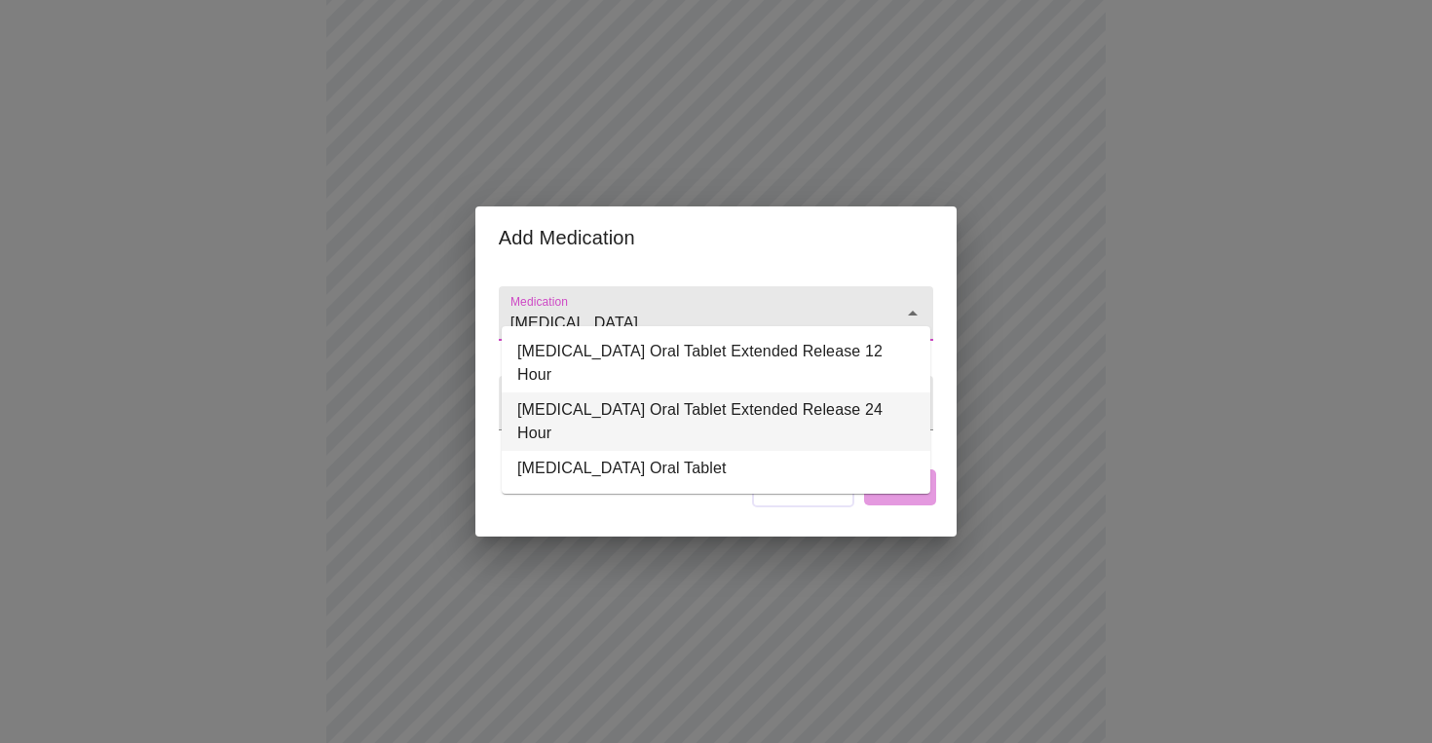
click at [737, 393] on li "[MEDICAL_DATA] Oral Tablet Extended Release 24 Hour" at bounding box center [716, 422] width 429 height 58
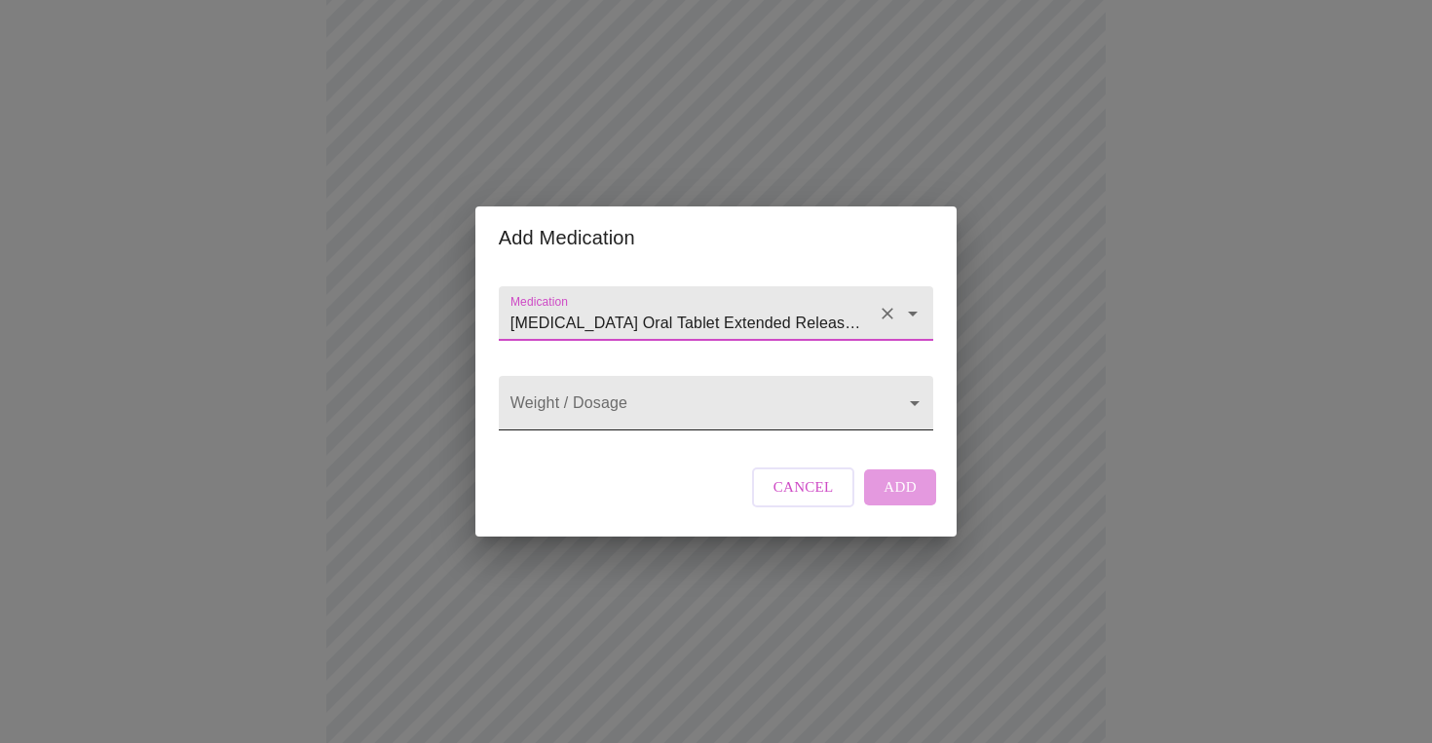
type input "[MEDICAL_DATA] Oral Tablet Extended Release 24 Hour"
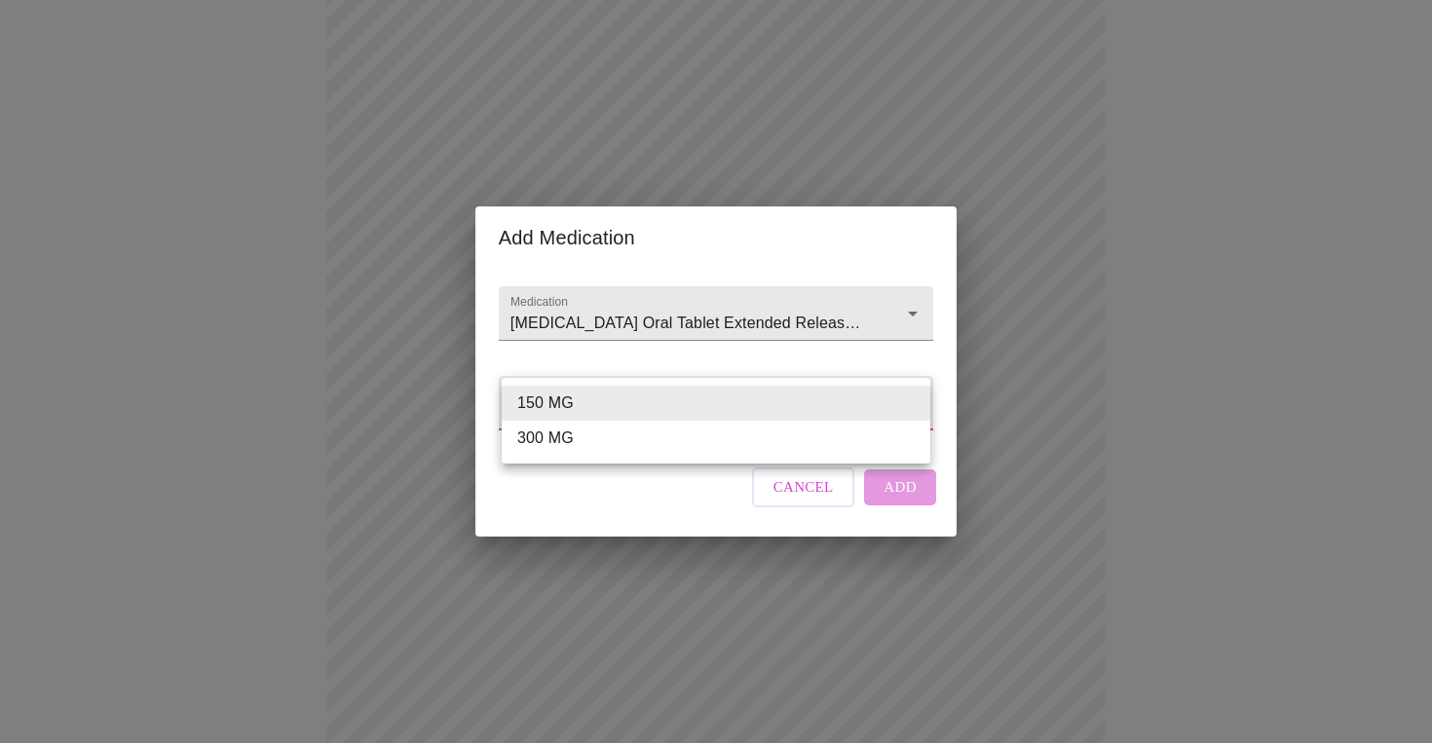
click at [706, 404] on body "MyMenopauseRx Appointments Messaging Labs Uploads Medications Community Refer a…" at bounding box center [716, 526] width 1416 height 1426
click at [681, 402] on li "150 MG" at bounding box center [716, 403] width 429 height 35
type input "150 MG"
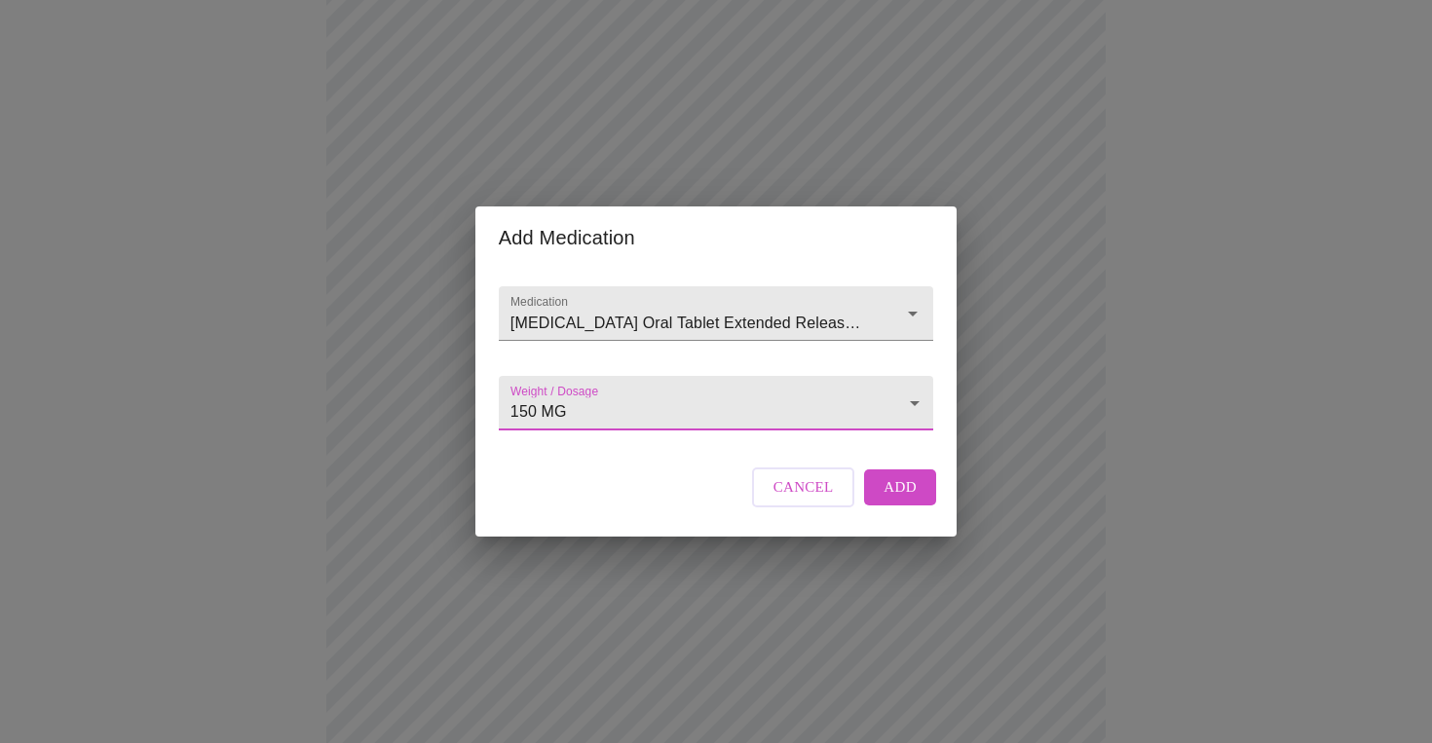
click at [891, 500] on span "Add" at bounding box center [899, 486] width 33 height 25
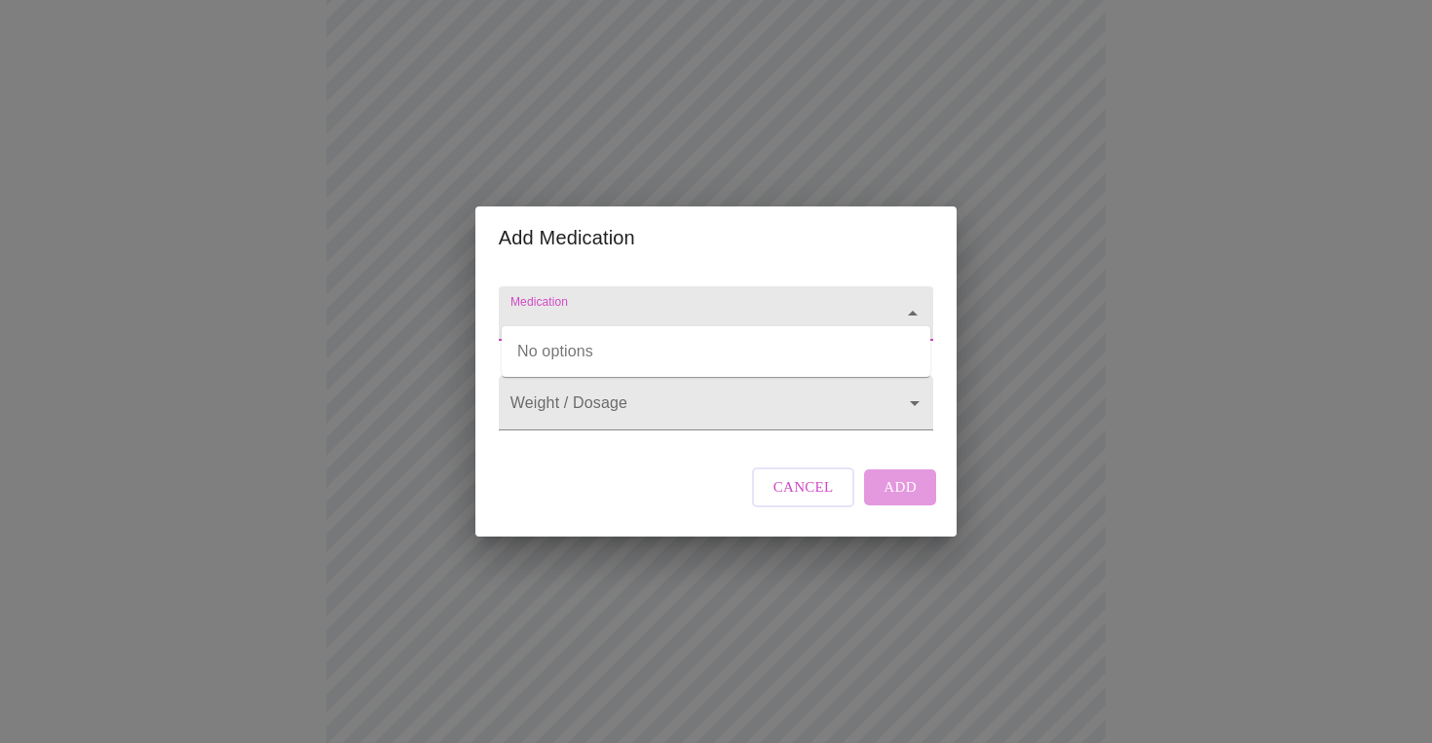
click at [595, 305] on input "Medication" at bounding box center [687, 323] width 363 height 36
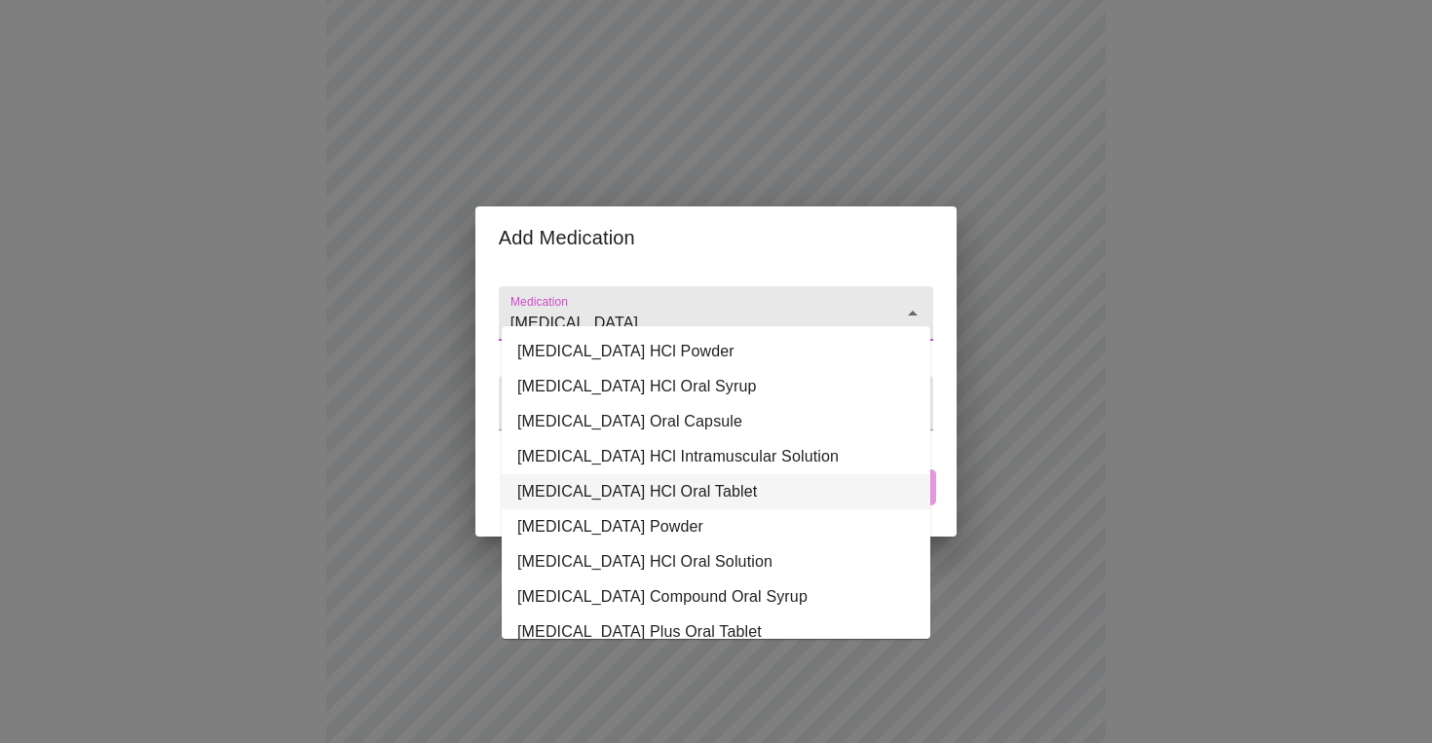
click at [666, 493] on li "[MEDICAL_DATA] HCl Oral Tablet" at bounding box center [716, 491] width 429 height 35
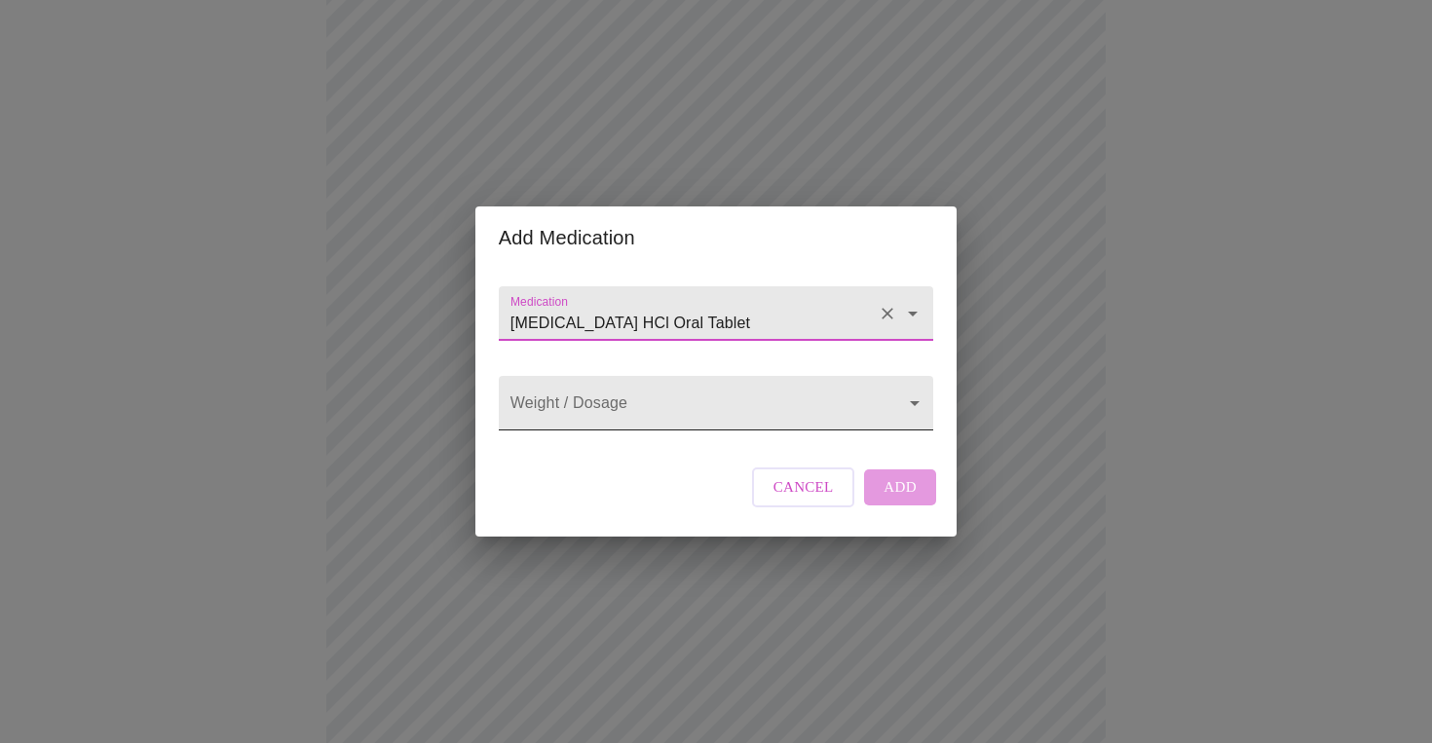
type input "[MEDICAL_DATA] HCl Oral Tablet"
click at [755, 409] on body "MyMenopauseRx Appointments Messaging Labs Uploads Medications Community Refer a…" at bounding box center [716, 547] width 1416 height 1469
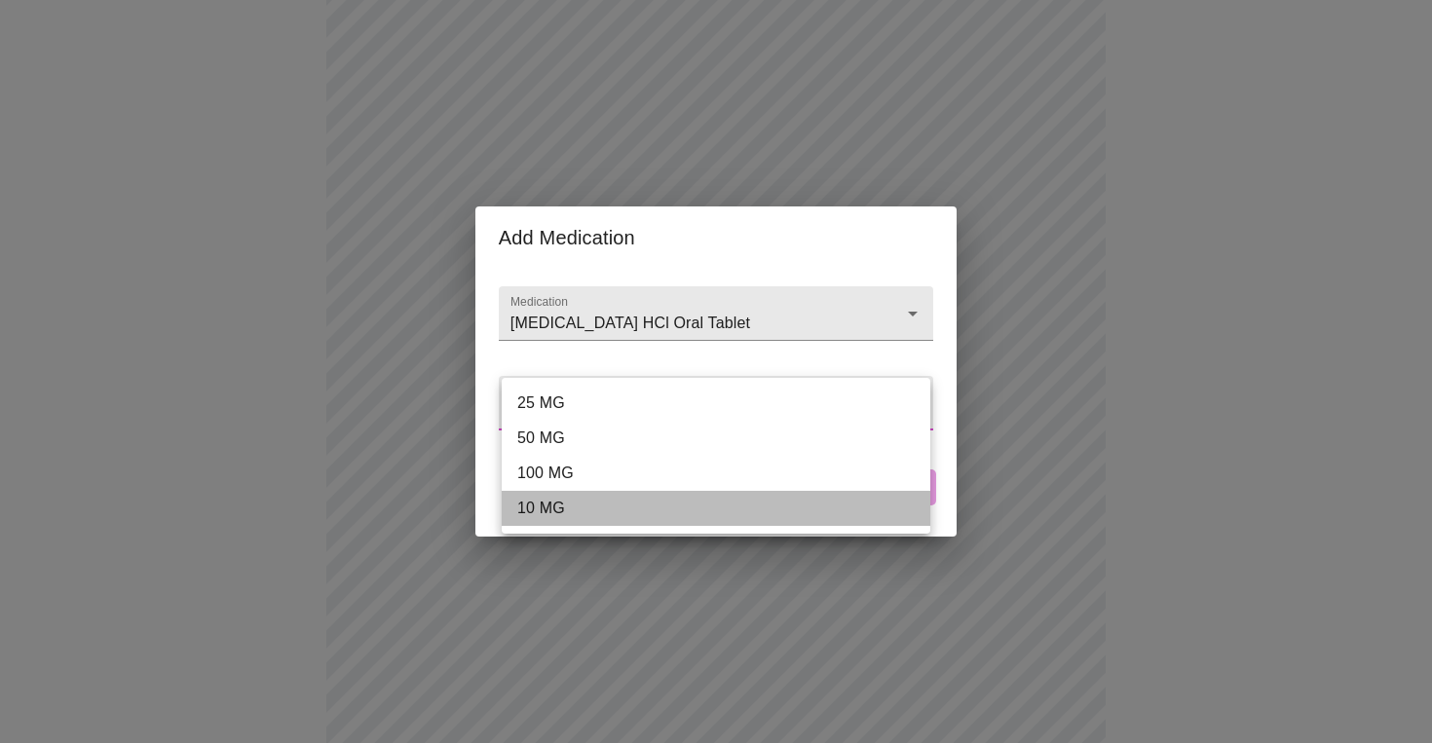
click at [633, 510] on li "10 MG" at bounding box center [716, 508] width 429 height 35
type input "10 MG"
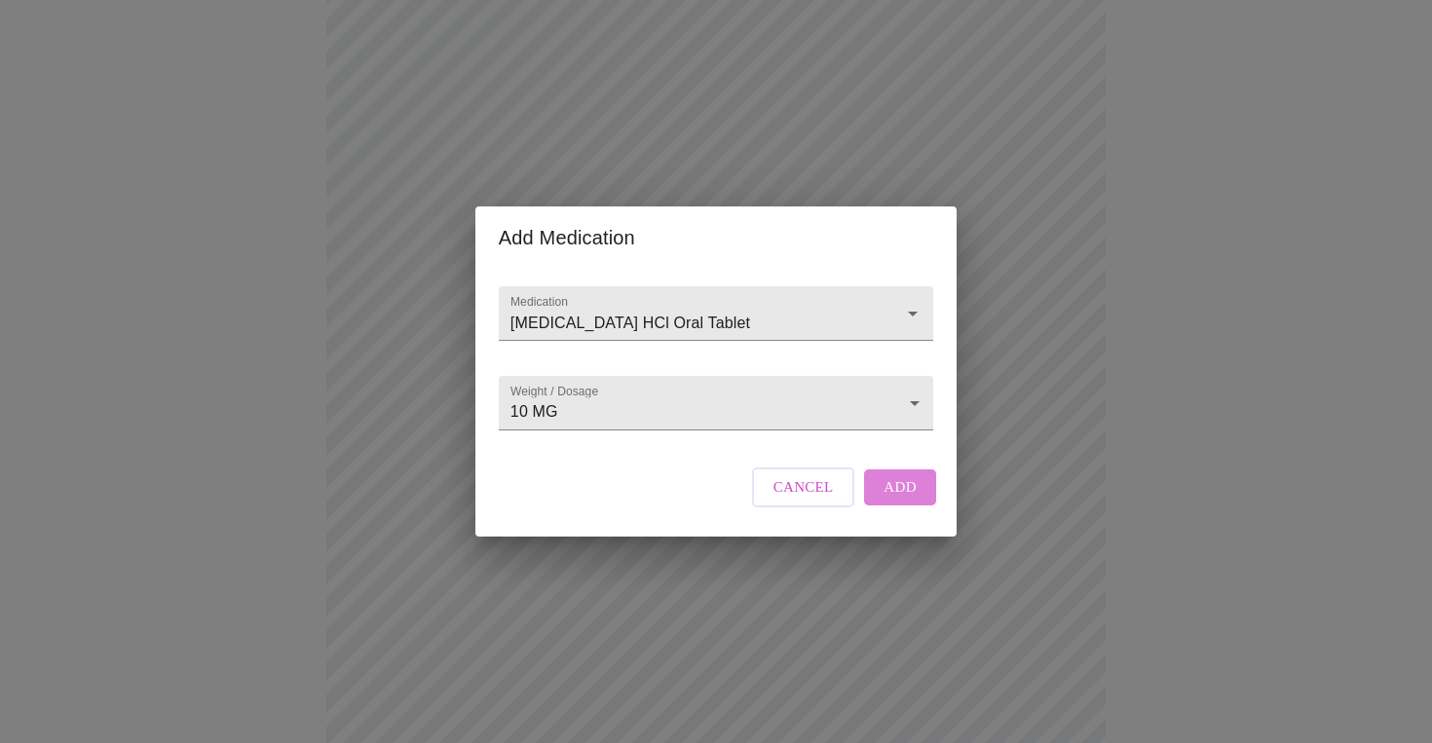
click at [894, 500] on span "Add" at bounding box center [899, 486] width 33 height 25
click at [600, 306] on input "Medication" at bounding box center [687, 323] width 363 height 36
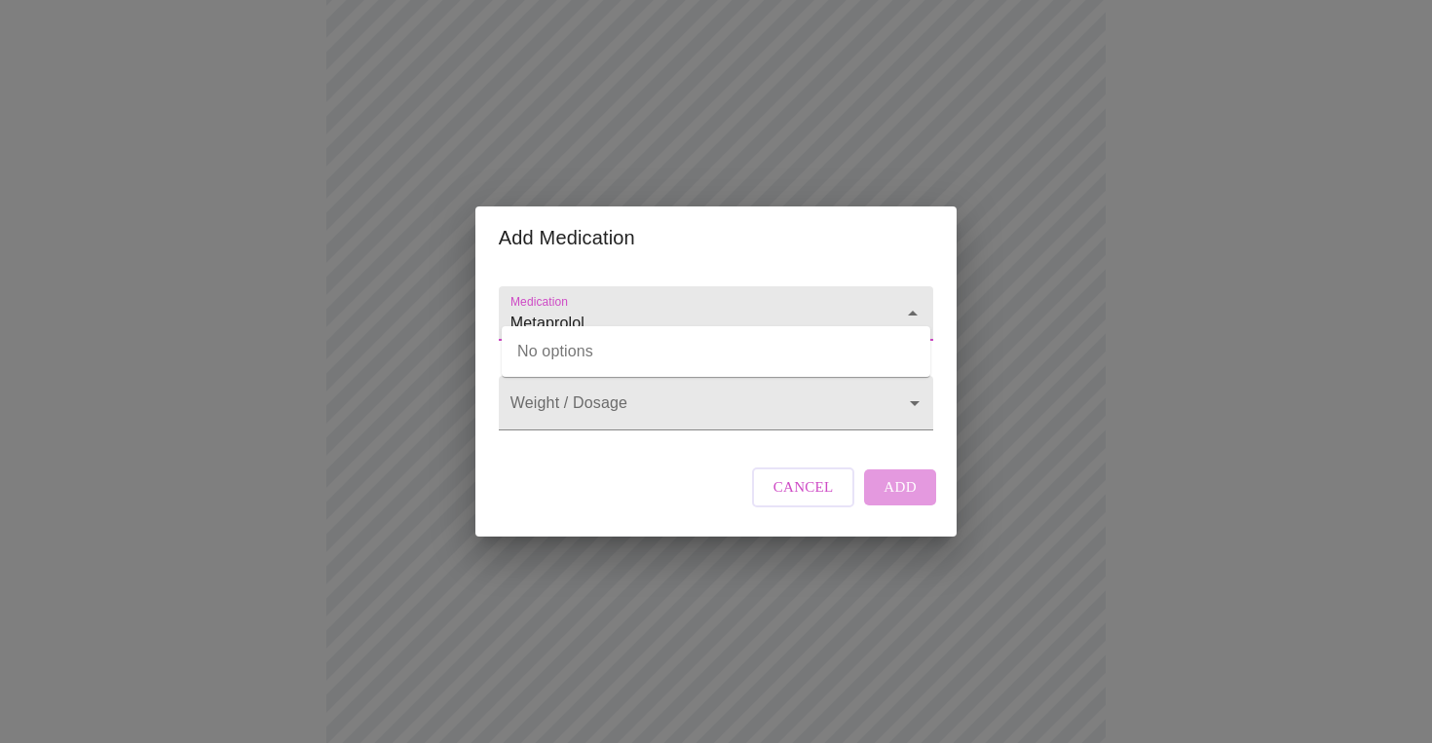
type input "Metaprolol"
click at [710, 305] on input "Medication" at bounding box center [687, 323] width 363 height 36
type input "Metaprolol"
click at [814, 500] on span "Cancel" at bounding box center [803, 486] width 60 height 25
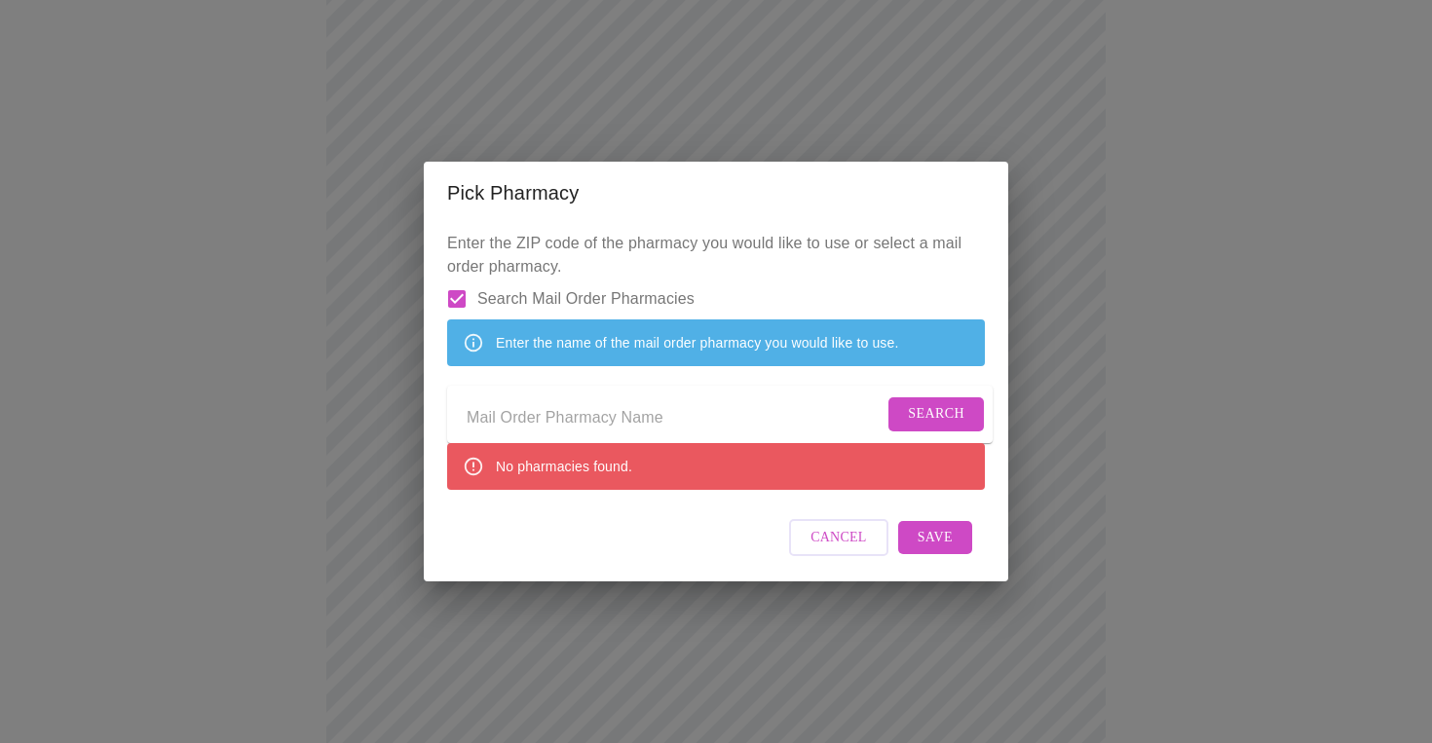
click at [739, 279] on form "Search Mail Order Pharmacies" at bounding box center [716, 299] width 538 height 41
click at [464, 279] on input "Search Mail Order Pharmacies" at bounding box center [456, 299] width 41 height 41
checkbox input "false"
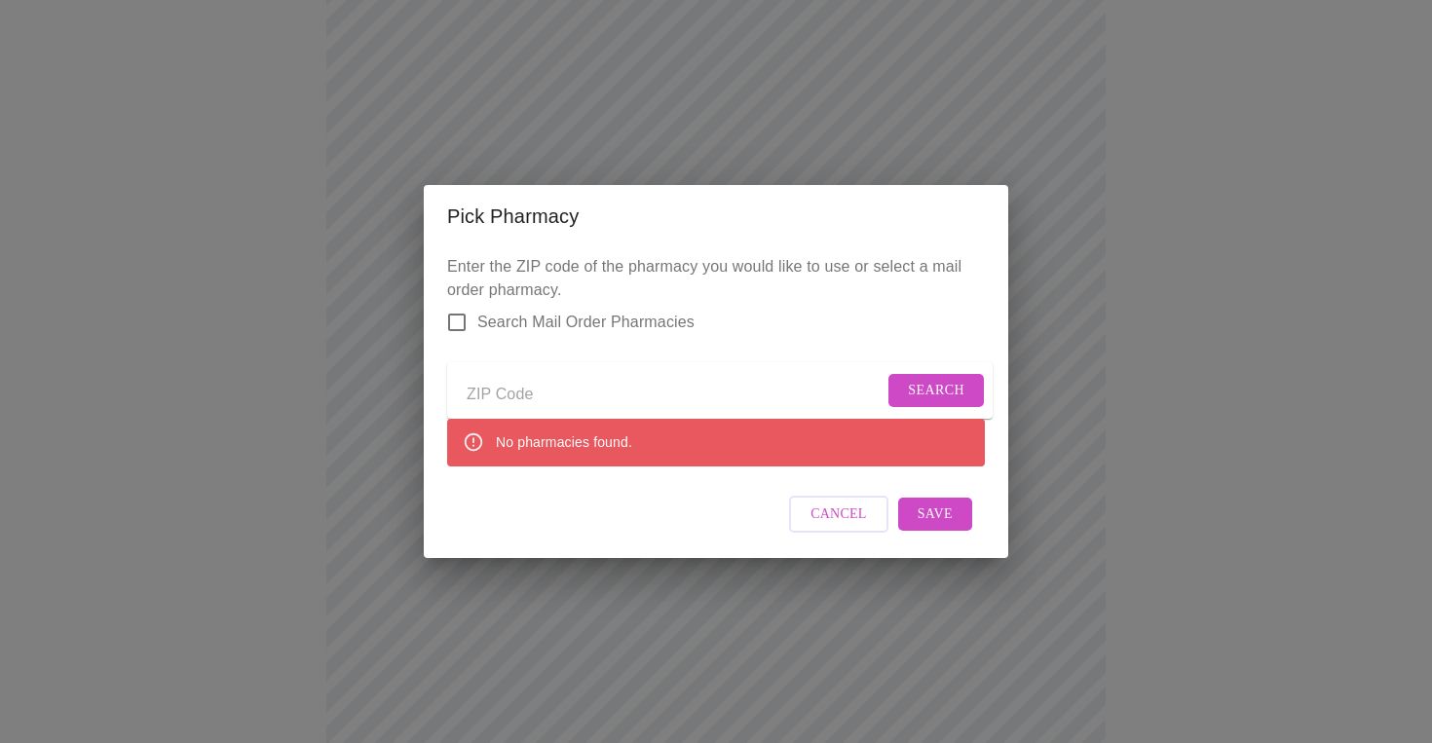
click at [560, 386] on input "Send a message to your care team" at bounding box center [675, 394] width 417 height 31
type input "99202"
click at [934, 379] on span "Search" at bounding box center [936, 391] width 56 height 24
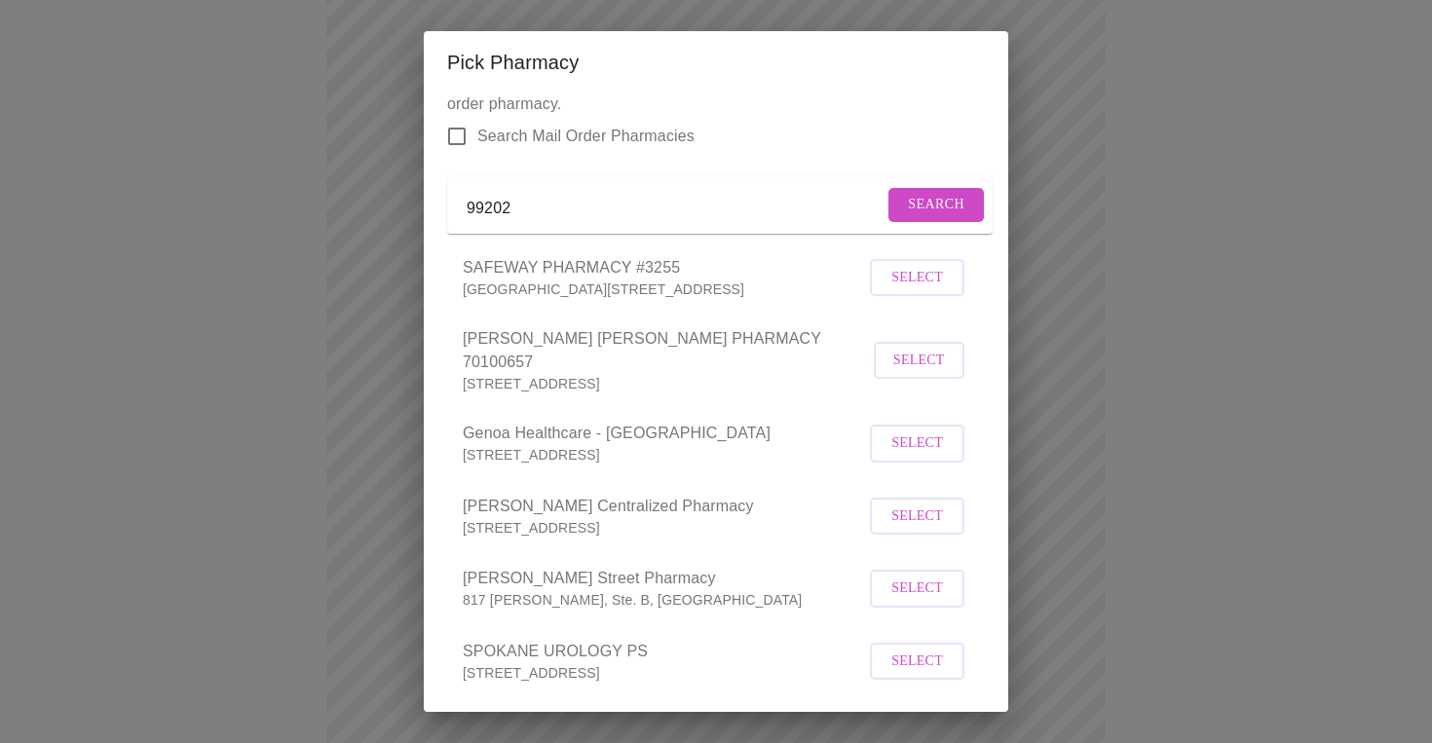
scroll to position [0, 0]
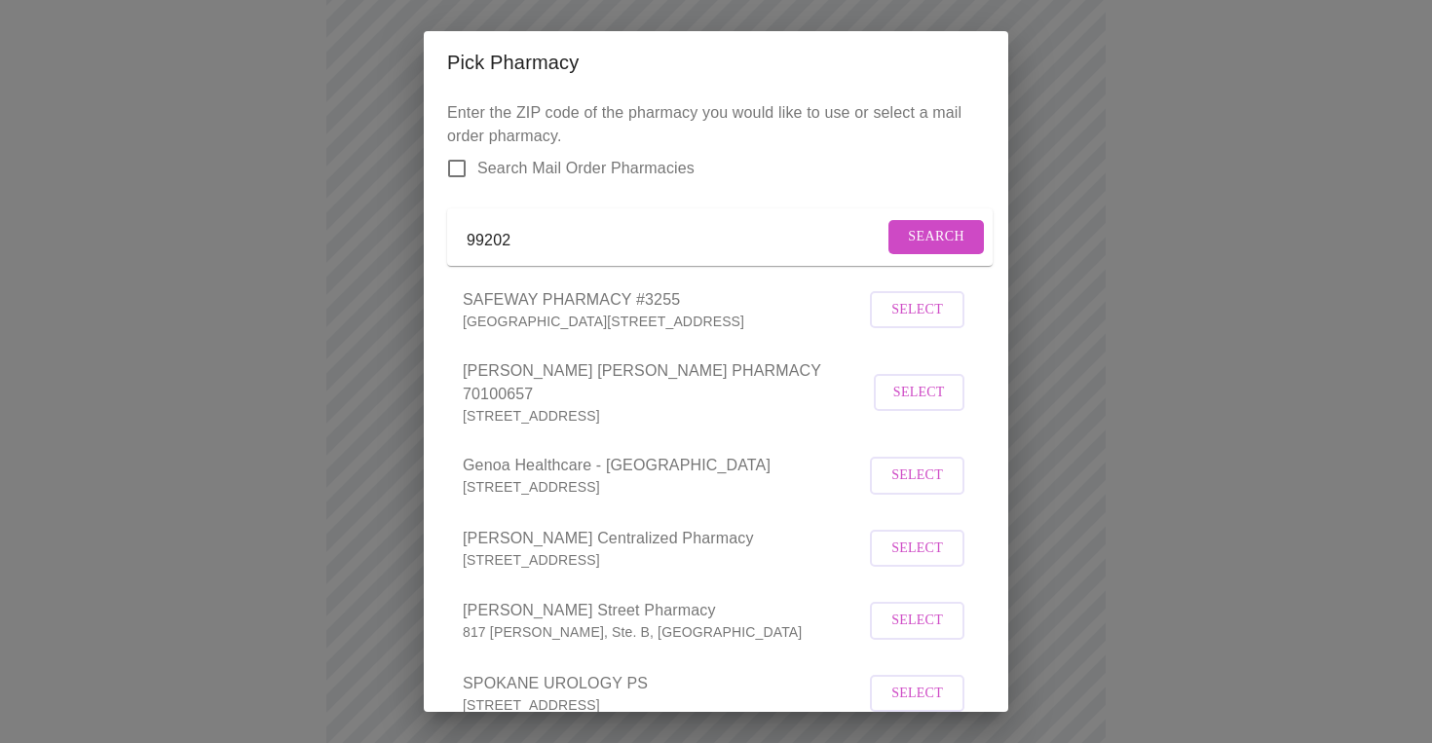
click at [459, 166] on input "Search Mail Order Pharmacies" at bounding box center [456, 168] width 41 height 41
checkbox input "true"
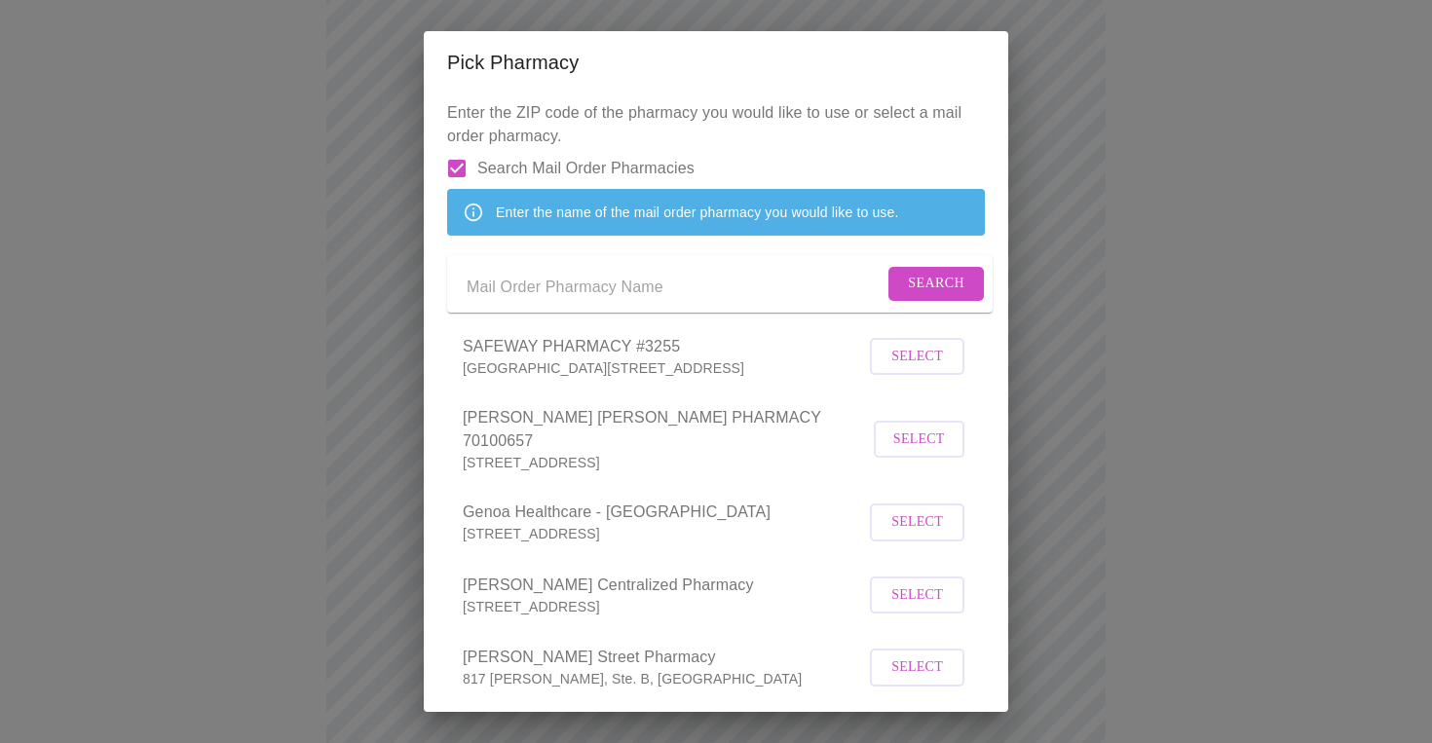
click at [571, 230] on div "Enter the name of the mail order pharmacy you would like to use." at bounding box center [697, 212] width 402 height 35
click at [584, 303] on input "Send a message to your care team" at bounding box center [675, 287] width 417 height 31
type input "The HRT Club"
click at [947, 296] on span "Search" at bounding box center [936, 284] width 56 height 24
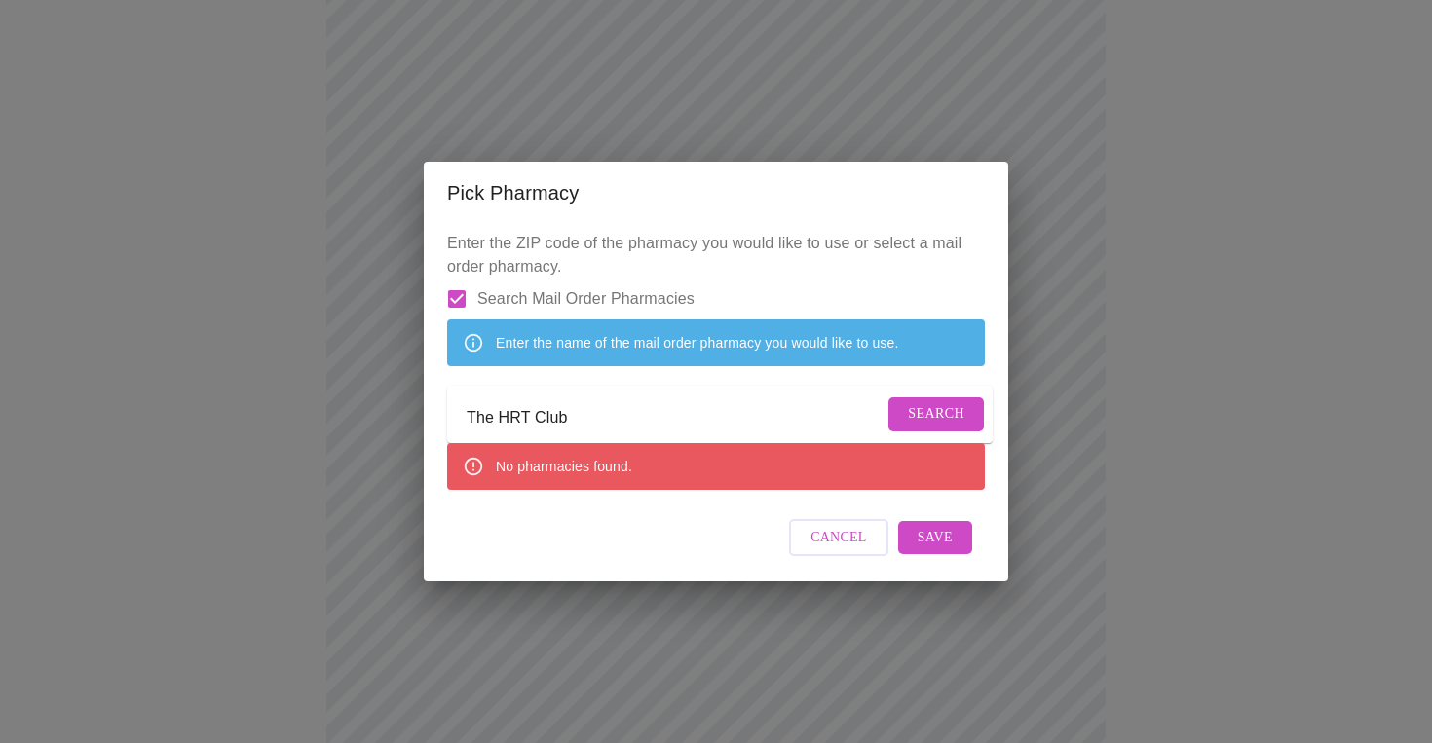
click at [939, 550] on span "Save" at bounding box center [935, 538] width 35 height 24
click at [915, 425] on span "Search" at bounding box center [936, 414] width 56 height 24
click at [932, 550] on span "Save" at bounding box center [935, 538] width 35 height 24
click at [922, 419] on span "Search" at bounding box center [936, 414] width 56 height 24
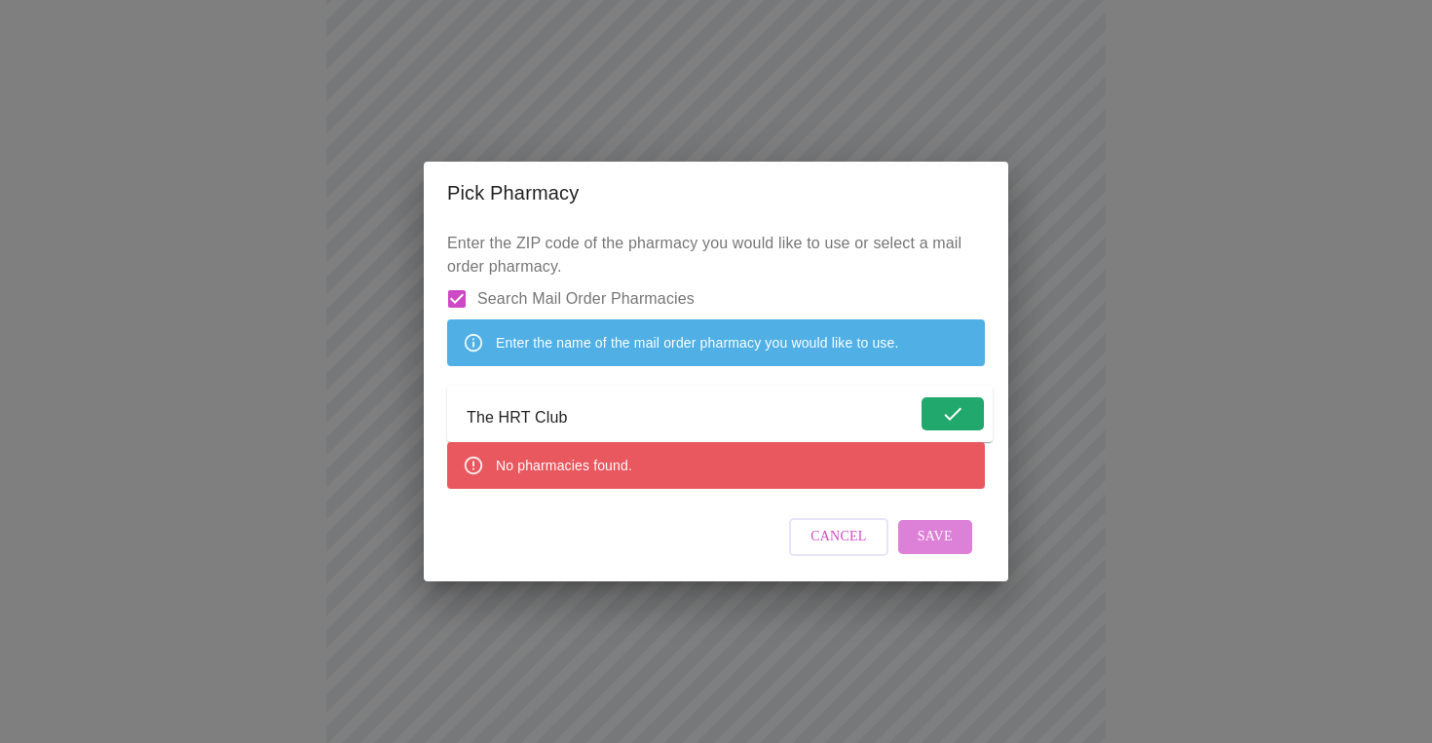
click at [950, 549] on span "Save" at bounding box center [935, 537] width 35 height 24
click at [1164, 431] on div "Pick Pharmacy Enter the ZIP code of the pharmacy you would like to use or selec…" at bounding box center [716, 371] width 1432 height 743
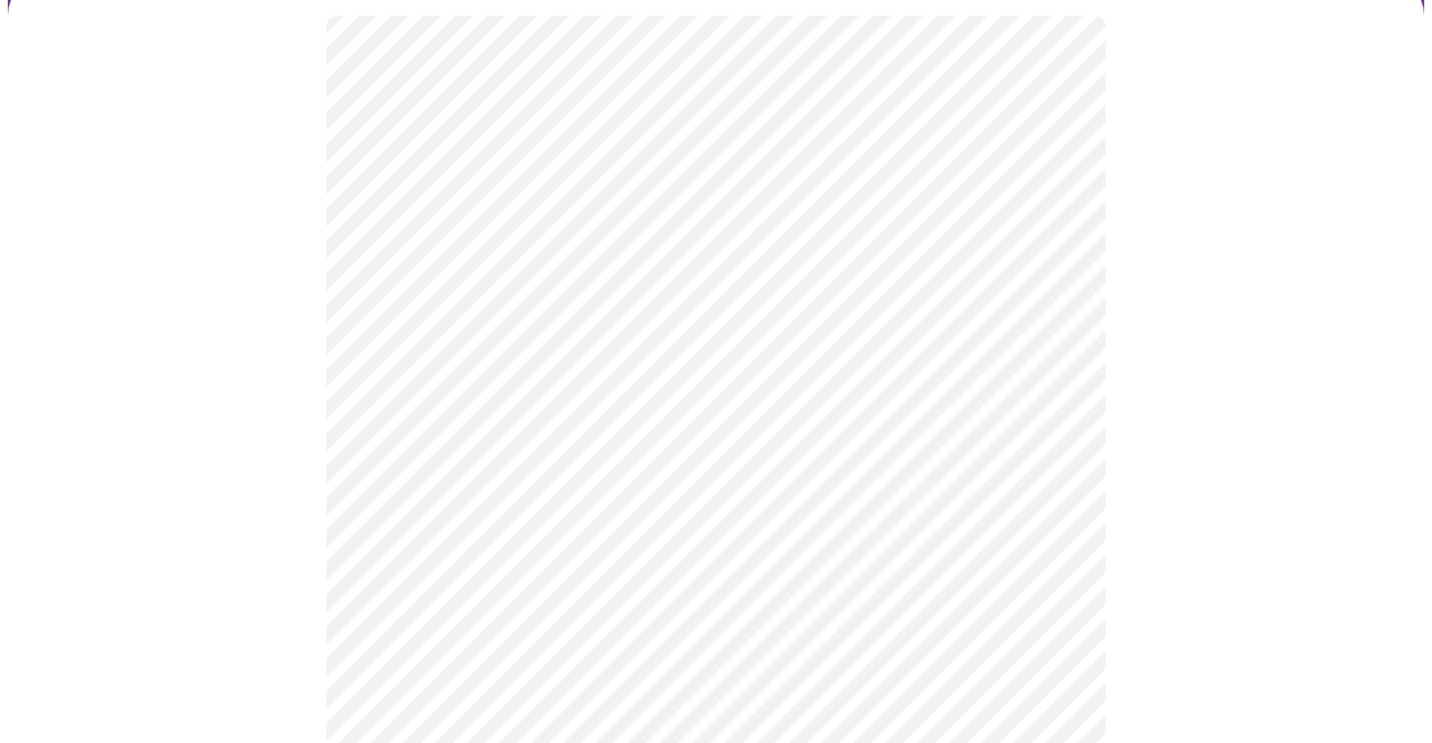
scroll to position [164, 0]
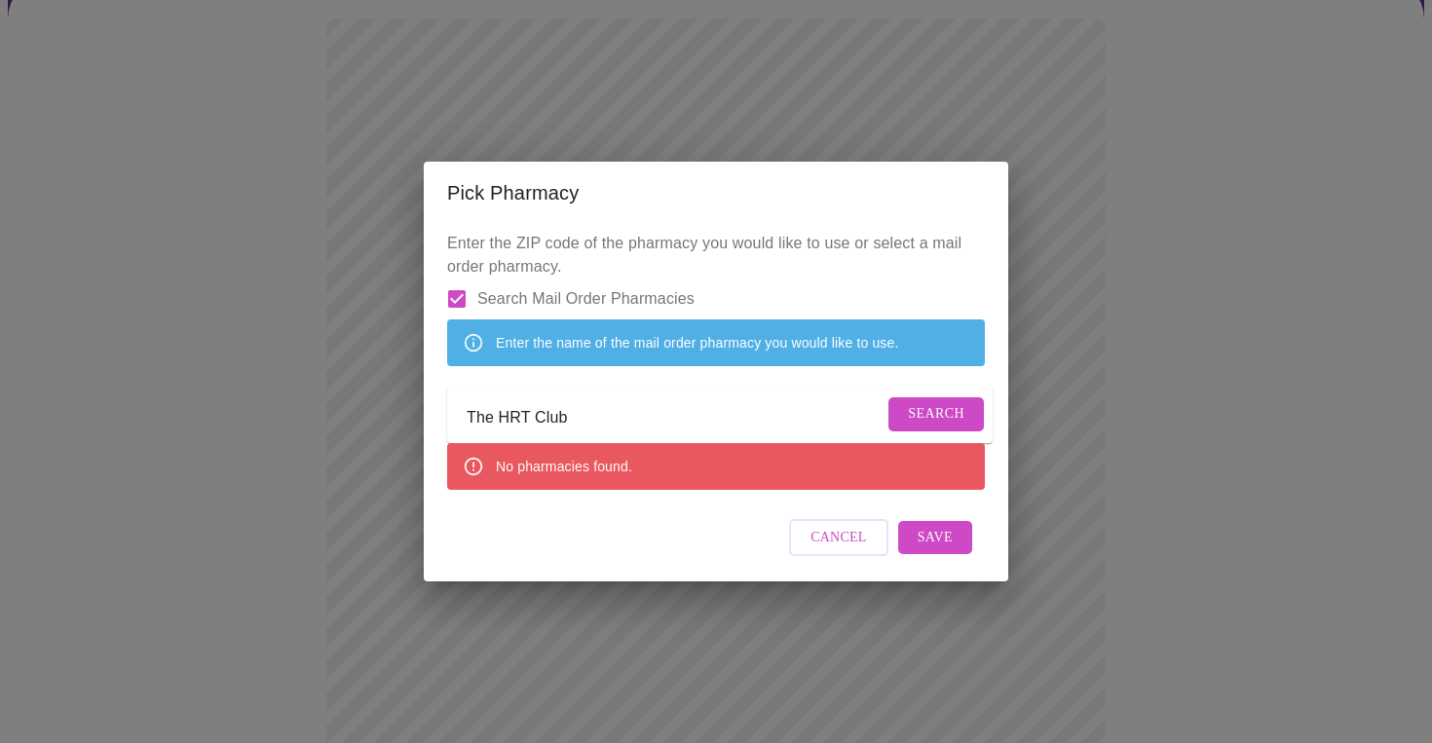
click at [622, 421] on input "The HRT Club" at bounding box center [675, 417] width 417 height 31
click at [462, 279] on input "Search Mail Order Pharmacies" at bounding box center [456, 299] width 41 height 41
checkbox input "false"
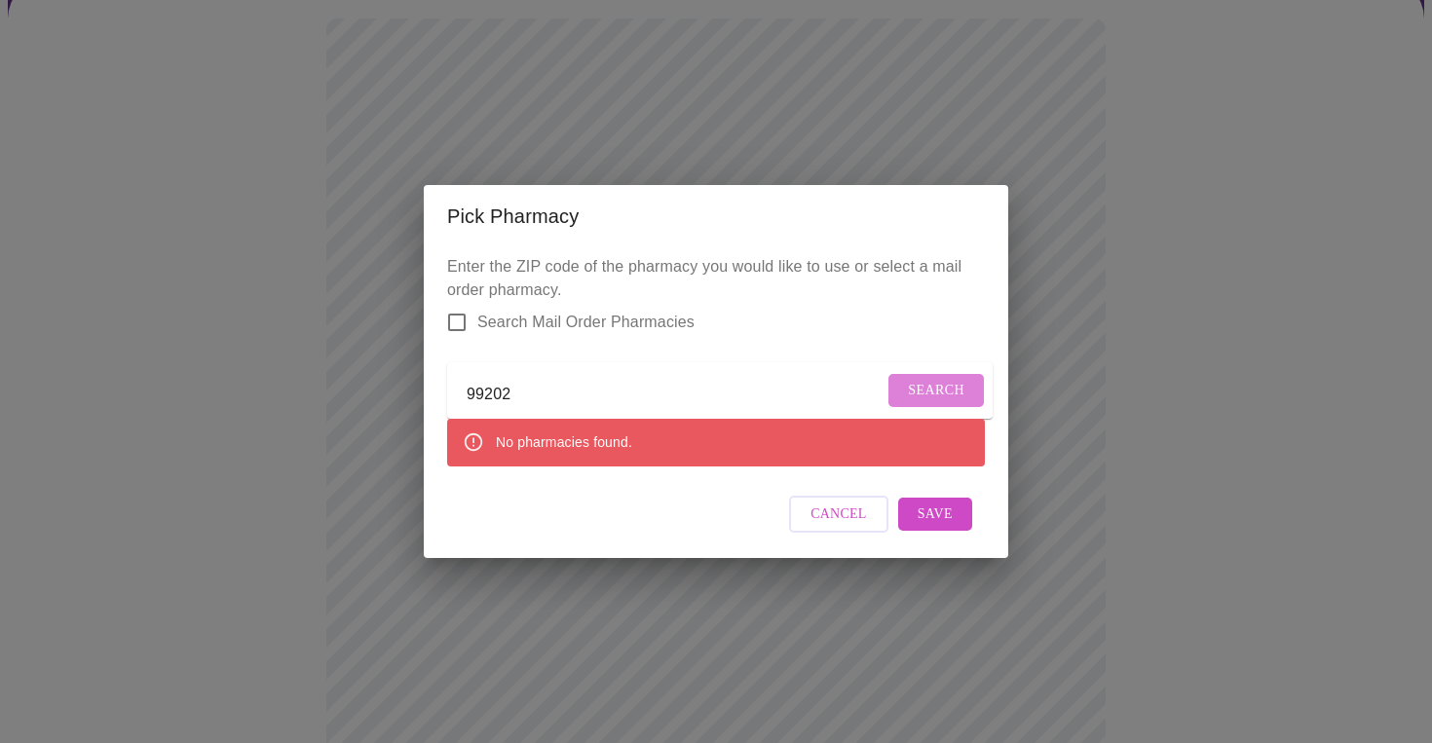
click at [935, 394] on span "Search" at bounding box center [936, 391] width 56 height 24
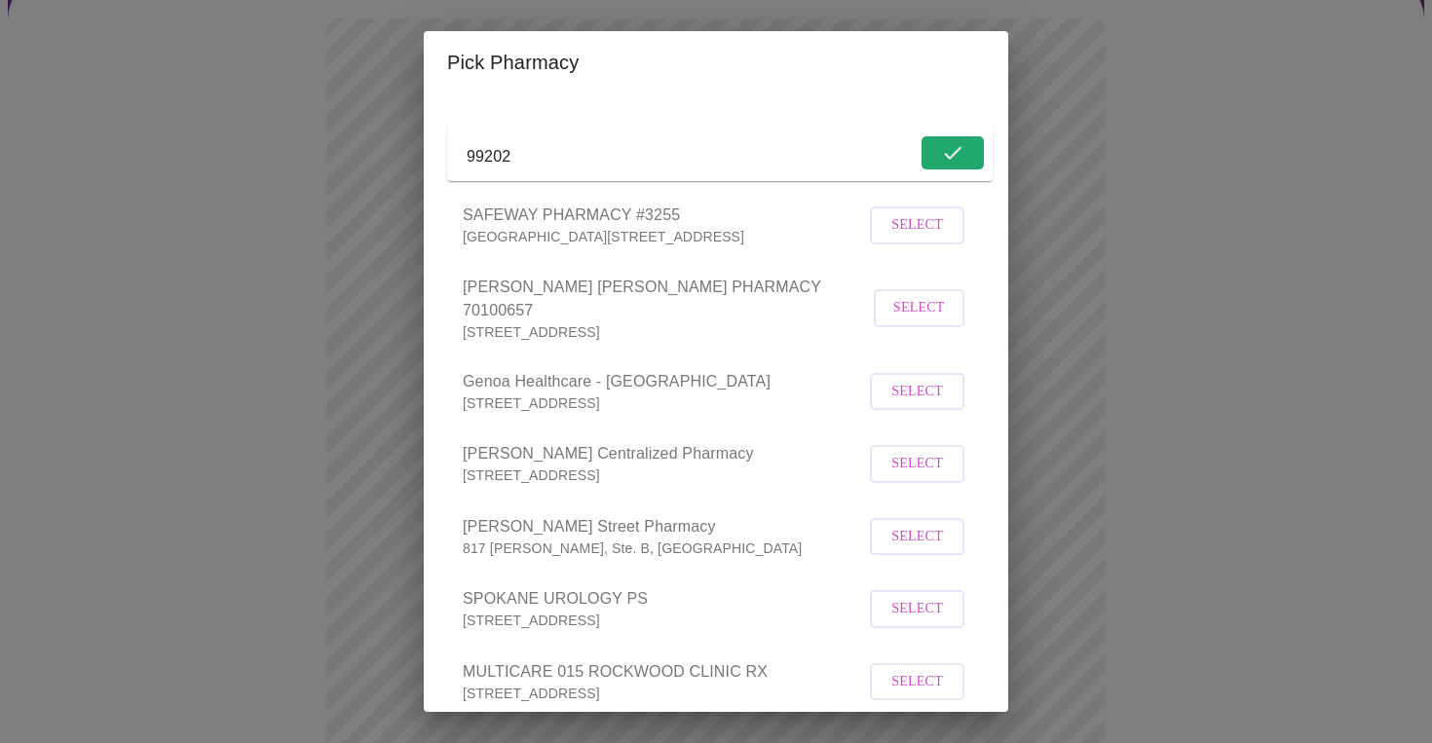
scroll to position [87, 0]
click at [938, 538] on span "Select" at bounding box center [917, 534] width 52 height 24
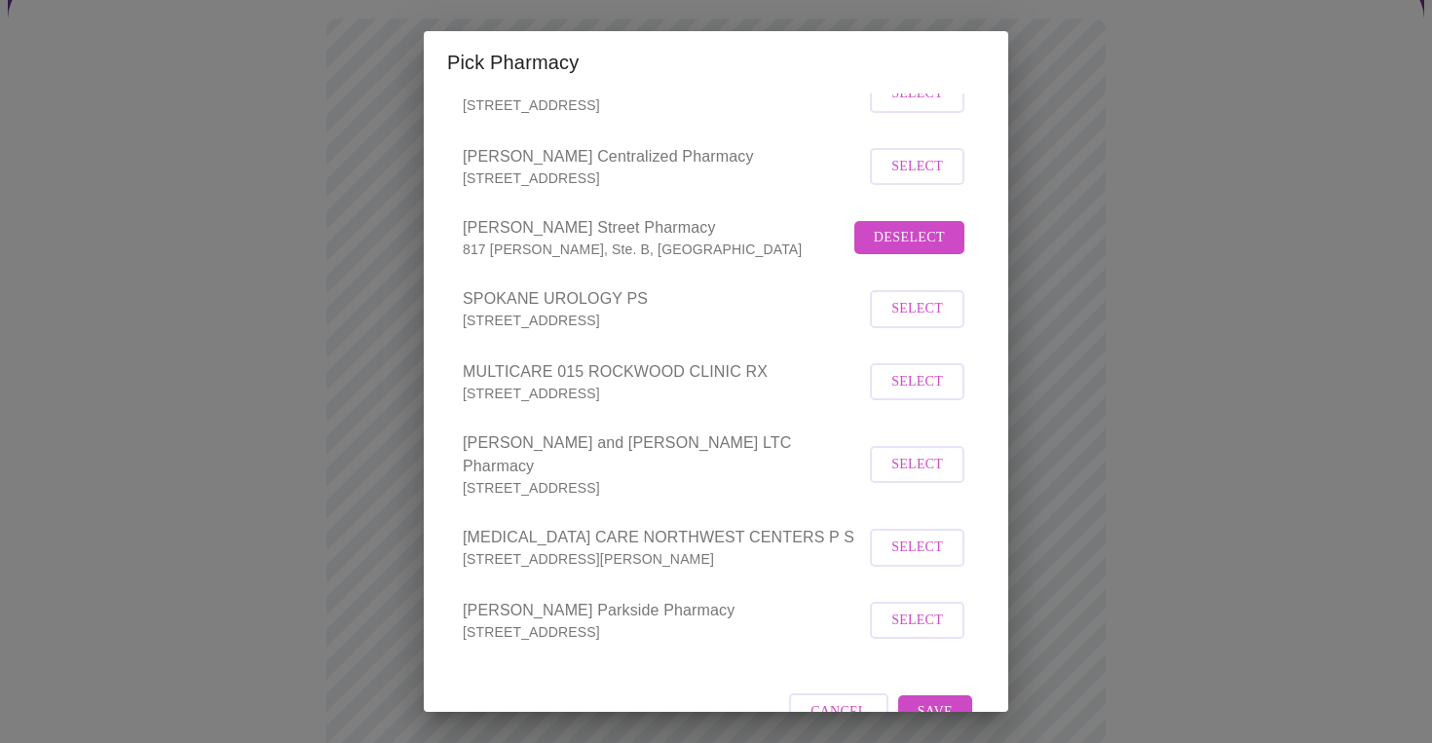
scroll to position [411, 0]
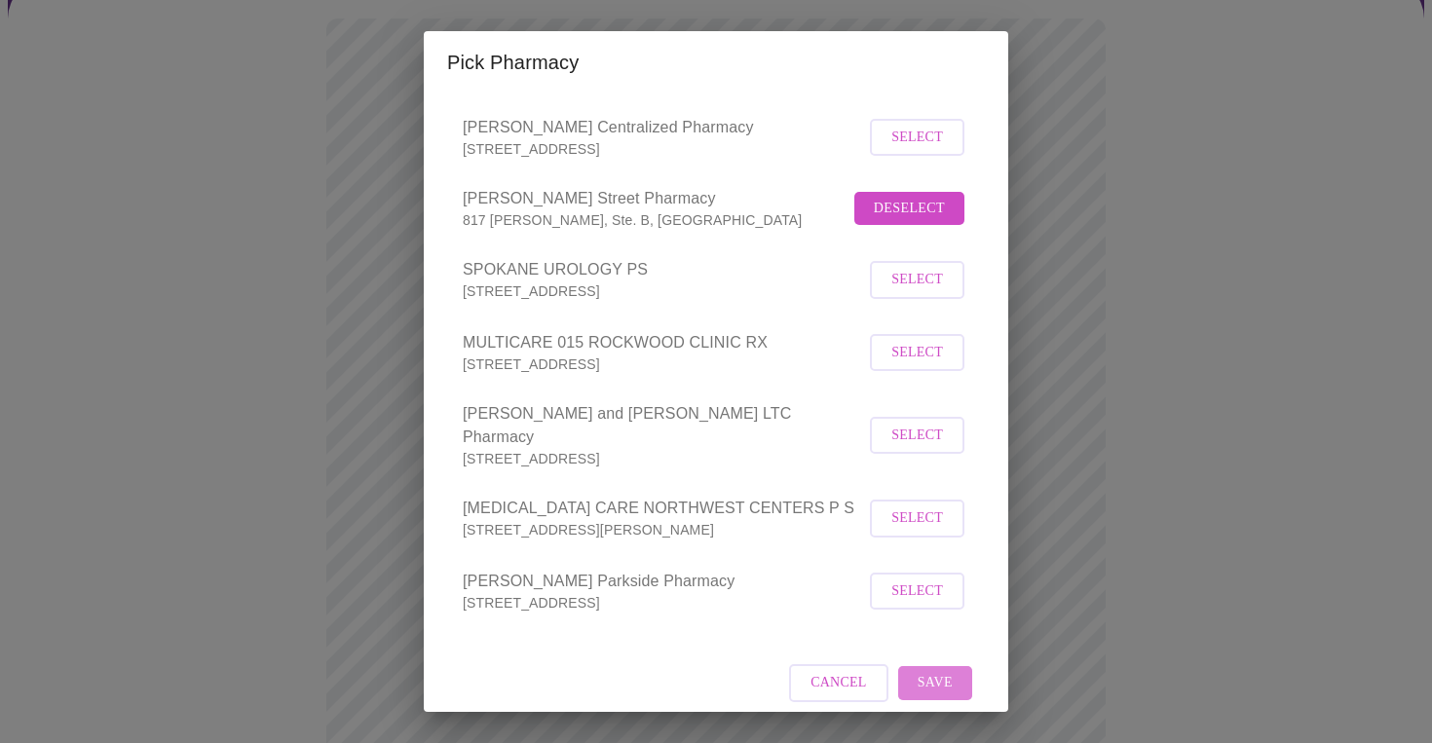
click at [941, 671] on span "Save" at bounding box center [935, 683] width 35 height 24
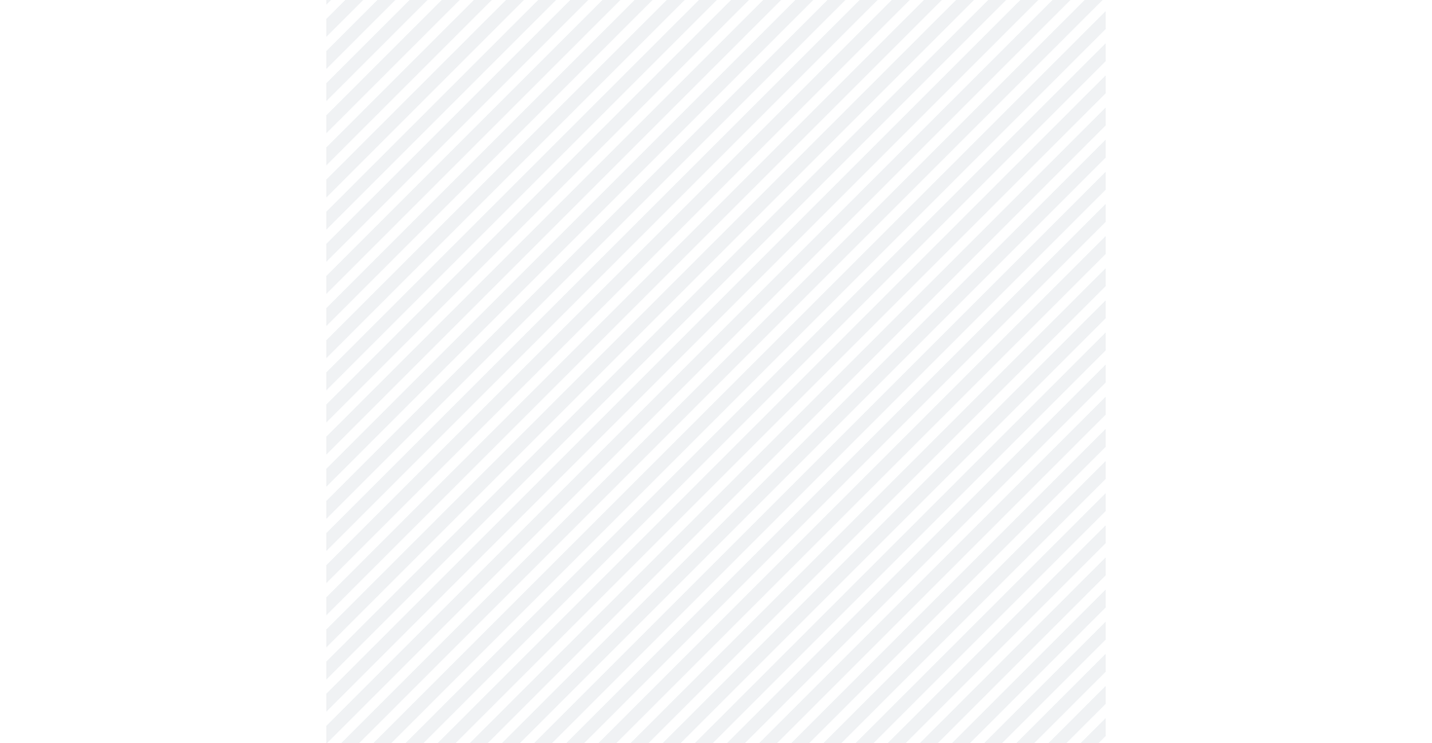
scroll to position [743, 0]
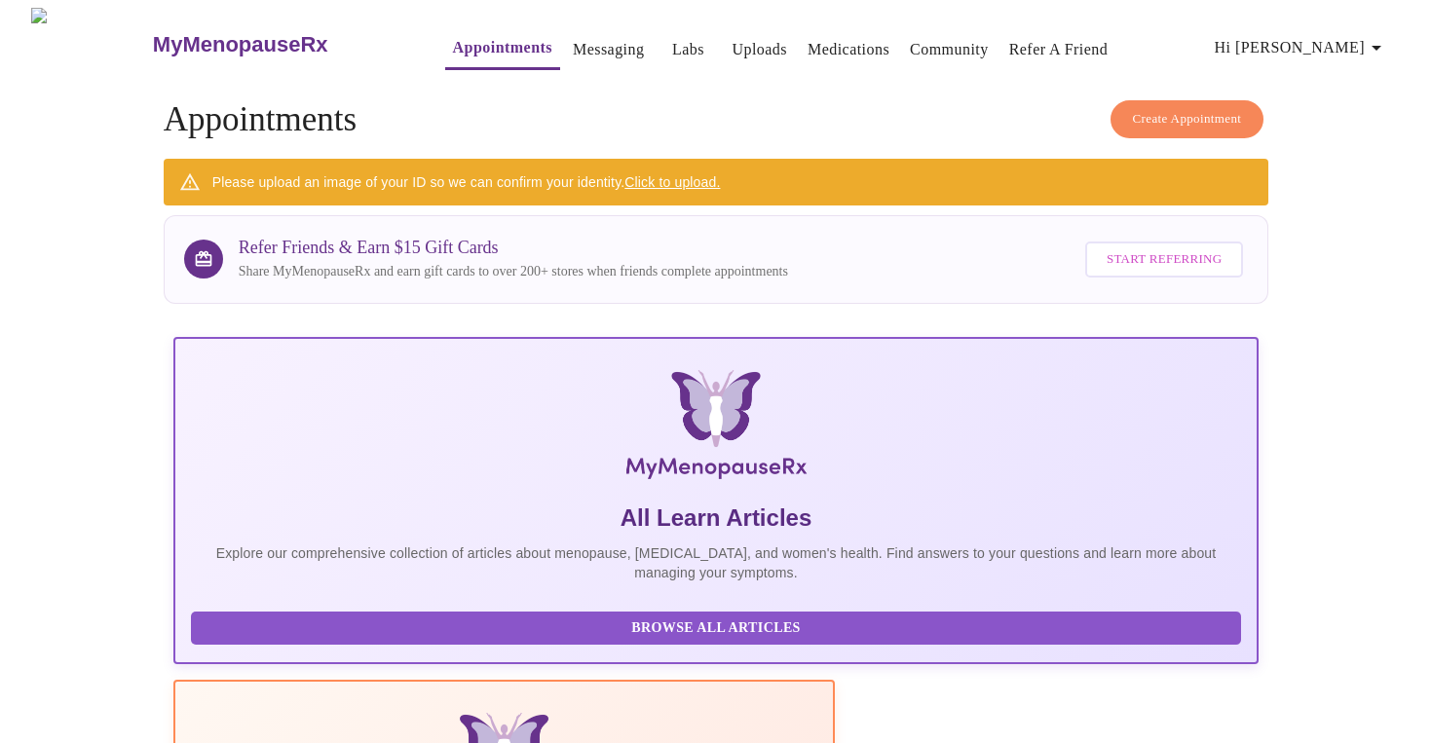
click at [684, 175] on link "Click to upload." at bounding box center [671, 182] width 95 height 16
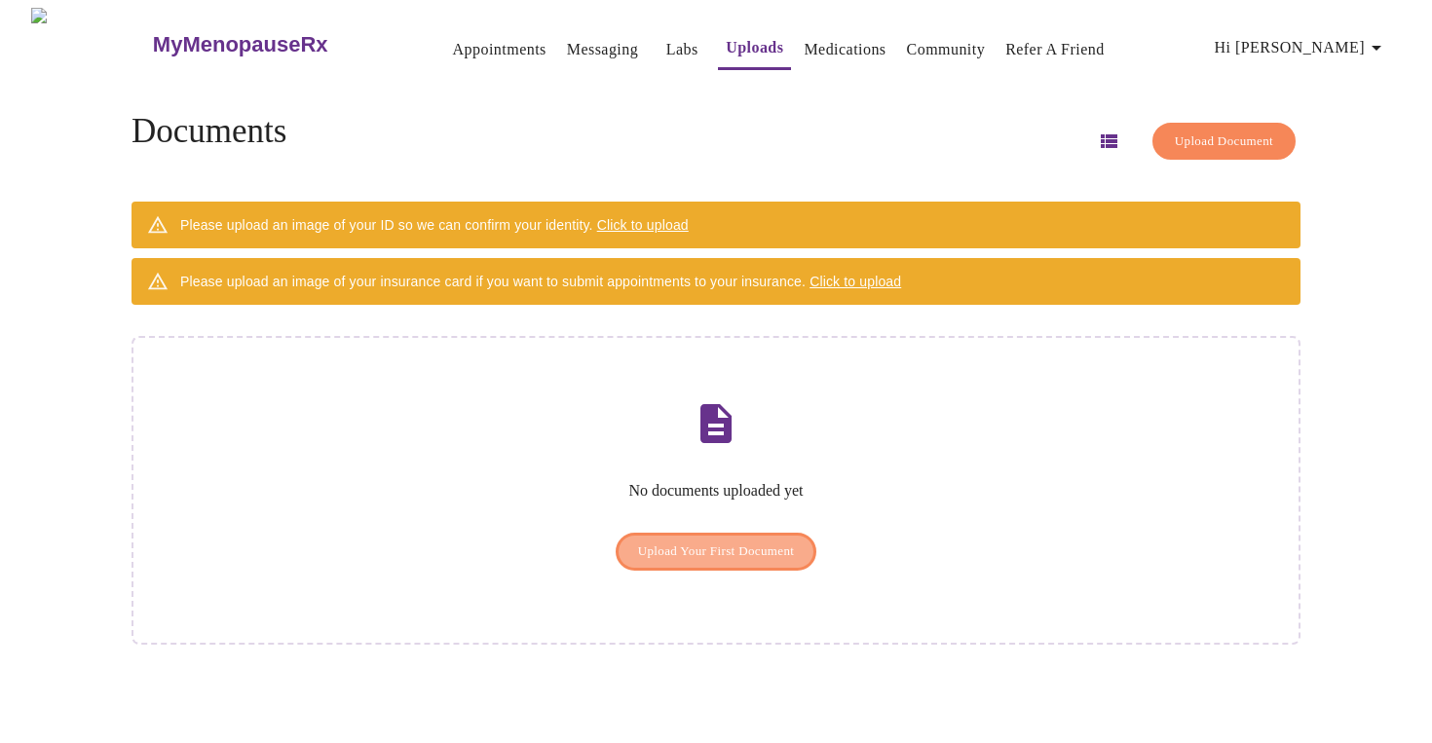
click at [734, 541] on span "Upload Your First Document" at bounding box center [716, 552] width 157 height 22
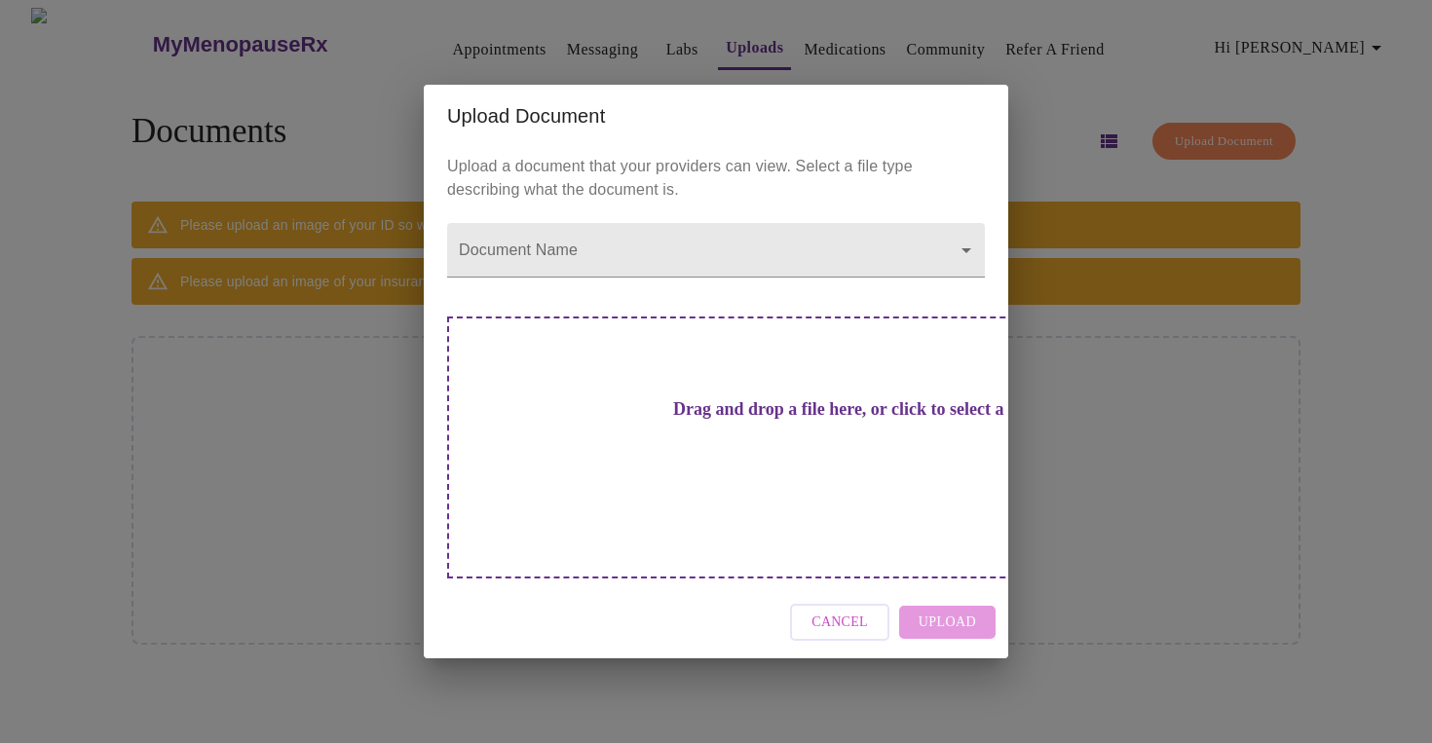
click at [716, 420] on h3 "Drag and drop a file here, or click to select a file" at bounding box center [852, 409] width 538 height 20
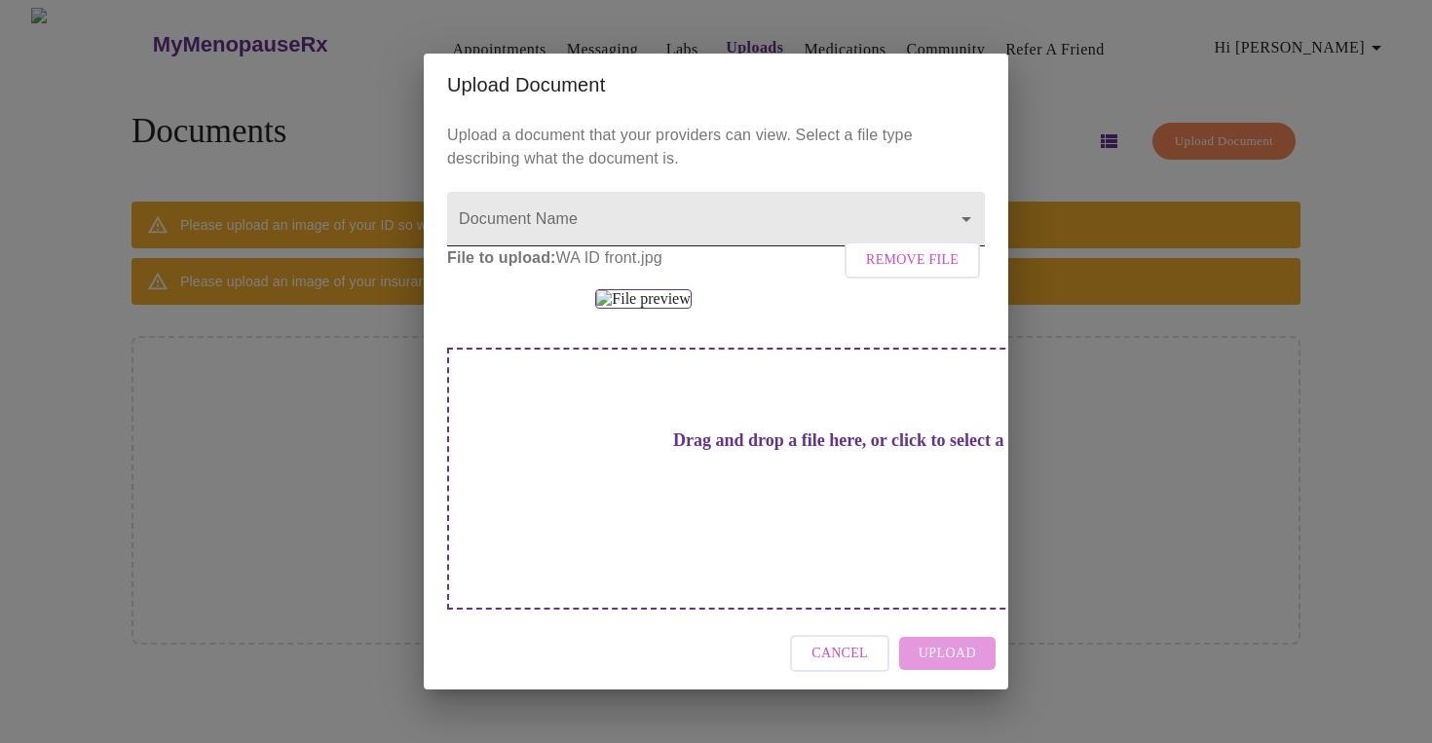
click at [958, 198] on body "MyMenopauseRx Appointments Messaging Labs Uploads Medications Community Refer a…" at bounding box center [716, 379] width 1416 height 743
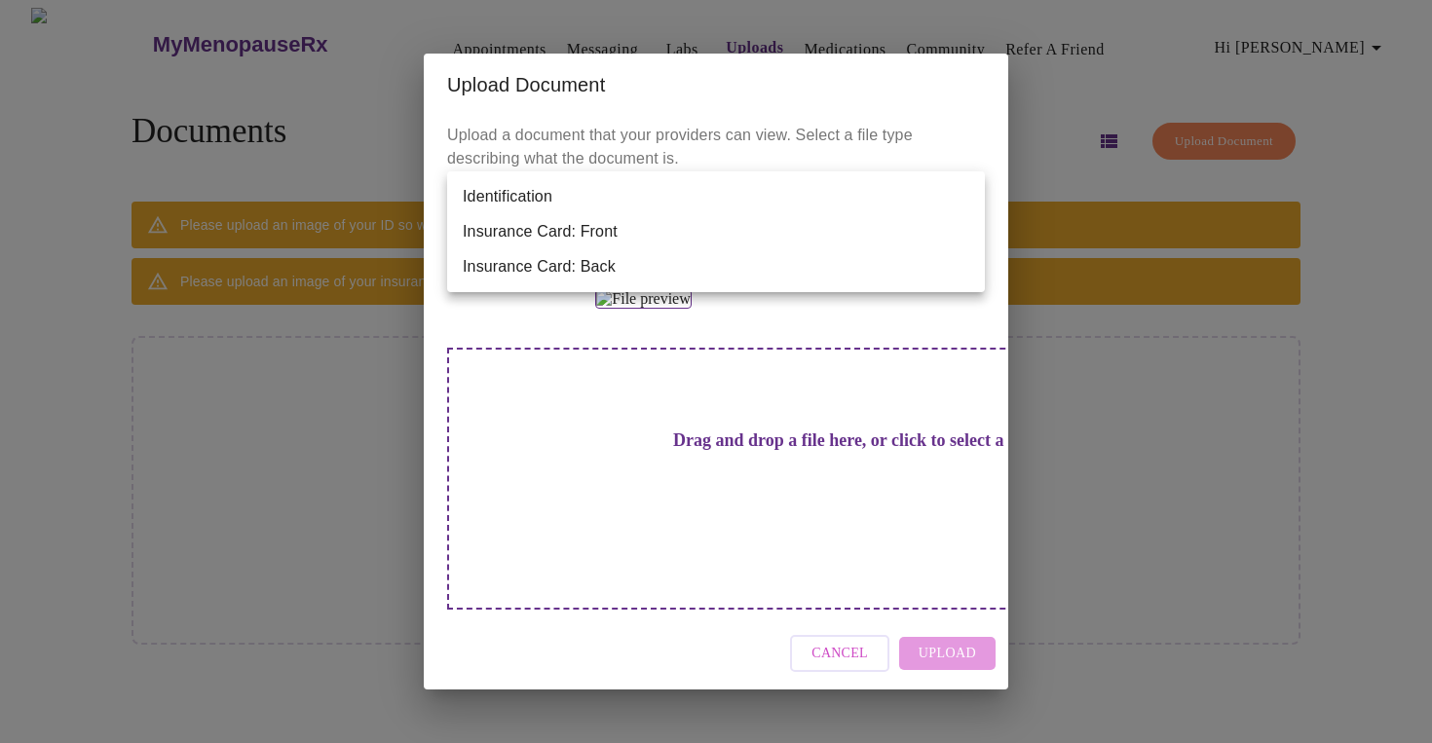
click at [794, 204] on li "Identification" at bounding box center [716, 196] width 538 height 35
type input "Identification"
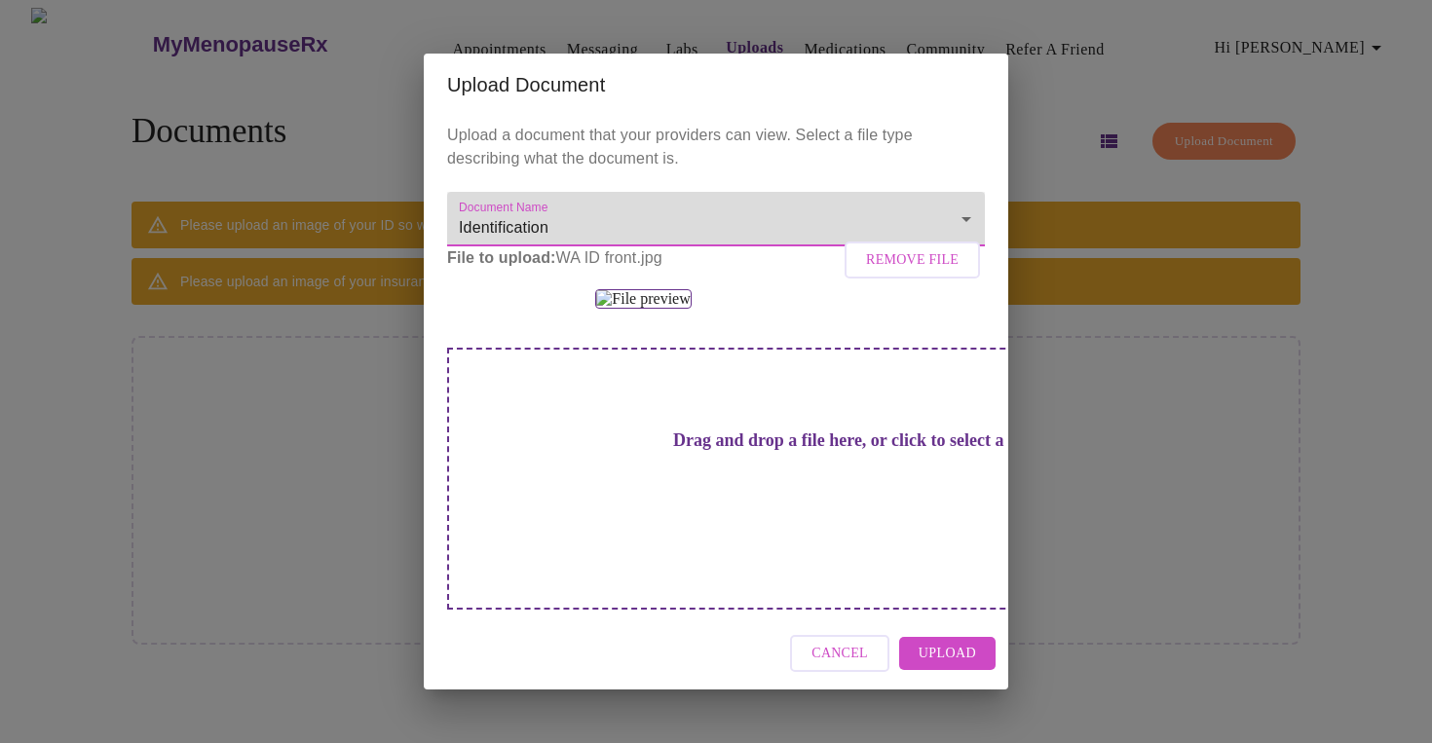
scroll to position [180, 0]
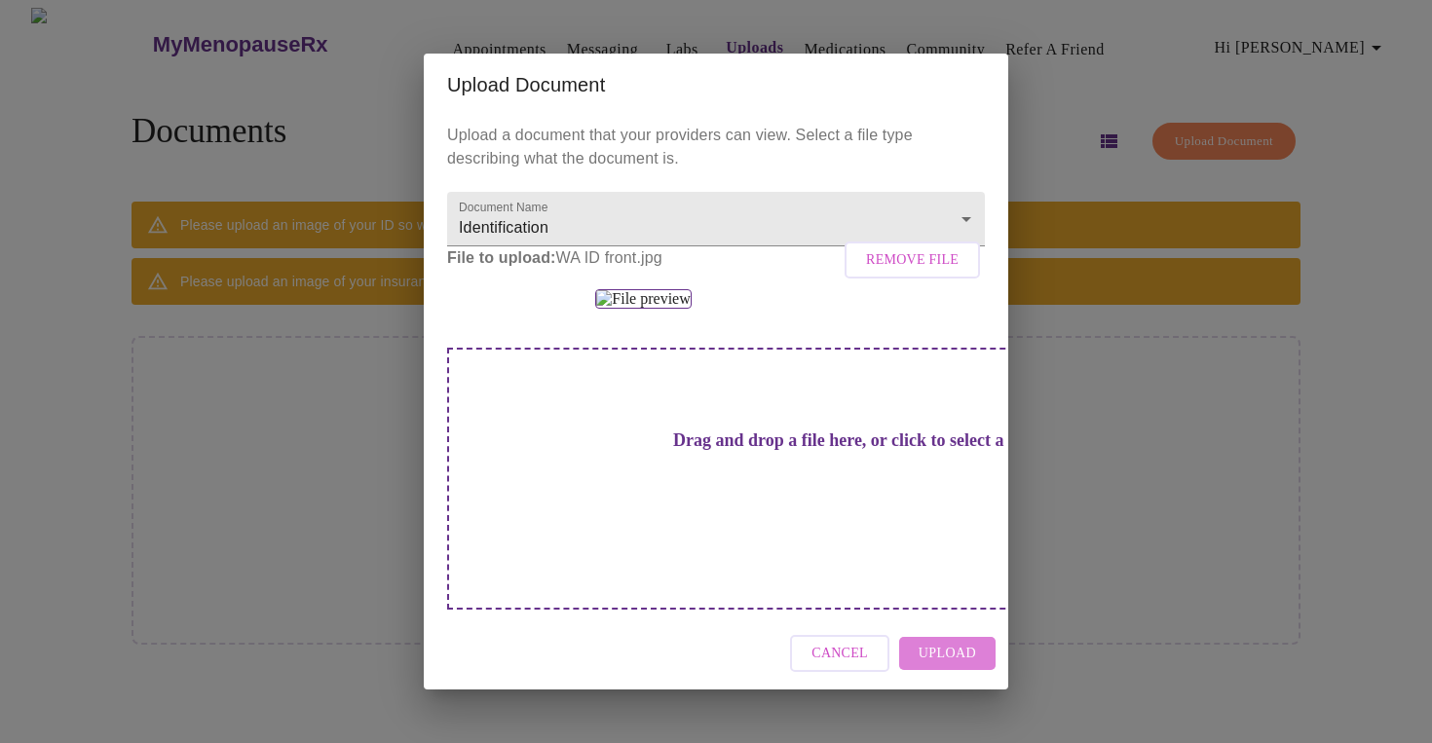
click at [955, 666] on span "Upload" at bounding box center [946, 654] width 57 height 24
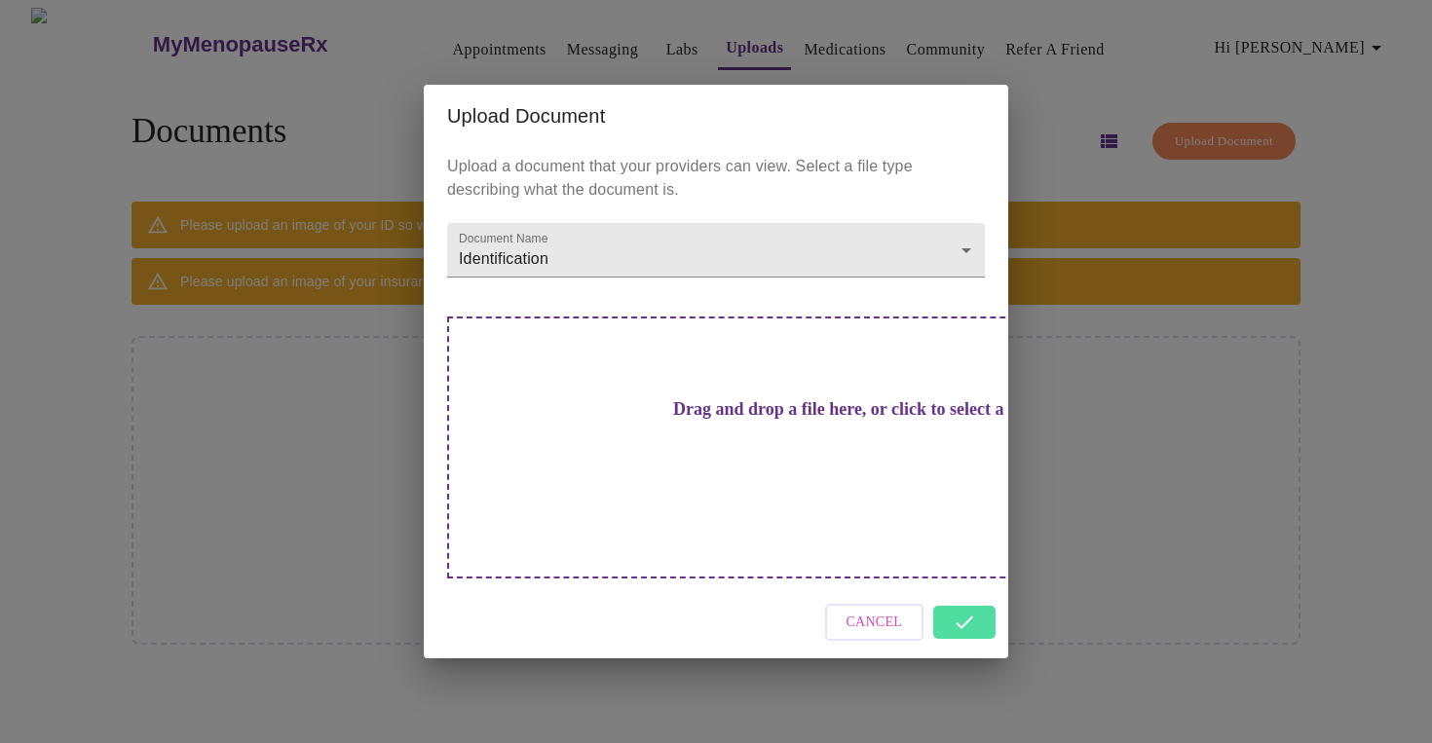
click at [1143, 382] on div "Upload Document Upload a document that your providers can view. Select a file t…" at bounding box center [716, 371] width 1432 height 743
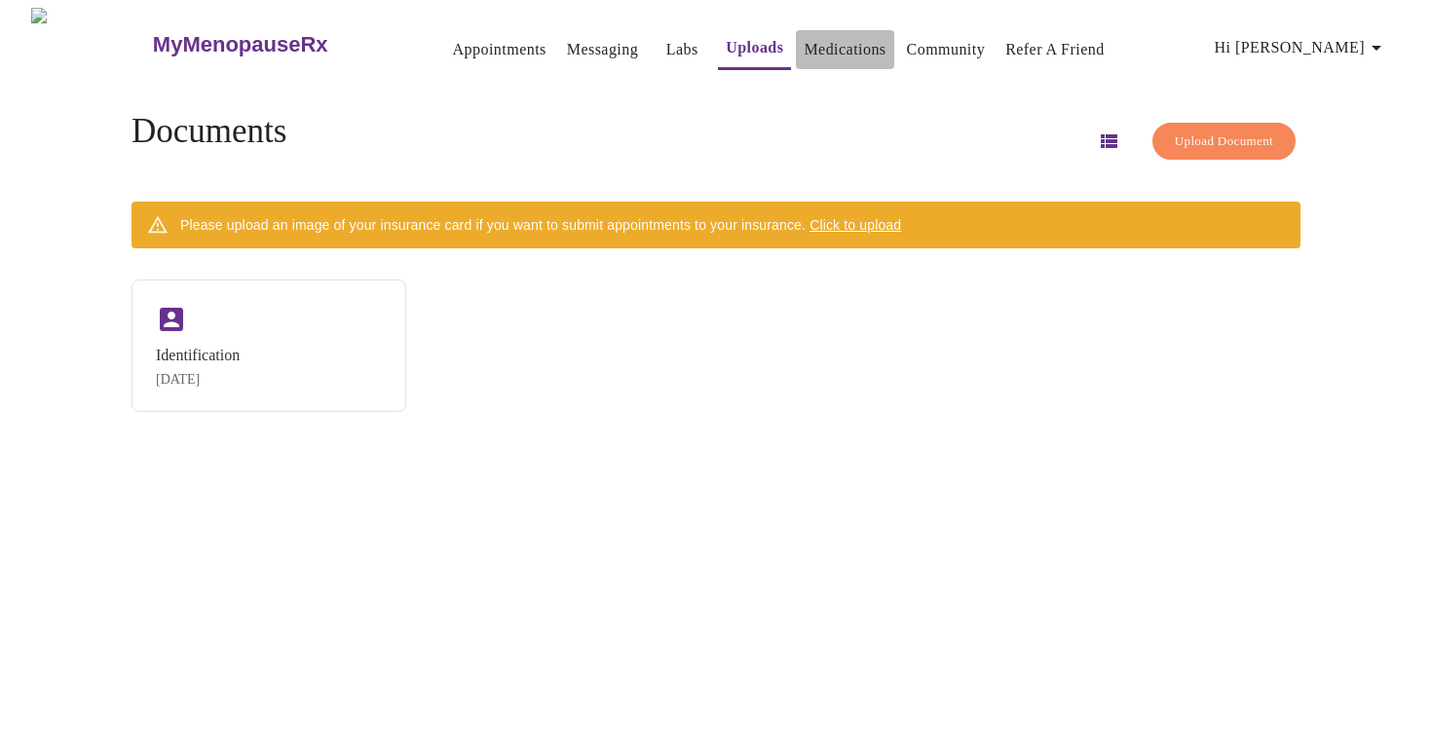
click at [829, 42] on link "Medications" at bounding box center [845, 49] width 82 height 27
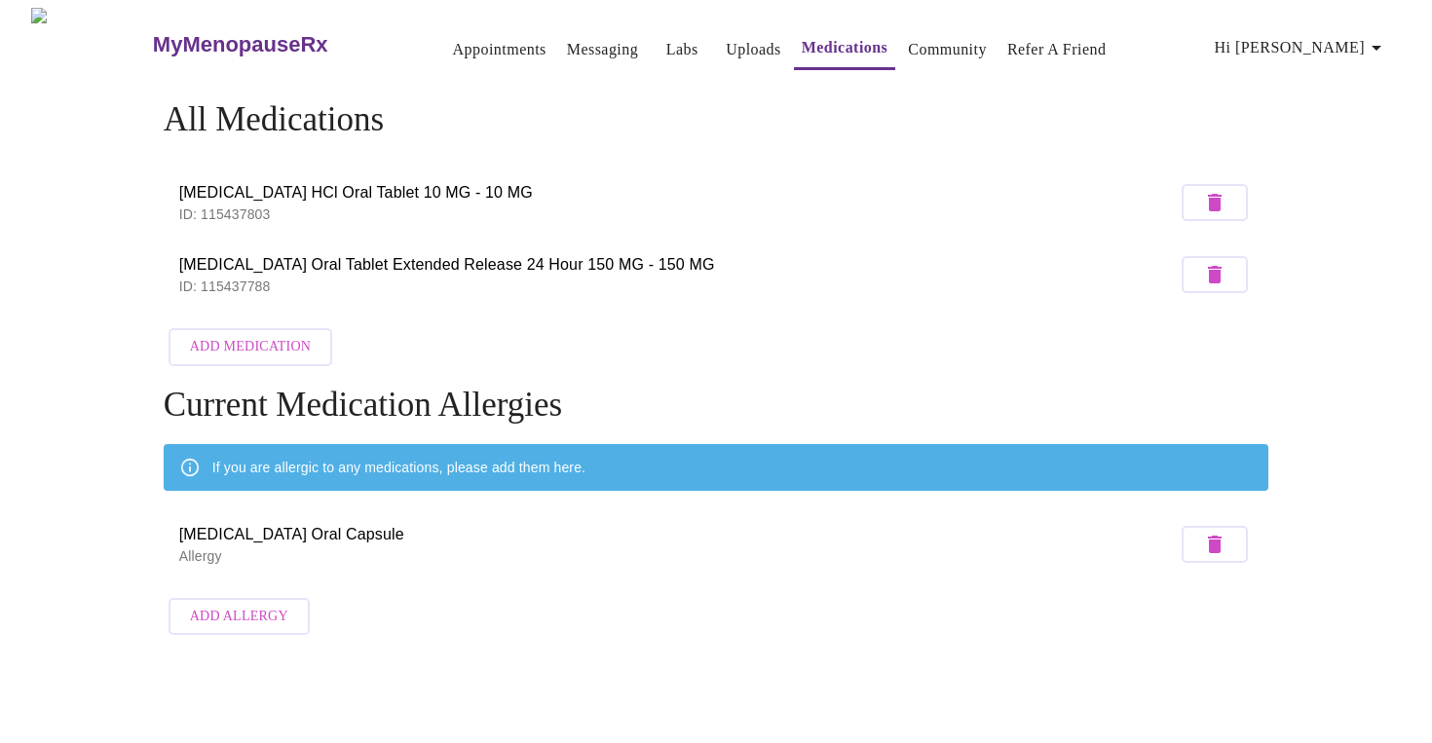
click at [922, 40] on link "Community" at bounding box center [947, 49] width 79 height 27
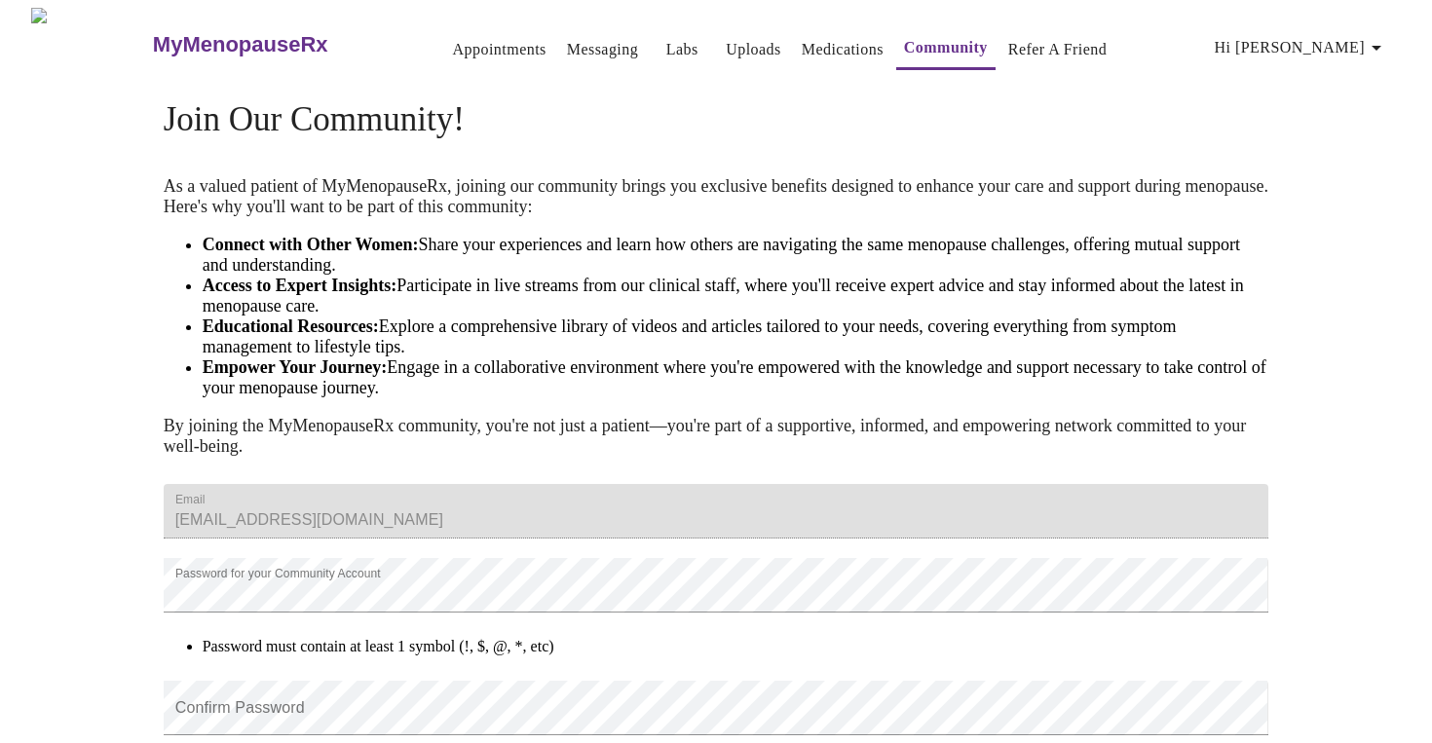
click at [471, 43] on link "Appointments" at bounding box center [500, 49] width 94 height 27
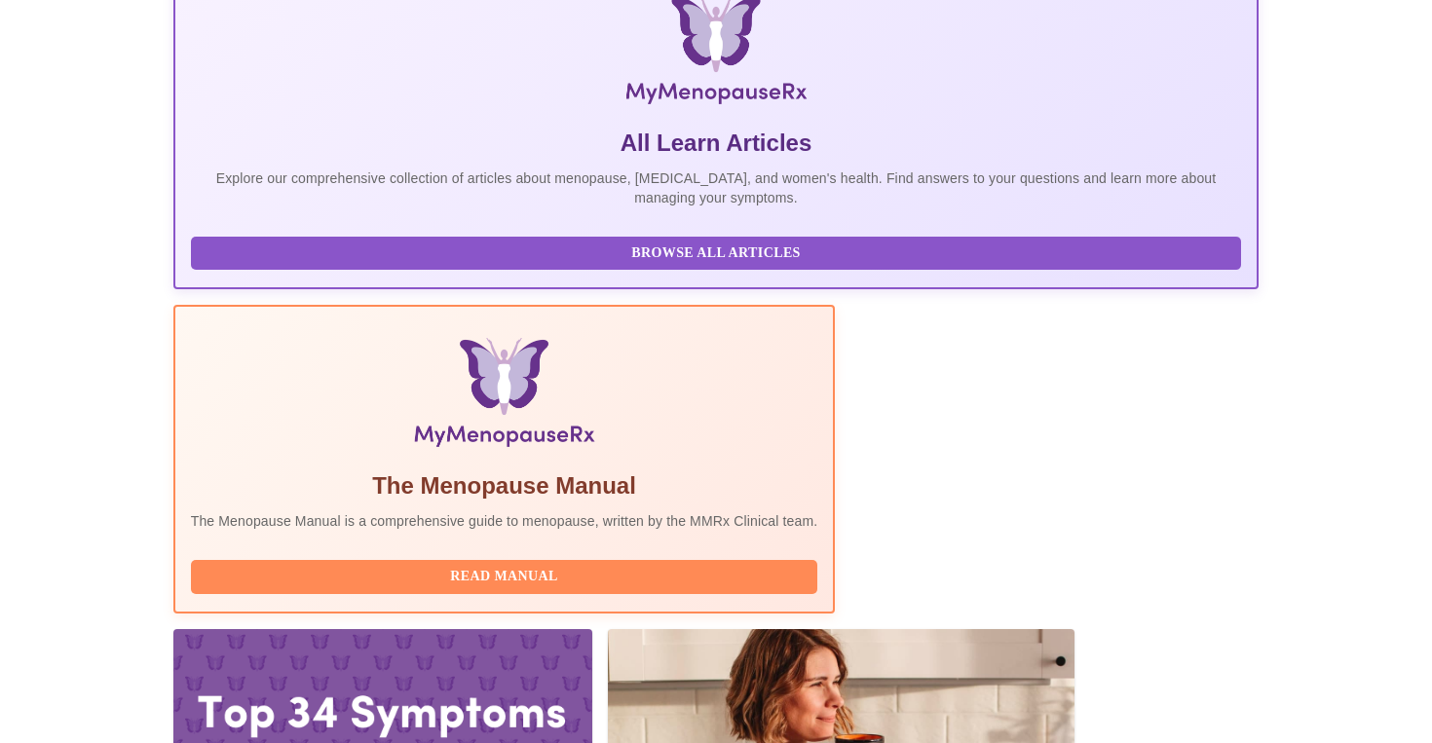
scroll to position [322, 0]
